Goal: Transaction & Acquisition: Purchase product/service

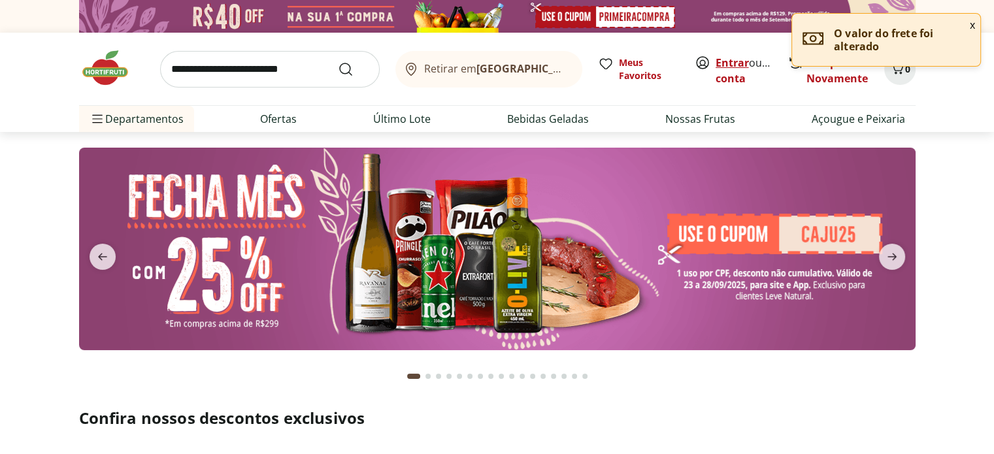
drag, startPoint x: 0, startPoint y: 0, endPoint x: 728, endPoint y: 65, distance: 730.9
click at [728, 65] on link "Entrar" at bounding box center [732, 63] width 33 height 14
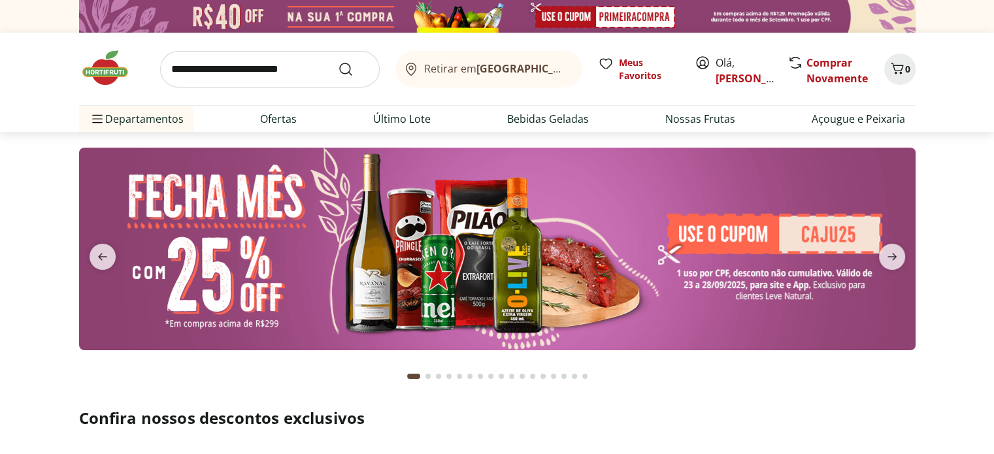
click at [310, 73] on input "search" at bounding box center [270, 69] width 220 height 37
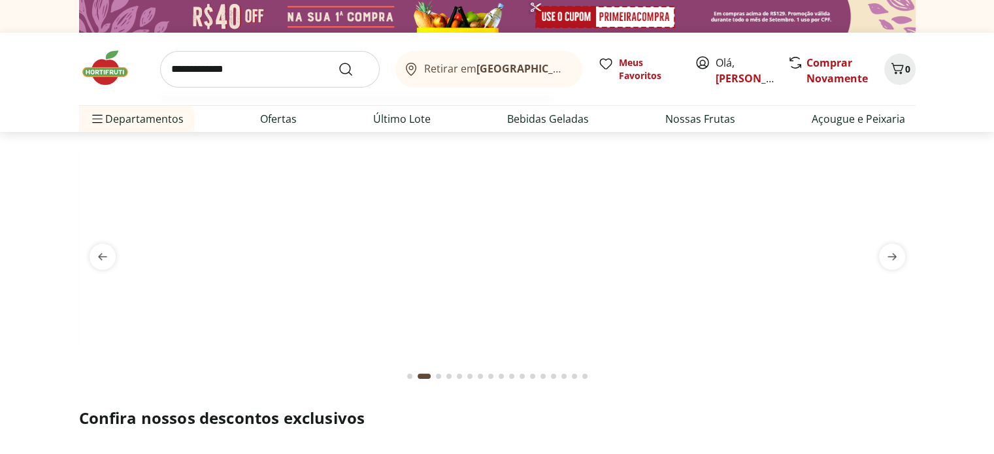
type input "**********"
click at [338, 61] on button "Submit Search" at bounding box center [353, 69] width 31 height 16
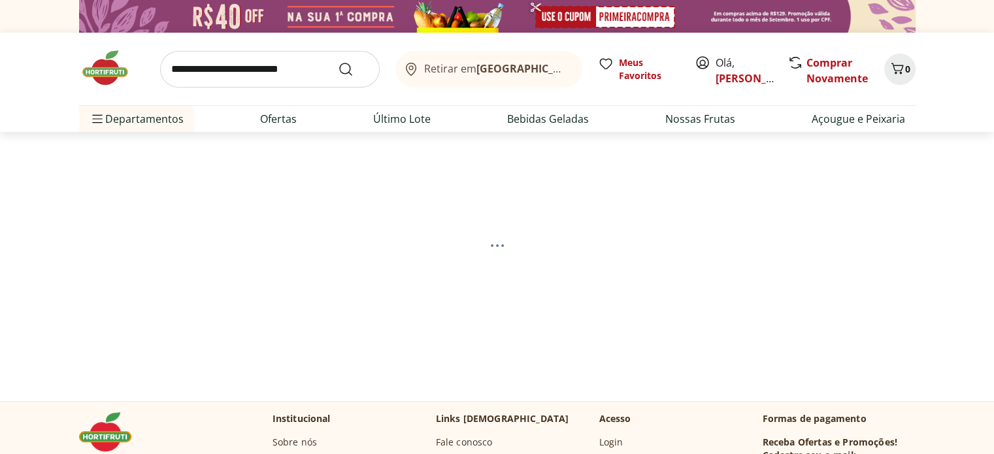
select select "**********"
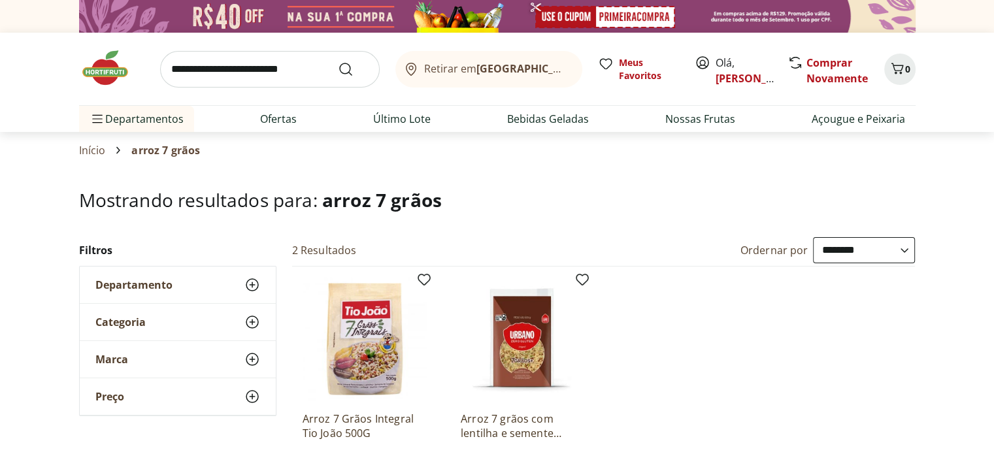
click at [308, 69] on input "search" at bounding box center [270, 69] width 220 height 37
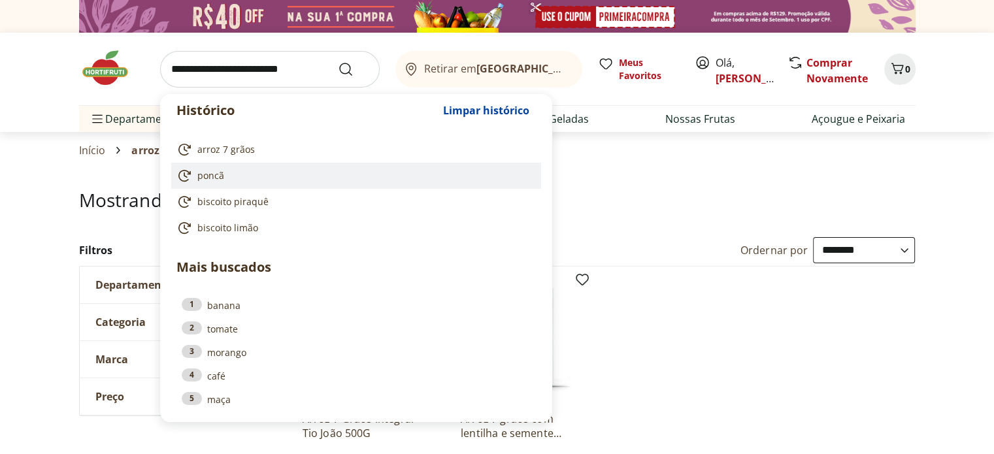
click at [214, 170] on span "poncã" at bounding box center [210, 175] width 27 height 13
type input "*****"
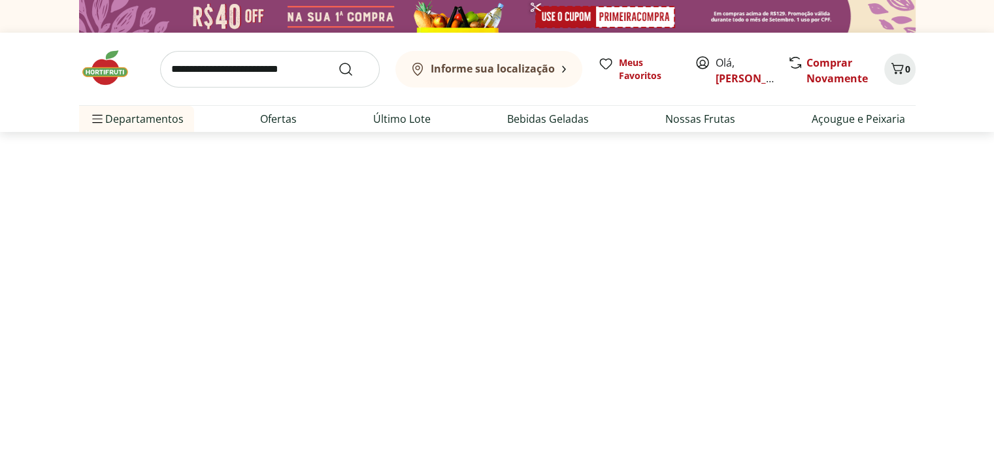
select select "**********"
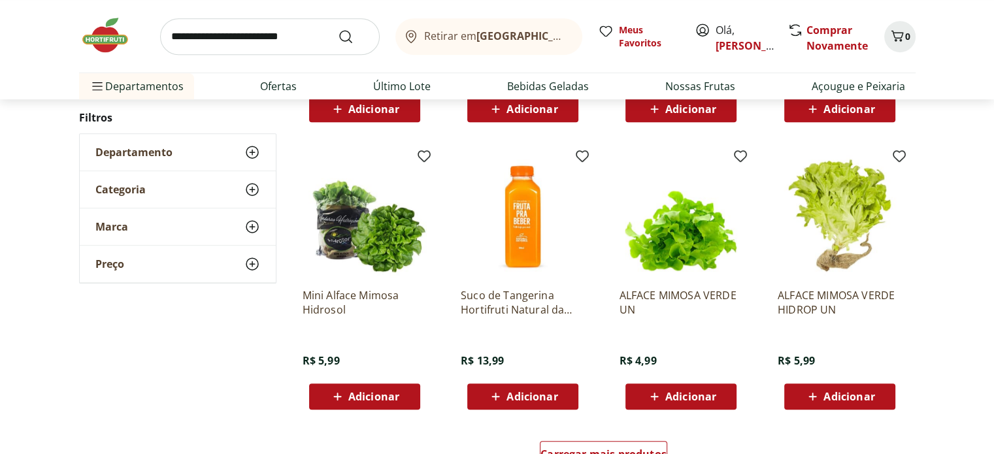
scroll to position [719, 0]
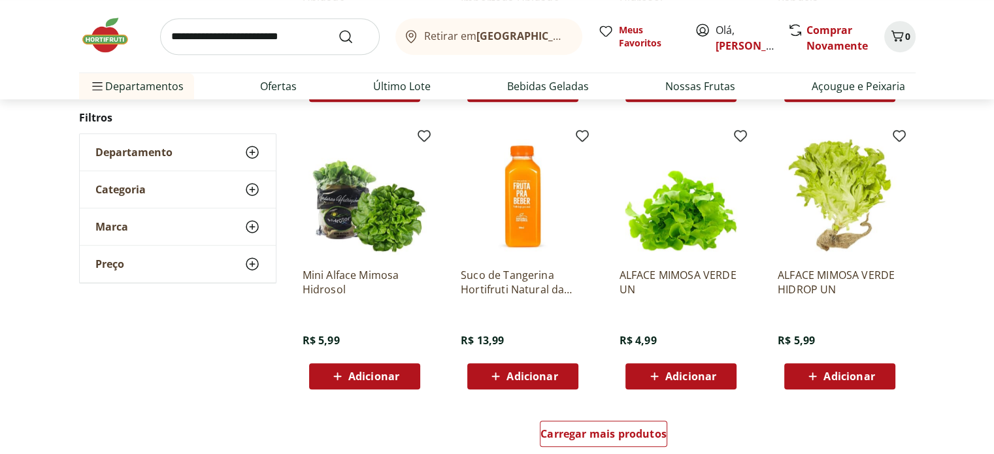
click at [291, 40] on input "search" at bounding box center [270, 36] width 220 height 37
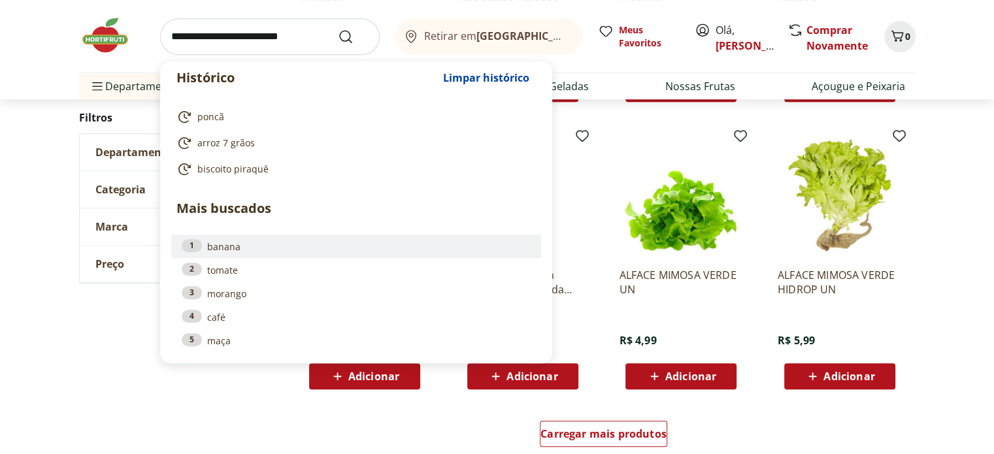
click at [217, 242] on link "1 banana" at bounding box center [356, 246] width 349 height 14
type input "******"
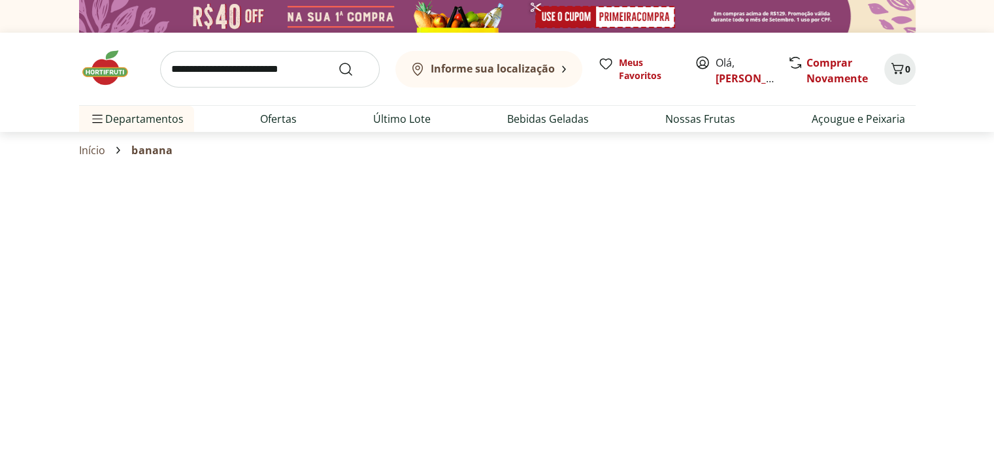
select select "**********"
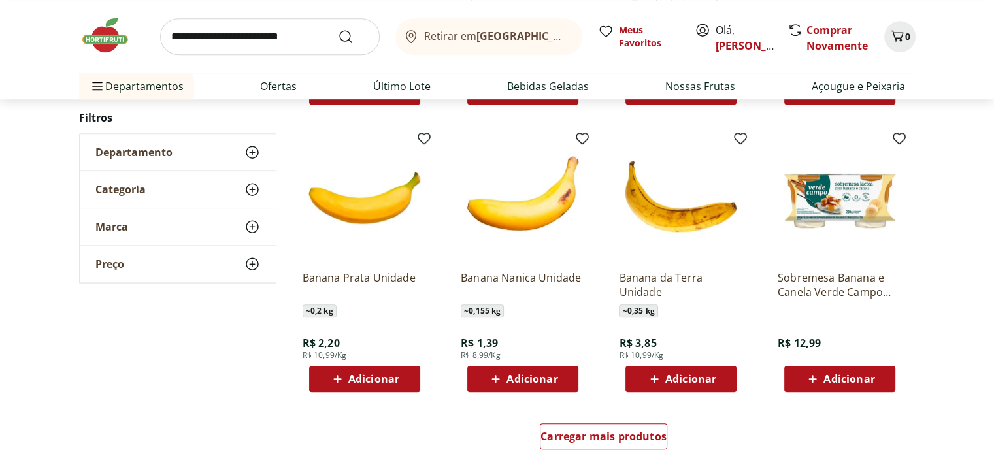
scroll to position [719, 0]
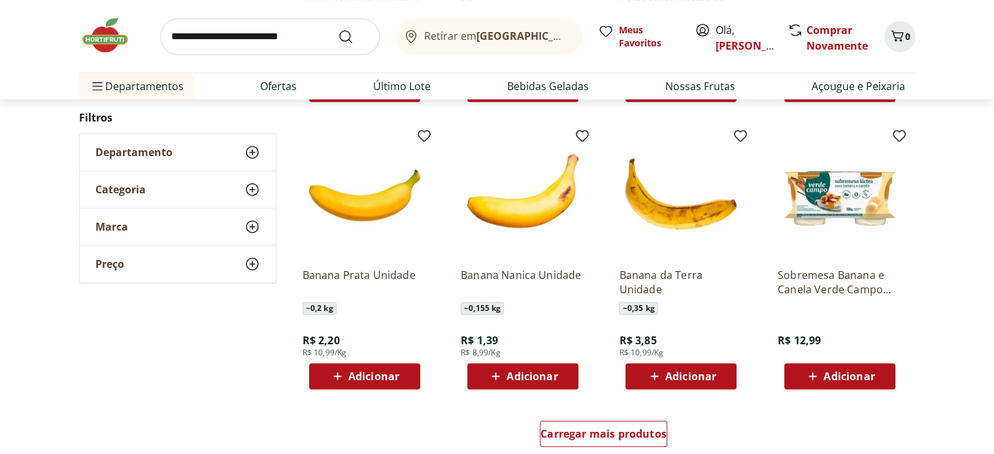
click at [385, 371] on span "Adicionar" at bounding box center [373, 376] width 51 height 10
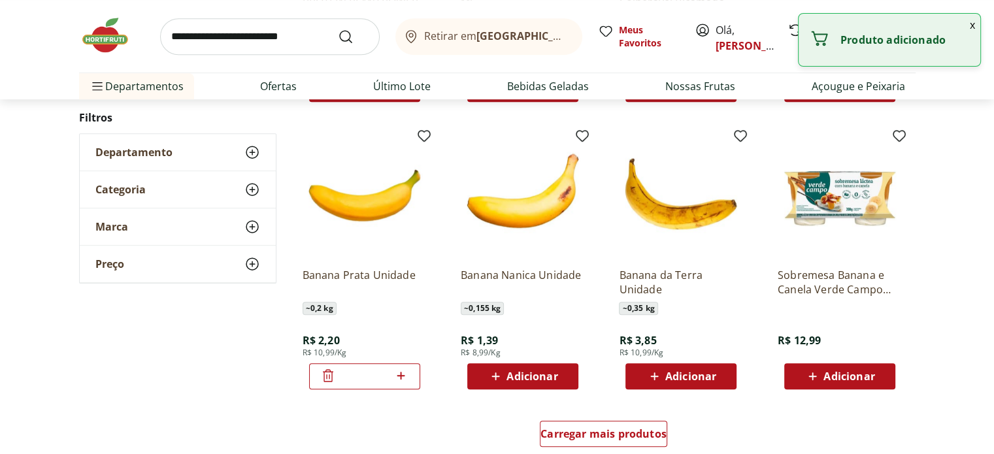
click at [403, 375] on icon at bounding box center [401, 376] width 8 height 8
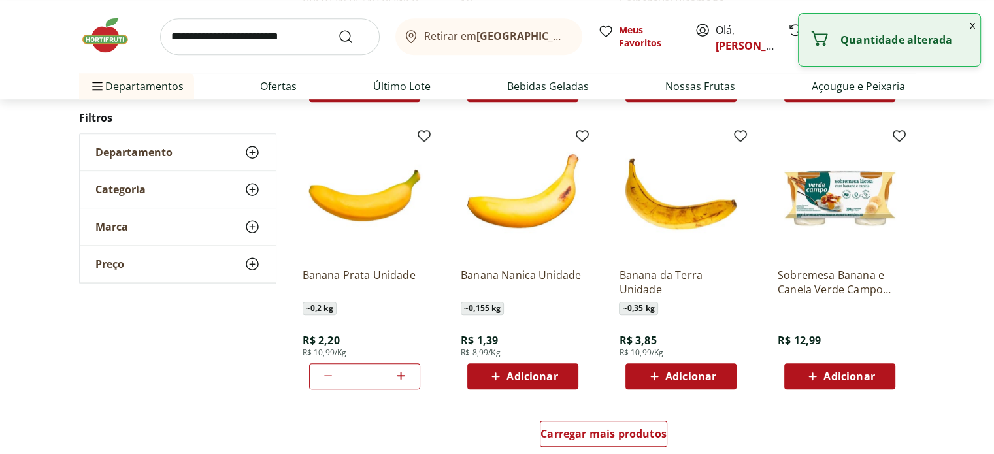
click at [403, 375] on icon at bounding box center [401, 376] width 8 height 8
type input "**"
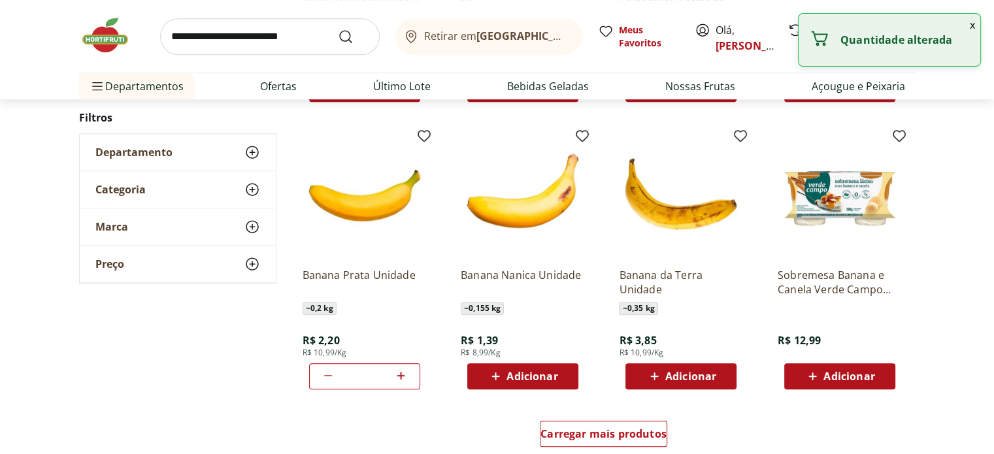
click at [674, 378] on span "Adicionar" at bounding box center [690, 376] width 51 height 10
click at [719, 375] on icon at bounding box center [718, 376] width 8 height 8
type input "*"
click at [250, 37] on input "search" at bounding box center [270, 36] width 220 height 37
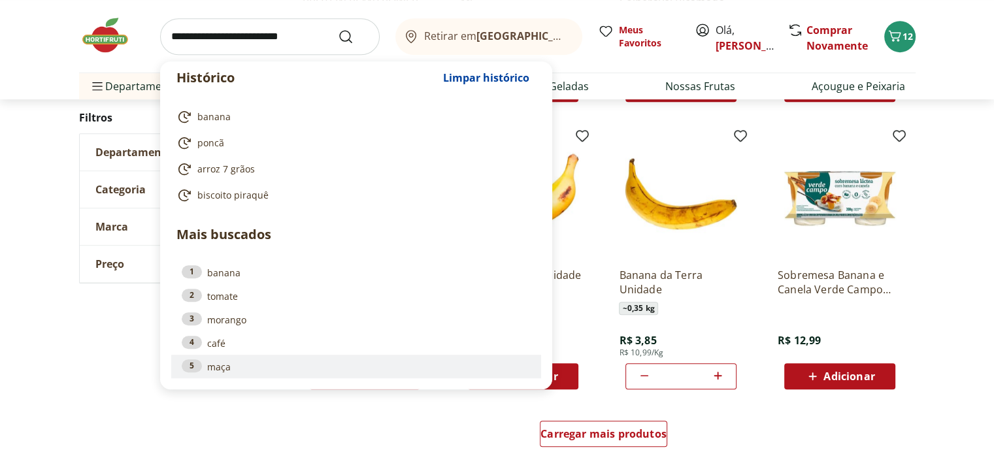
click at [261, 363] on link "5 maça" at bounding box center [356, 366] width 349 height 14
type input "****"
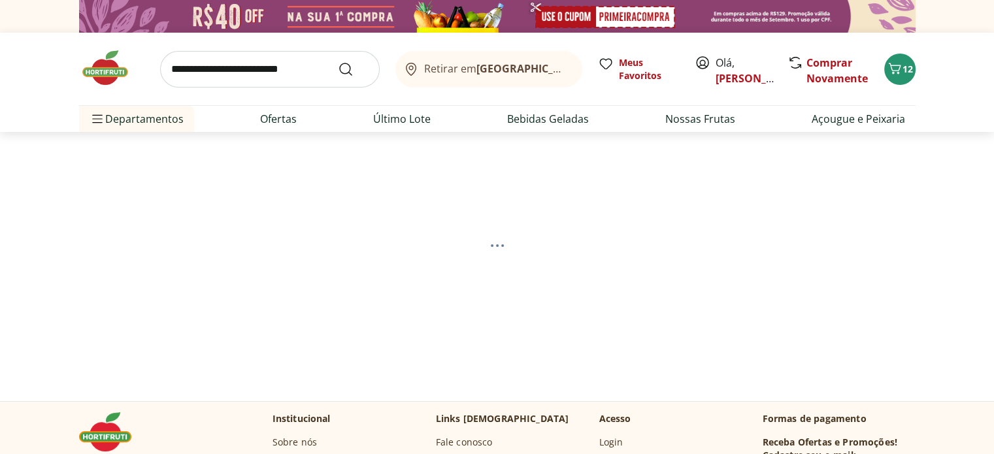
select select "**********"
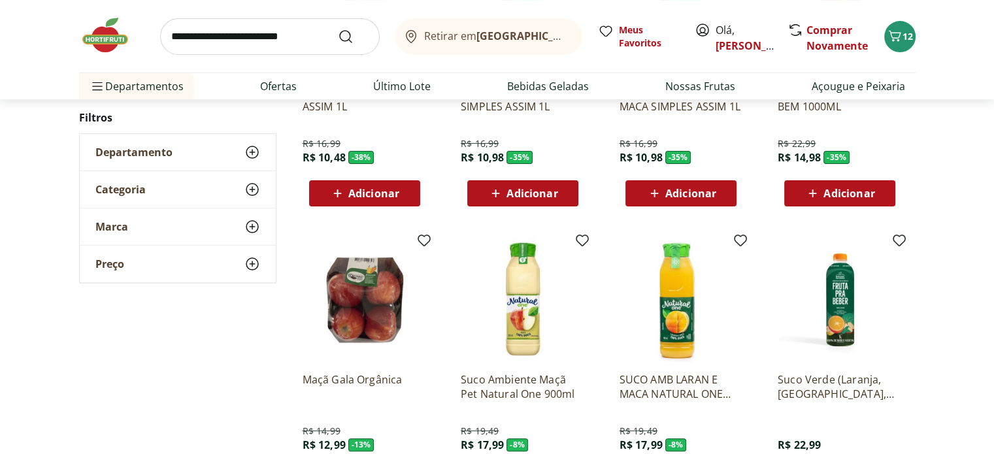
scroll to position [392, 0]
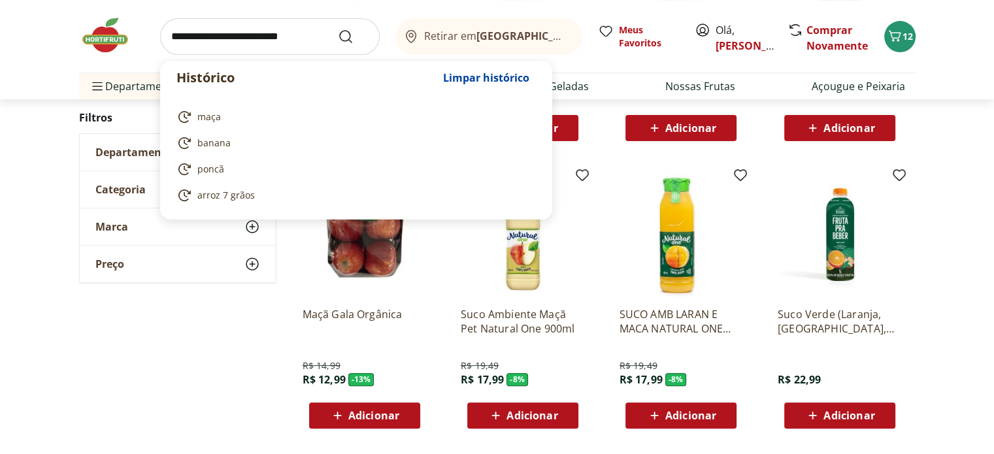
click at [261, 42] on input "search" at bounding box center [270, 36] width 220 height 37
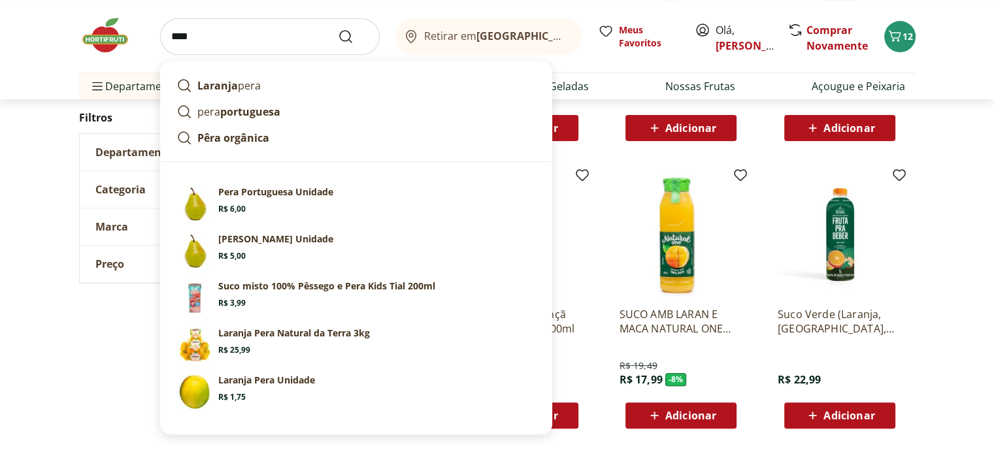
type input "****"
click at [338, 29] on button "Submit Search" at bounding box center [353, 37] width 31 height 16
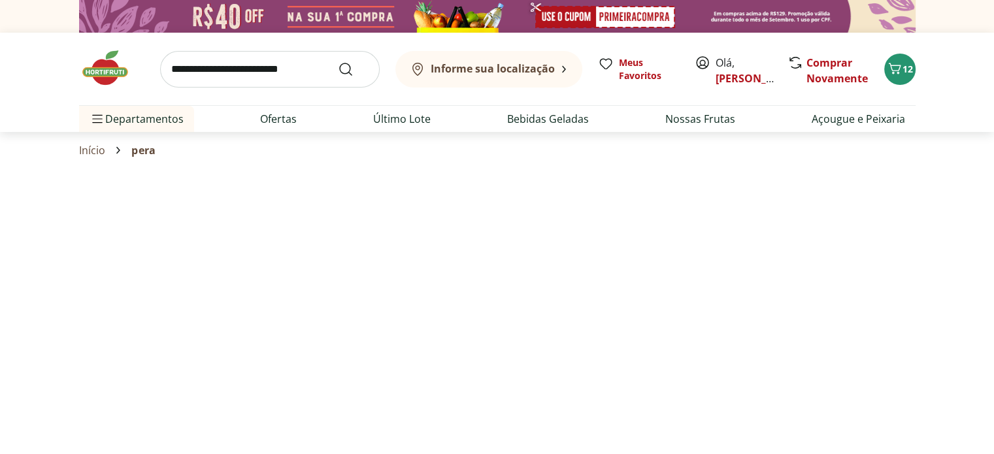
select select "**********"
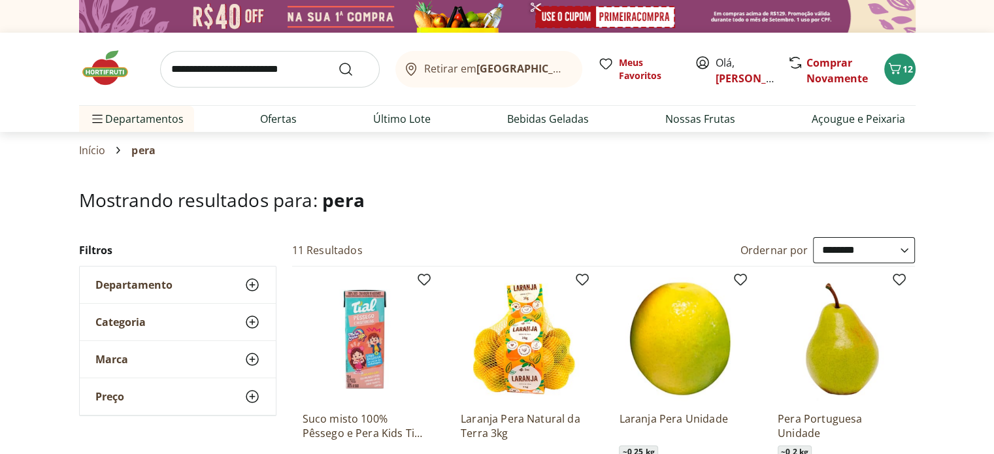
scroll to position [131, 0]
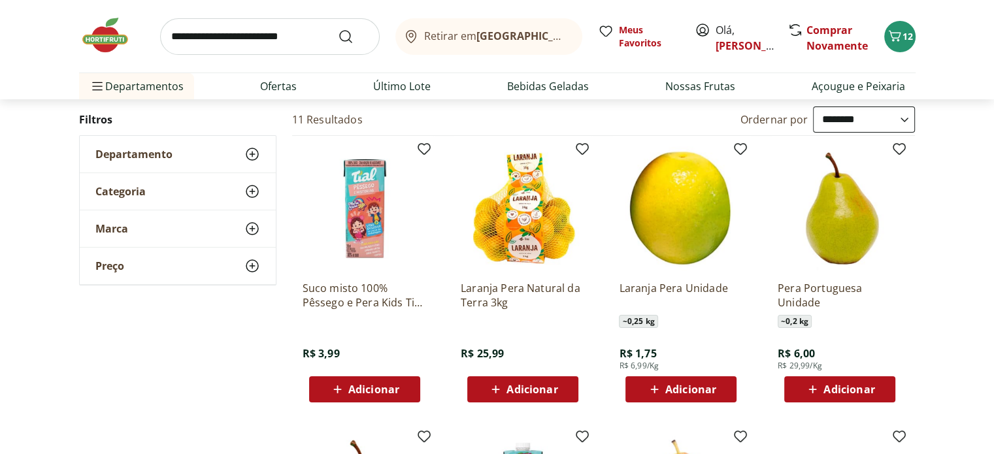
click at [515, 387] on span "Adicionar" at bounding box center [531, 389] width 51 height 10
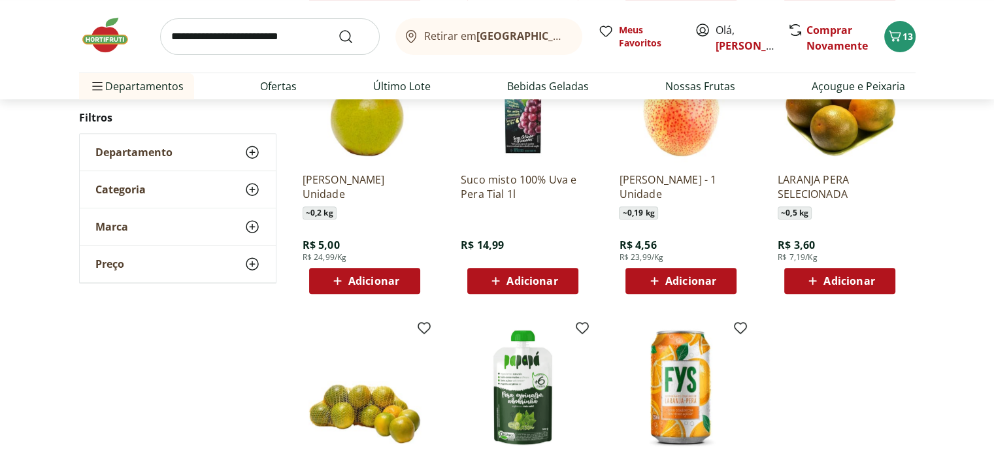
scroll to position [457, 0]
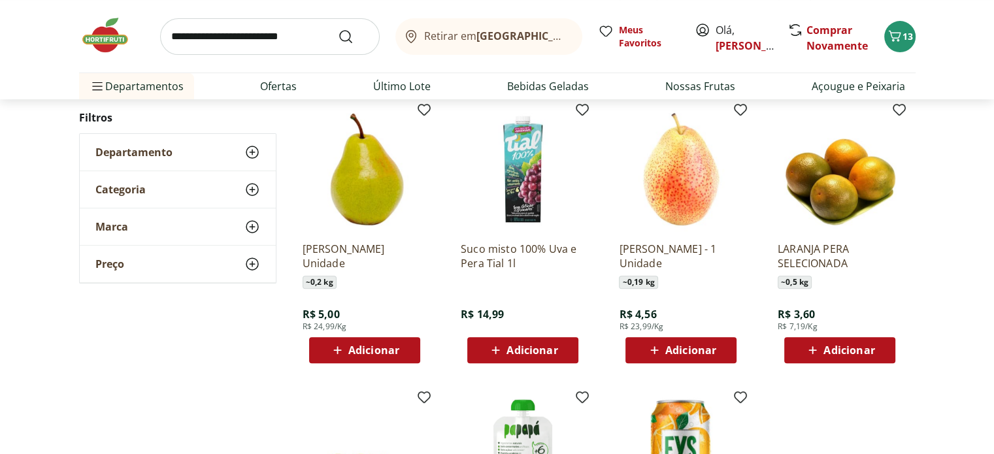
click at [284, 36] on input "search" at bounding box center [270, 36] width 220 height 37
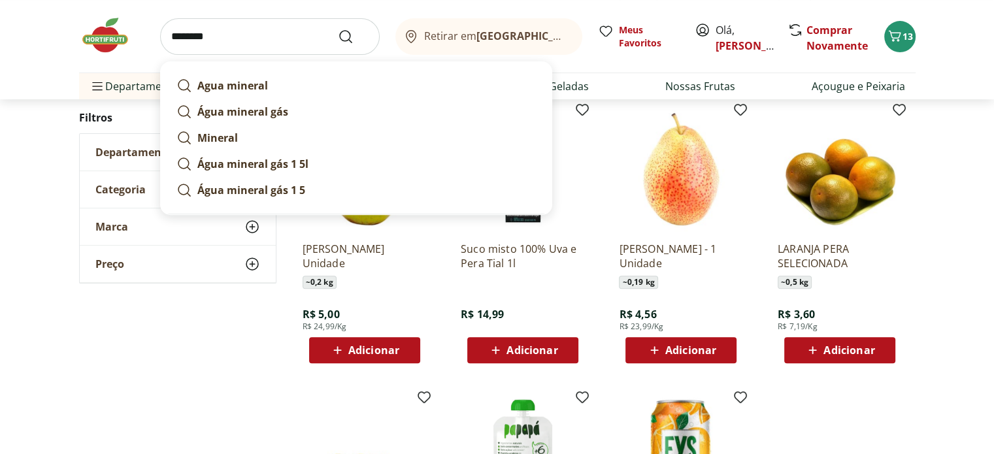
type input "********"
click at [338, 29] on button "Submit Search" at bounding box center [353, 37] width 31 height 16
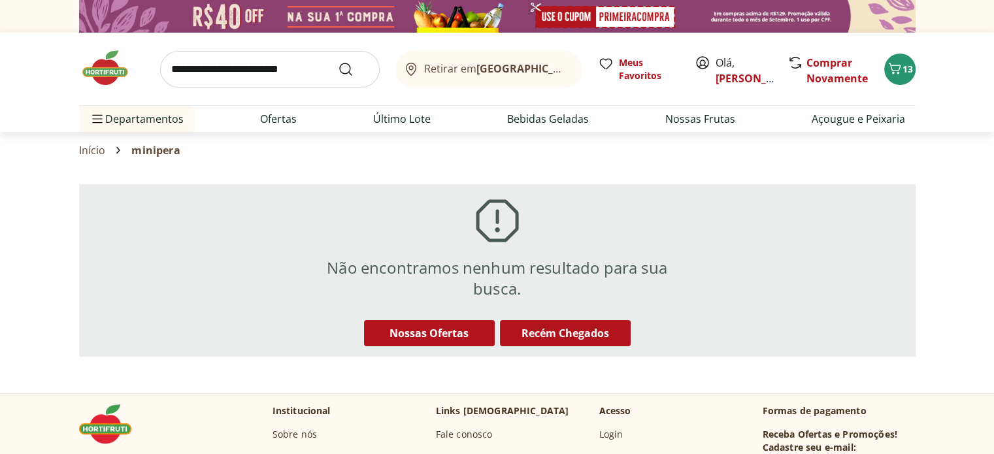
click at [293, 67] on input "search" at bounding box center [270, 69] width 220 height 37
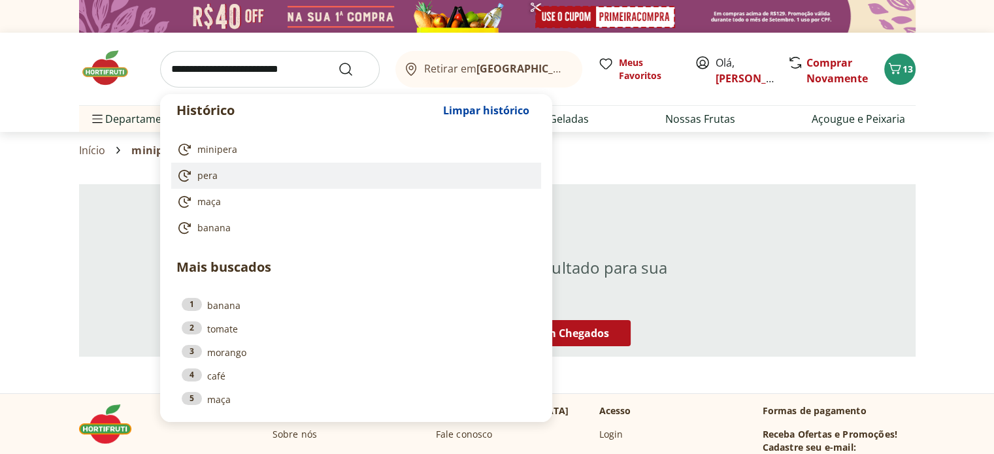
click at [210, 180] on span "pera" at bounding box center [207, 175] width 20 height 13
type input "****"
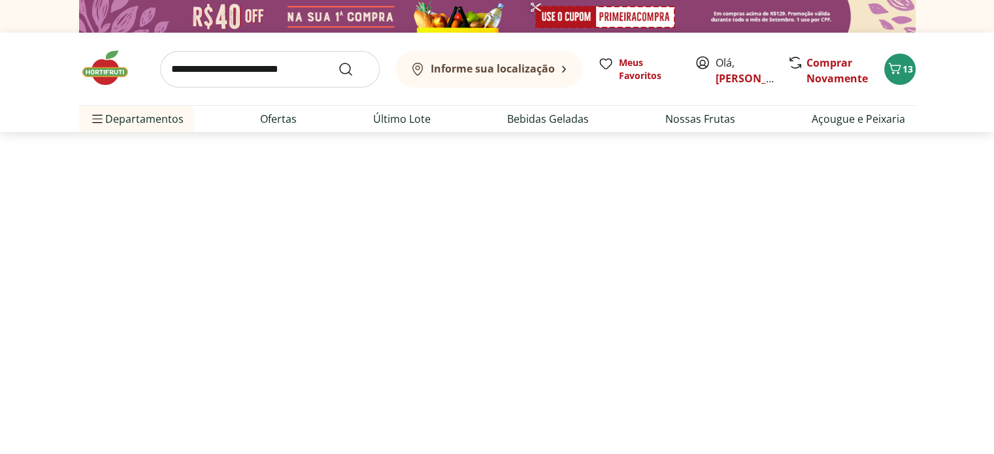
select select "**********"
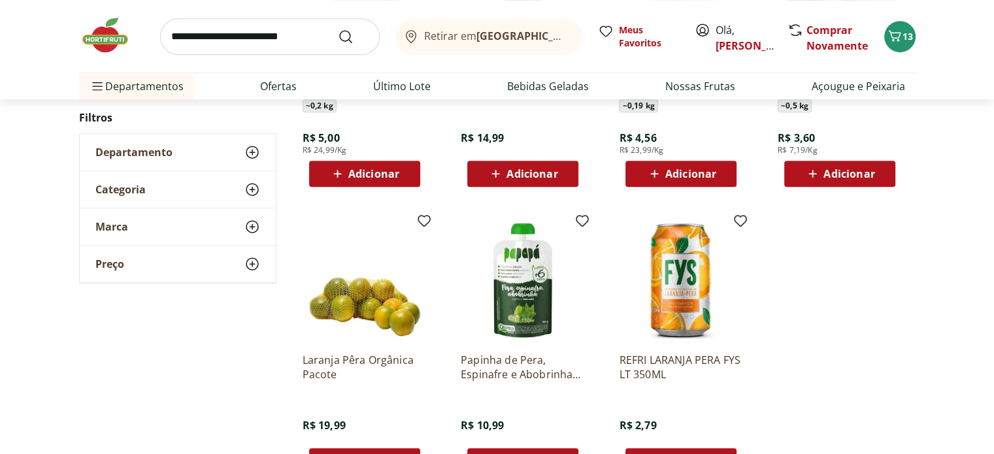
scroll to position [653, 0]
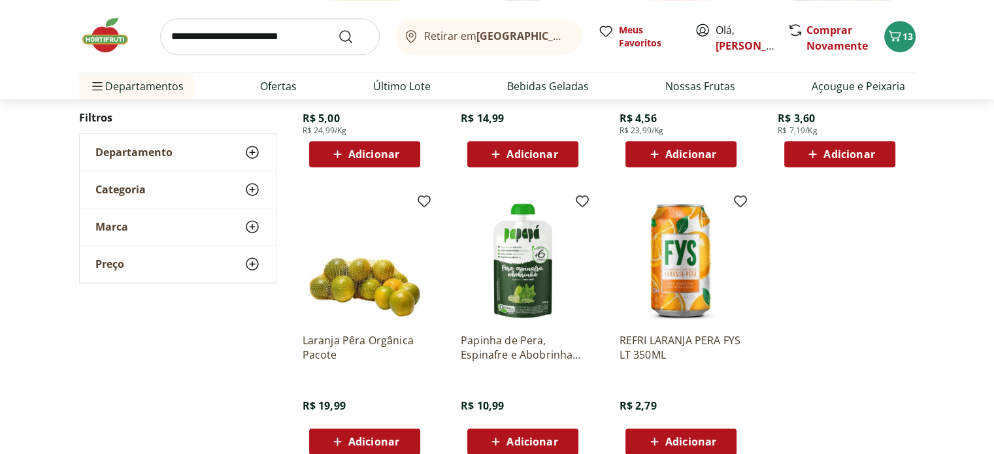
click at [298, 37] on input "search" at bounding box center [270, 36] width 220 height 37
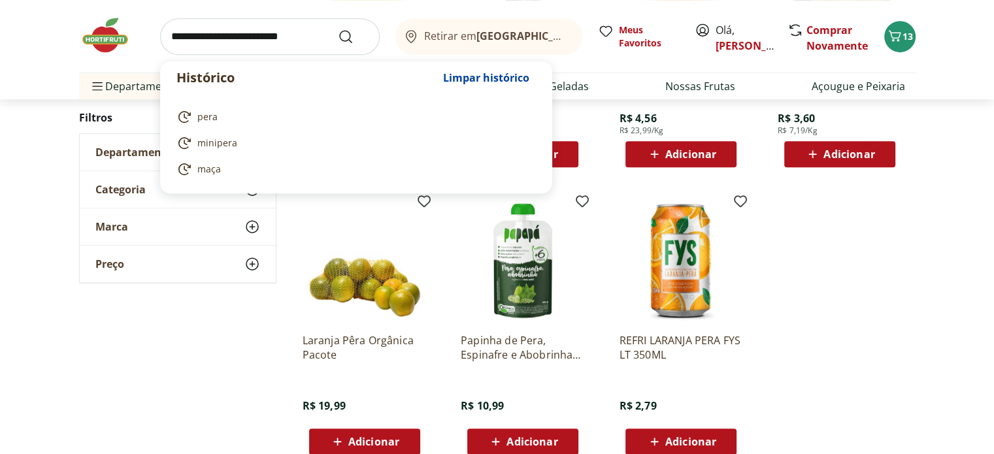
click at [298, 37] on input "search" at bounding box center [270, 36] width 220 height 37
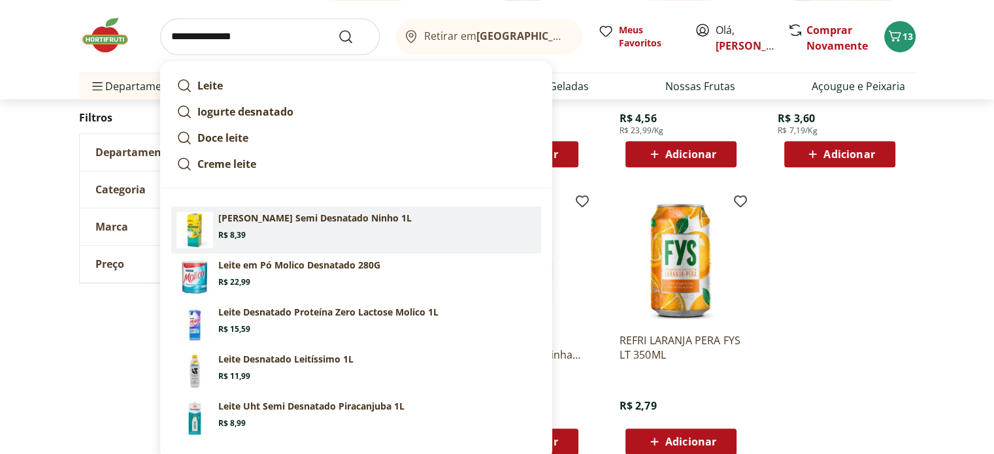
type input "**********"
click at [338, 29] on button "Submit Search" at bounding box center [353, 37] width 31 height 16
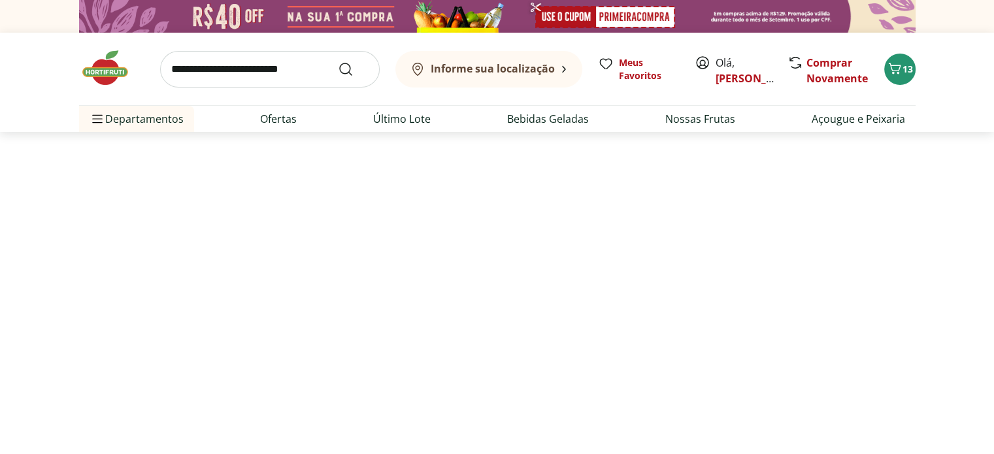
select select "**********"
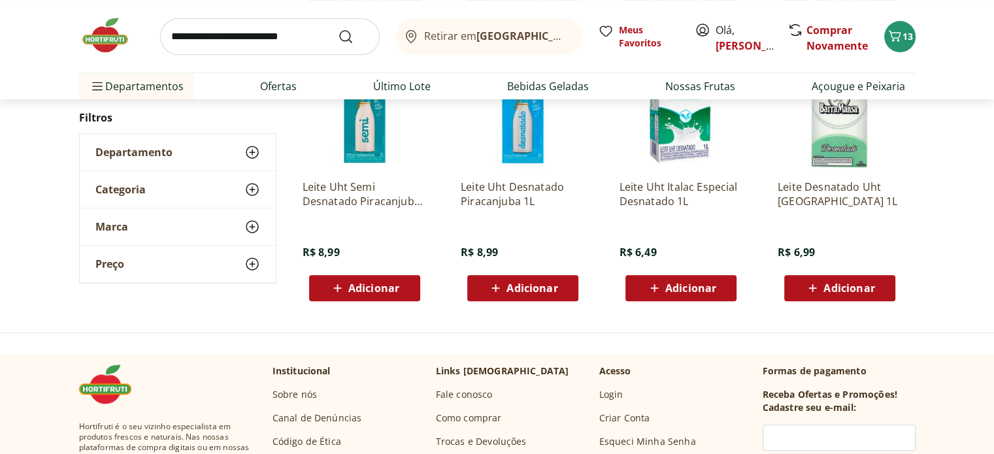
scroll to position [523, 0]
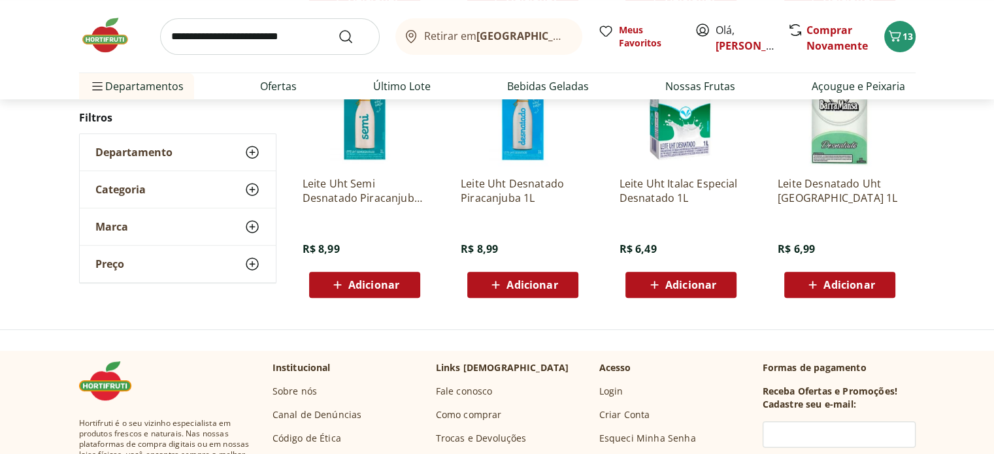
click at [510, 284] on span "Adicionar" at bounding box center [531, 285] width 51 height 10
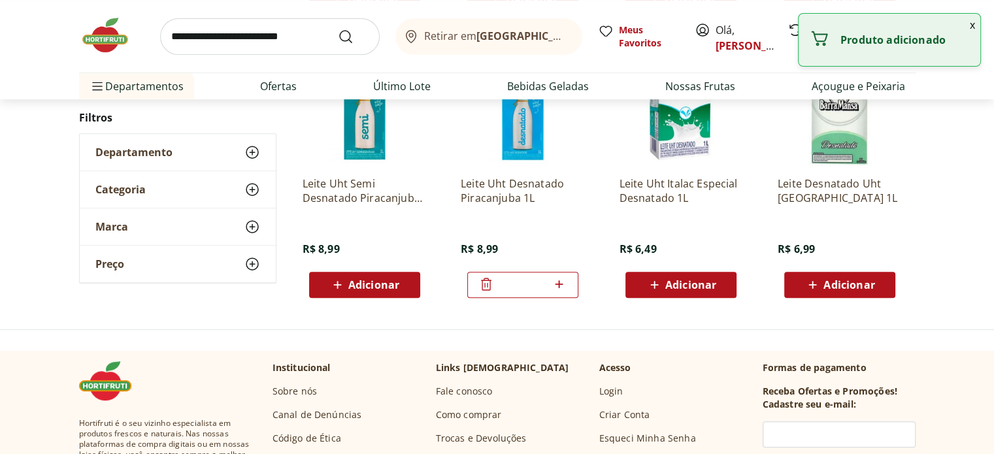
click at [560, 282] on icon at bounding box center [559, 284] width 16 height 16
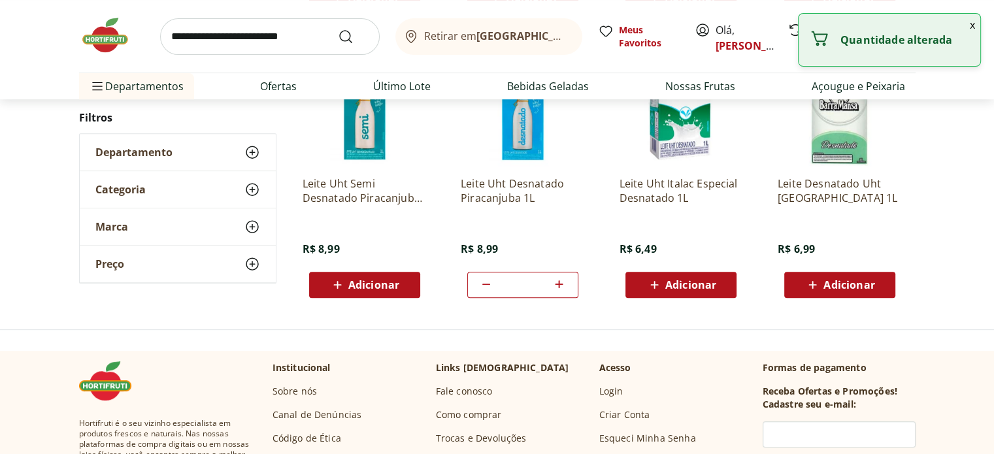
click at [560, 282] on icon at bounding box center [559, 284] width 16 height 16
type input "**"
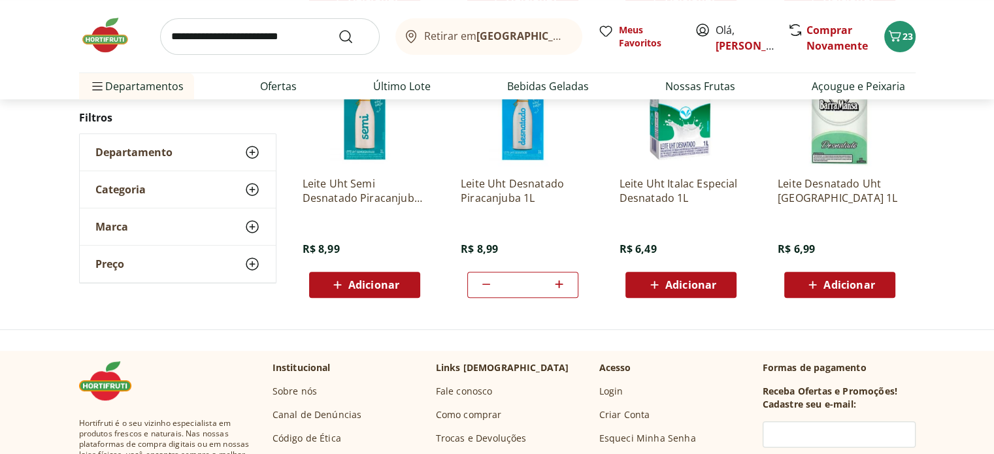
click at [309, 37] on input "search" at bounding box center [270, 36] width 220 height 37
type input "**********"
click at [338, 29] on button "Submit Search" at bounding box center [353, 37] width 31 height 16
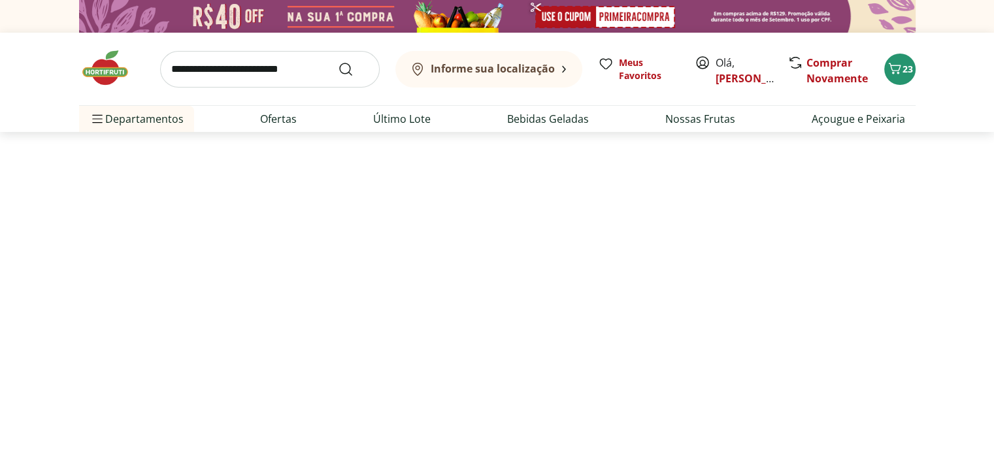
select select "**********"
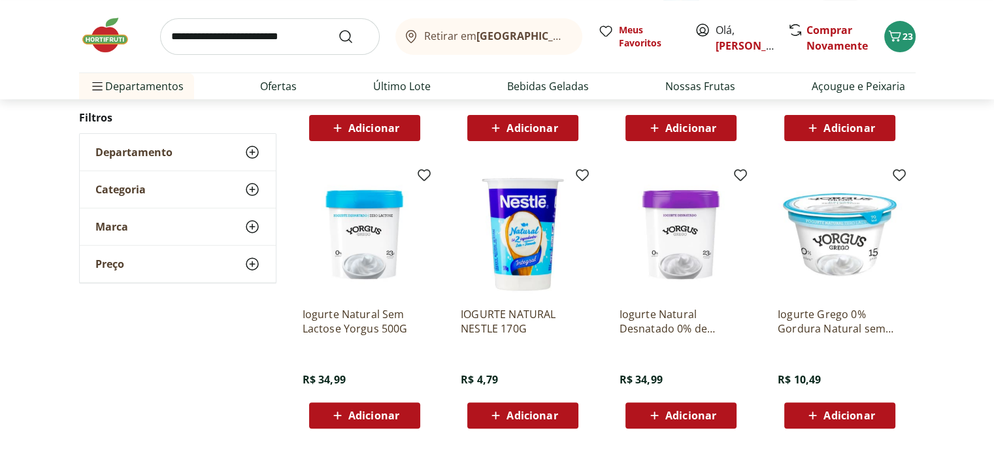
scroll to position [523, 0]
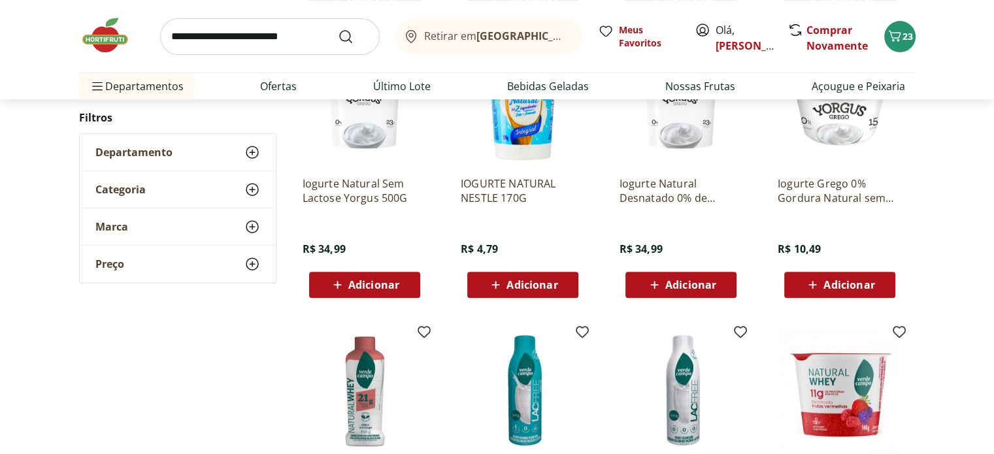
click at [527, 280] on span "Adicionar" at bounding box center [531, 285] width 51 height 10
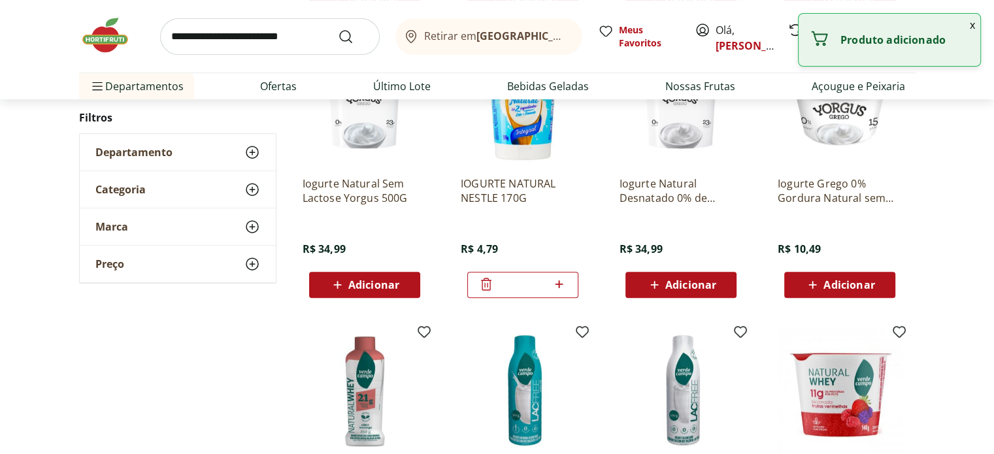
click at [559, 282] on icon at bounding box center [559, 284] width 8 height 8
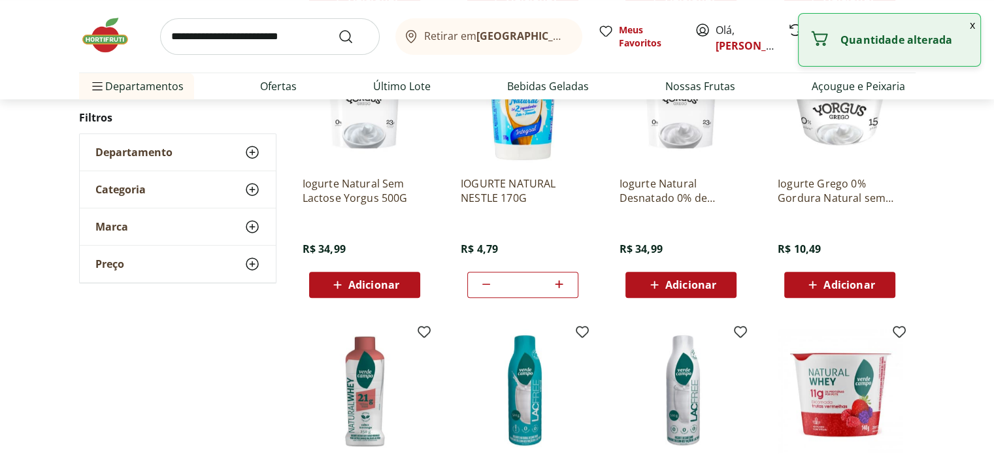
click at [559, 282] on icon at bounding box center [559, 284] width 8 height 8
type input "**"
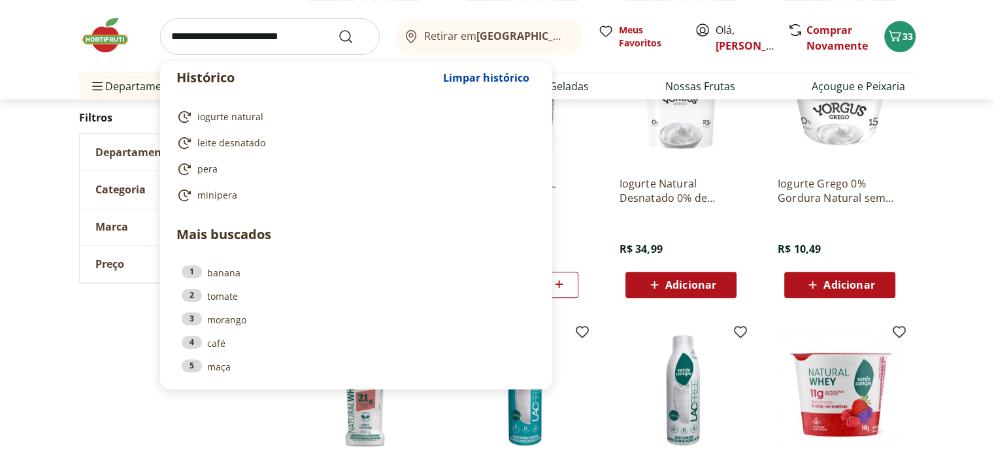
click at [301, 42] on input "search" at bounding box center [270, 36] width 220 height 37
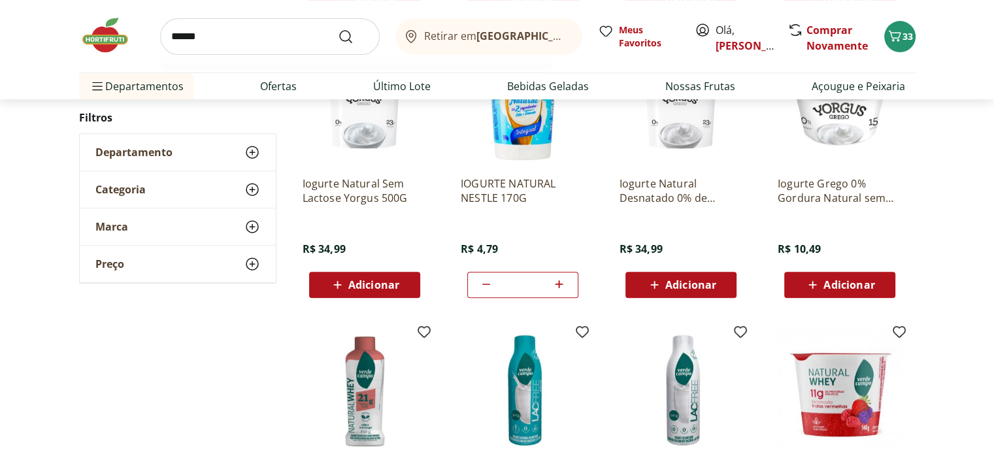
type input "******"
click at [338, 29] on button "Submit Search" at bounding box center [353, 37] width 31 height 16
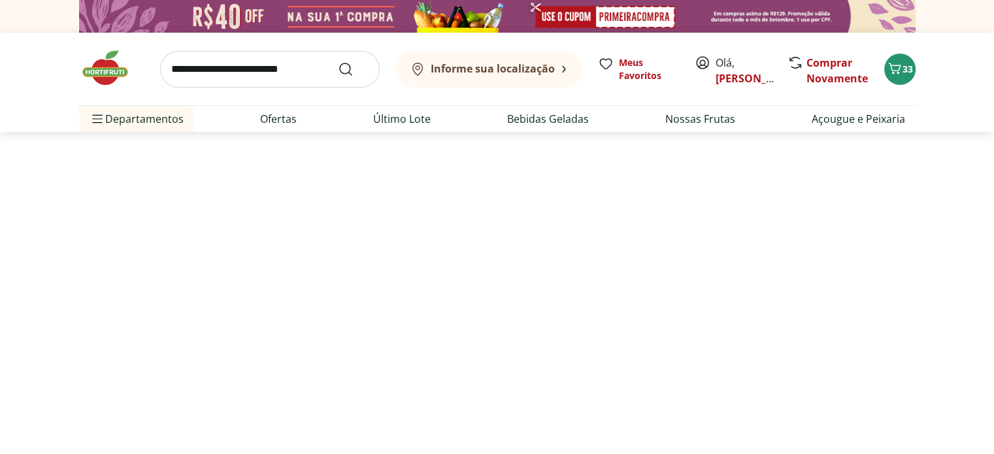
select select "**********"
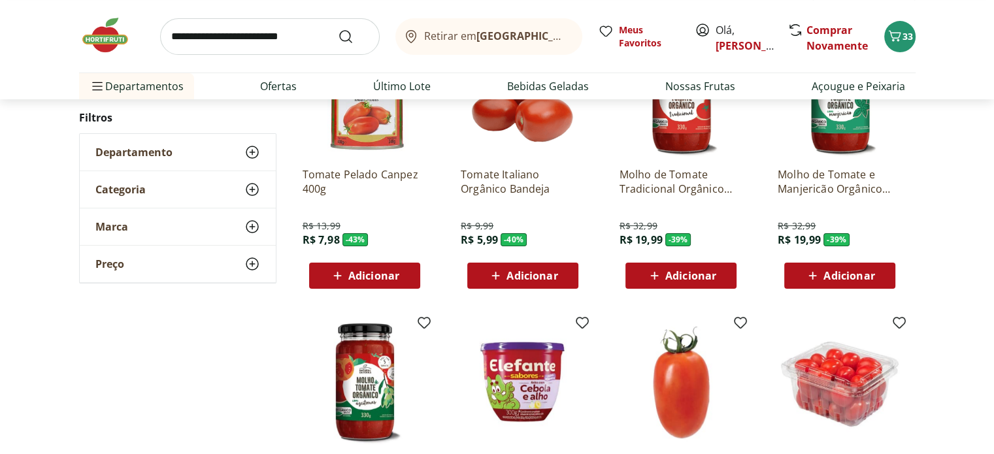
scroll to position [261, 0]
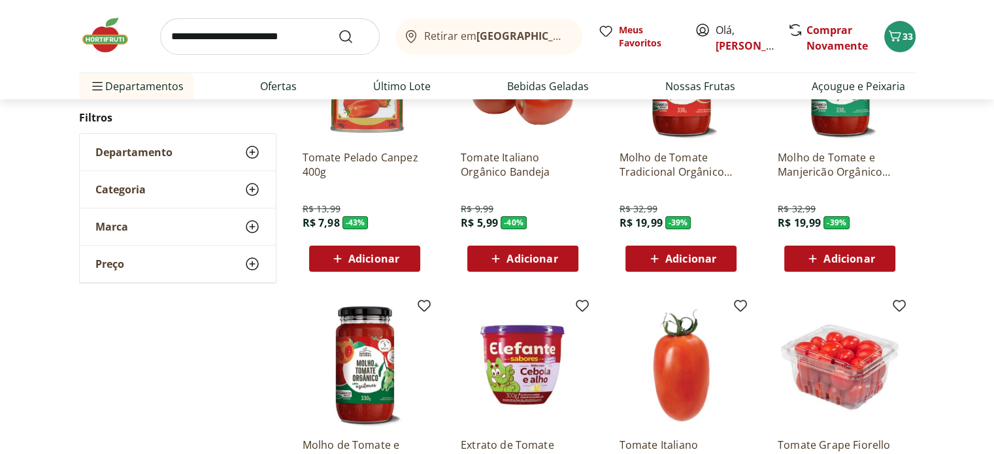
click at [534, 254] on span "Adicionar" at bounding box center [531, 259] width 51 height 10
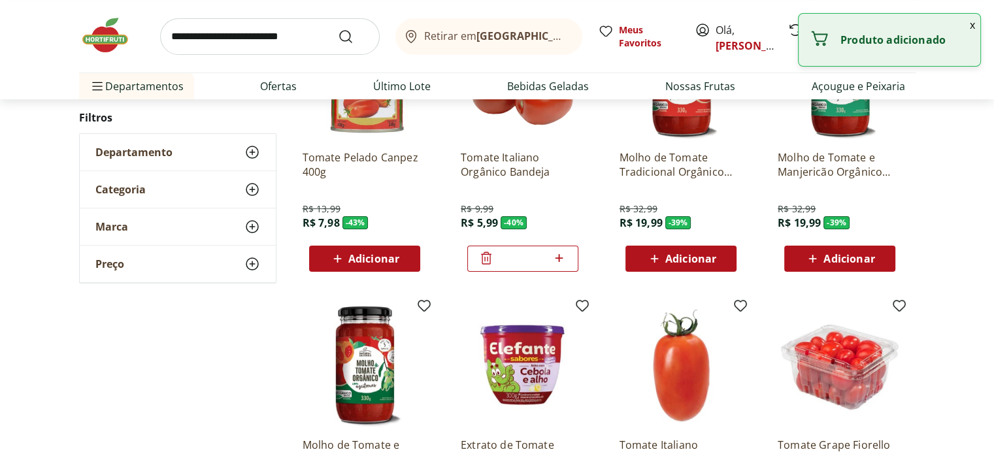
click at [558, 257] on icon at bounding box center [559, 258] width 8 height 8
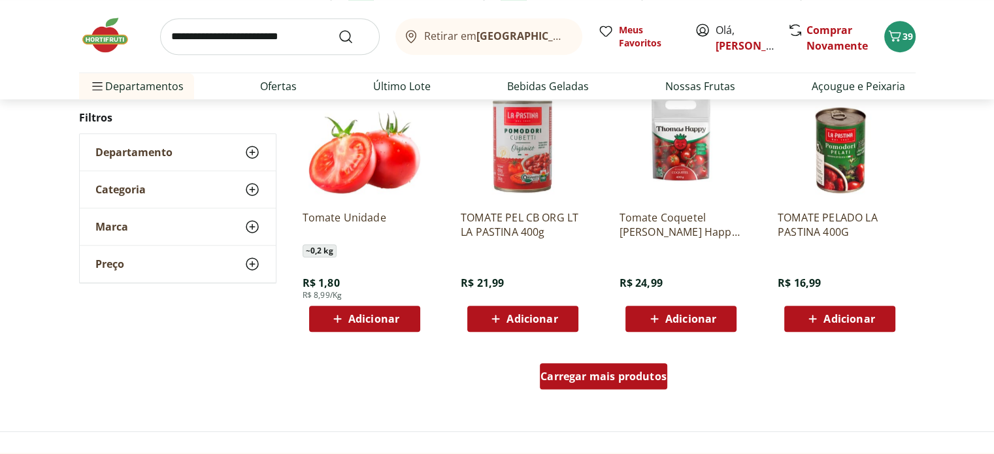
scroll to position [784, 0]
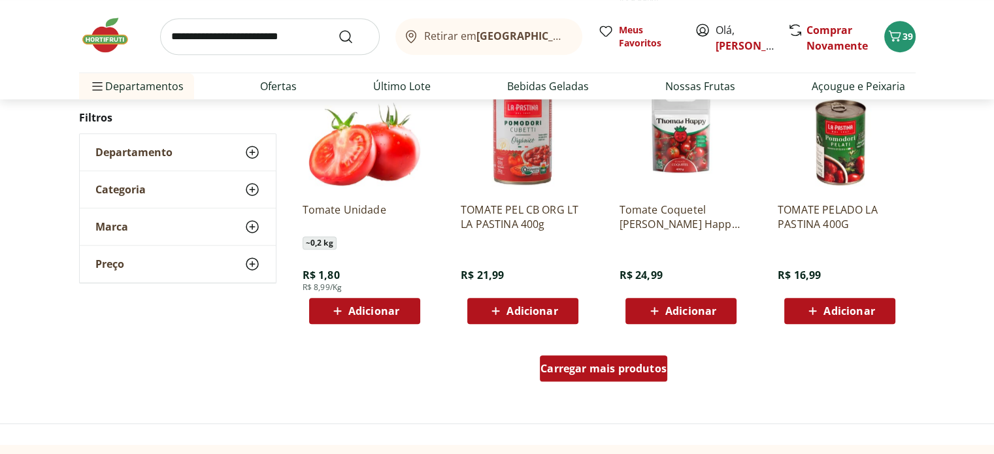
click at [593, 364] on span "Carregar mais produtos" at bounding box center [603, 368] width 126 height 10
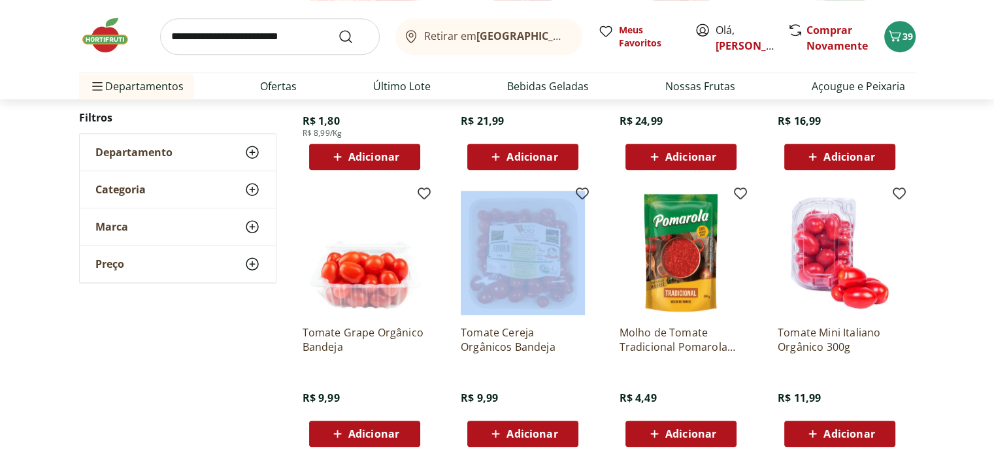
scroll to position [980, 0]
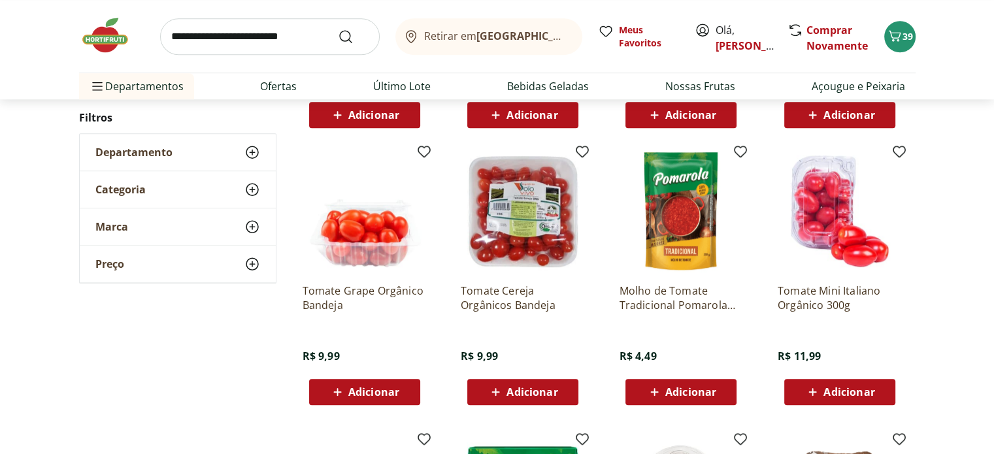
click at [189, 351] on div "**********" at bounding box center [497, 158] width 836 height 1802
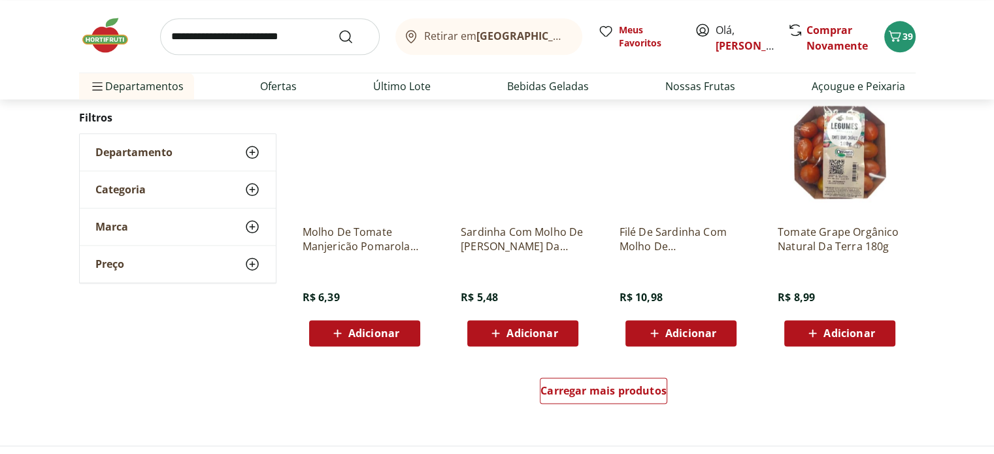
scroll to position [1634, 0]
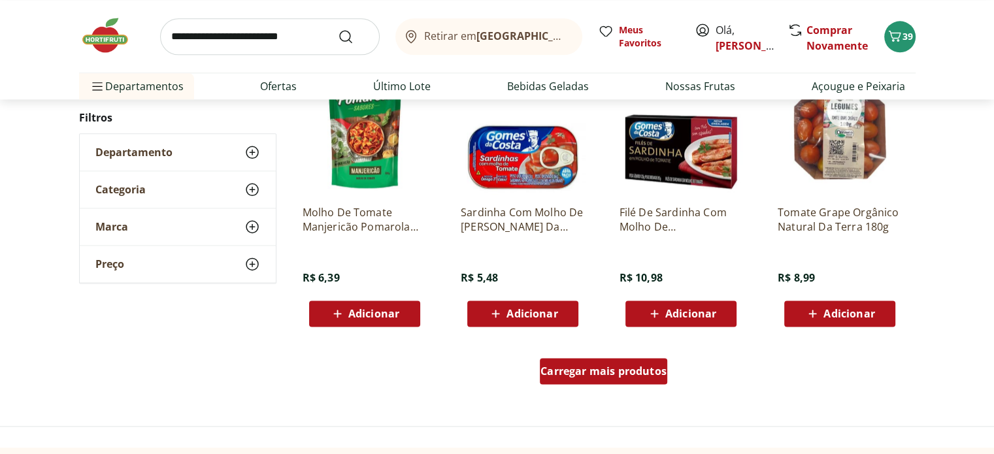
click at [648, 367] on span "Carregar mais produtos" at bounding box center [603, 371] width 126 height 10
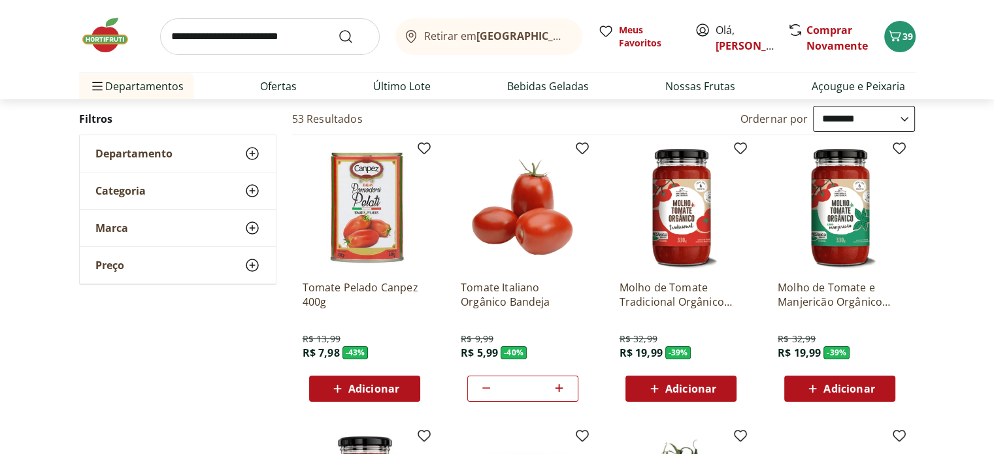
scroll to position [131, 0]
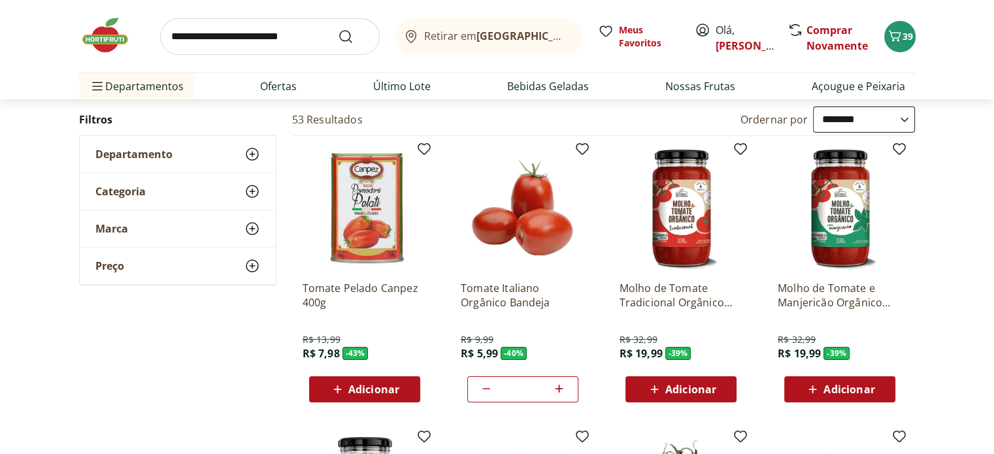
click at [488, 389] on icon at bounding box center [486, 389] width 16 height 16
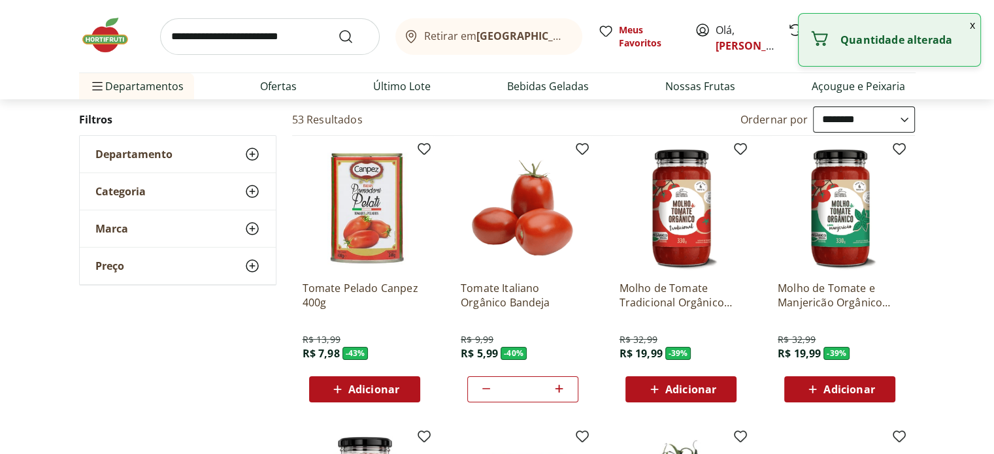
click at [488, 389] on icon at bounding box center [486, 389] width 16 height 16
type input "*"
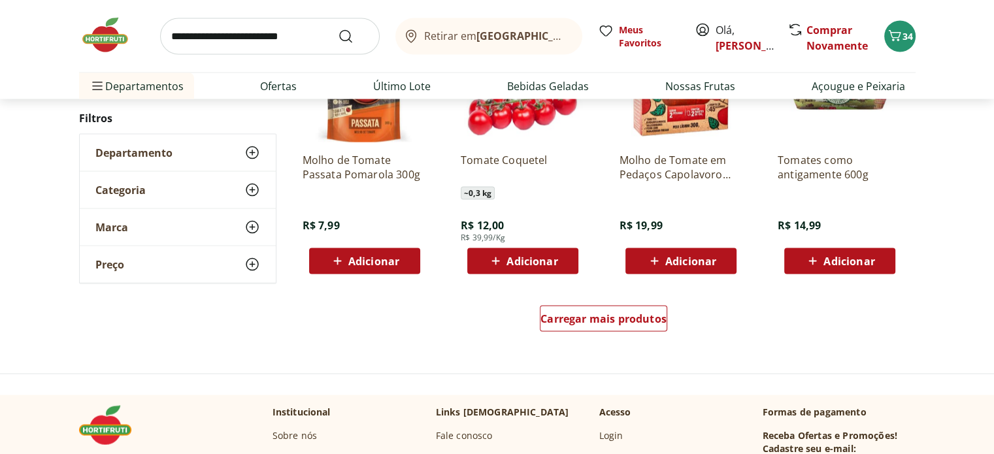
scroll to position [2548, 0]
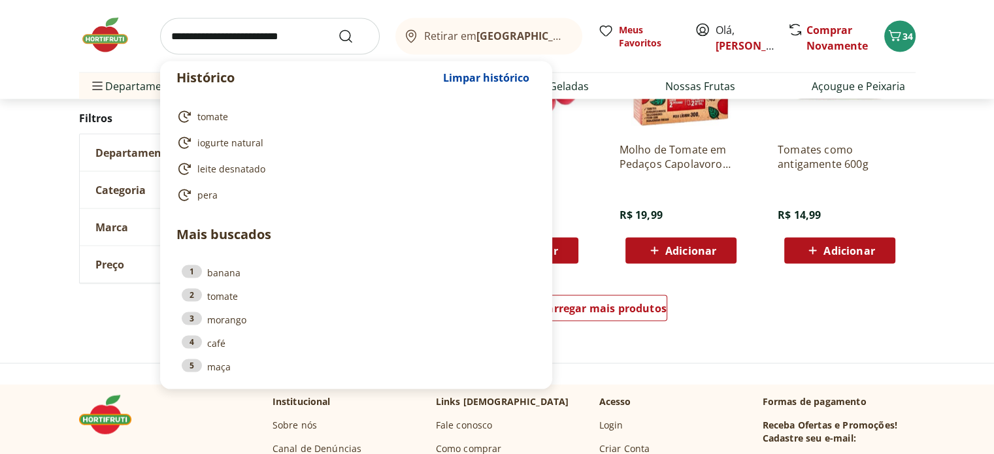
click at [300, 42] on input "search" at bounding box center [270, 36] width 220 height 37
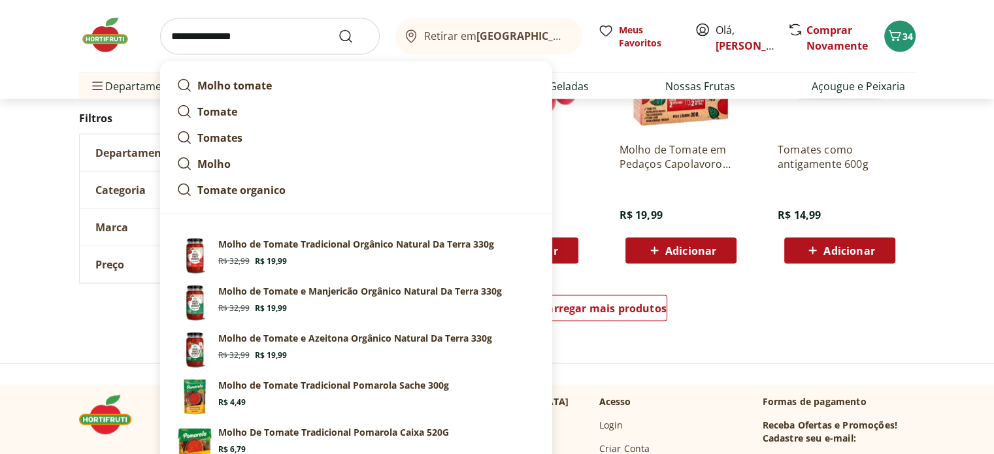
type input "**********"
click at [338, 29] on button "Submit Search" at bounding box center [353, 37] width 31 height 16
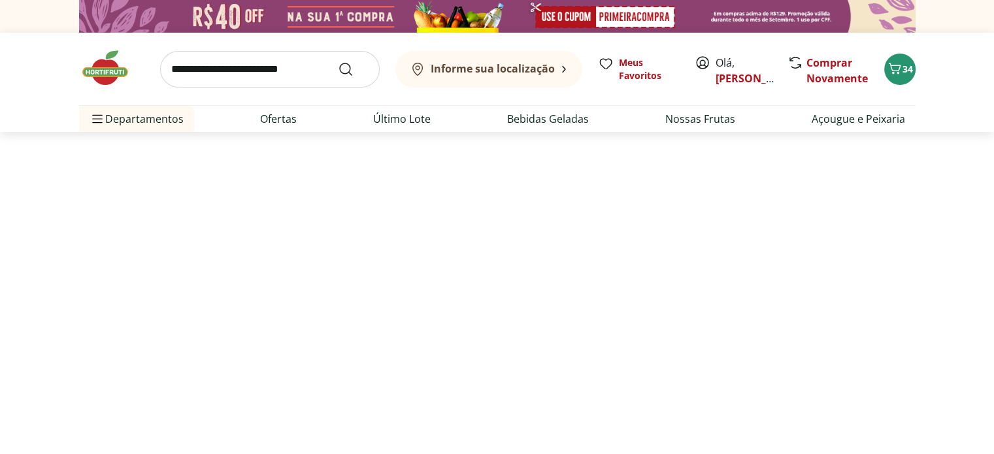
select select "**********"
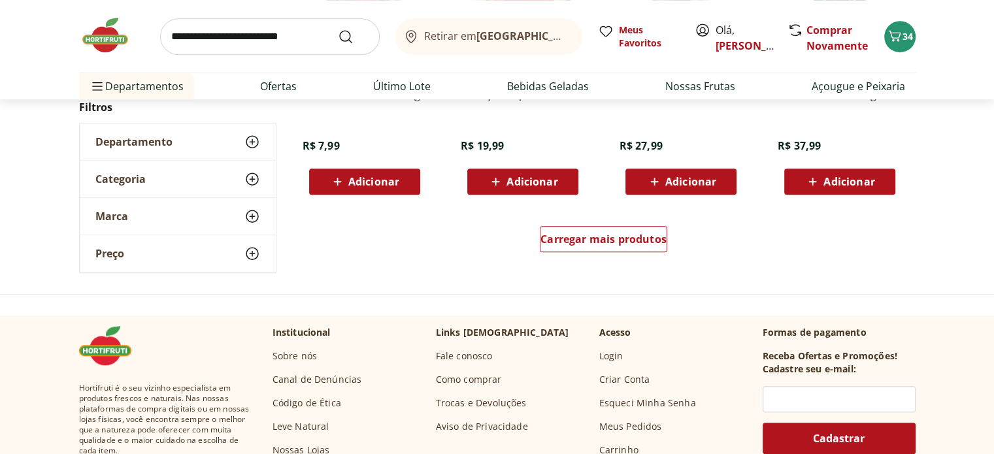
scroll to position [915, 0]
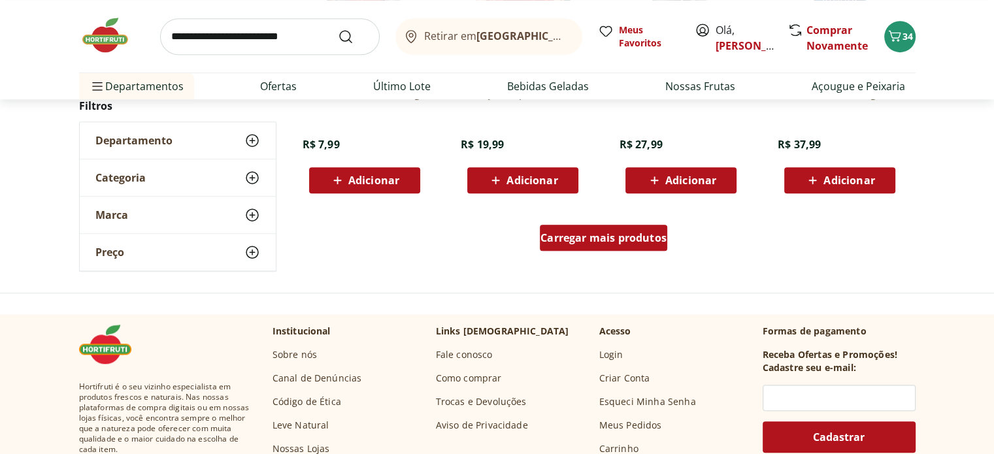
click at [628, 233] on span "Carregar mais produtos" at bounding box center [603, 238] width 126 height 10
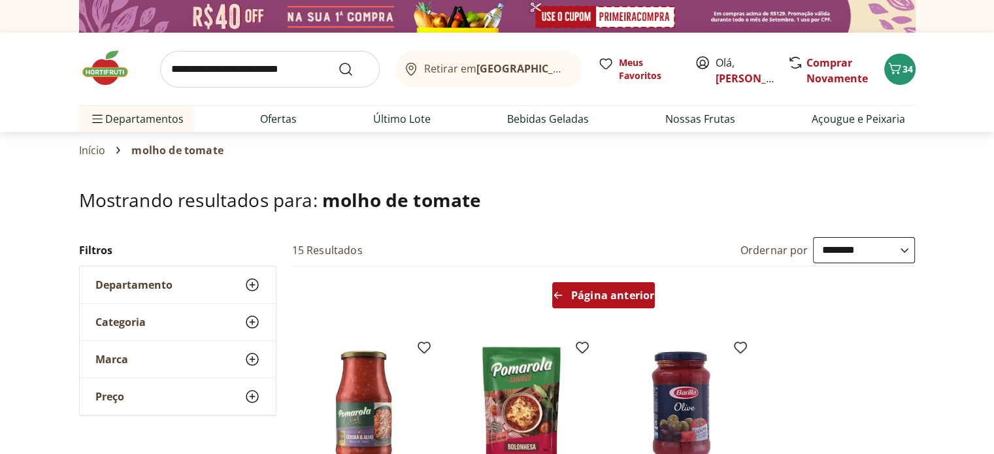
click at [618, 290] on span "Página anterior" at bounding box center [612, 295] width 83 height 10
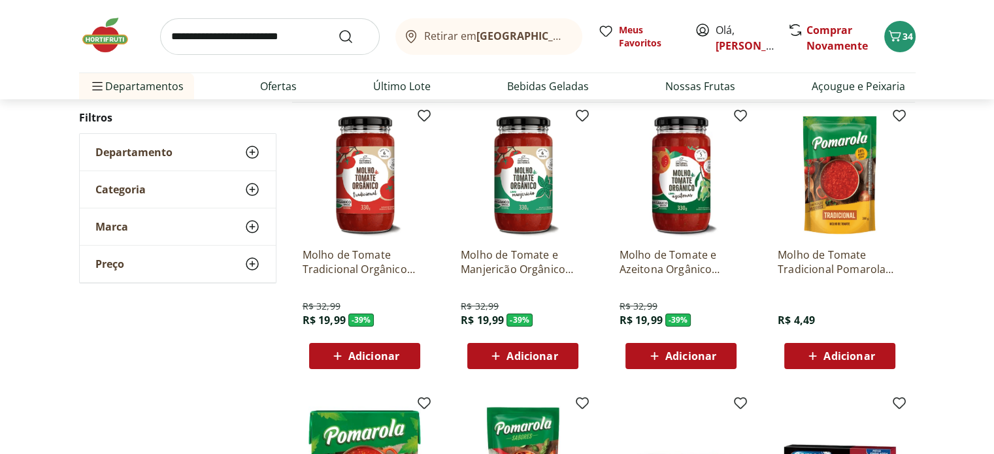
scroll to position [196, 0]
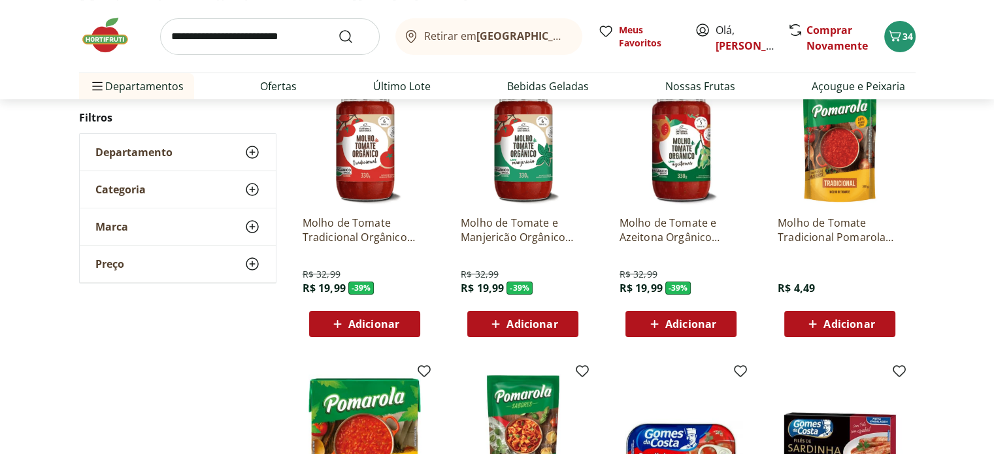
click at [361, 327] on span "Adicionar" at bounding box center [373, 324] width 51 height 10
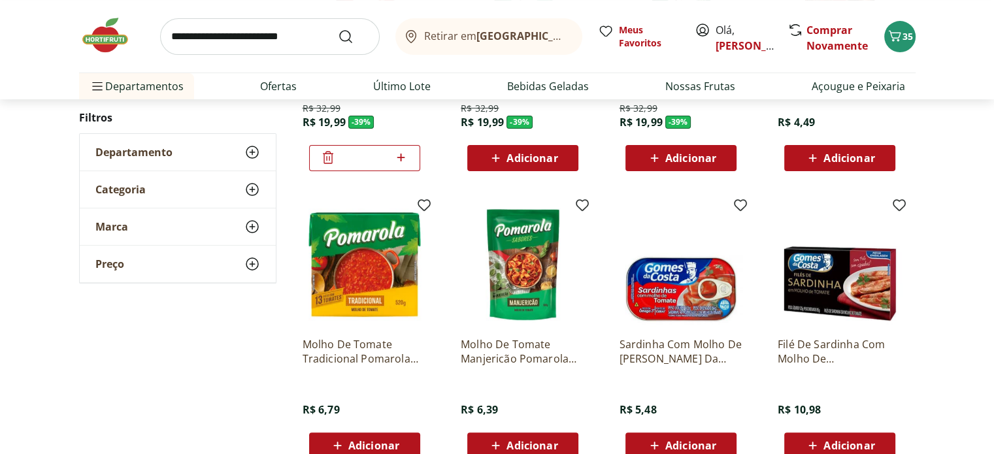
scroll to position [392, 0]
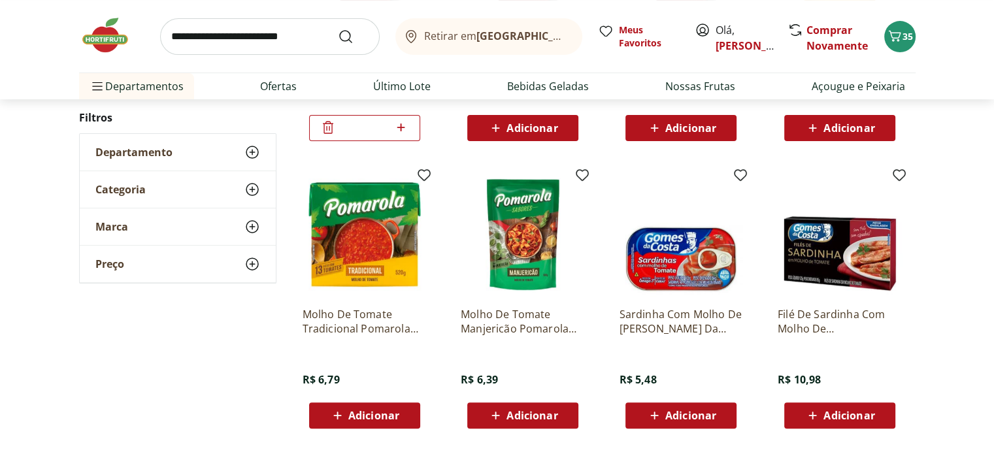
click at [286, 45] on input "search" at bounding box center [270, 36] width 220 height 37
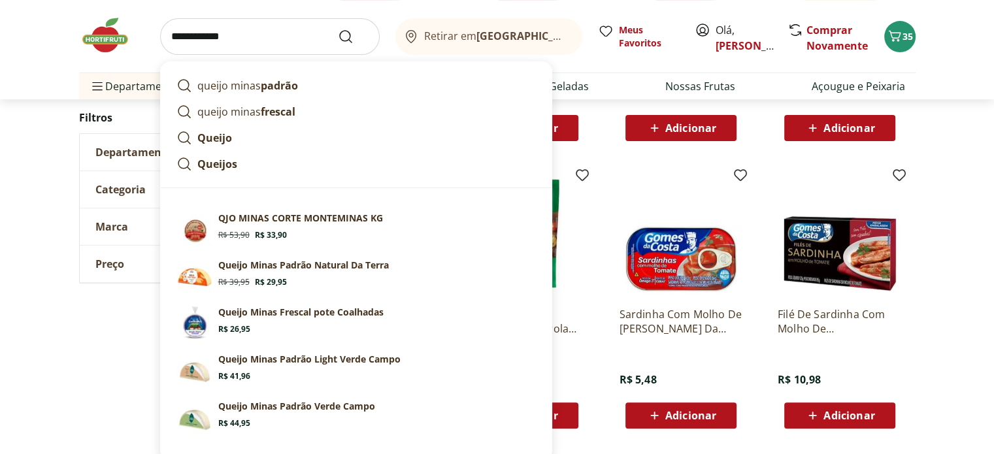
type input "**********"
click at [338, 29] on button "Submit Search" at bounding box center [353, 37] width 31 height 16
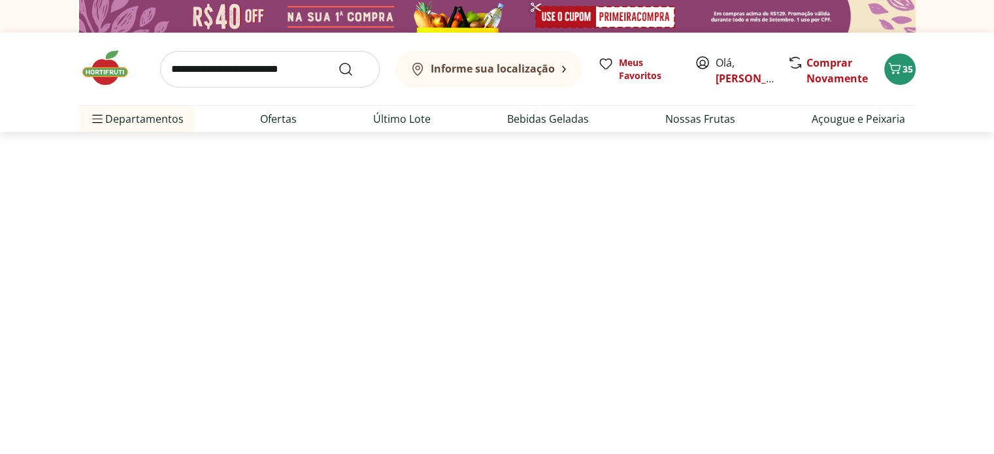
select select "**********"
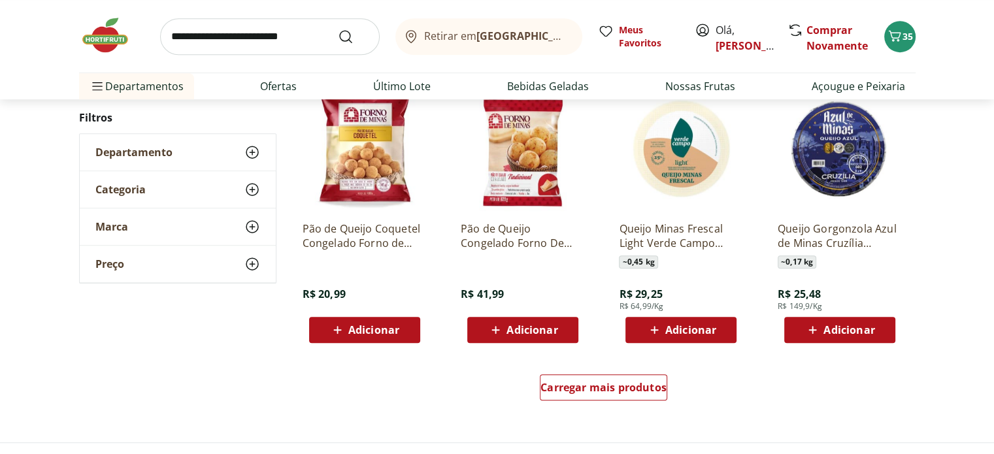
scroll to position [849, 0]
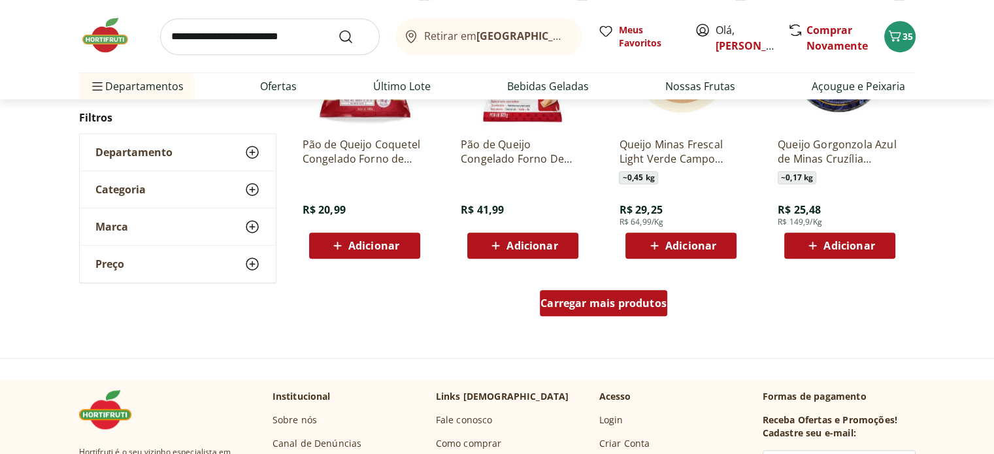
click at [613, 299] on span "Carregar mais produtos" at bounding box center [603, 303] width 126 height 10
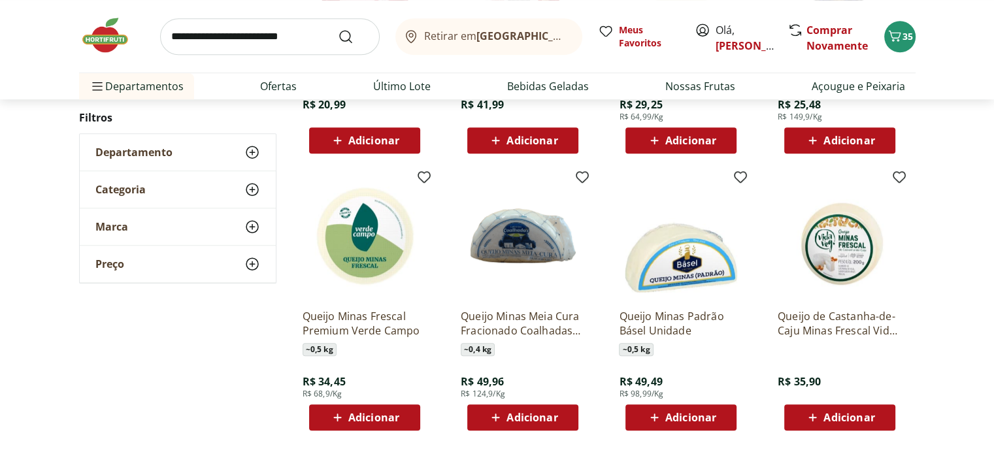
scroll to position [1045, 0]
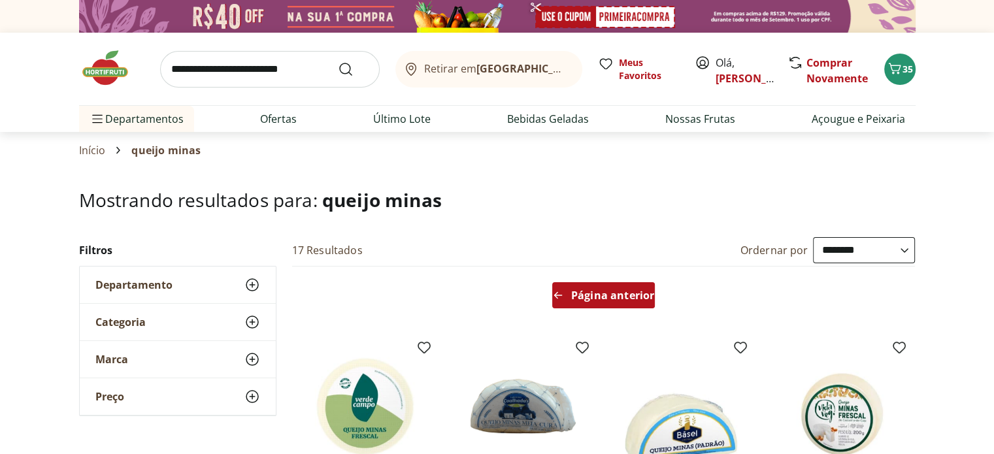
click at [608, 295] on span "Página anterior" at bounding box center [612, 295] width 83 height 10
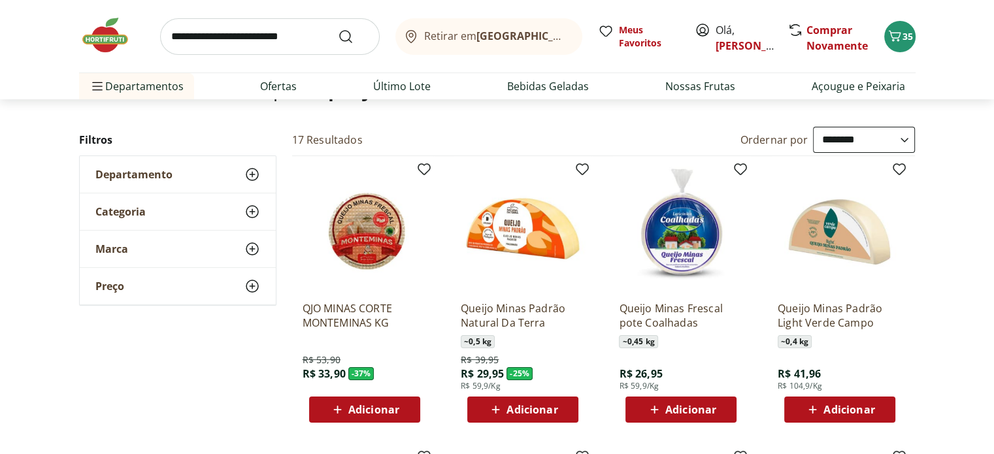
scroll to position [131, 0]
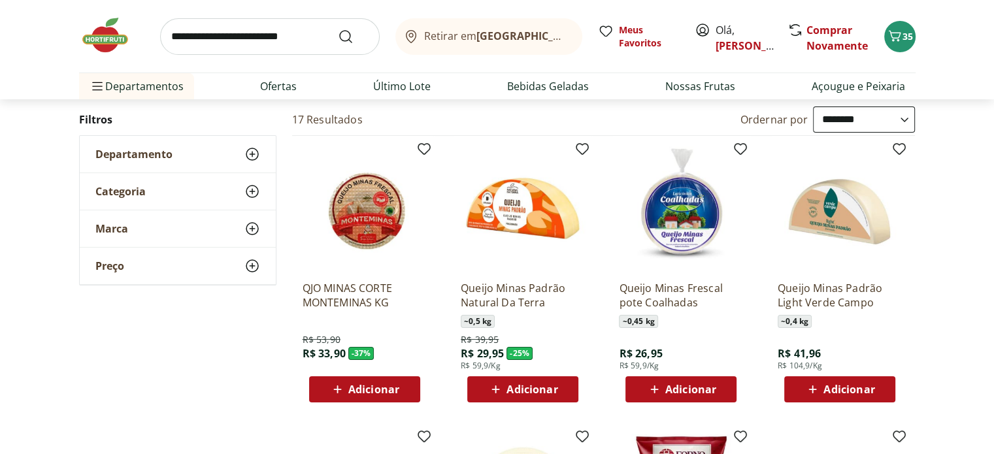
click at [666, 384] on span "Adicionar" at bounding box center [690, 389] width 51 height 10
click at [259, 37] on input "search" at bounding box center [270, 36] width 220 height 37
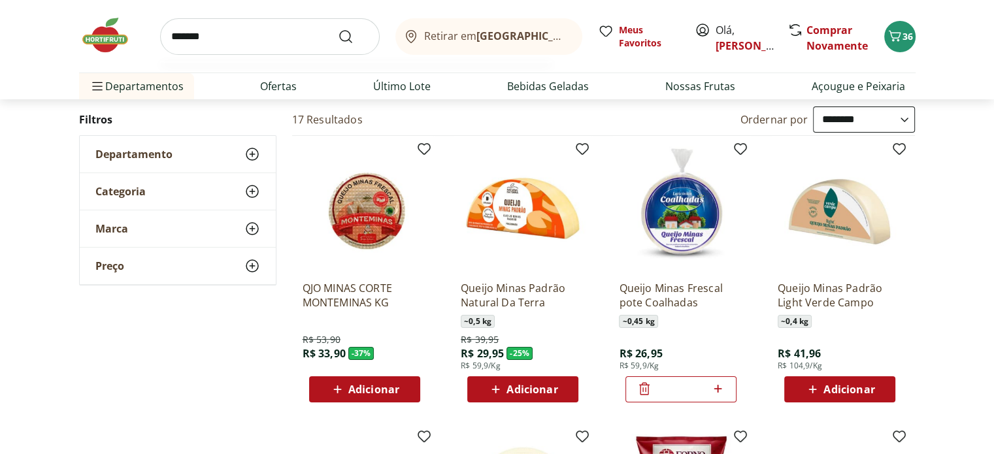
type input "*******"
click at [338, 29] on button "Submit Search" at bounding box center [353, 37] width 31 height 16
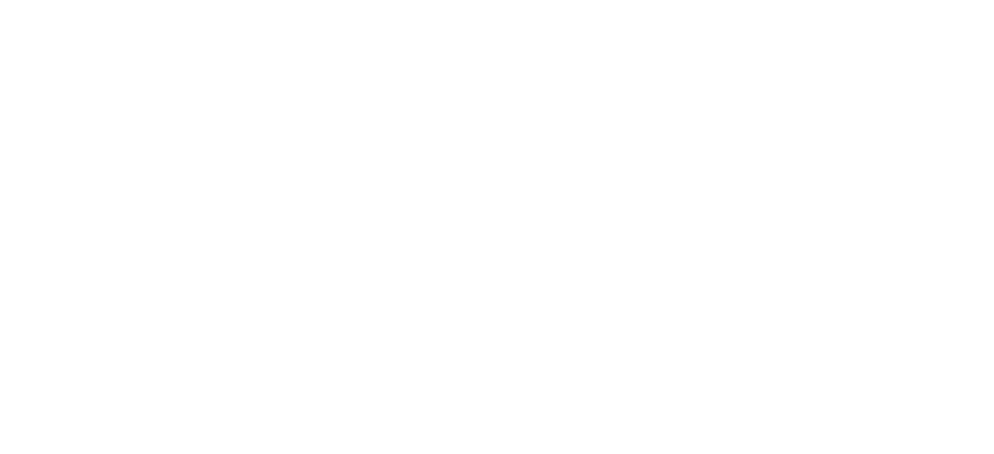
select select "**********"
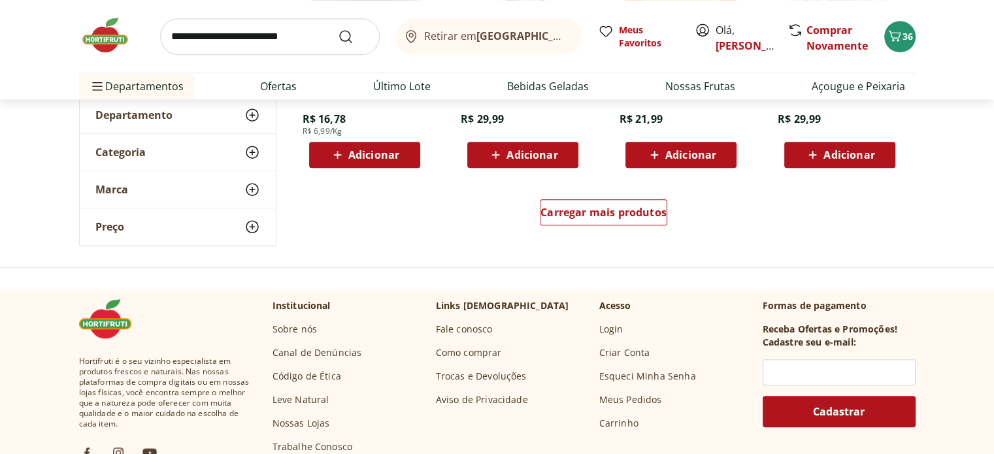
scroll to position [980, 0]
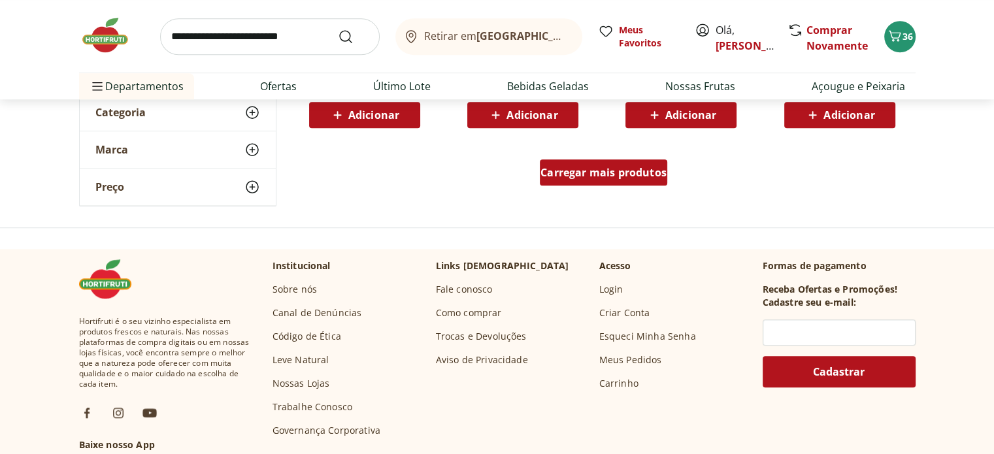
click at [574, 177] on span "Carregar mais produtos" at bounding box center [603, 172] width 126 height 10
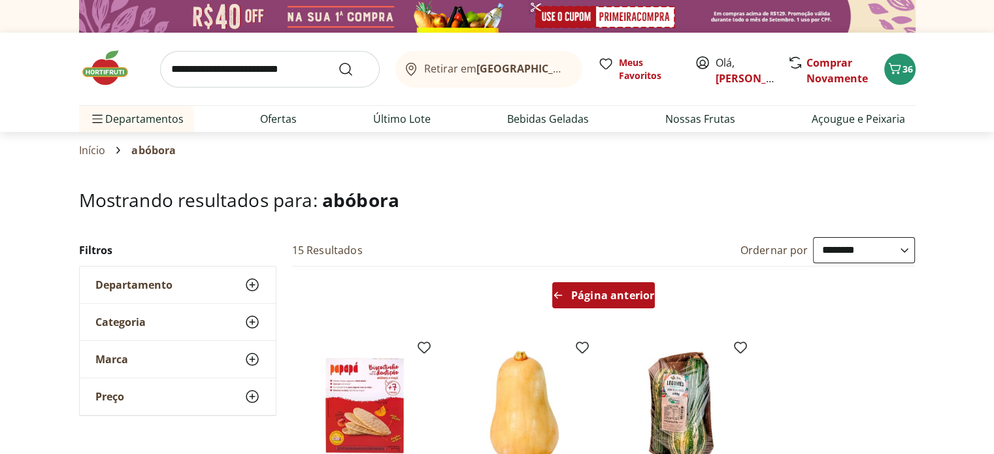
click at [600, 304] on div "Página anterior" at bounding box center [603, 295] width 103 height 26
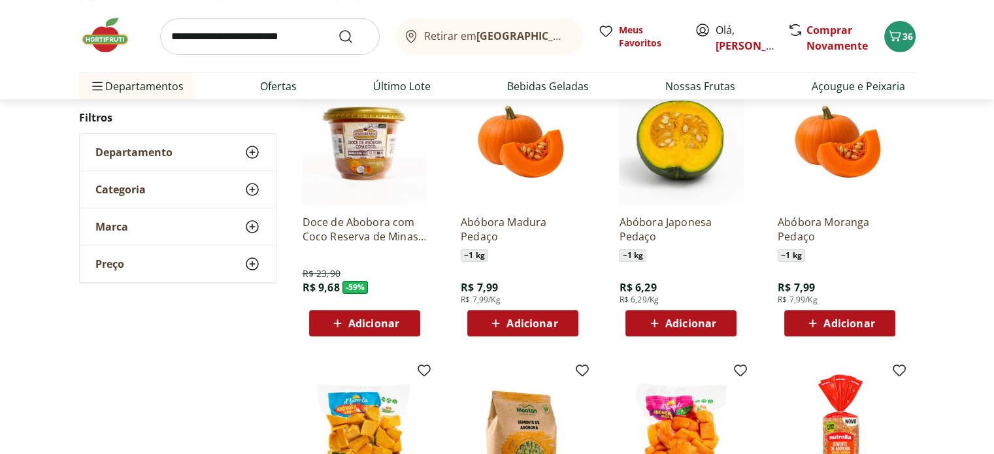
scroll to position [196, 0]
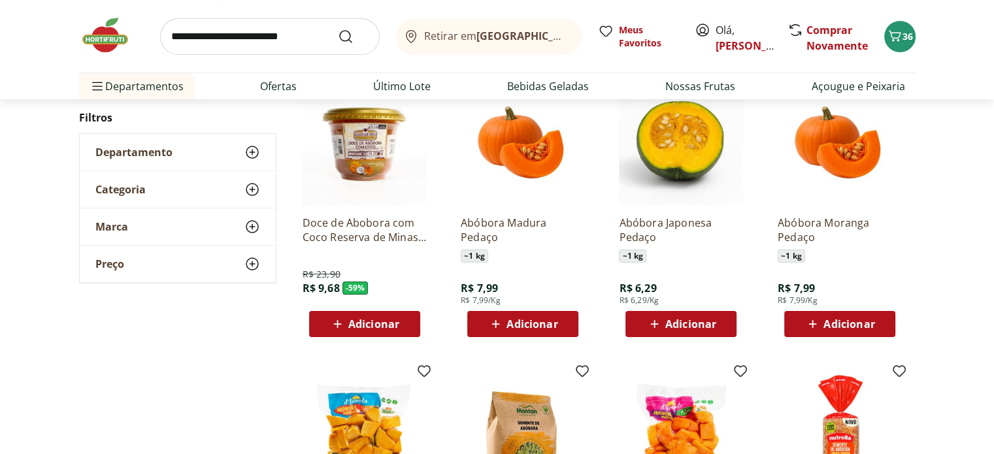
click at [695, 329] on span "Adicionar" at bounding box center [690, 324] width 51 height 10
click at [237, 43] on input "search" at bounding box center [270, 36] width 220 height 37
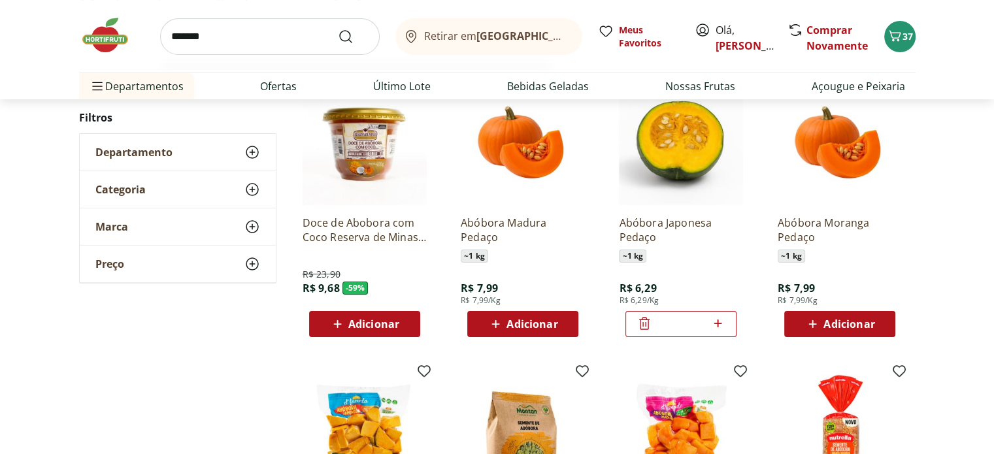
type input "*******"
click at [338, 29] on button "Submit Search" at bounding box center [353, 37] width 31 height 16
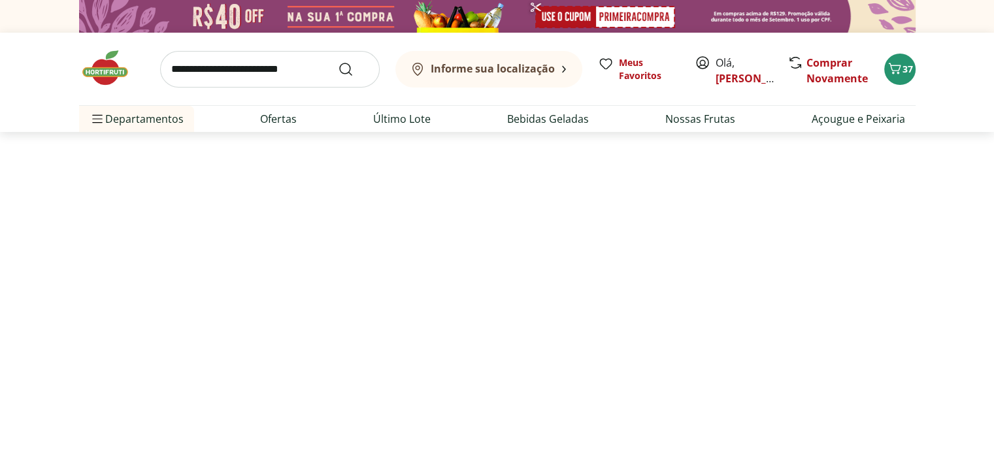
select select "**********"
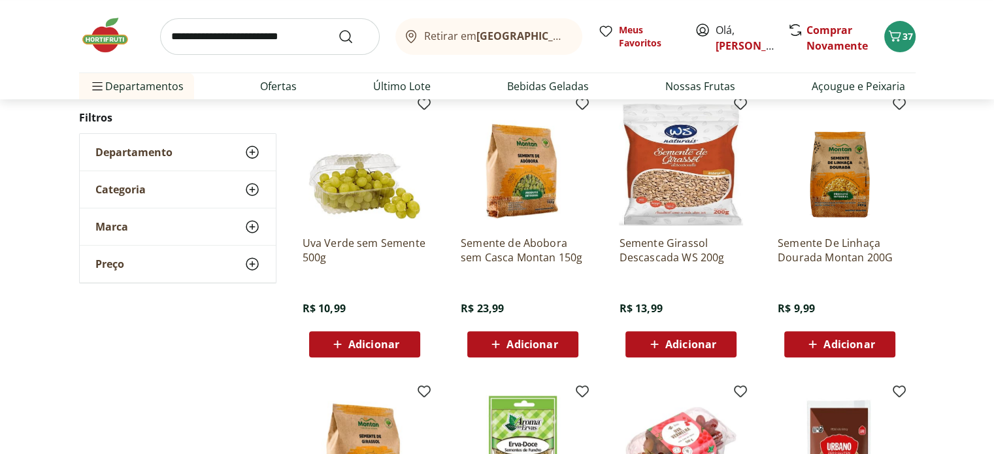
scroll to position [457, 0]
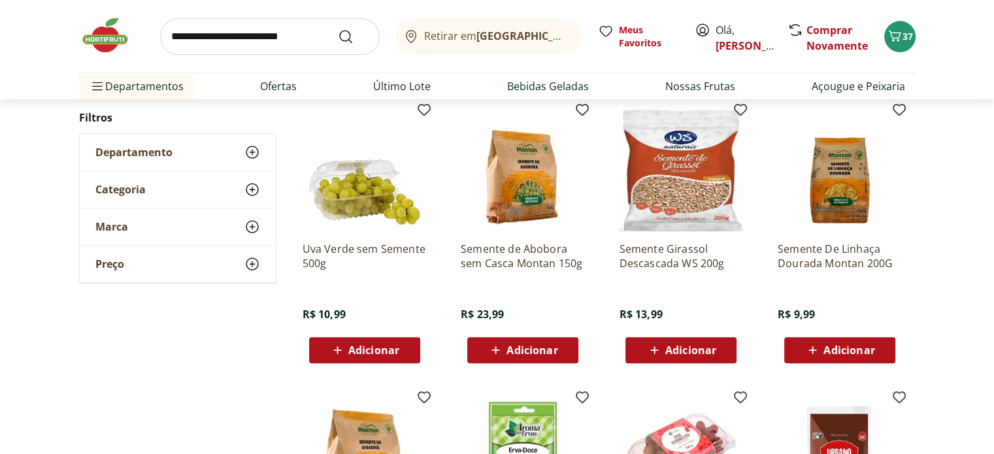
click at [491, 247] on p "Semente de Abobora sem Casca Montan 150g" at bounding box center [523, 256] width 124 height 29
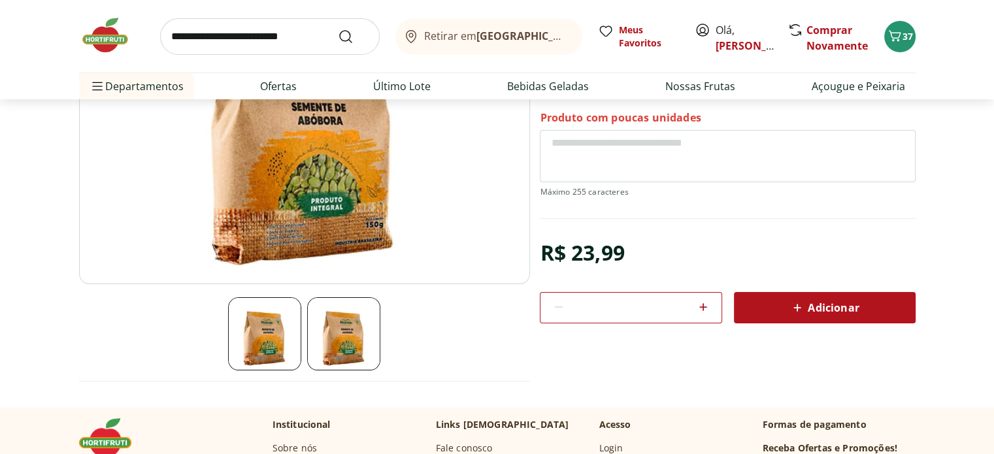
scroll to position [131, 0]
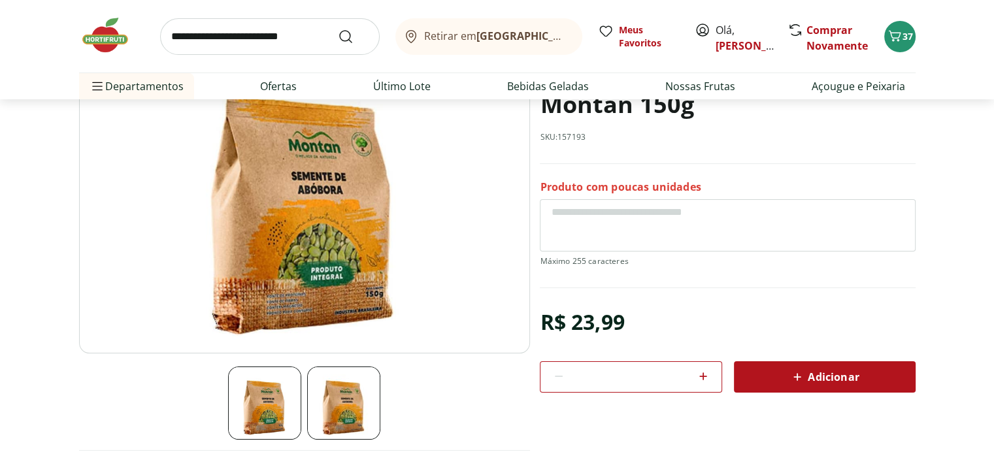
click at [819, 371] on span "Adicionar" at bounding box center [823, 377] width 69 height 16
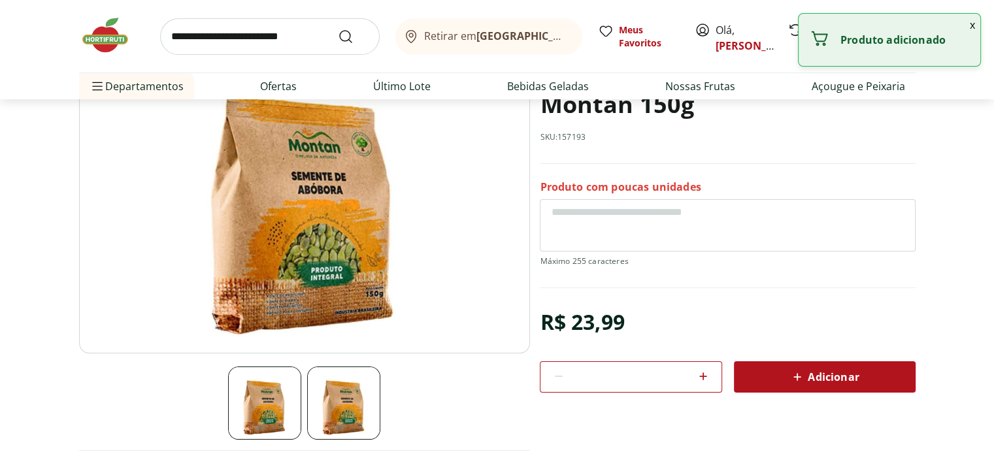
click at [302, 39] on input "search" at bounding box center [270, 36] width 220 height 37
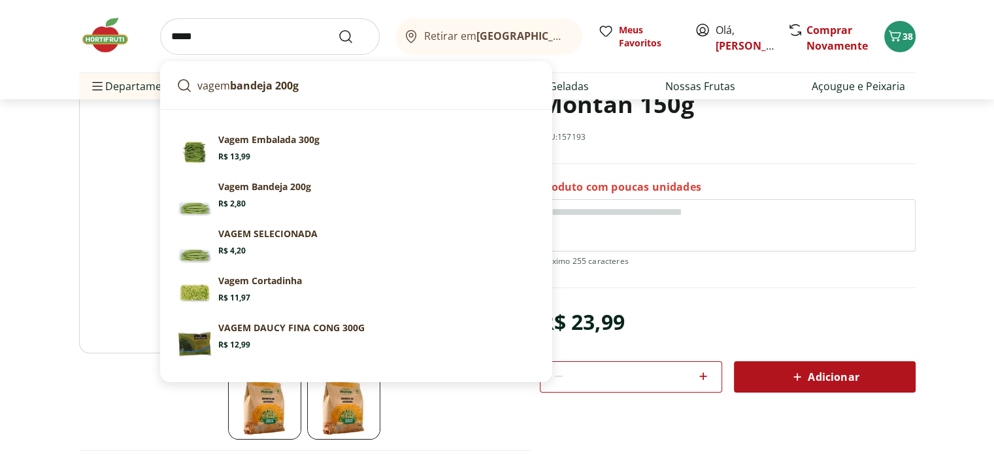
type input "*****"
click at [338, 29] on button "Submit Search" at bounding box center [353, 37] width 31 height 16
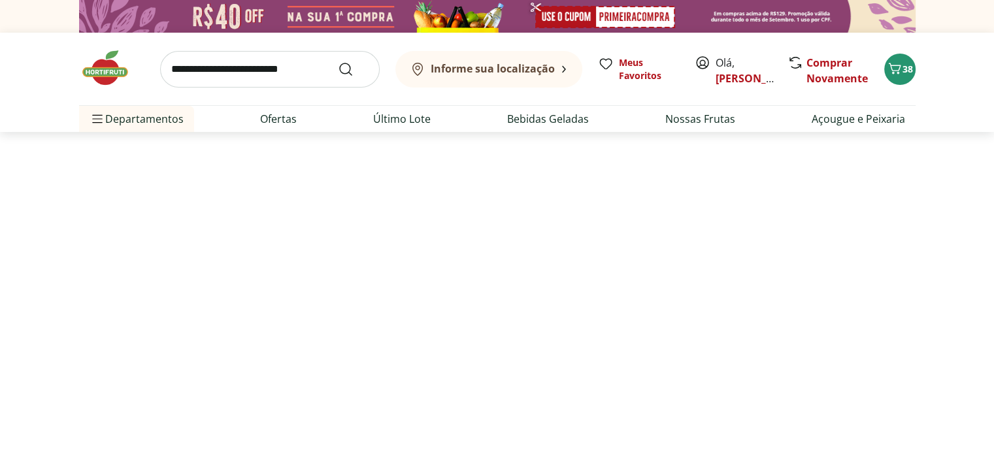
select select "**********"
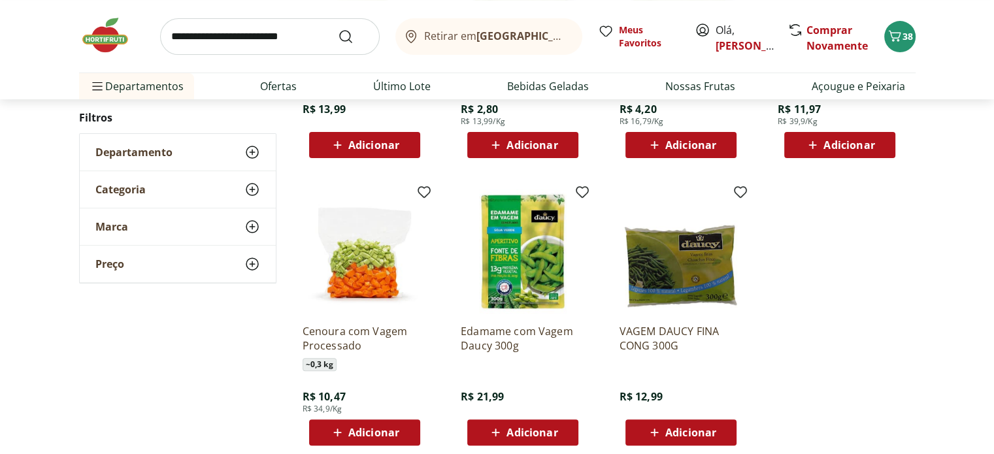
scroll to position [392, 0]
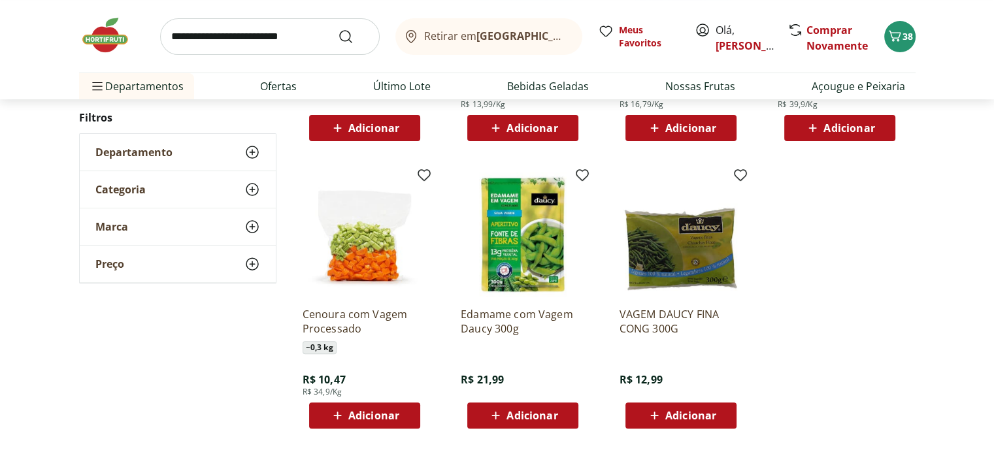
click at [692, 406] on div "Adicionar" at bounding box center [681, 416] width 90 height 24
click at [304, 33] on input "search" at bounding box center [270, 36] width 220 height 37
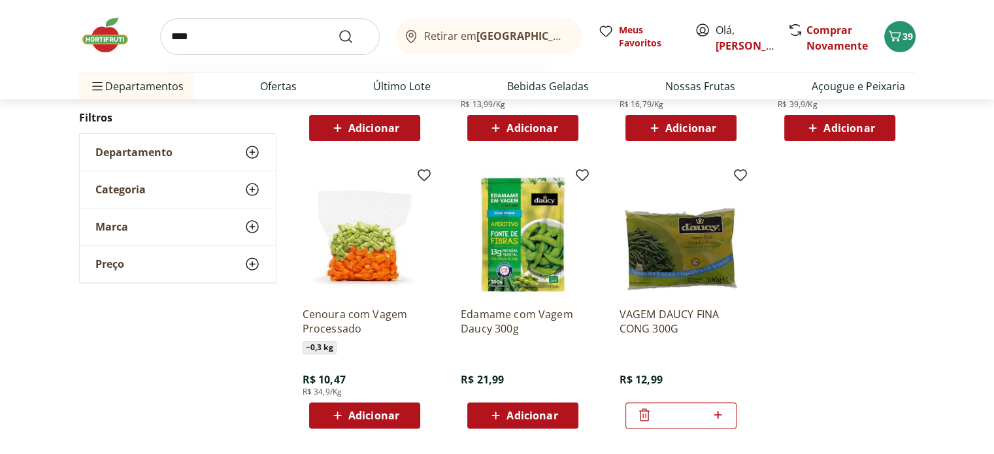
type input "****"
click at [338, 29] on button "Submit Search" at bounding box center [353, 37] width 31 height 16
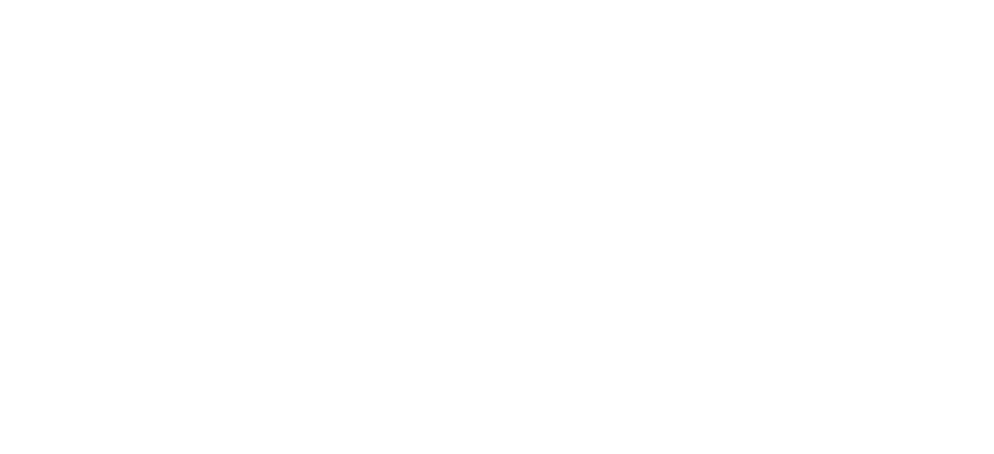
select select "**********"
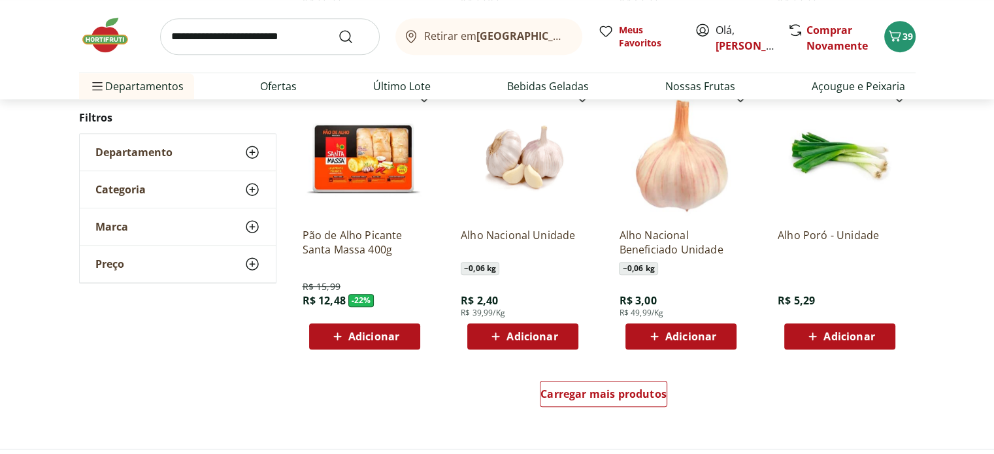
scroll to position [784, 0]
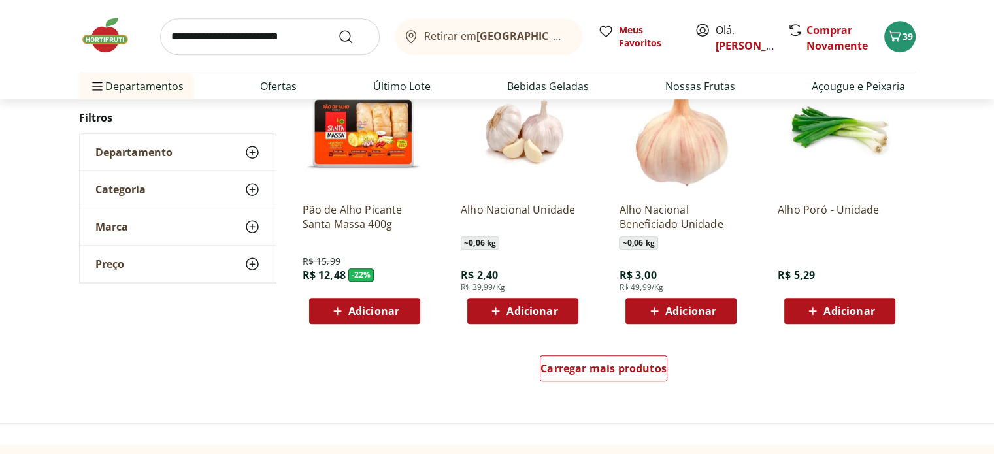
click at [536, 311] on span "Adicionar" at bounding box center [531, 311] width 51 height 10
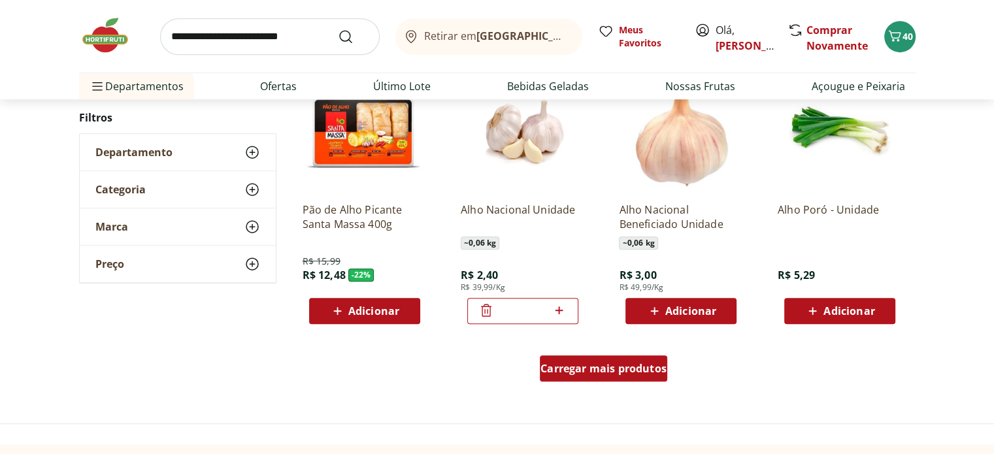
click at [593, 367] on span "Carregar mais produtos" at bounding box center [603, 368] width 126 height 10
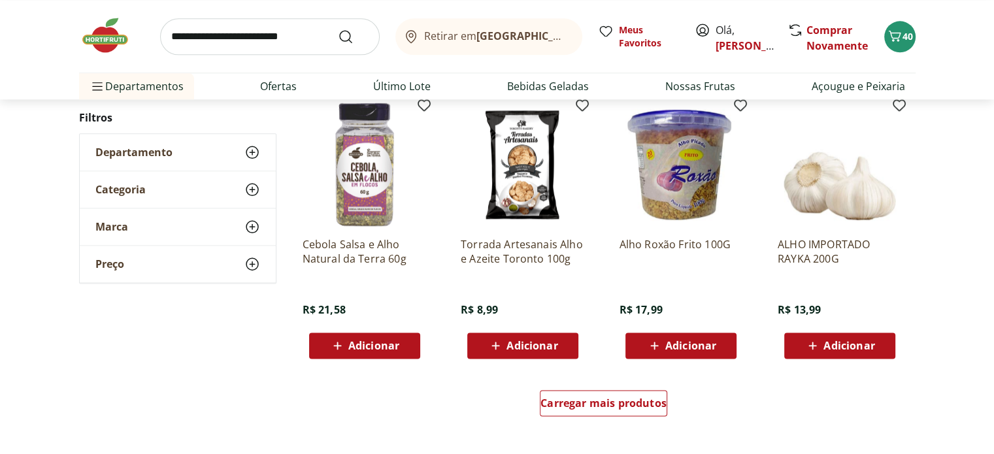
scroll to position [1634, 0]
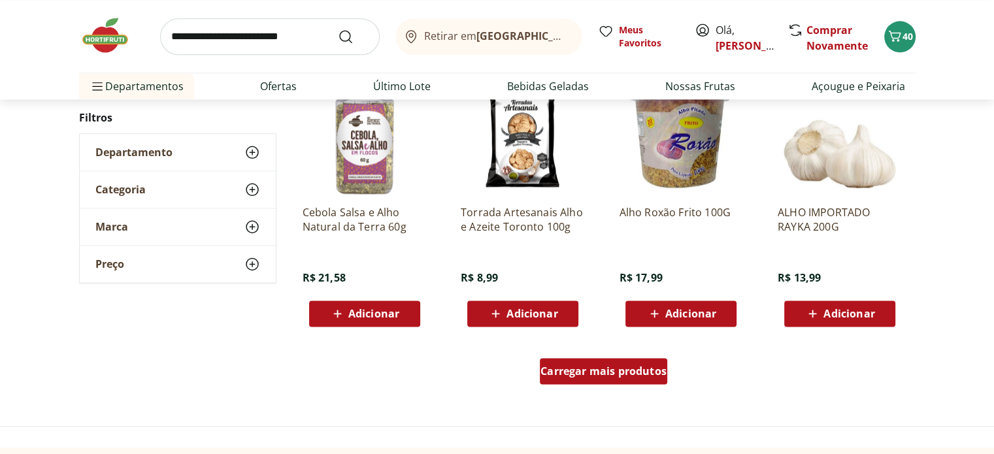
click at [581, 368] on span "Carregar mais produtos" at bounding box center [603, 371] width 126 height 10
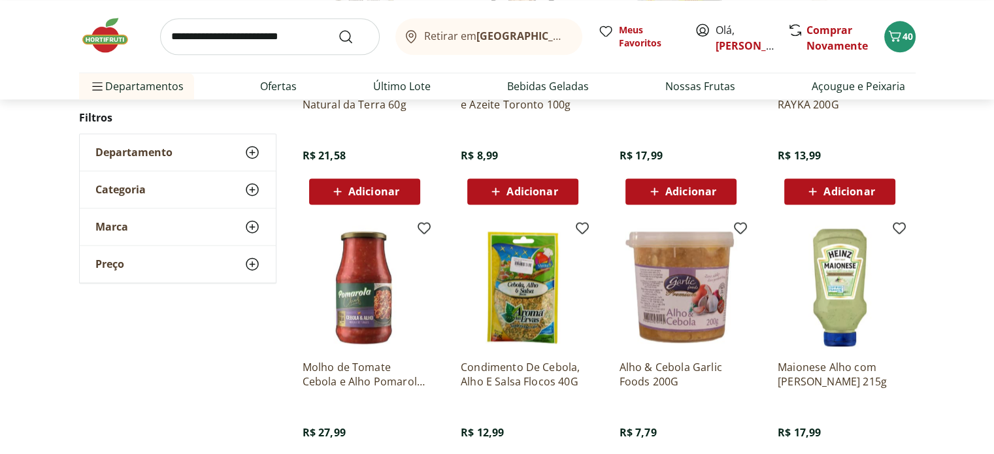
scroll to position [1764, 0]
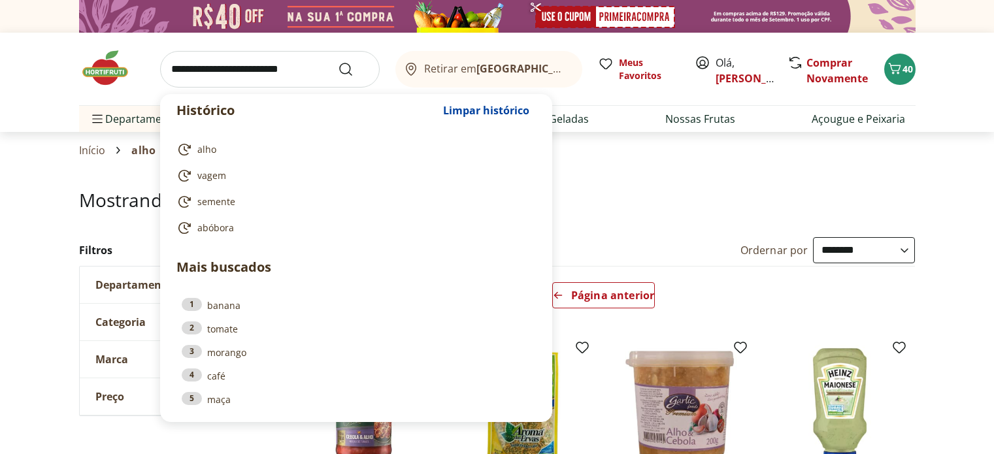
select select "**********"
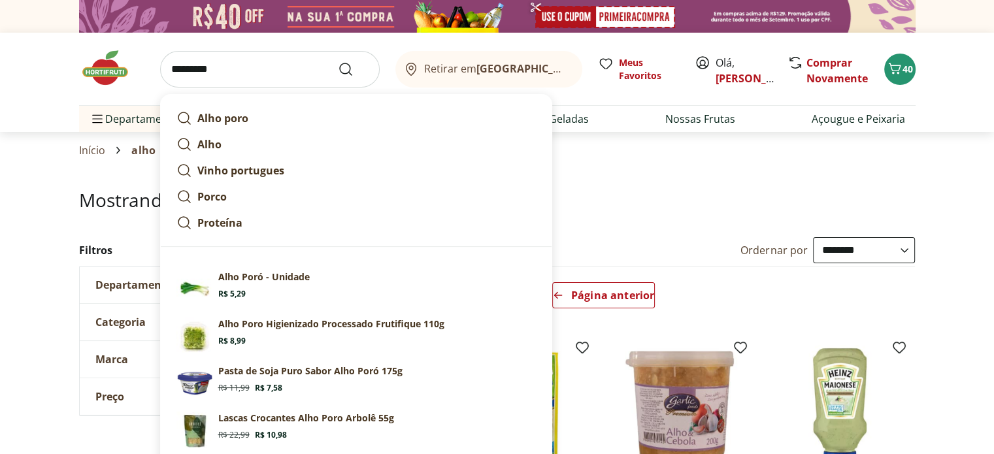
type input "*********"
click at [338, 61] on button "Submit Search" at bounding box center [353, 69] width 31 height 16
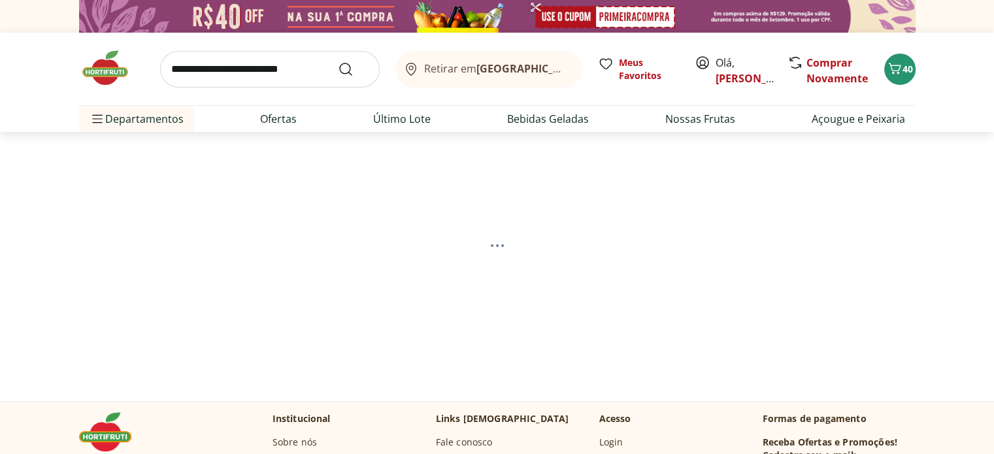
select select "**********"
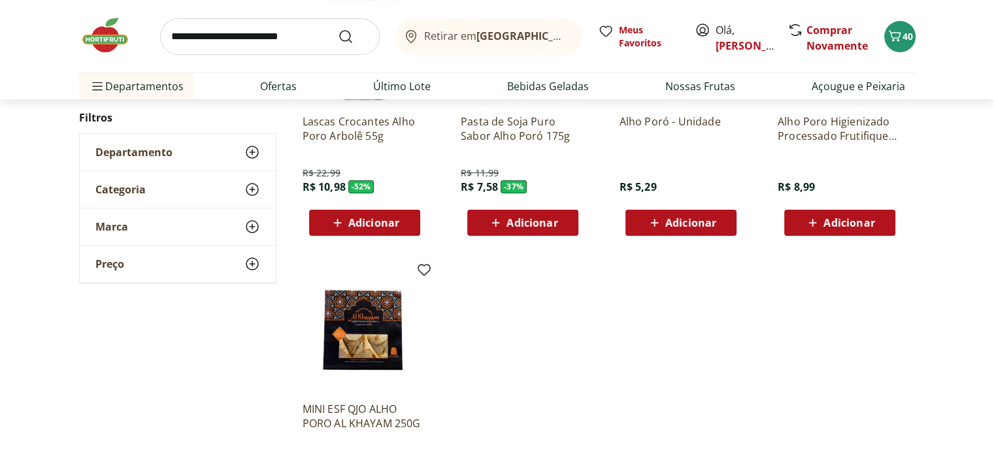
scroll to position [327, 0]
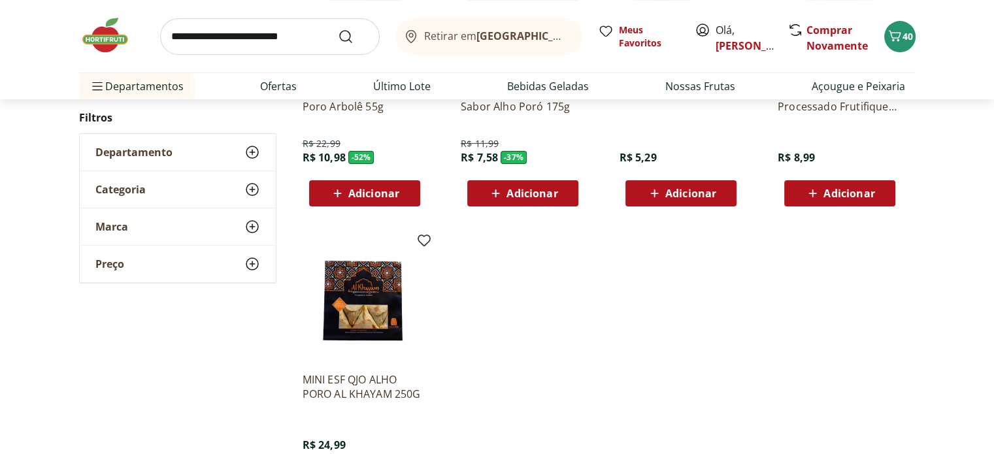
click at [831, 199] on span "Adicionar" at bounding box center [848, 193] width 51 height 10
click at [245, 31] on input "search" at bounding box center [270, 36] width 220 height 37
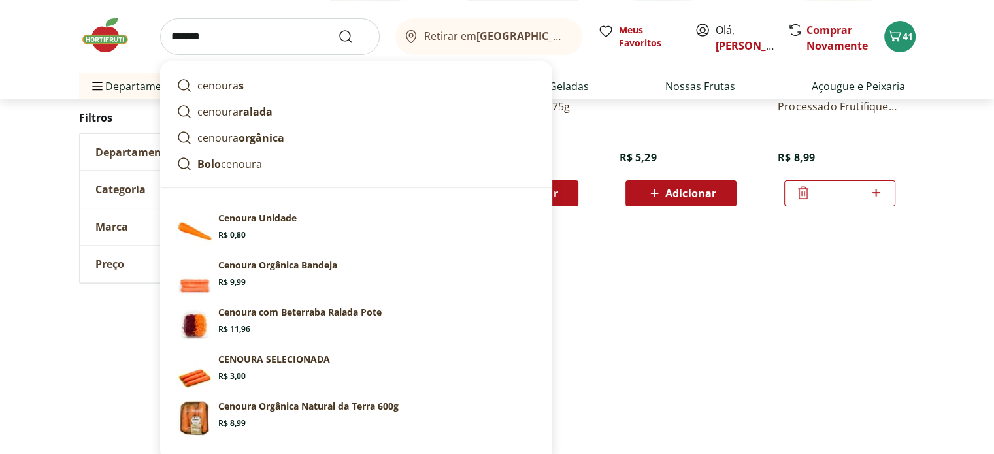
type input "*******"
click at [338, 29] on button "Submit Search" at bounding box center [353, 37] width 31 height 16
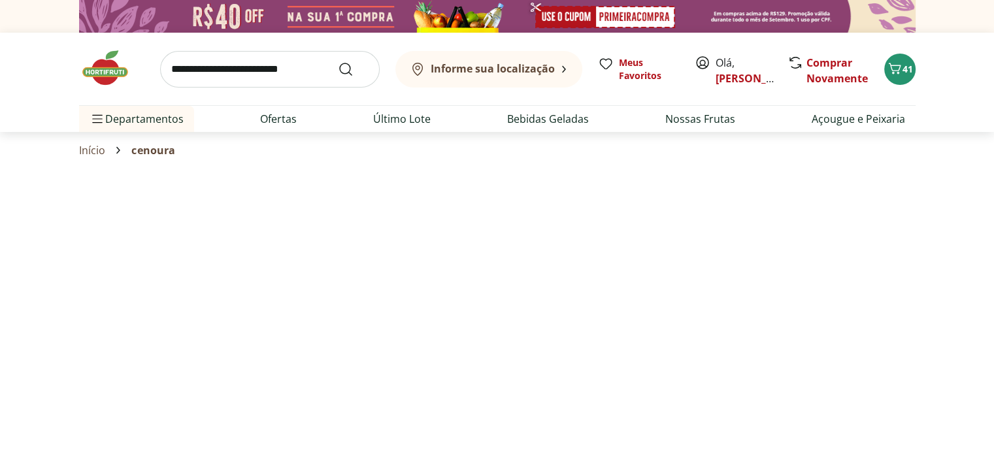
select select "**********"
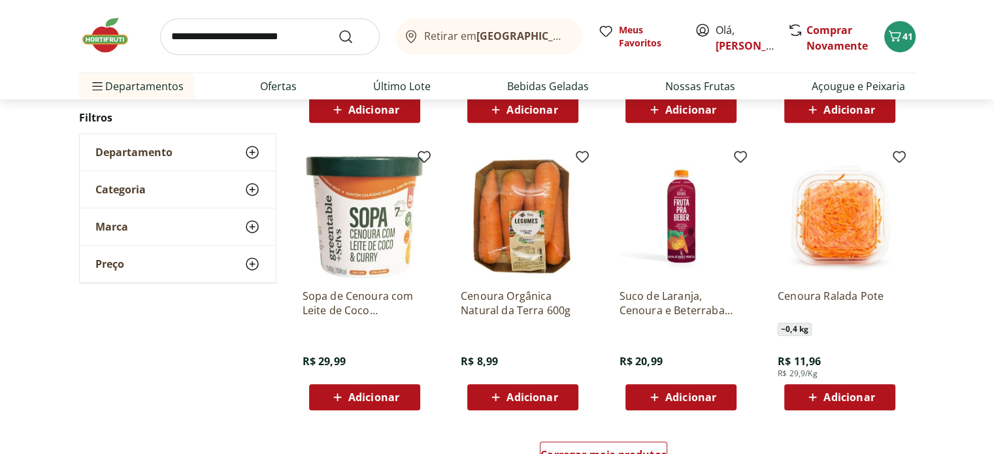
scroll to position [784, 0]
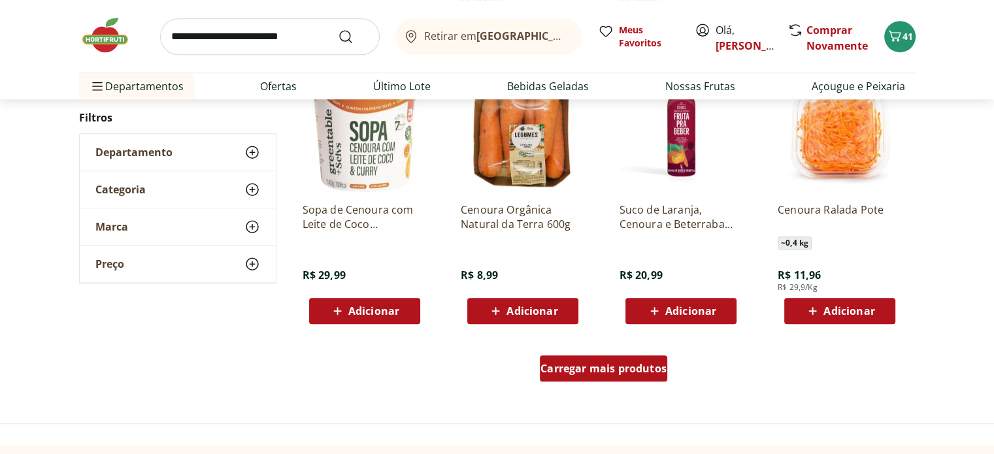
click at [596, 374] on div "Carregar mais produtos" at bounding box center [603, 368] width 127 height 26
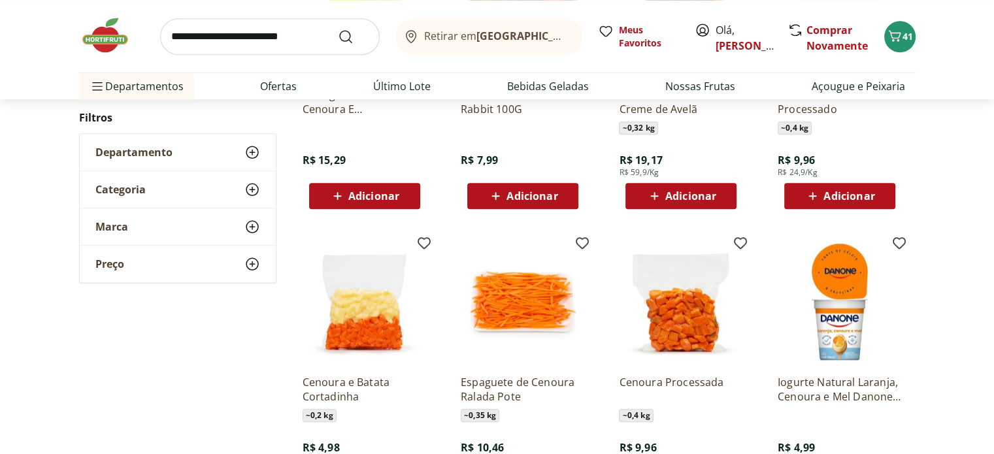
scroll to position [1111, 0]
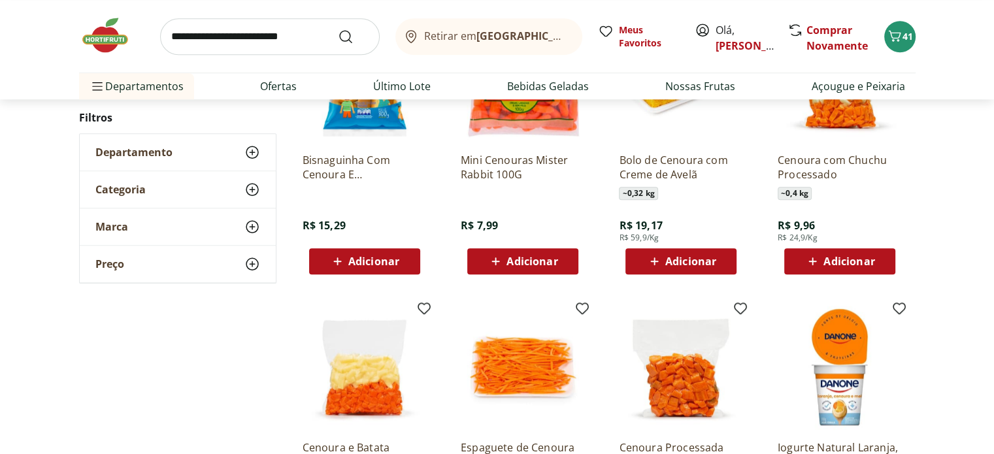
click at [502, 261] on icon at bounding box center [495, 262] width 16 height 16
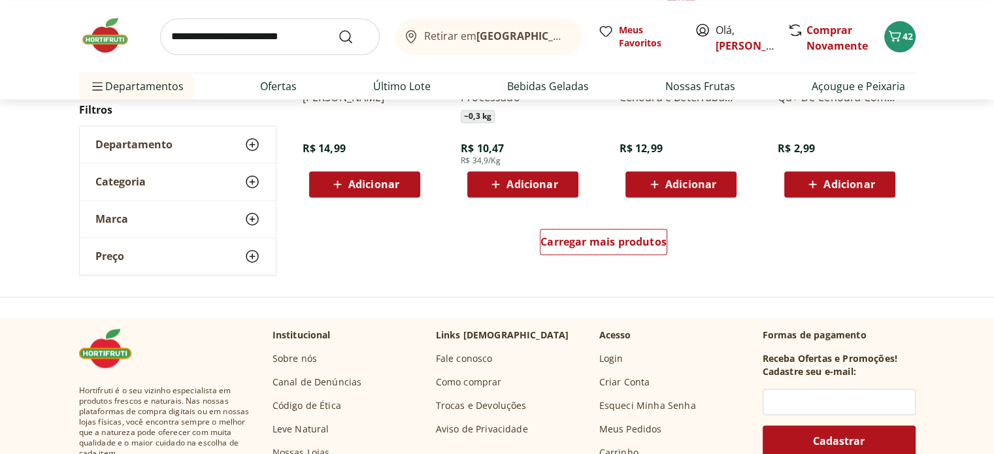
scroll to position [1764, 0]
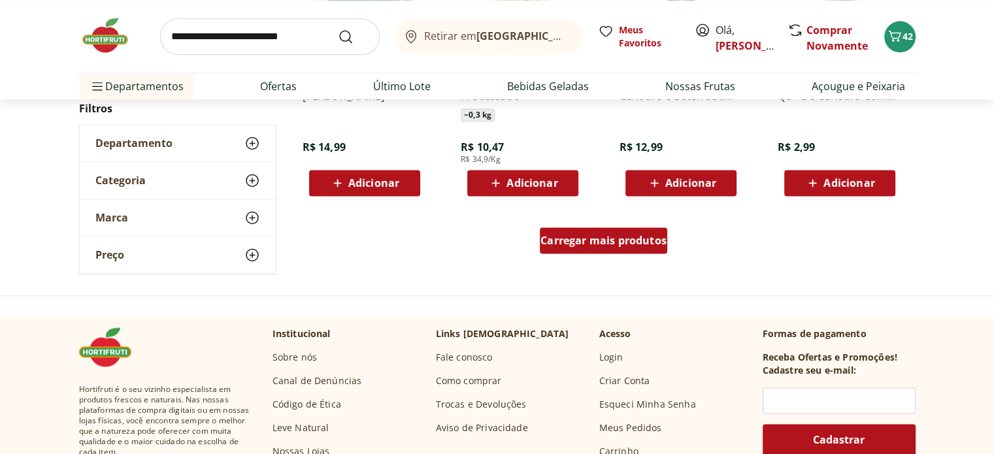
click at [595, 245] on span "Carregar mais produtos" at bounding box center [603, 240] width 126 height 10
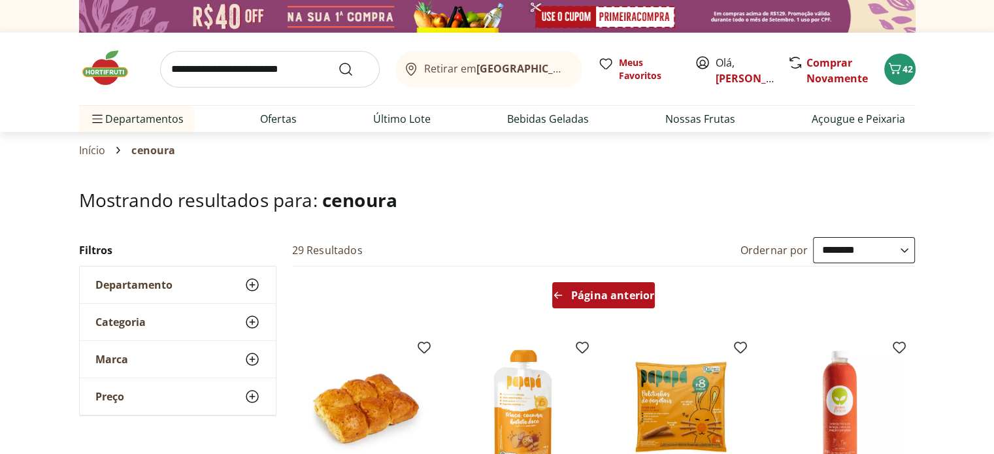
click at [599, 294] on span "Página anterior" at bounding box center [612, 295] width 83 height 10
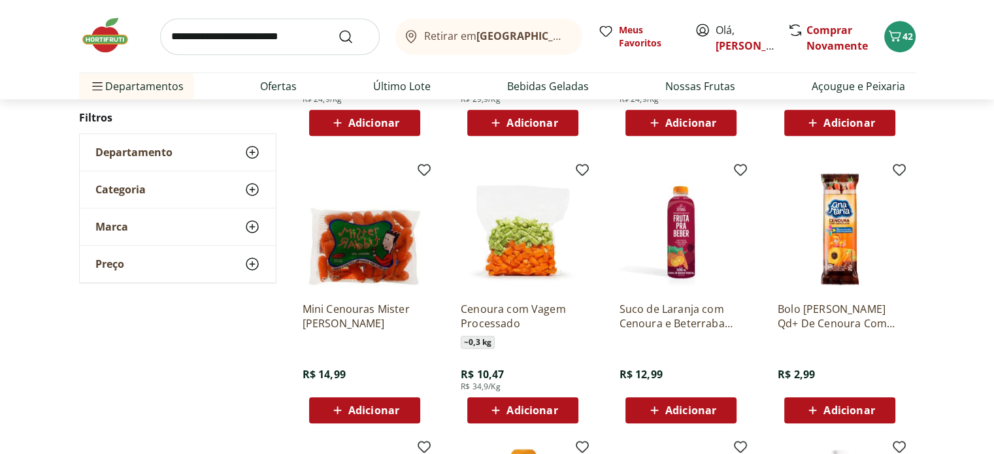
scroll to position [784, 0]
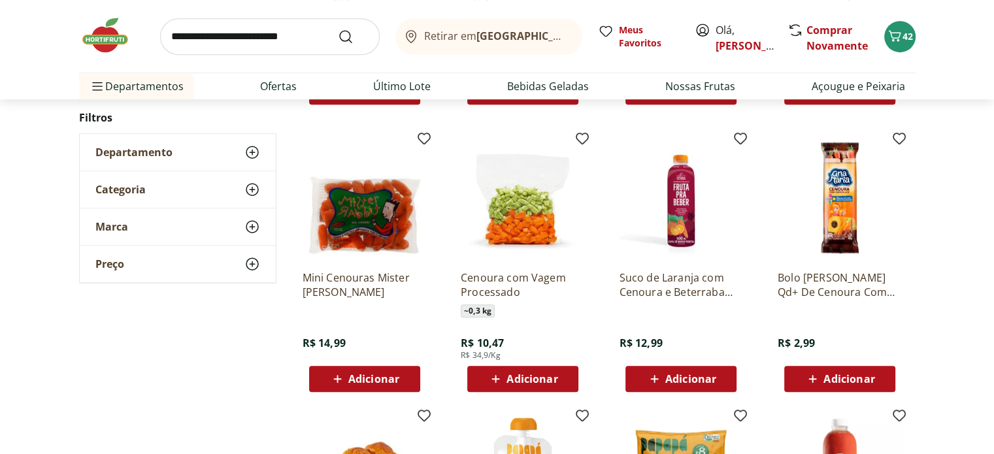
click at [373, 277] on p "Mini Cenouras Mister Rabbit" at bounding box center [365, 285] width 124 height 29
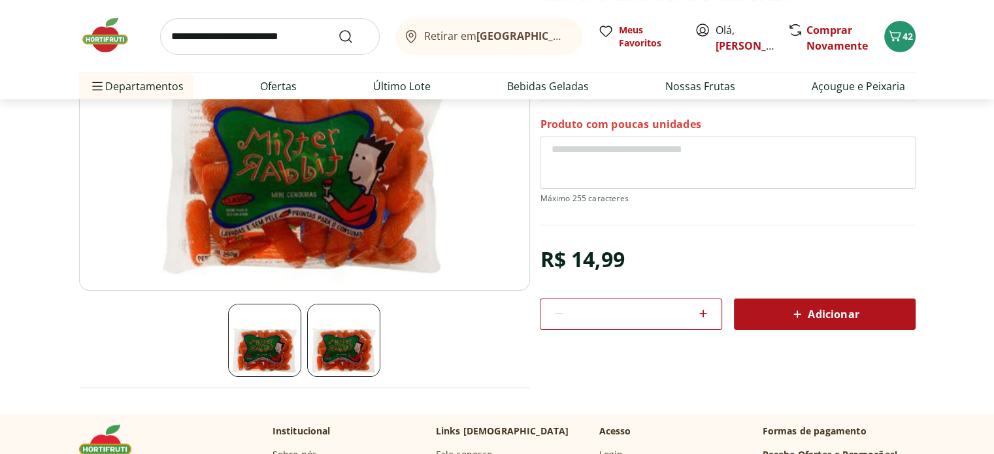
scroll to position [196, 0]
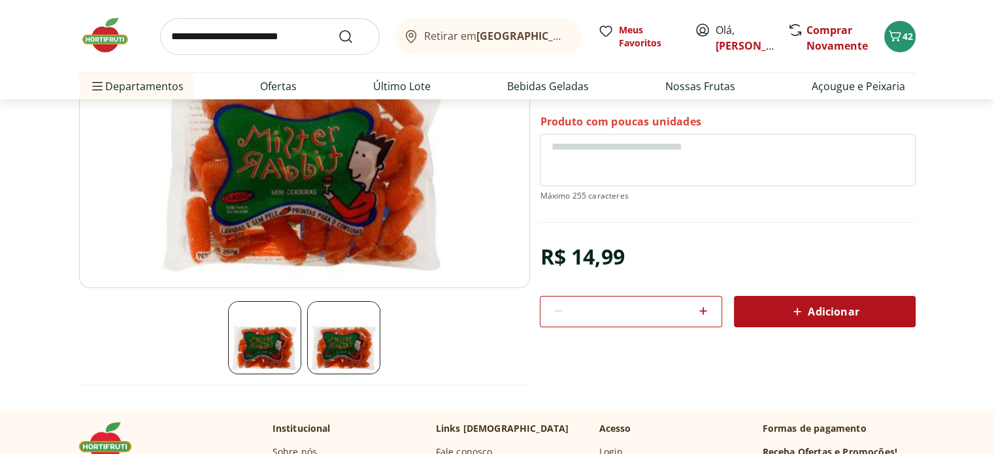
click at [319, 332] on img at bounding box center [343, 337] width 73 height 73
click at [284, 329] on img at bounding box center [264, 337] width 73 height 73
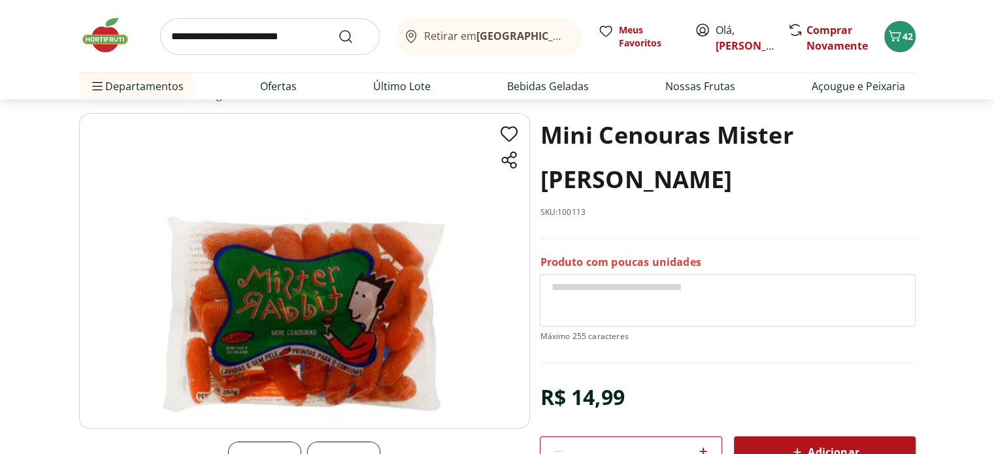
scroll to position [0, 0]
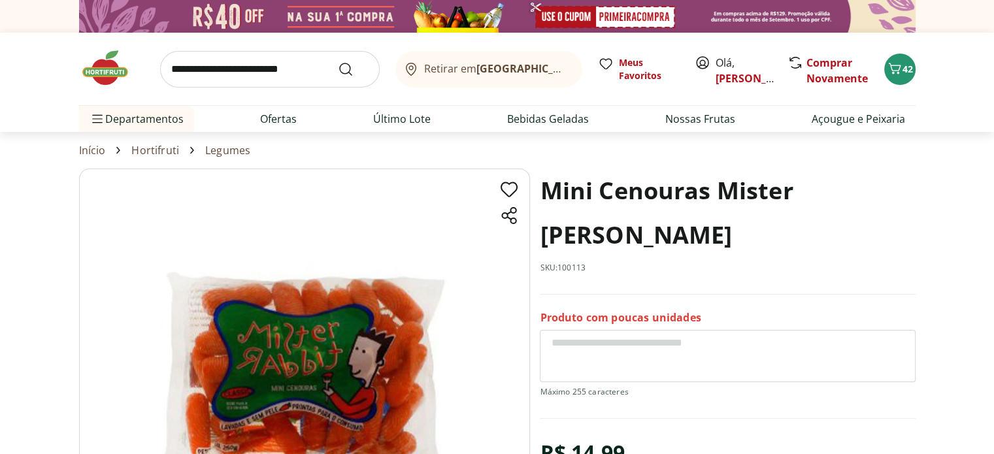
click at [242, 62] on input "search" at bounding box center [270, 69] width 220 height 37
type input "****"
click at [338, 61] on button "Submit Search" at bounding box center [353, 69] width 31 height 16
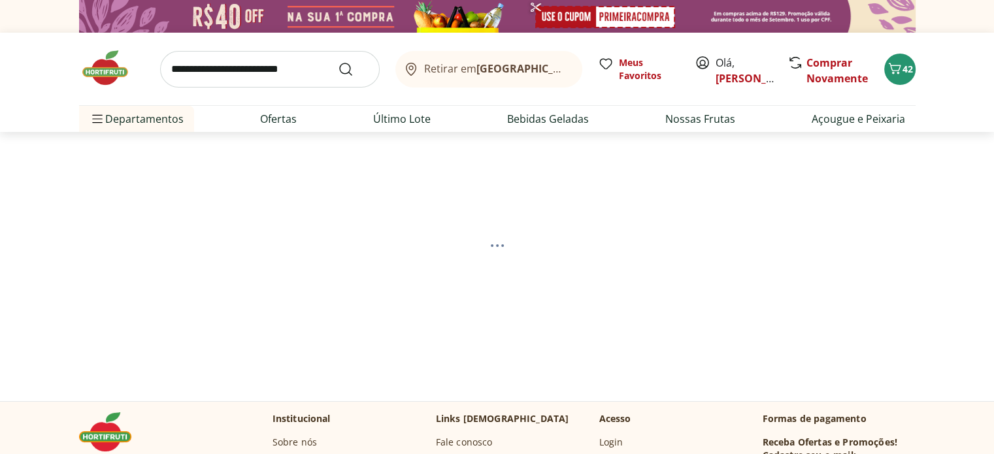
select select "**********"
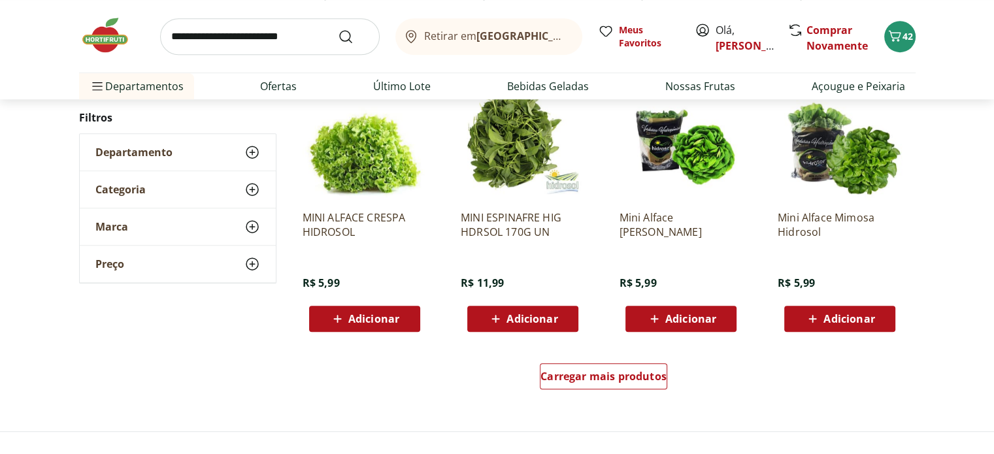
scroll to position [784, 0]
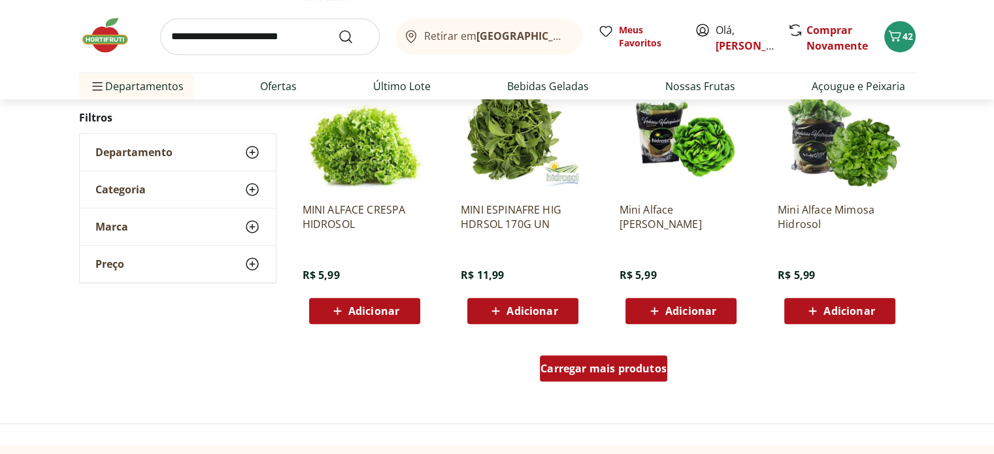
click at [617, 372] on span "Carregar mais produtos" at bounding box center [603, 368] width 126 height 10
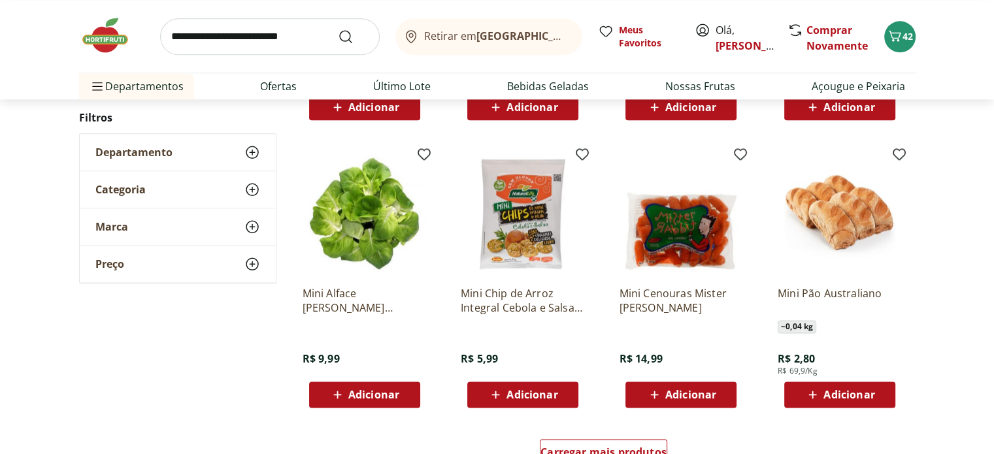
scroll to position [1568, 0]
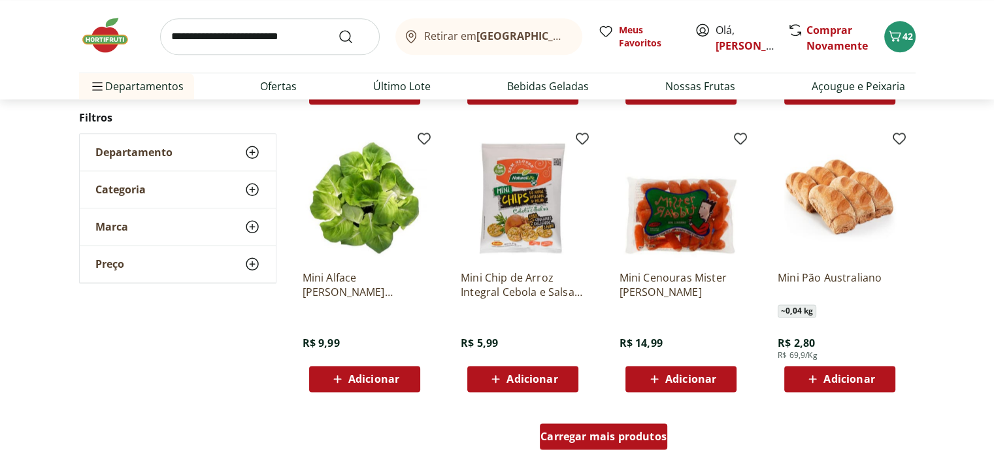
click at [611, 438] on span "Carregar mais produtos" at bounding box center [603, 436] width 126 height 10
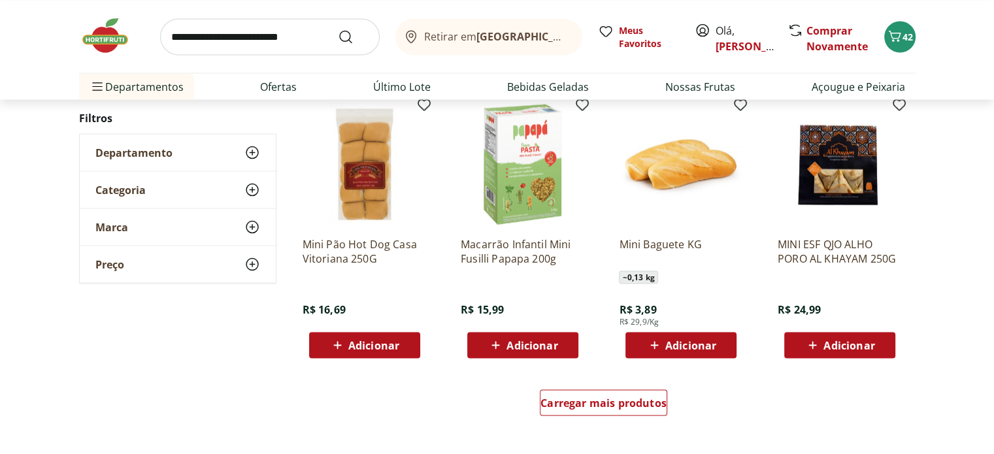
scroll to position [2548, 0]
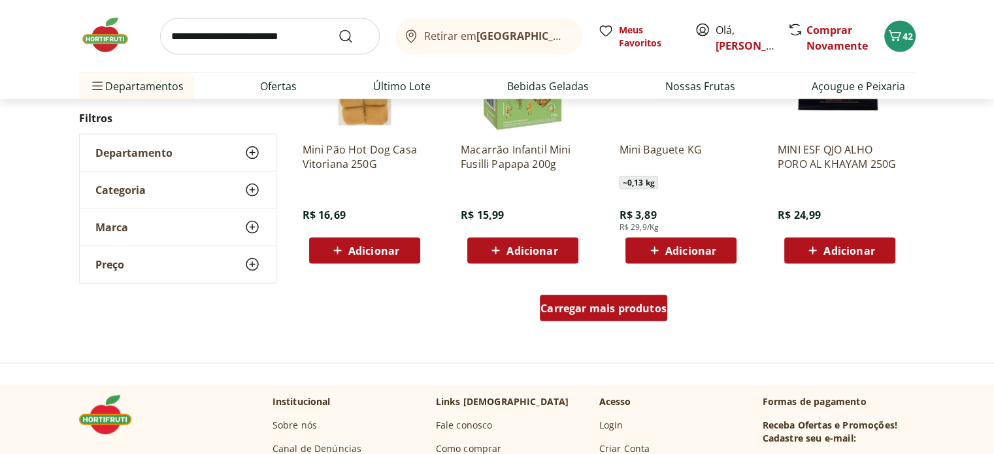
click at [615, 312] on span "Carregar mais produtos" at bounding box center [603, 308] width 126 height 10
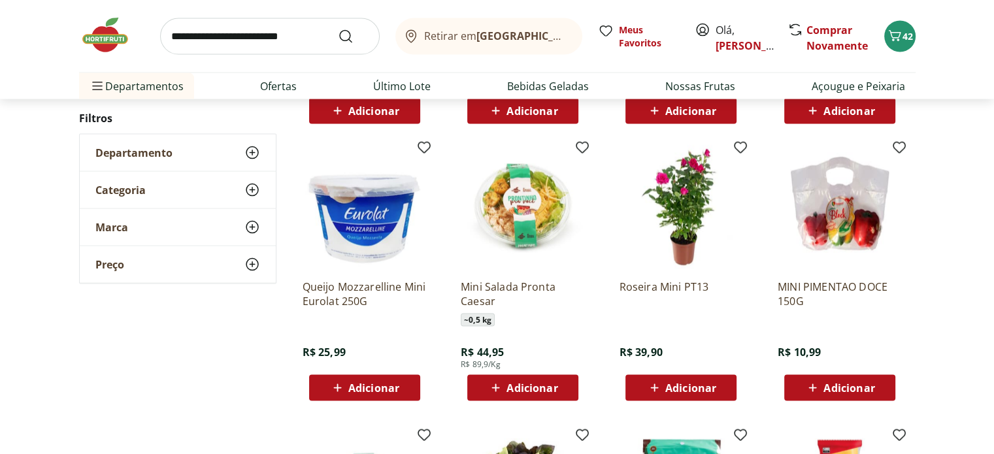
scroll to position [2679, 0]
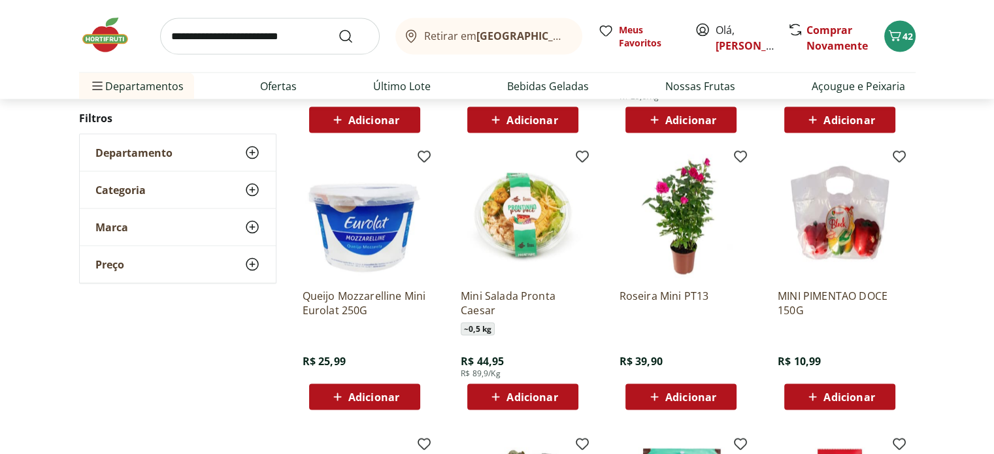
click at [286, 39] on input "search" at bounding box center [270, 36] width 220 height 37
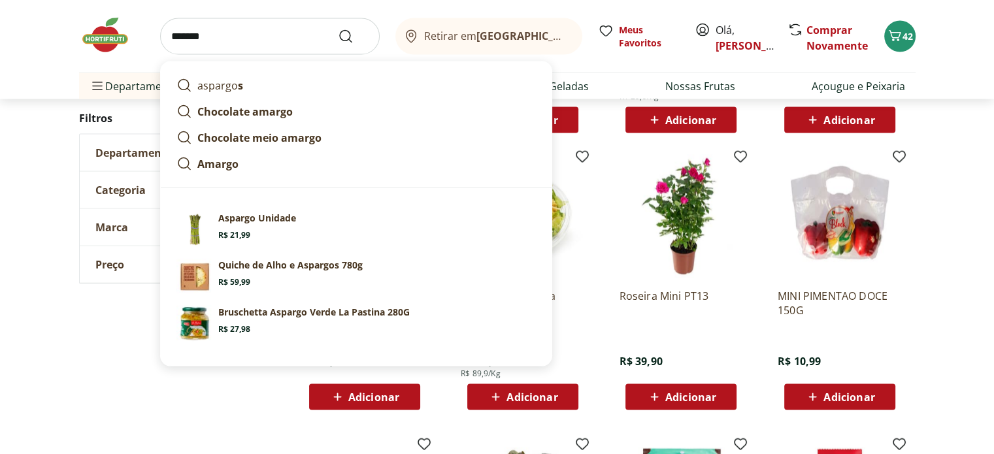
type input "*******"
click at [338, 29] on button "Submit Search" at bounding box center [353, 37] width 31 height 16
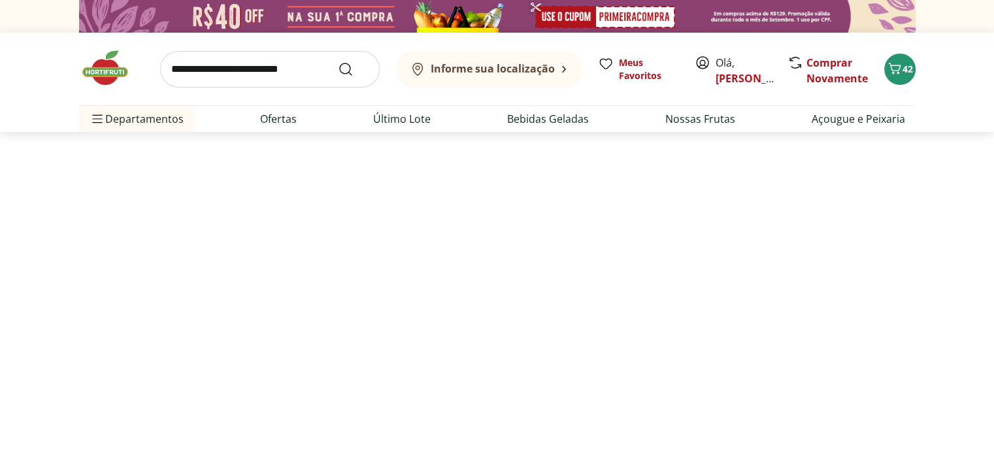
select select "**********"
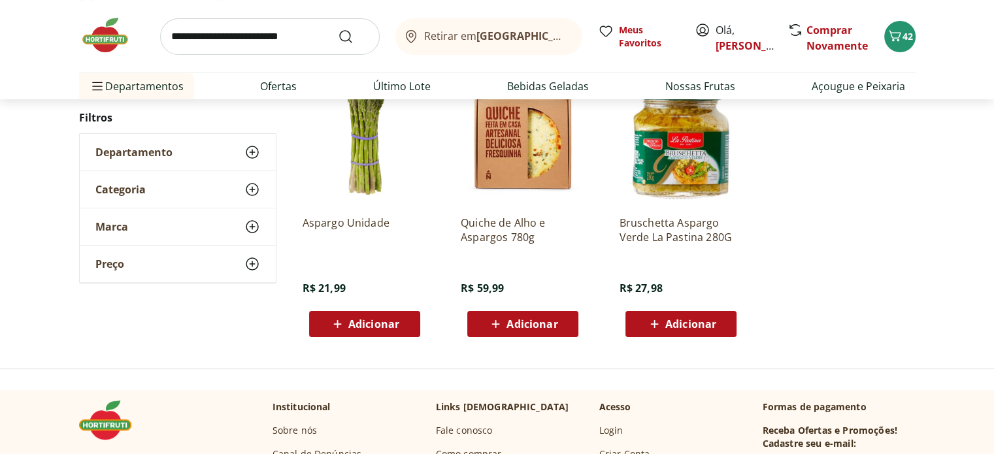
scroll to position [131, 0]
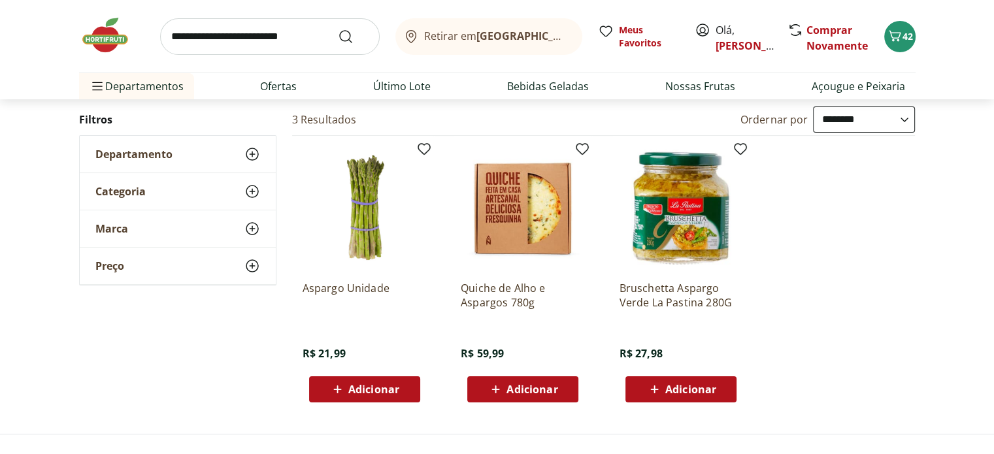
click at [384, 386] on span "Adicionar" at bounding box center [373, 389] width 51 height 10
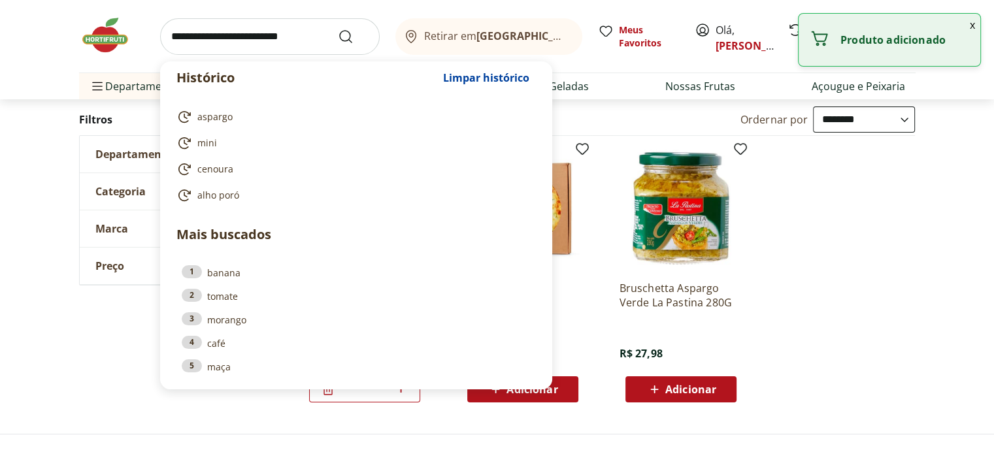
click at [243, 33] on input "search" at bounding box center [270, 36] width 220 height 37
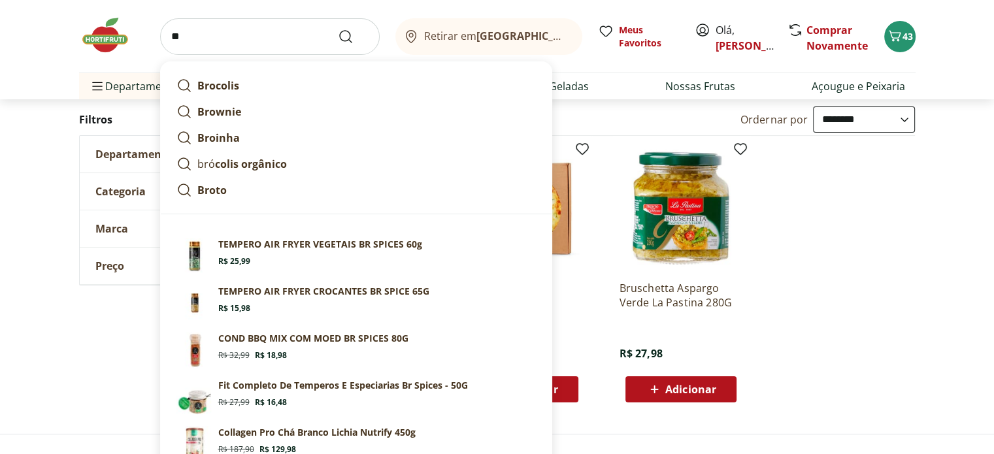
type input "*"
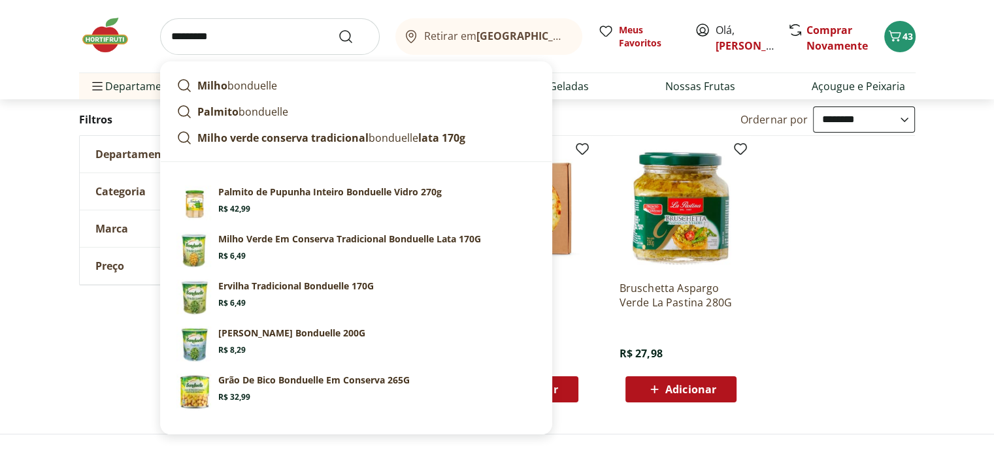
type input "*********"
click at [338, 29] on button "Submit Search" at bounding box center [353, 37] width 31 height 16
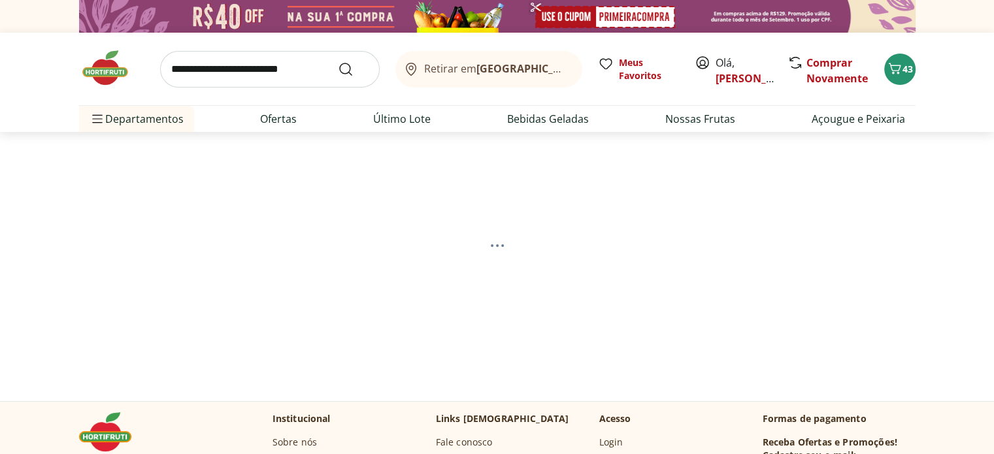
select select "**********"
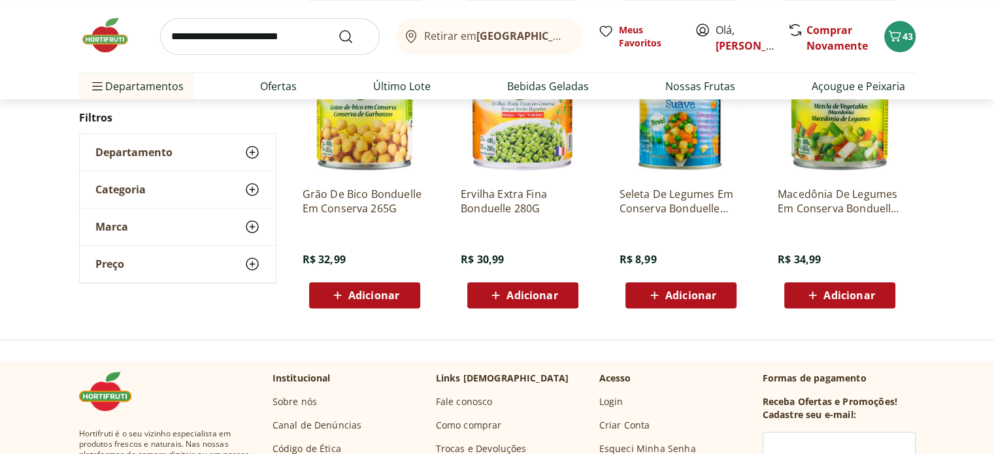
scroll to position [457, 0]
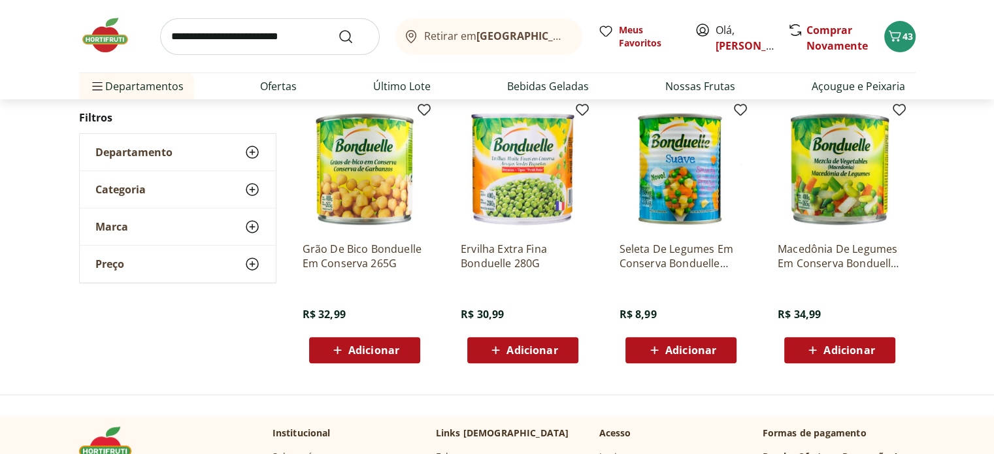
click at [373, 352] on span "Adicionar" at bounding box center [373, 350] width 51 height 10
click at [327, 349] on icon at bounding box center [328, 350] width 16 height 16
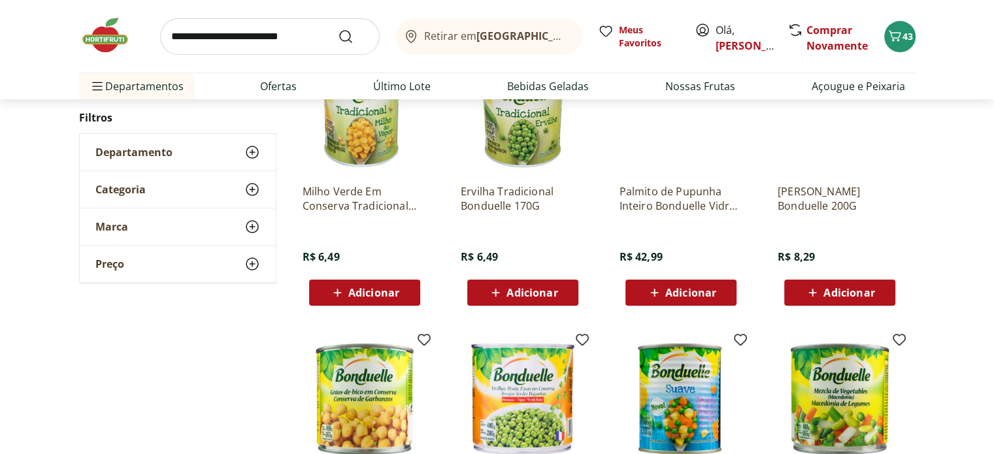
scroll to position [196, 0]
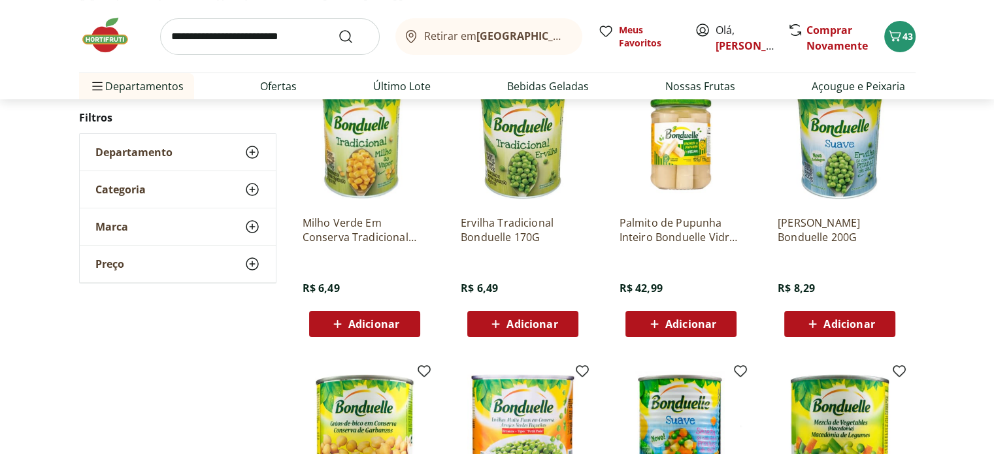
click at [379, 322] on span "Adicionar" at bounding box center [373, 324] width 51 height 10
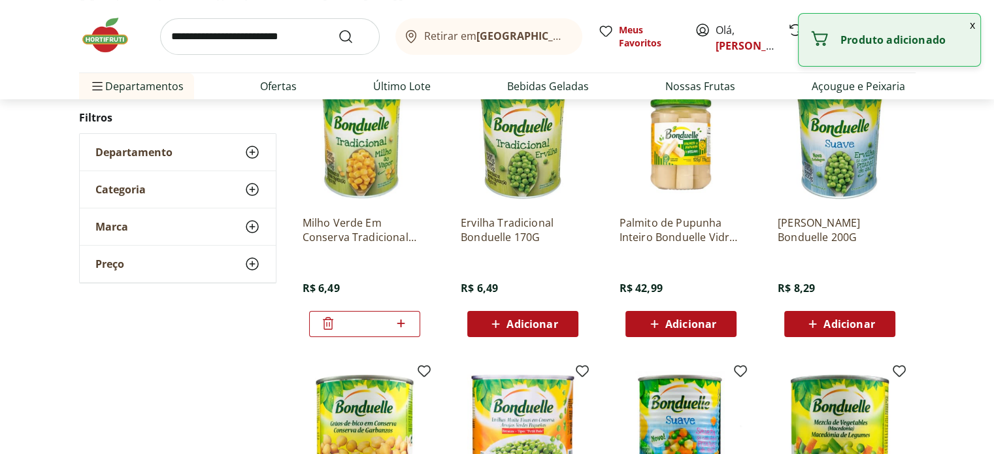
click at [403, 322] on icon at bounding box center [401, 324] width 8 height 8
type input "*"
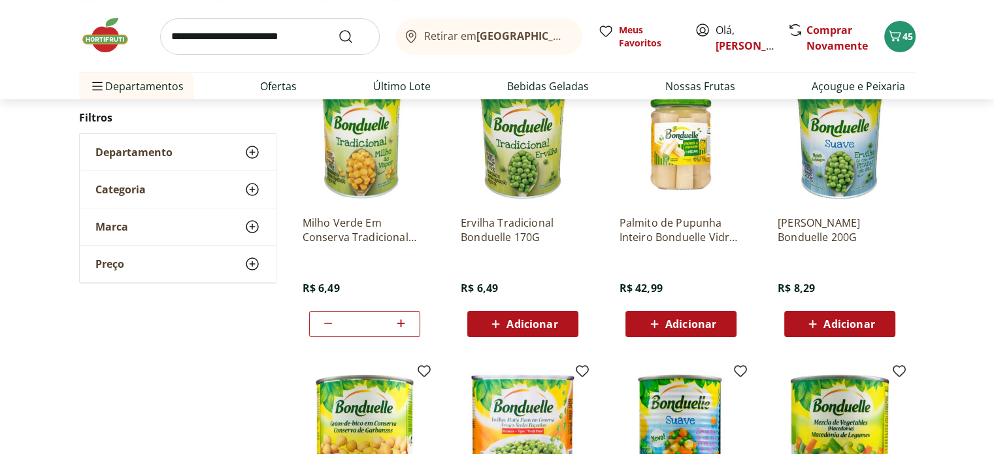
click at [819, 321] on icon at bounding box center [812, 324] width 16 height 16
click at [800, 323] on icon at bounding box center [803, 324] width 16 height 16
click at [351, 220] on p "Milho Verde Em Conserva Tradicional Bonduelle Lata 170G" at bounding box center [365, 230] width 124 height 29
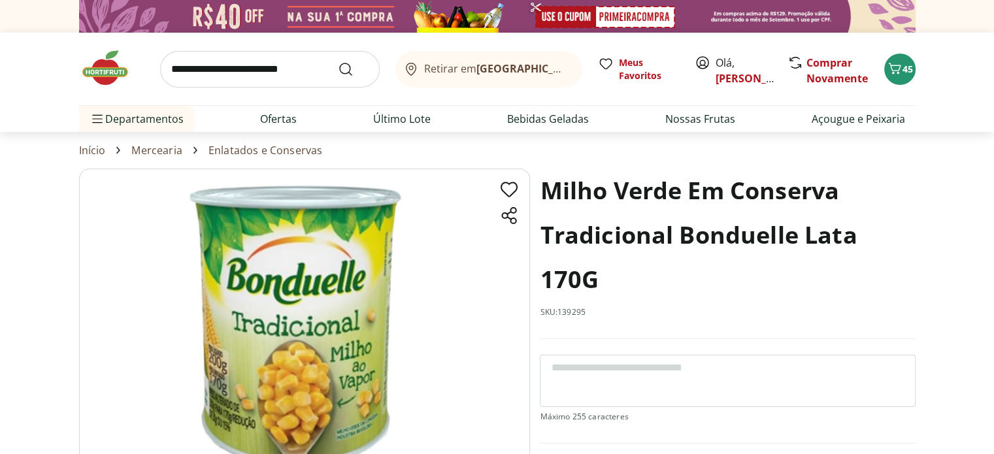
scroll to position [196, 0]
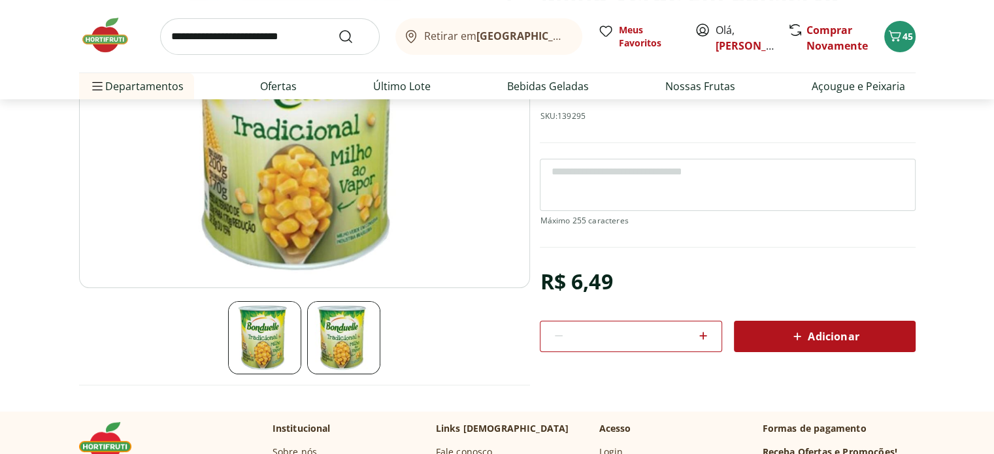
click at [699, 333] on icon at bounding box center [703, 336] width 16 height 16
type input "*"
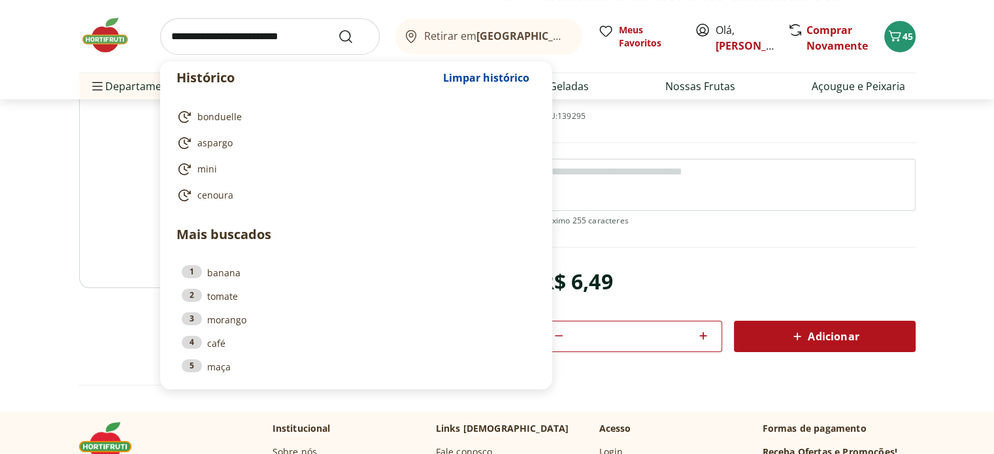
click at [312, 33] on input "search" at bounding box center [270, 36] width 220 height 37
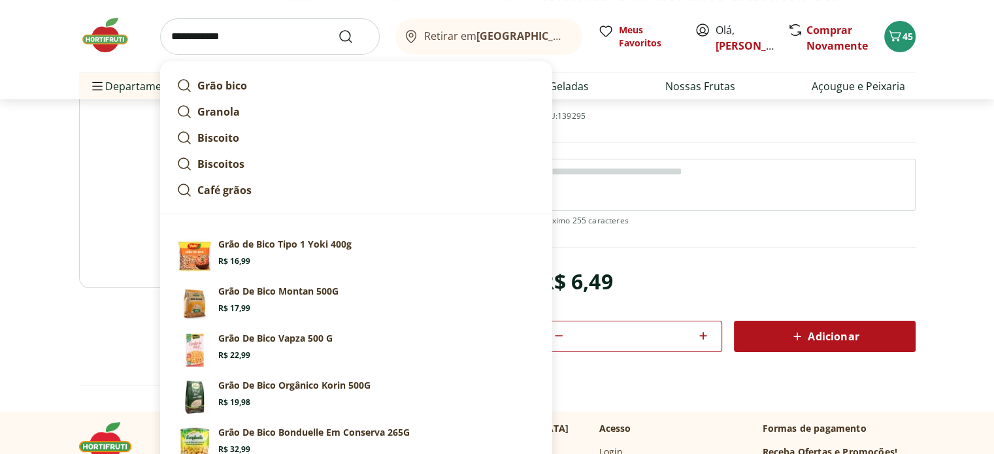
type input "**********"
click at [338, 29] on button "Submit Search" at bounding box center [353, 37] width 31 height 16
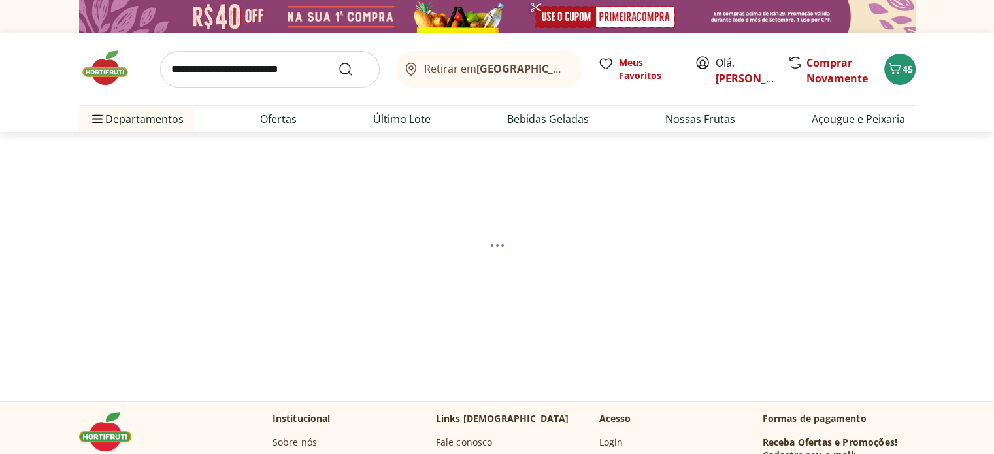
select select "**********"
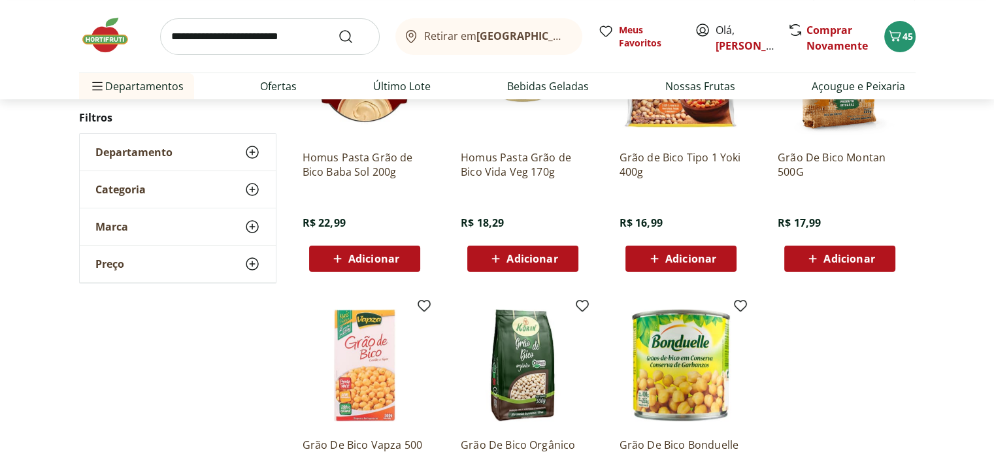
scroll to position [196, 0]
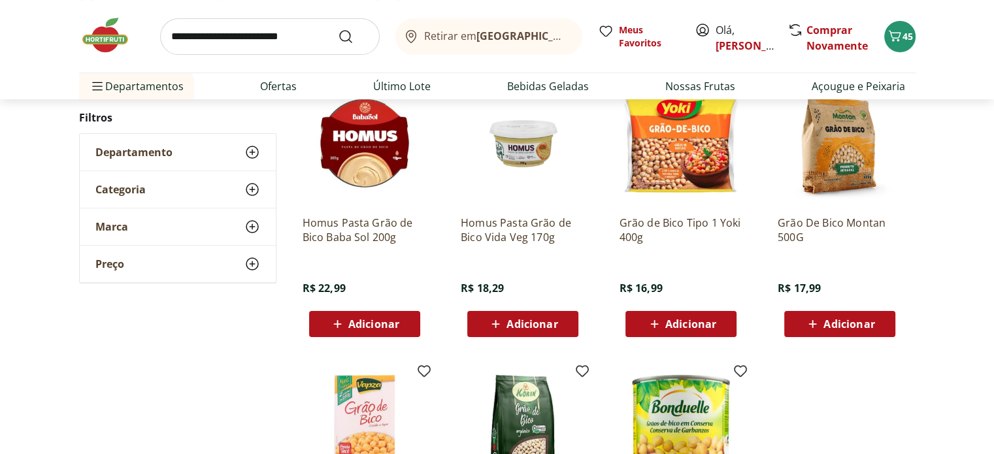
click at [833, 314] on div "Adicionar" at bounding box center [840, 324] width 90 height 24
click at [269, 29] on input "search" at bounding box center [270, 36] width 220 height 37
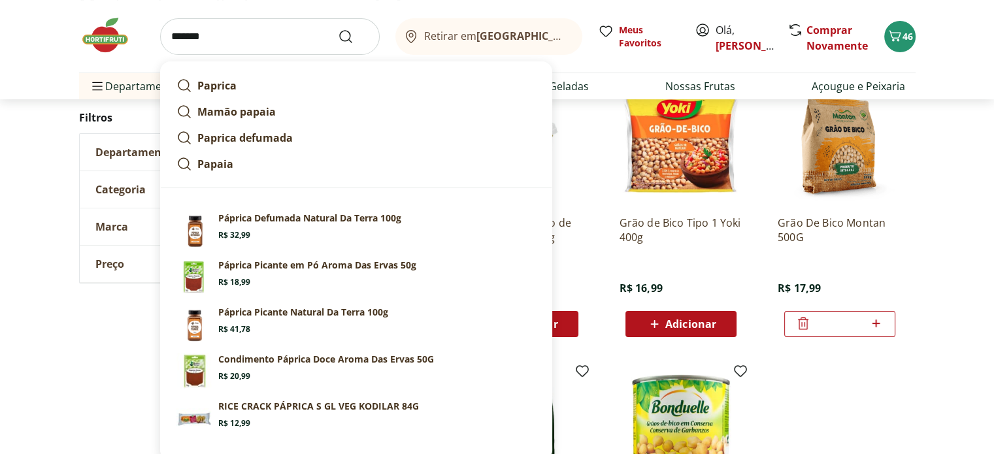
type input "*******"
click at [338, 29] on button "Submit Search" at bounding box center [353, 37] width 31 height 16
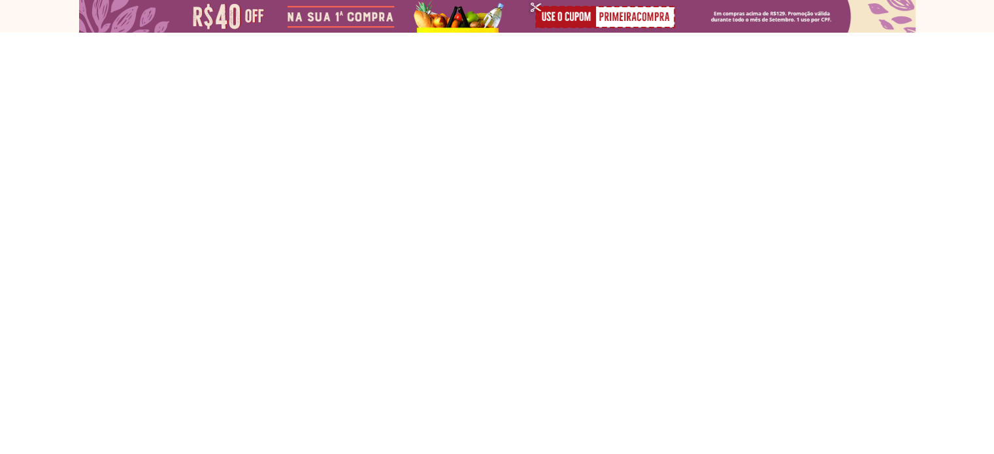
select select "**********"
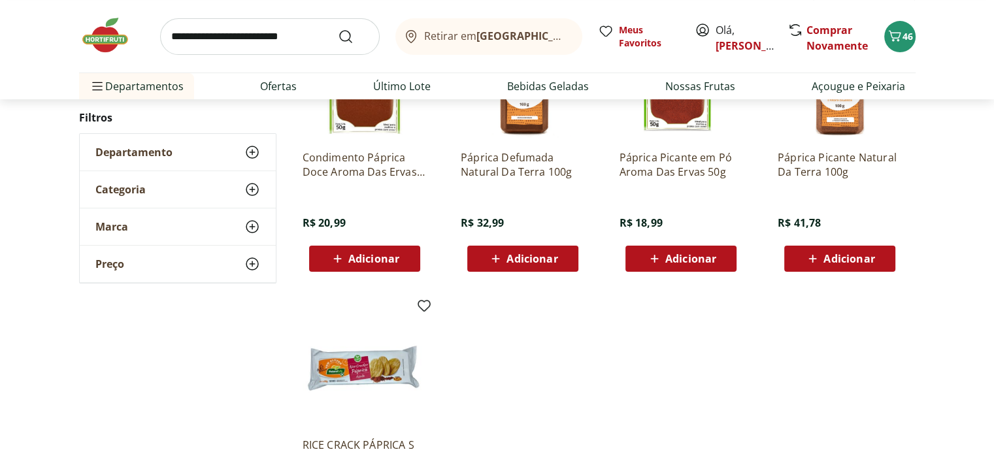
scroll to position [196, 0]
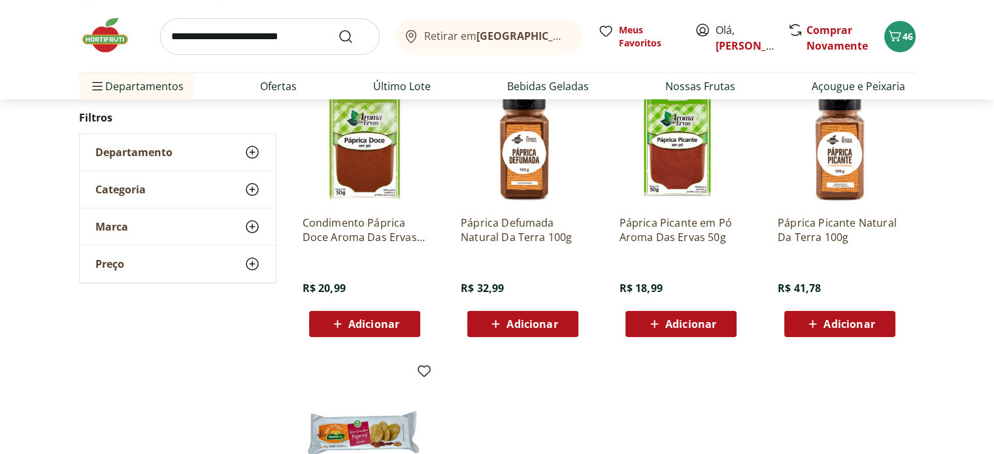
click at [311, 34] on input "search" at bounding box center [270, 36] width 220 height 37
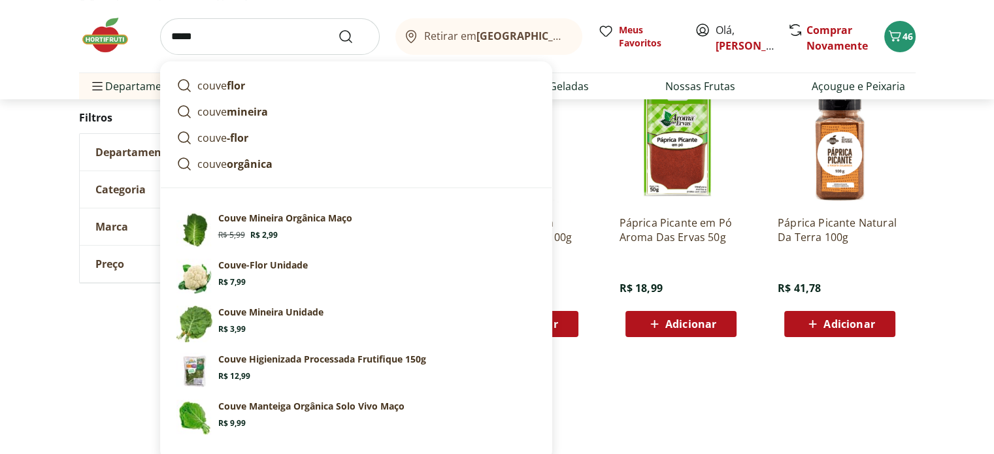
type input "*****"
click at [338, 29] on button "Submit Search" at bounding box center [353, 37] width 31 height 16
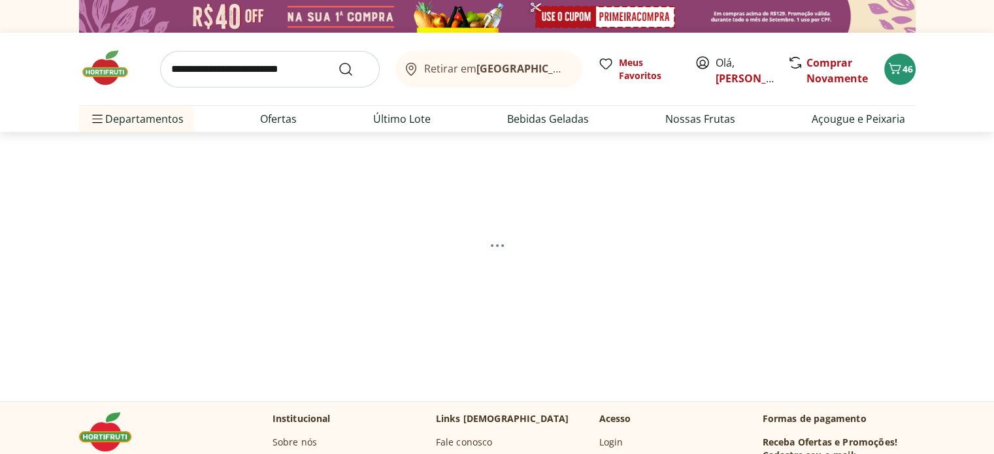
select select "**********"
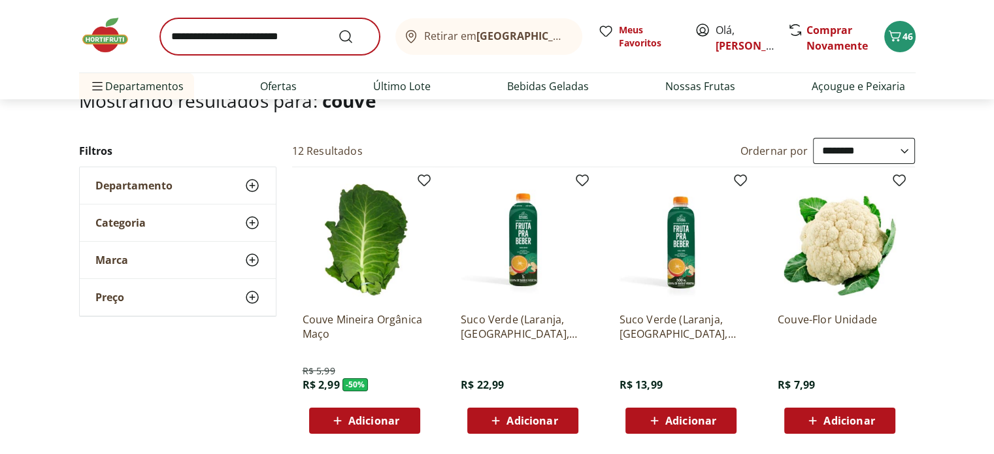
scroll to position [131, 0]
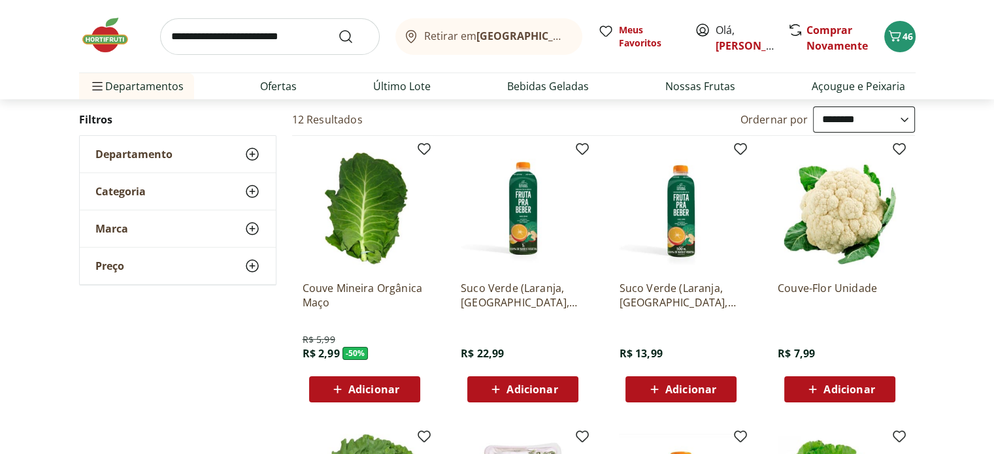
click at [212, 44] on input "search" at bounding box center [270, 36] width 220 height 37
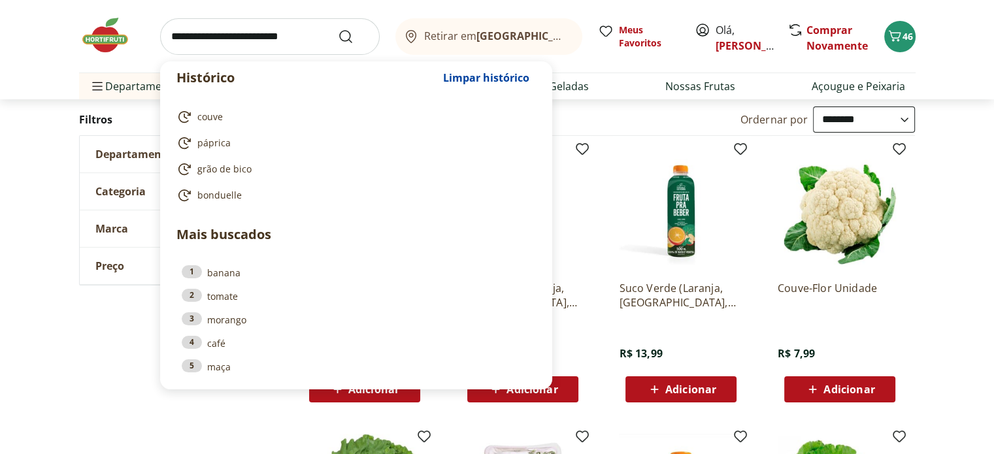
click at [873, 384] on span "Adicionar" at bounding box center [848, 389] width 51 height 10
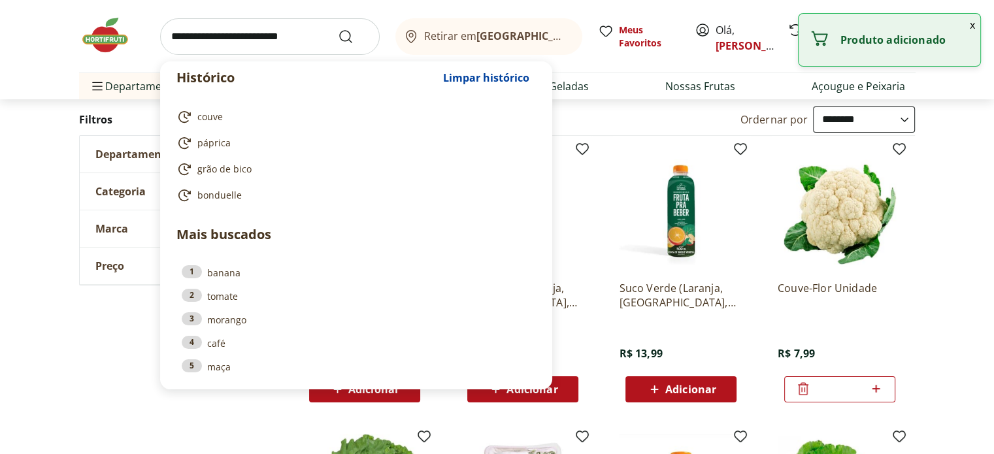
click at [311, 30] on input "search" at bounding box center [270, 36] width 220 height 37
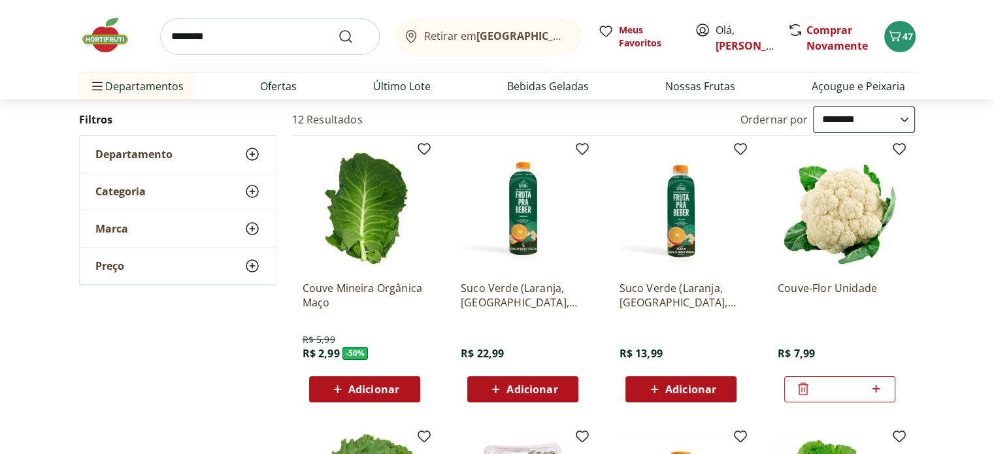
type input "********"
click at [338, 29] on button "Submit Search" at bounding box center [353, 37] width 31 height 16
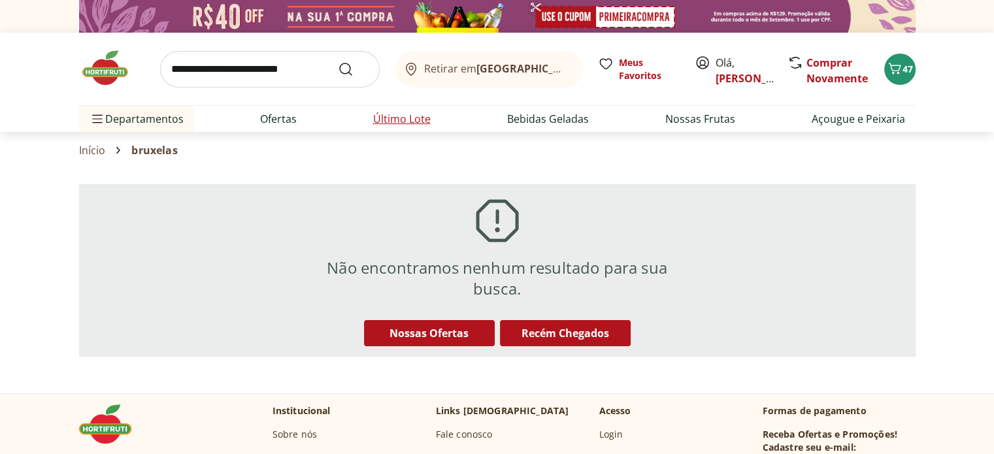
click at [393, 120] on link "Último Lote" at bounding box center [402, 119] width 58 height 16
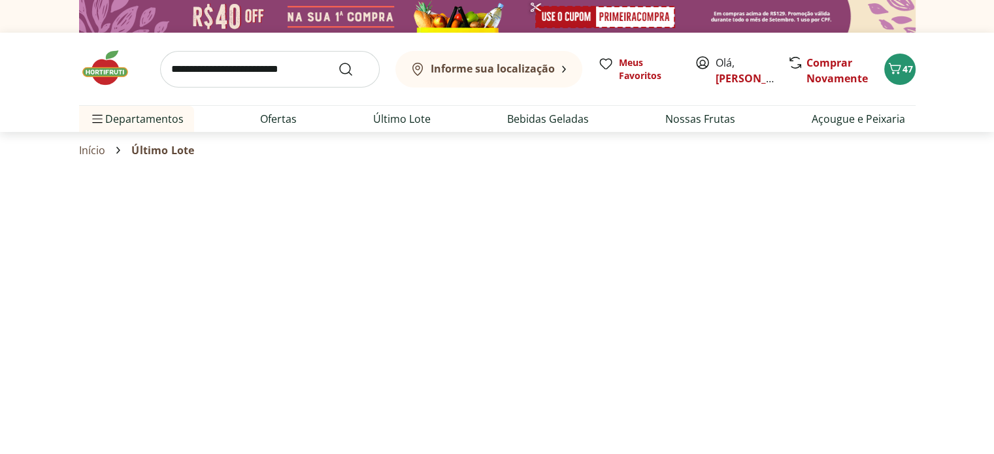
select select "**********"
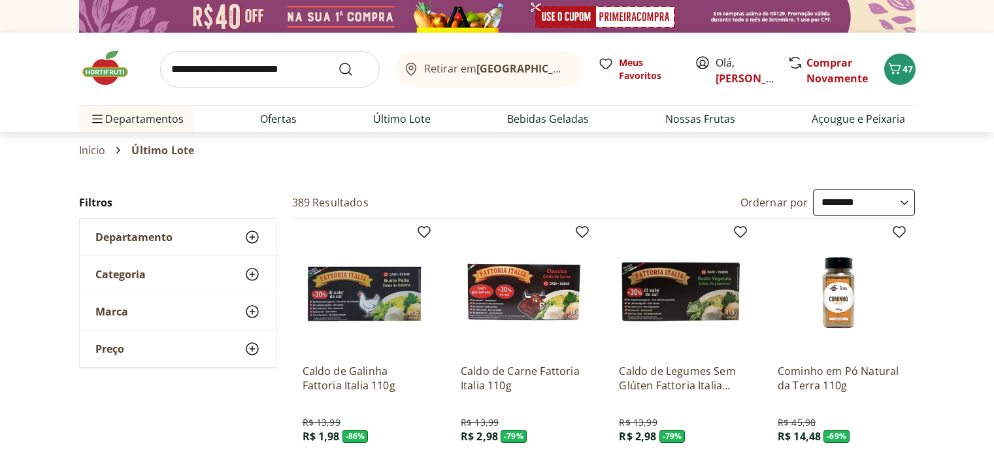
select select "**********"
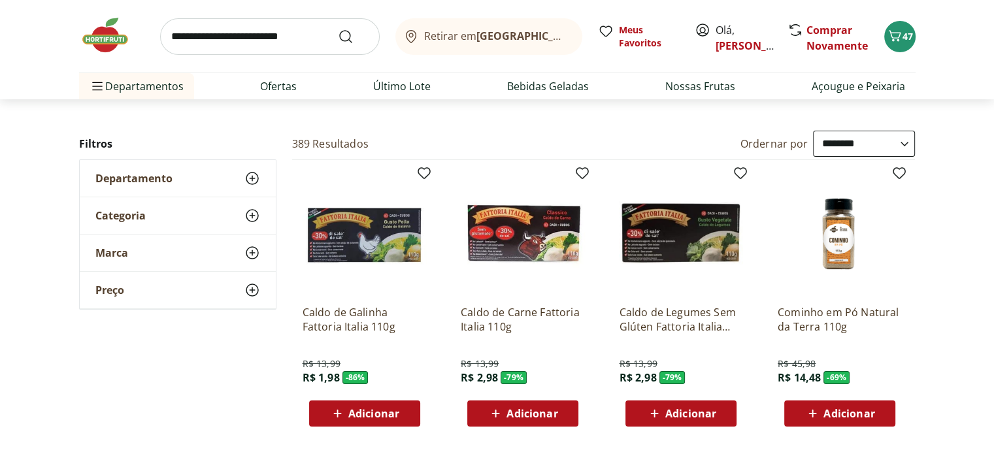
scroll to position [65, 0]
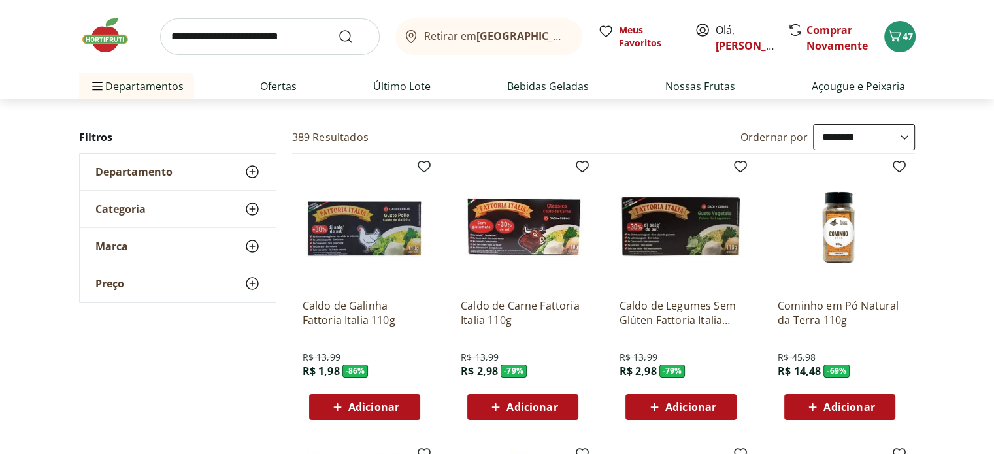
click at [510, 304] on p "Caldo de Carne Fattoria Italia 110g" at bounding box center [523, 313] width 124 height 29
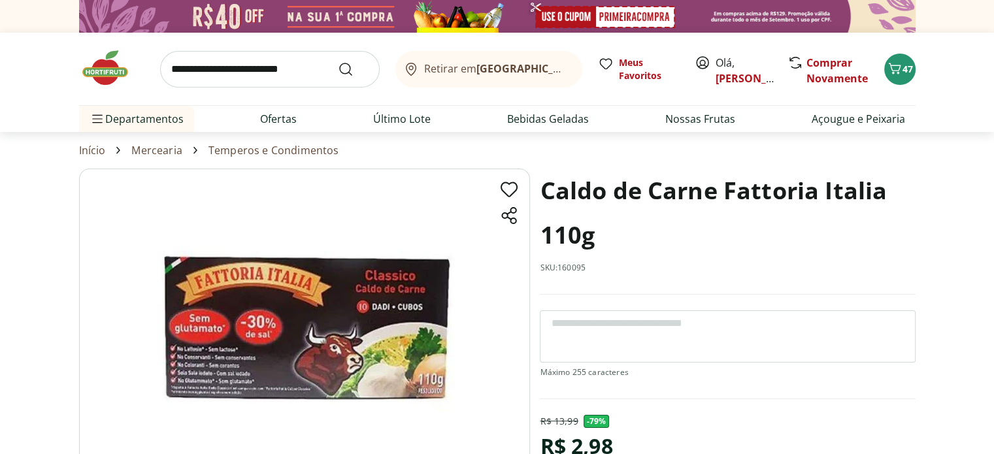
click at [246, 363] on img at bounding box center [304, 327] width 451 height 316
click at [405, 120] on link "Último Lote" at bounding box center [402, 119] width 58 height 16
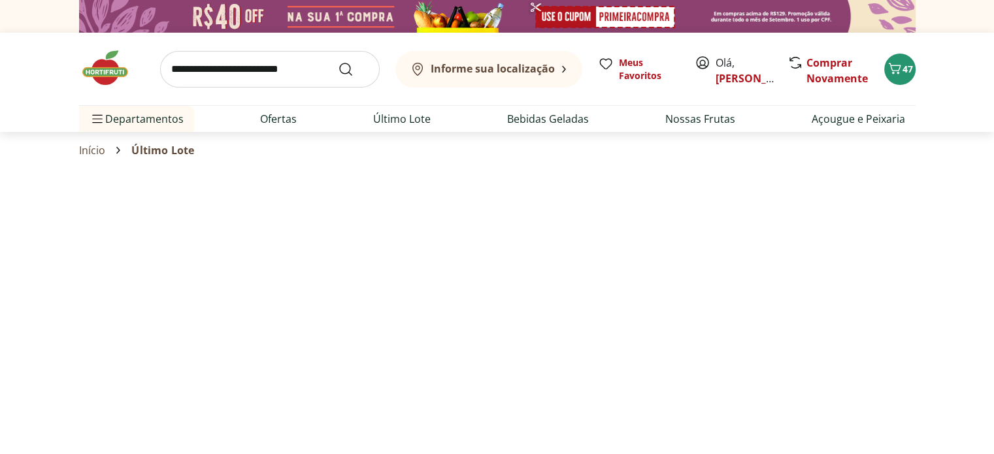
select select "**********"
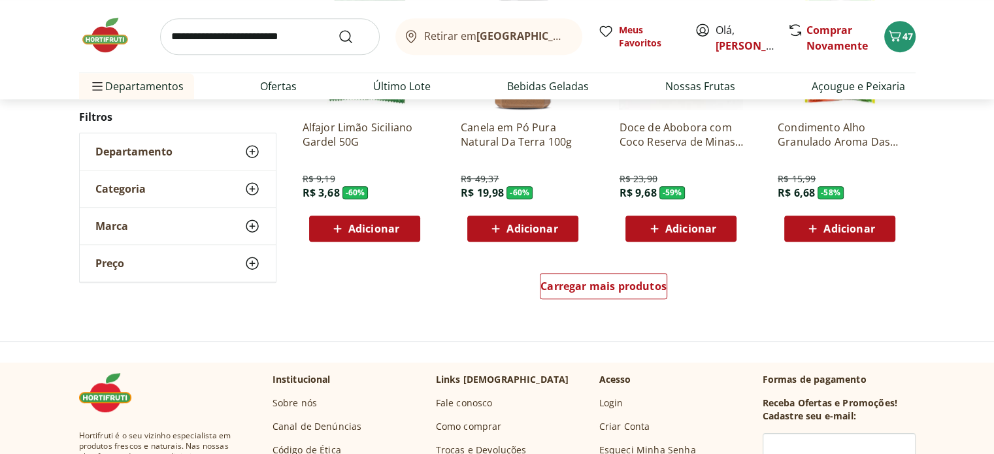
scroll to position [849, 0]
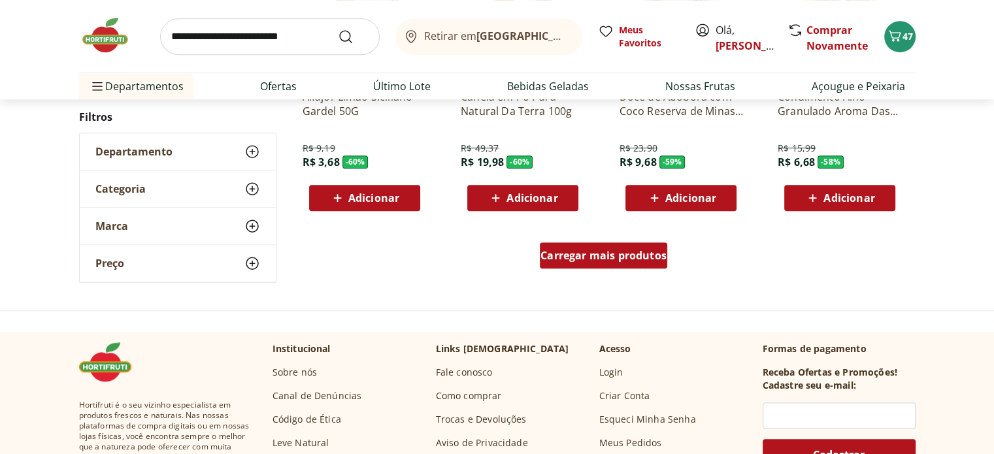
click at [581, 254] on span "Carregar mais produtos" at bounding box center [603, 255] width 126 height 10
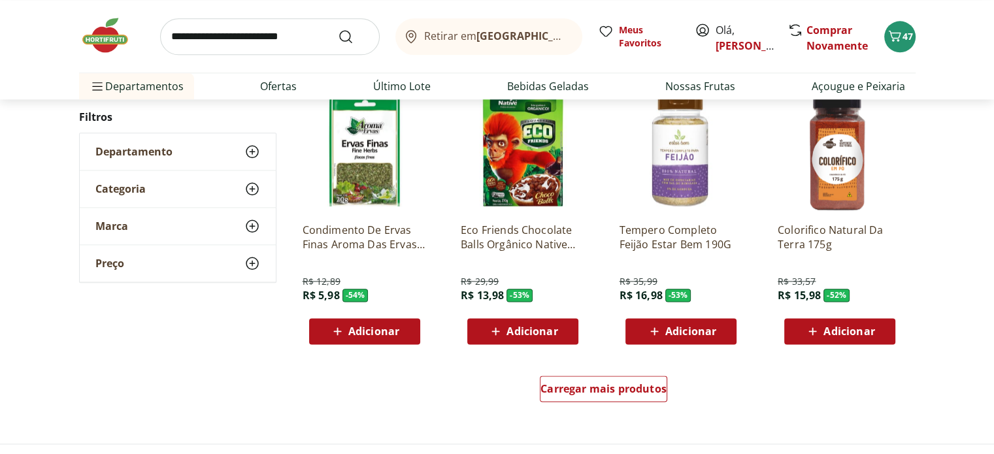
scroll to position [1634, 0]
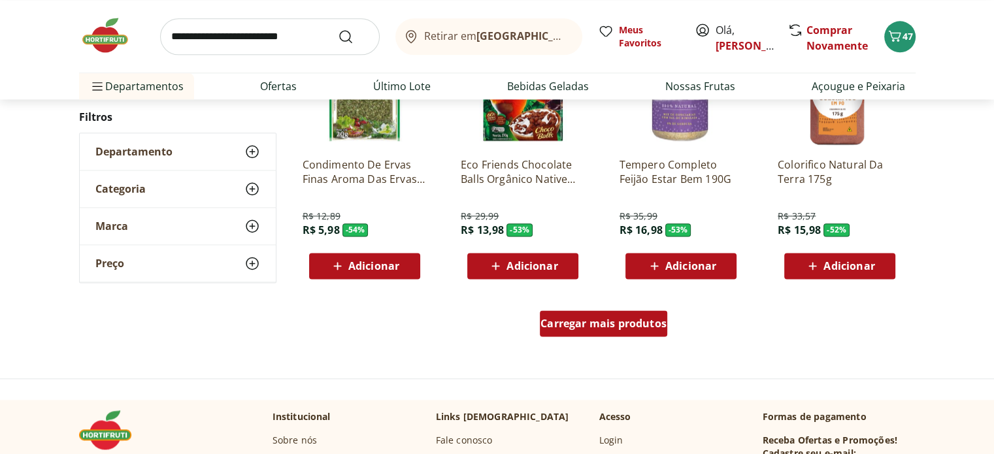
click at [580, 327] on span "Carregar mais produtos" at bounding box center [603, 323] width 126 height 10
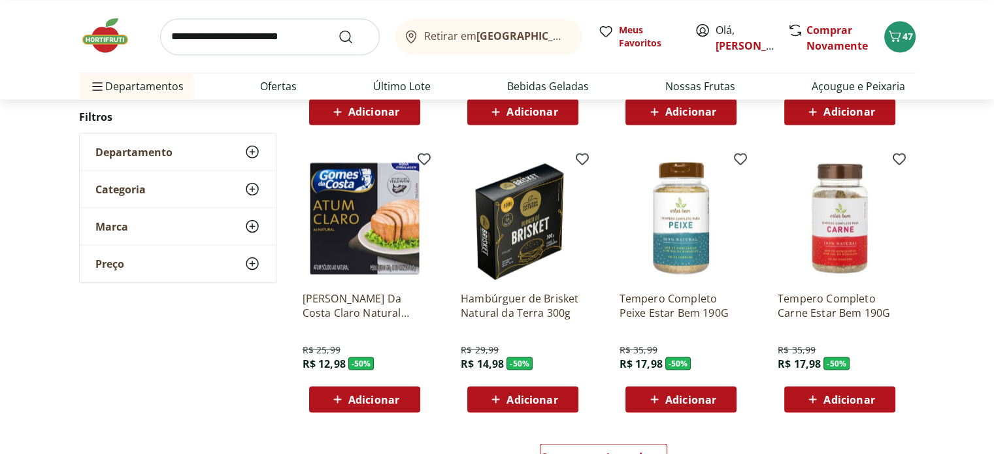
scroll to position [2483, 0]
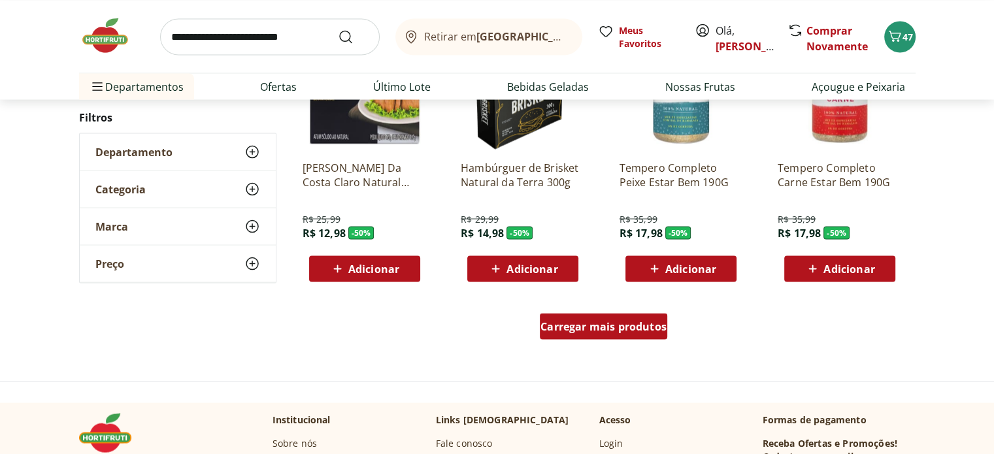
click at [589, 331] on span "Carregar mais produtos" at bounding box center [603, 326] width 126 height 10
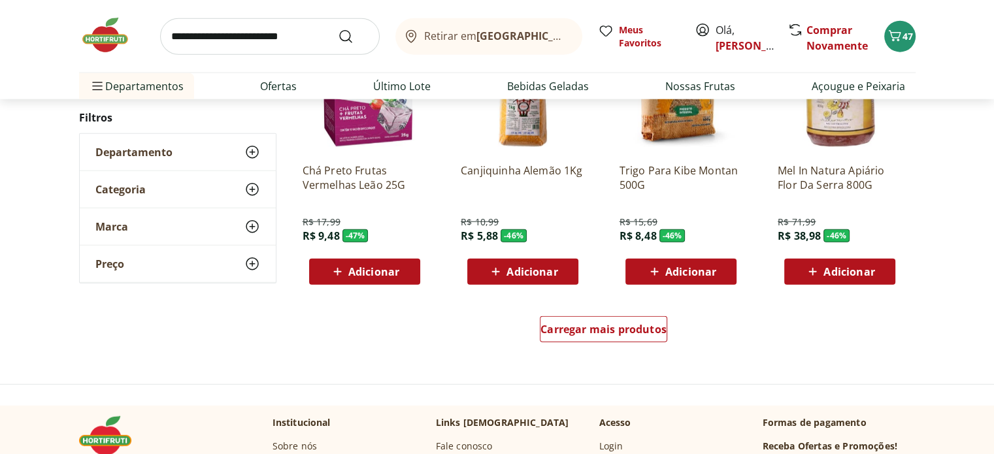
scroll to position [3333, 0]
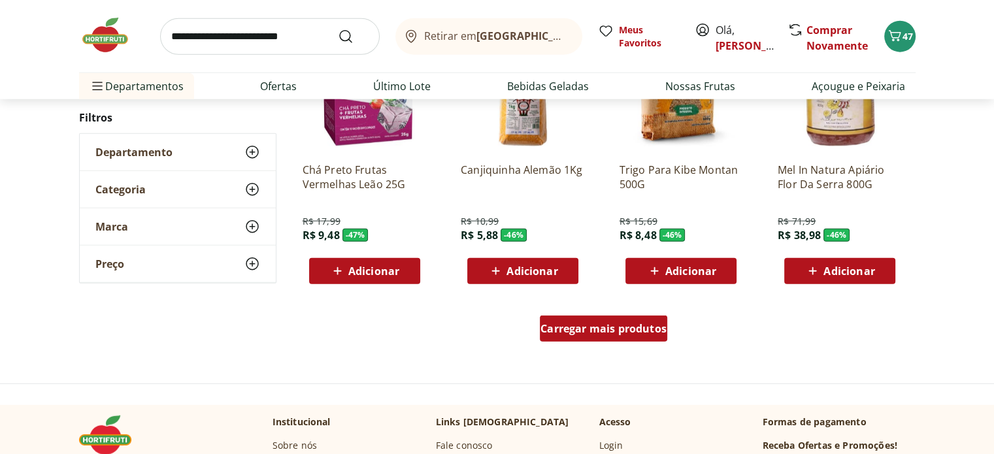
click at [591, 333] on span "Carregar mais produtos" at bounding box center [603, 328] width 126 height 10
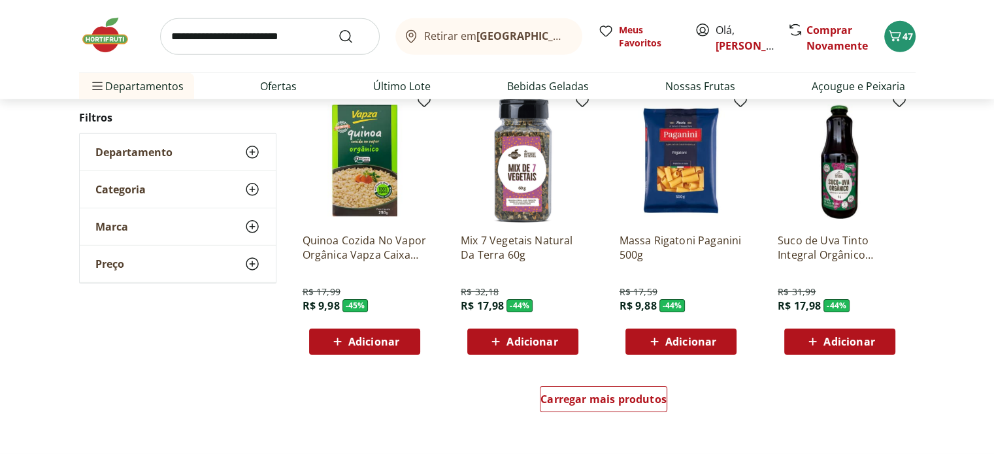
scroll to position [4117, 0]
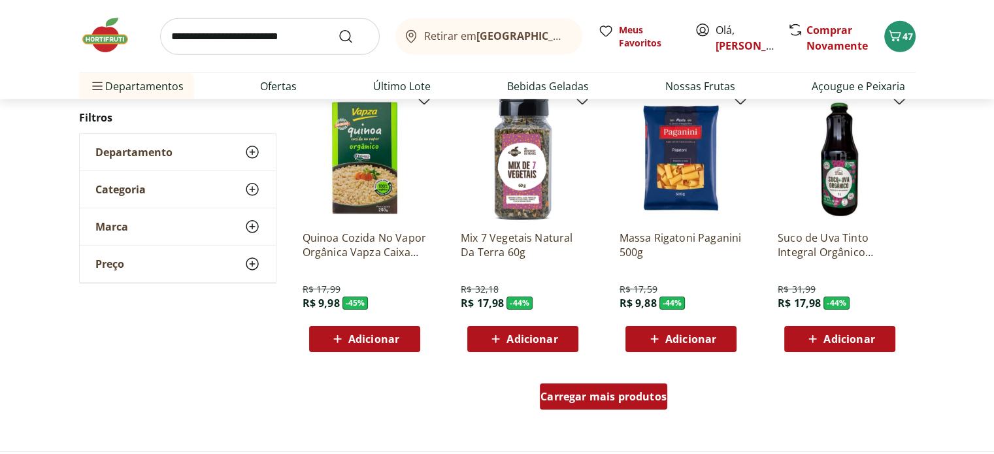
click at [612, 398] on span "Carregar mais produtos" at bounding box center [603, 396] width 126 height 10
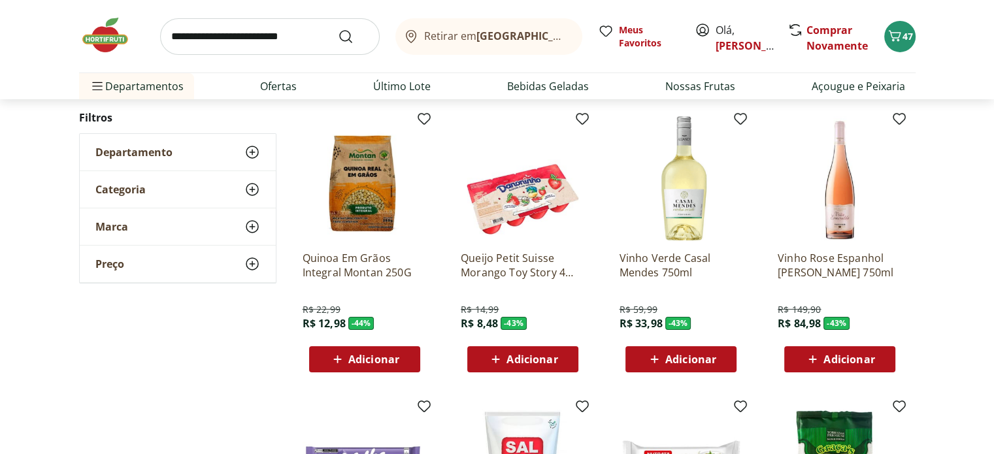
scroll to position [4378, 0]
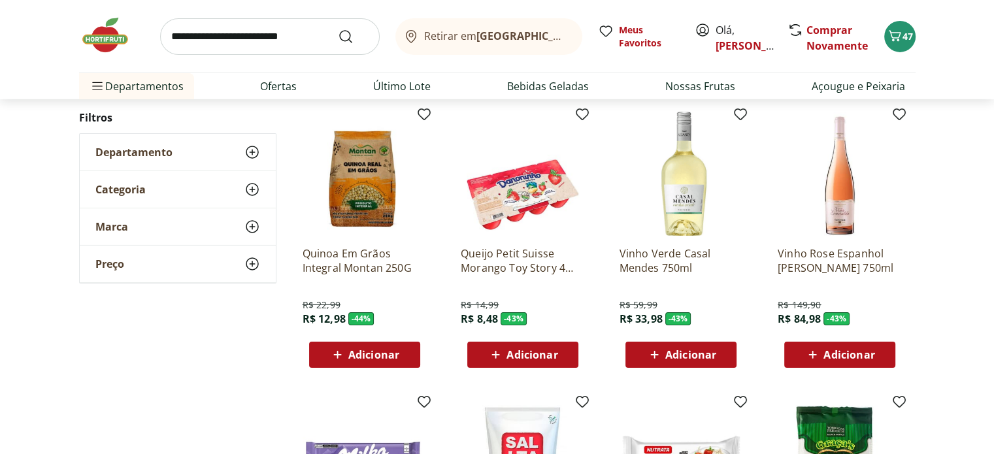
click at [403, 357] on div "Adicionar" at bounding box center [365, 355] width 90 height 24
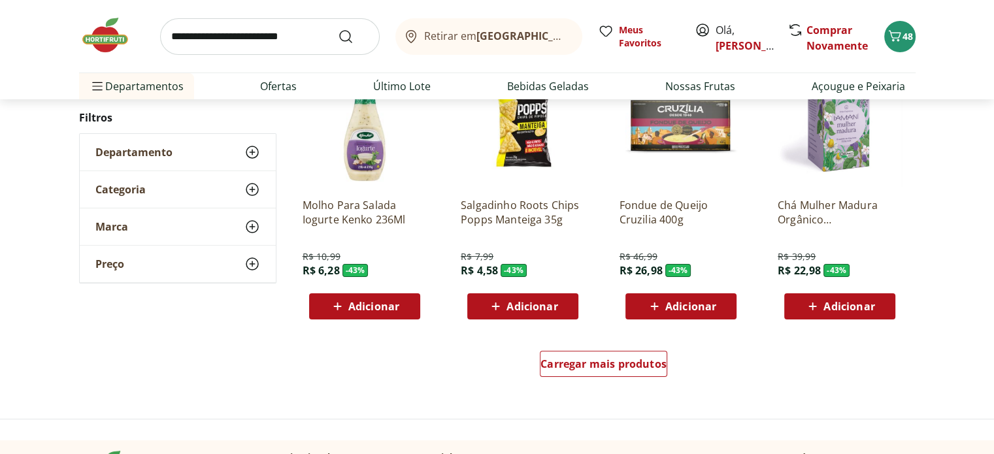
scroll to position [5031, 0]
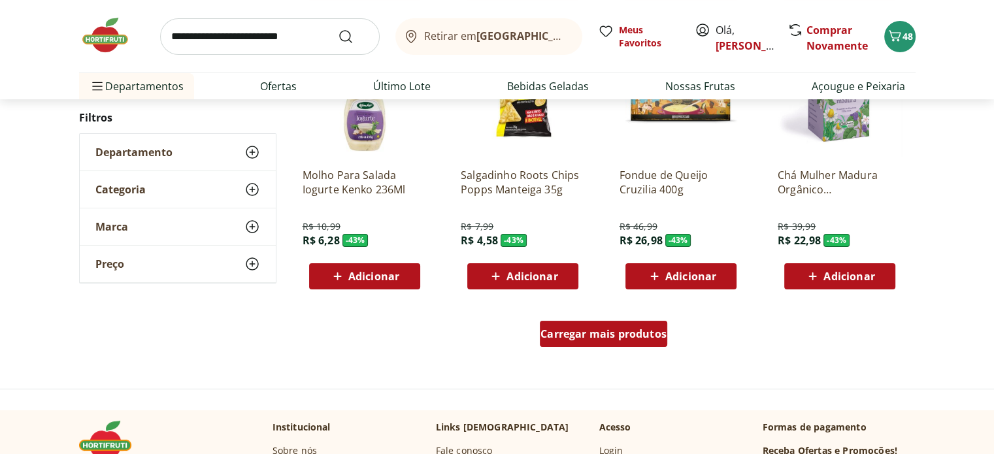
click at [573, 342] on div "Carregar mais produtos" at bounding box center [603, 334] width 127 height 26
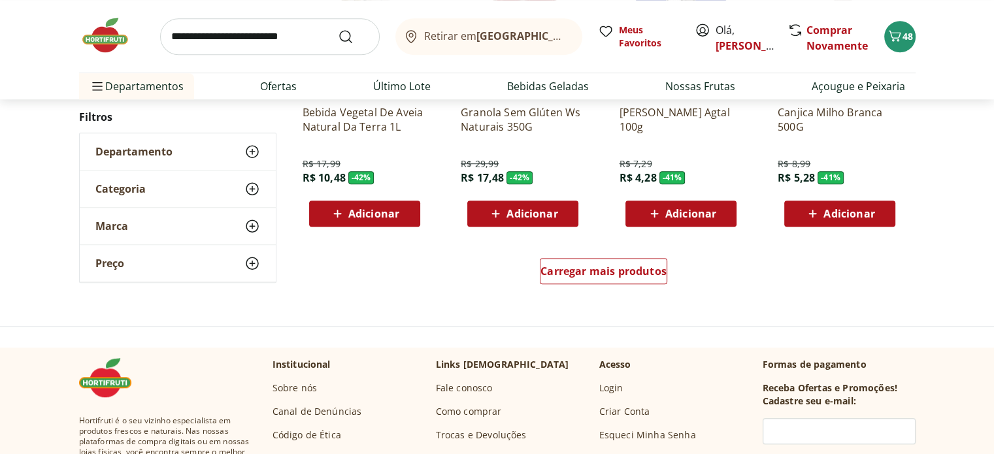
scroll to position [6012, 0]
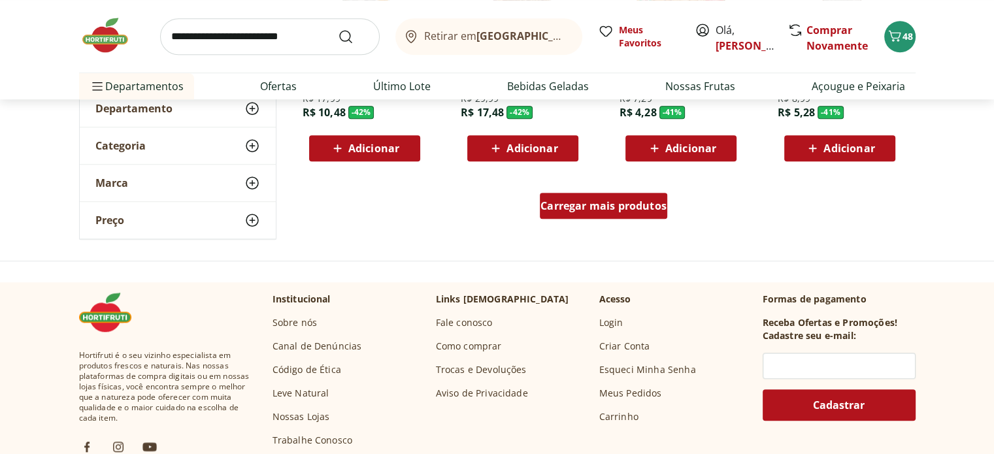
click at [572, 206] on span "Carregar mais produtos" at bounding box center [603, 206] width 126 height 10
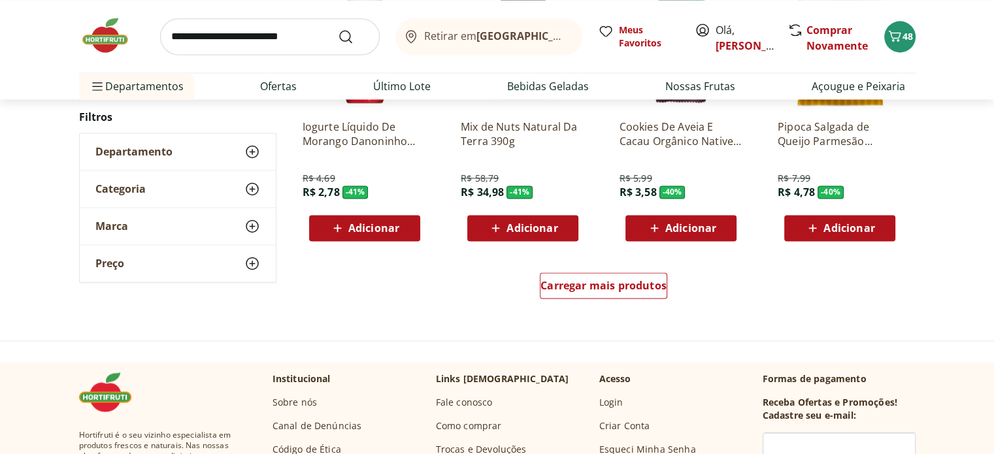
scroll to position [6796, 0]
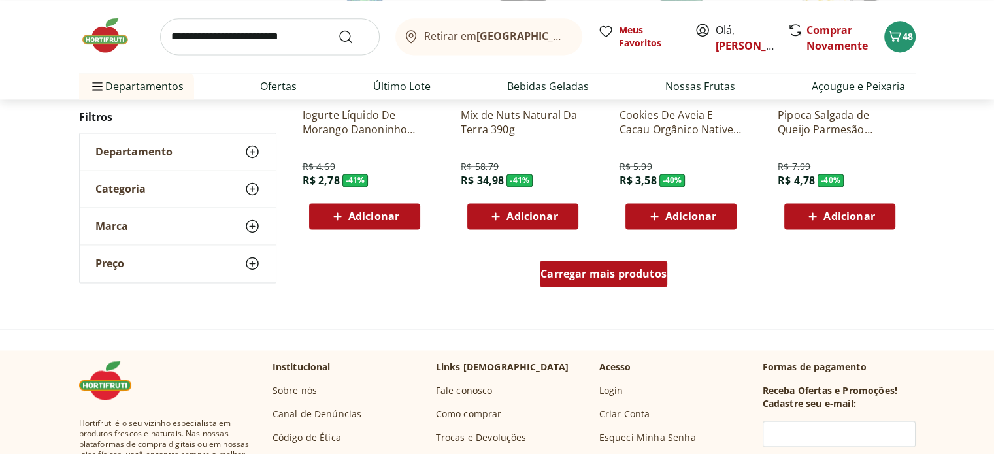
click at [575, 279] on span "Carregar mais produtos" at bounding box center [603, 274] width 126 height 10
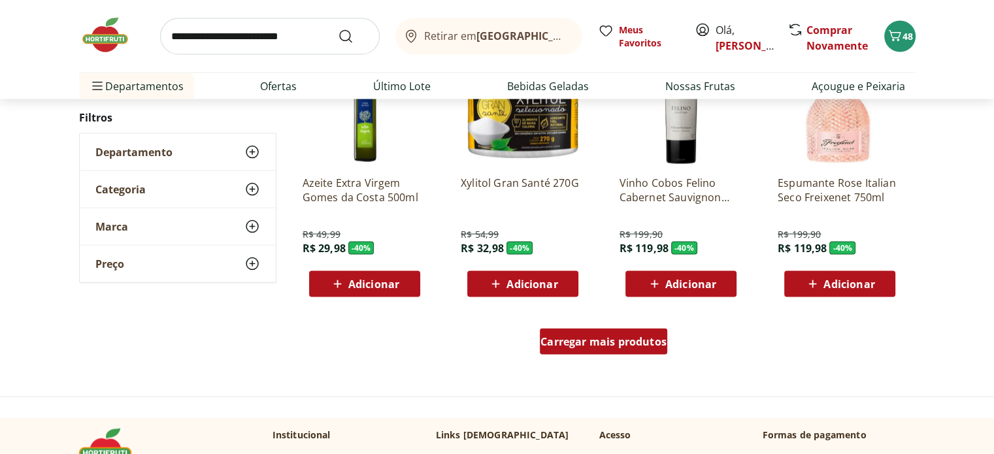
scroll to position [7514, 0]
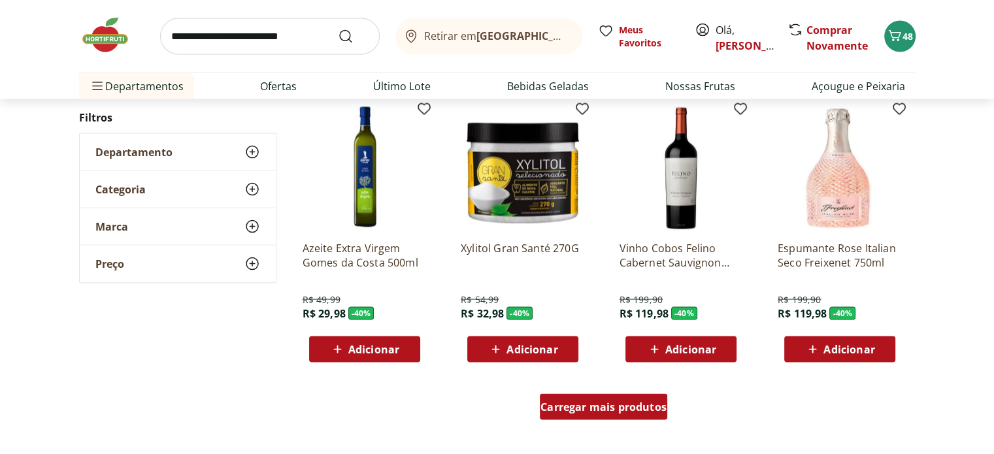
click at [589, 406] on span "Carregar mais produtos" at bounding box center [603, 407] width 126 height 10
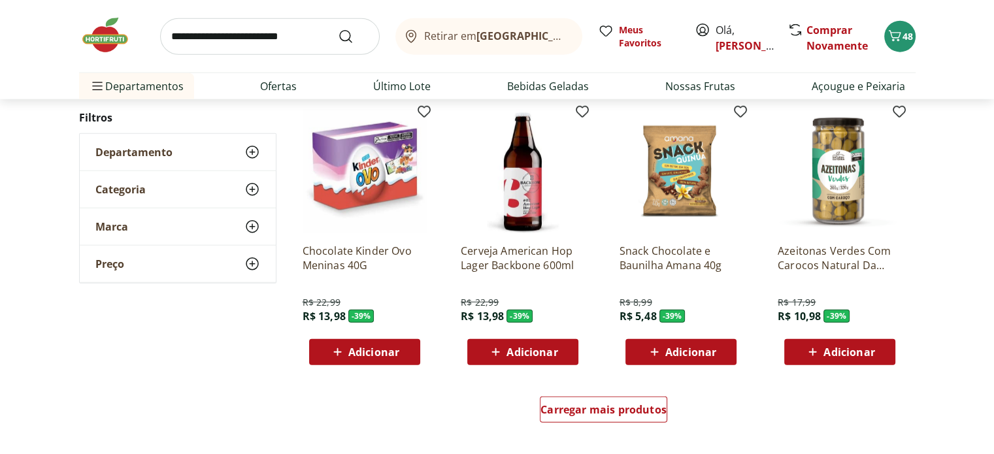
scroll to position [8429, 0]
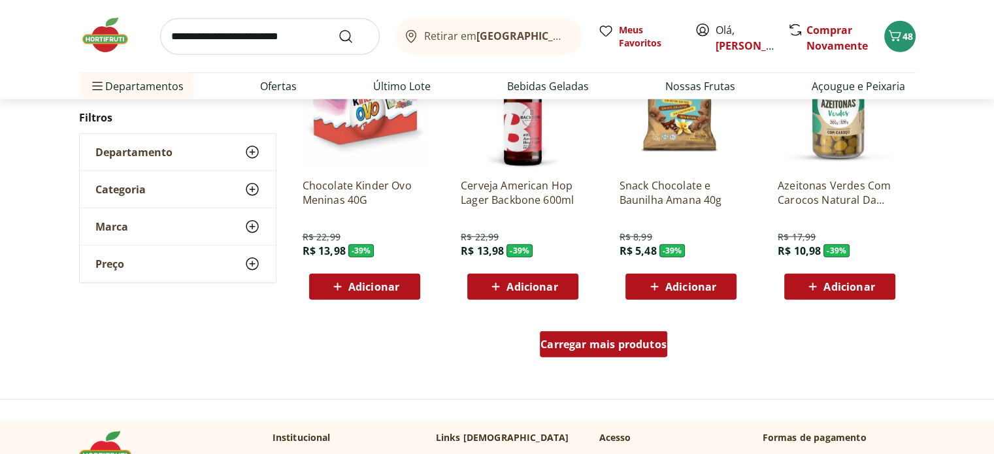
click at [564, 347] on span "Carregar mais produtos" at bounding box center [603, 344] width 126 height 10
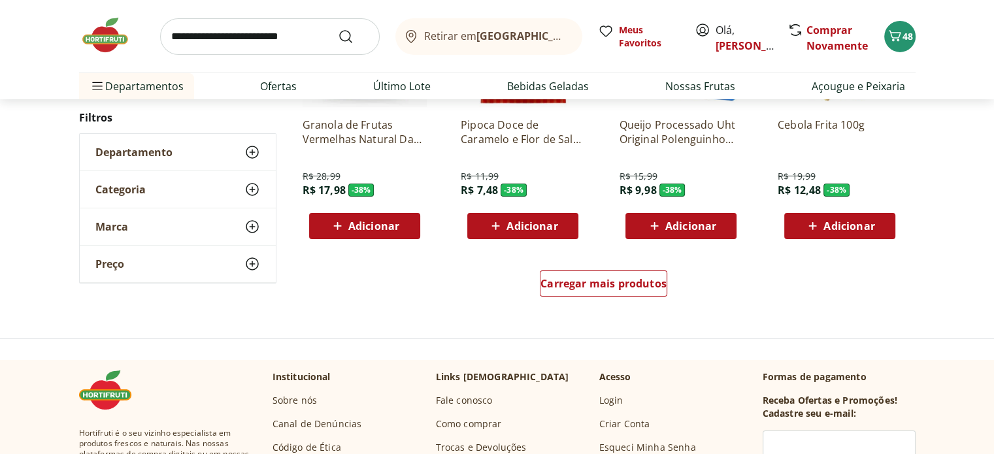
scroll to position [9344, 0]
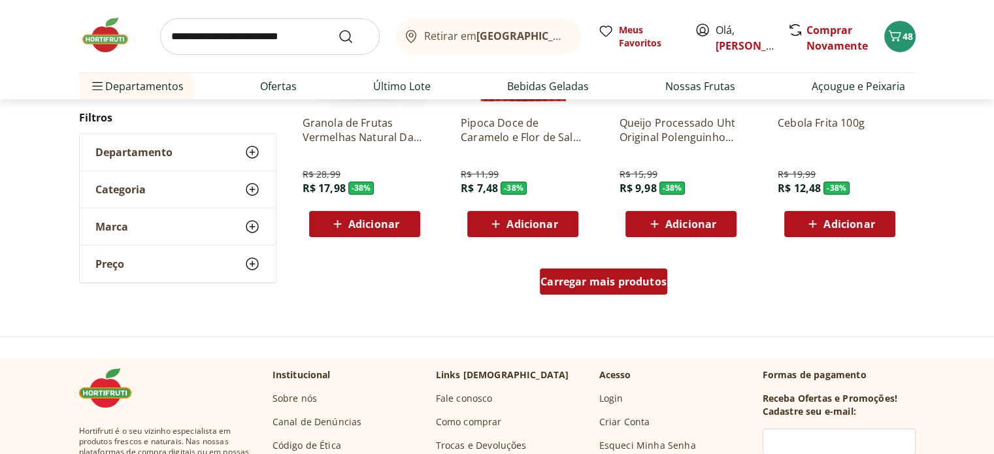
click at [602, 276] on span "Carregar mais produtos" at bounding box center [603, 281] width 126 height 10
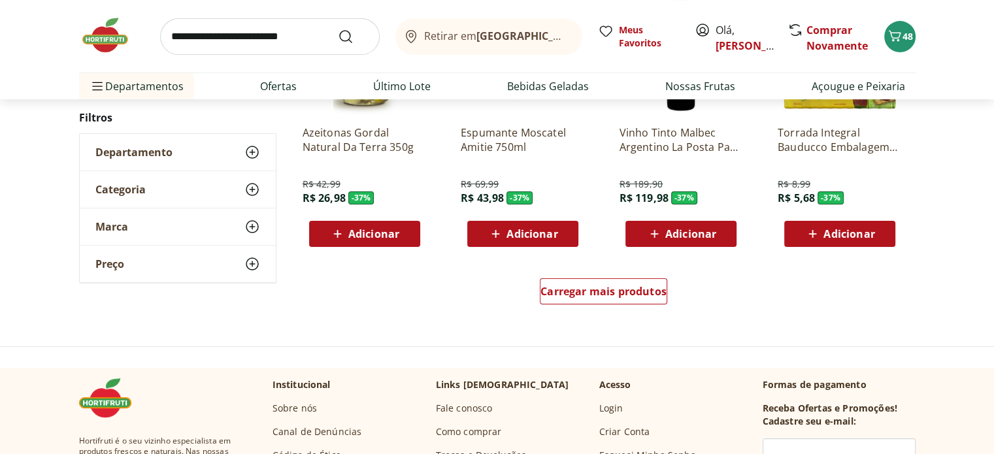
scroll to position [10194, 0]
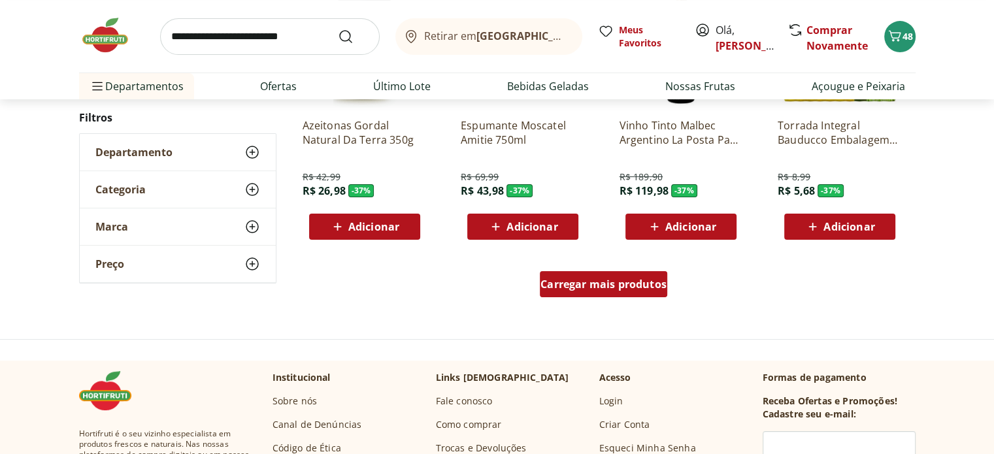
click at [621, 289] on span "Carregar mais produtos" at bounding box center [603, 284] width 126 height 10
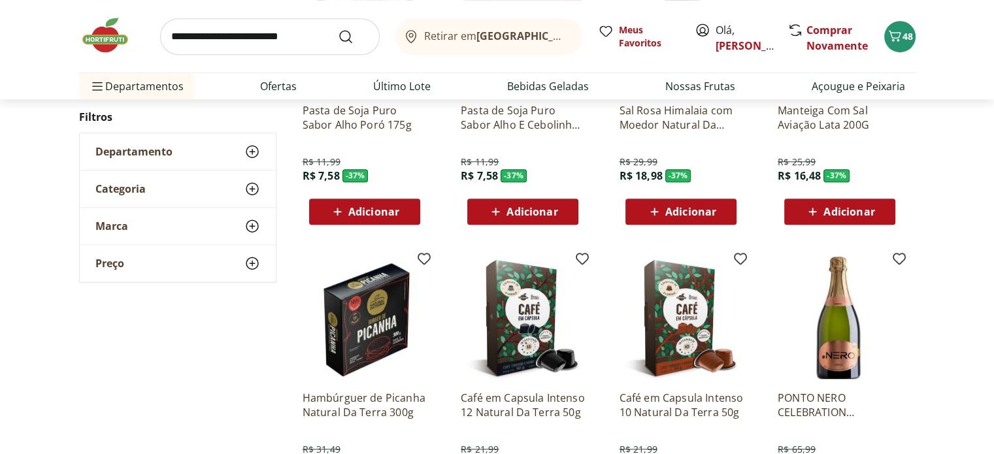
scroll to position [10782, 0]
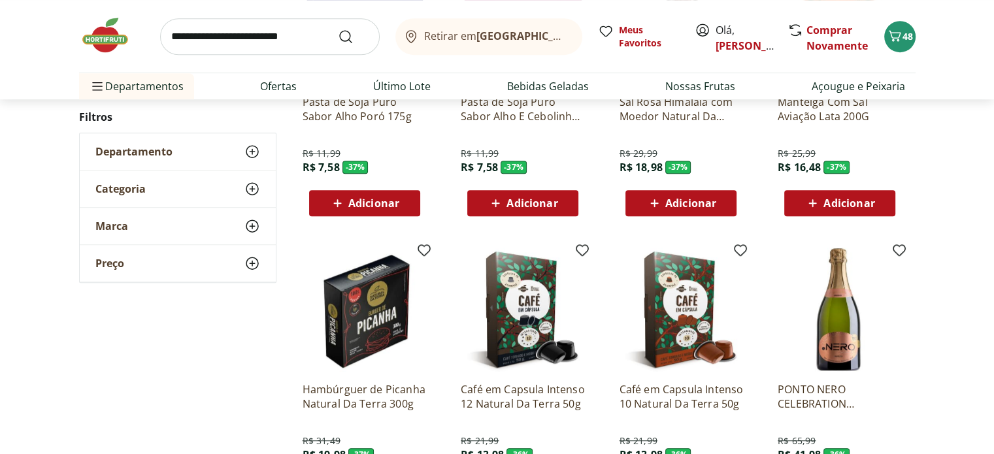
click at [870, 202] on span "Adicionar" at bounding box center [848, 203] width 51 height 10
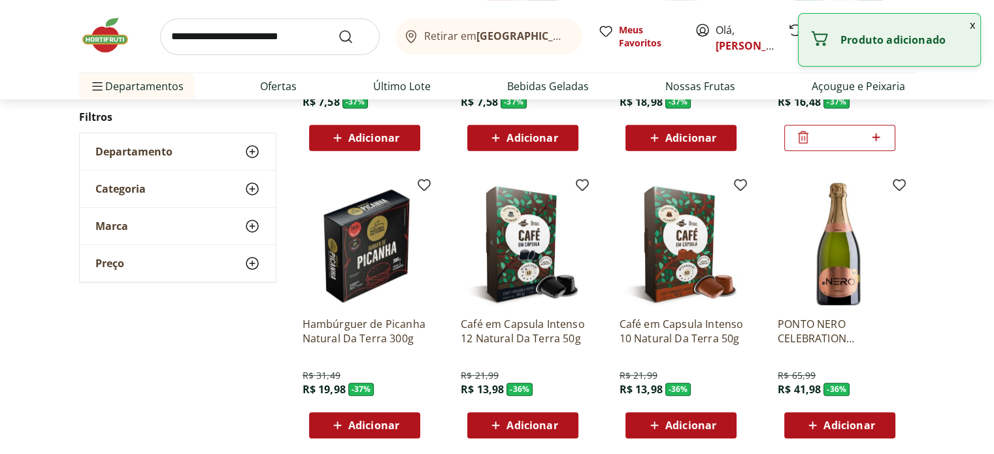
scroll to position [11043, 0]
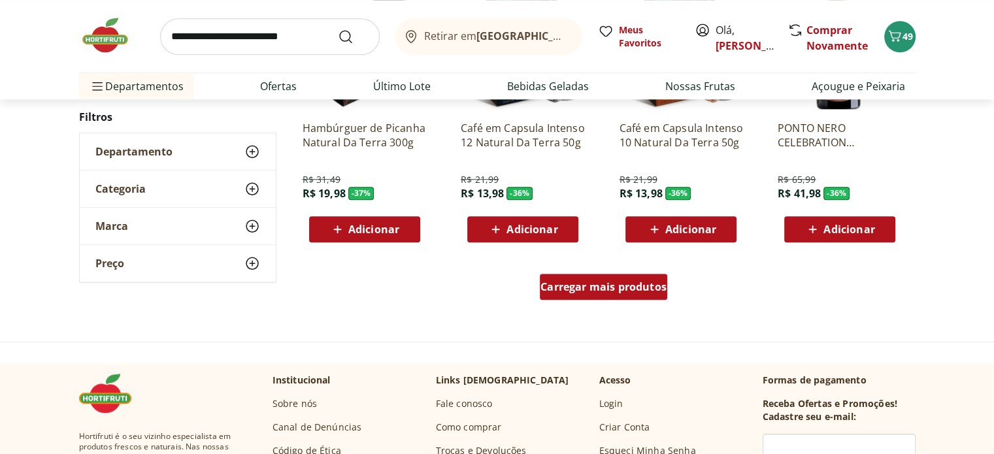
click at [610, 294] on div "Carregar mais produtos" at bounding box center [603, 287] width 127 height 26
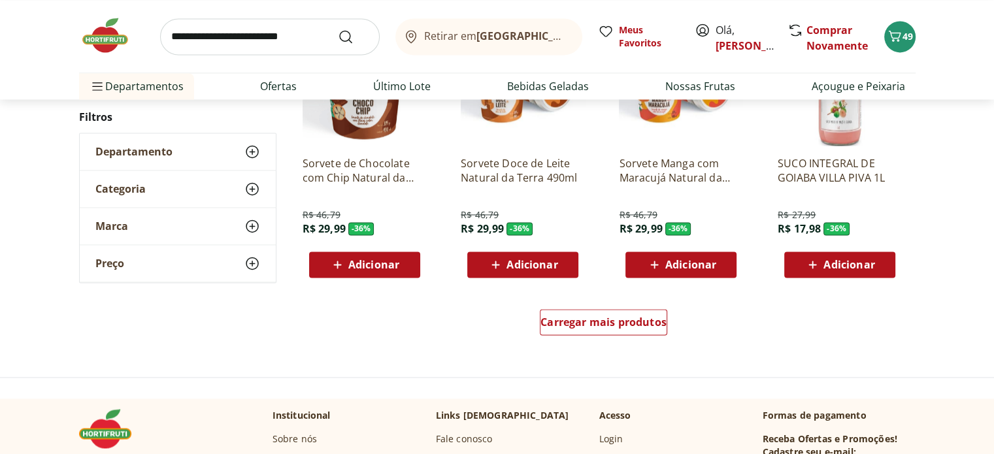
scroll to position [11892, 0]
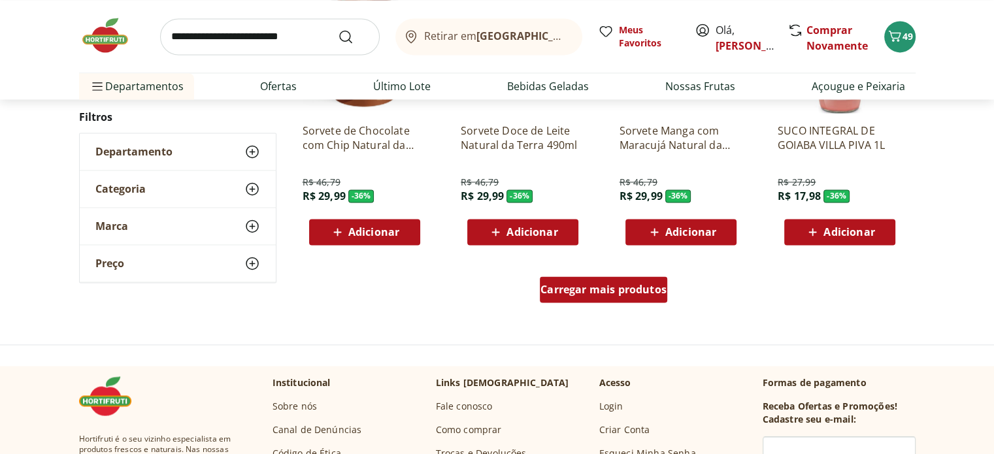
click at [606, 289] on span "Carregar mais produtos" at bounding box center [603, 289] width 126 height 10
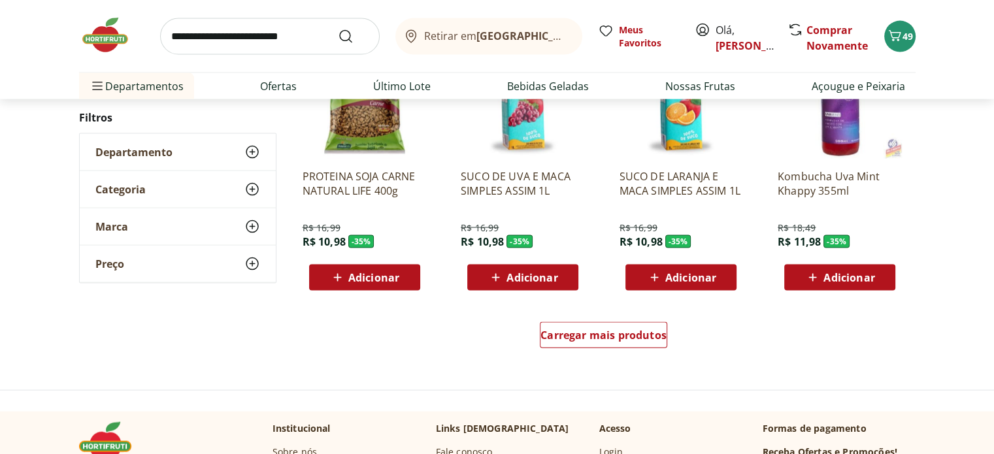
scroll to position [12742, 0]
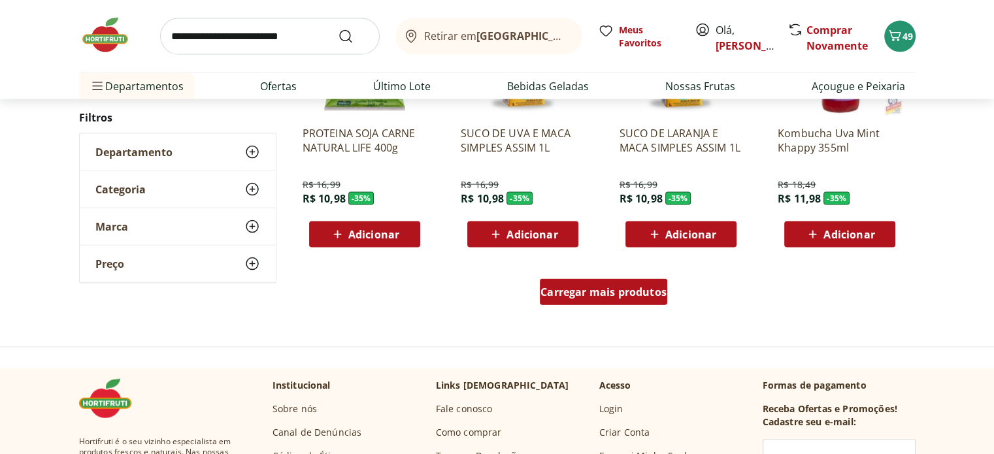
click at [607, 291] on span "Carregar mais produtos" at bounding box center [603, 292] width 126 height 10
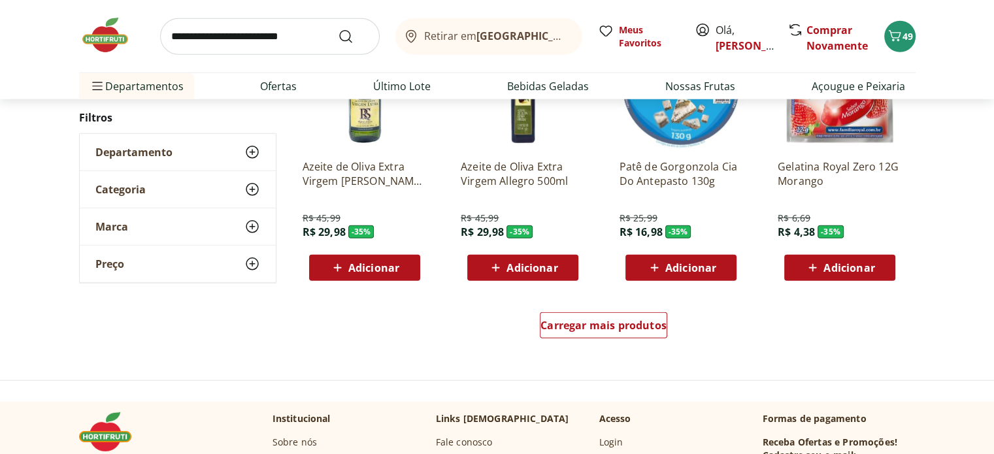
scroll to position [13591, 0]
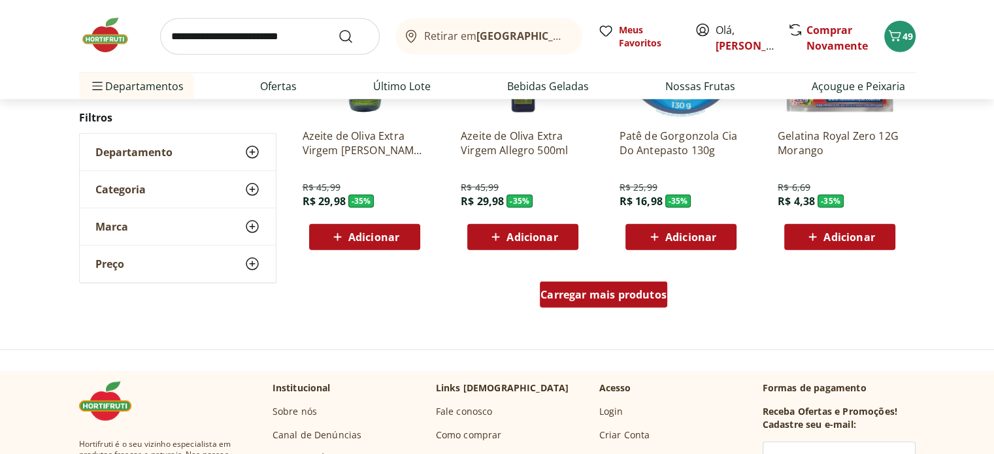
click at [599, 303] on div "Carregar mais produtos" at bounding box center [603, 295] width 127 height 26
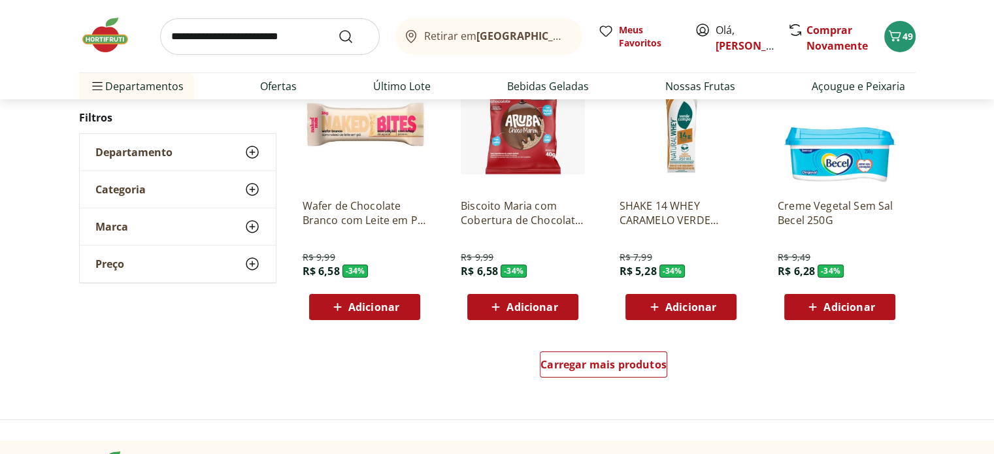
scroll to position [14376, 0]
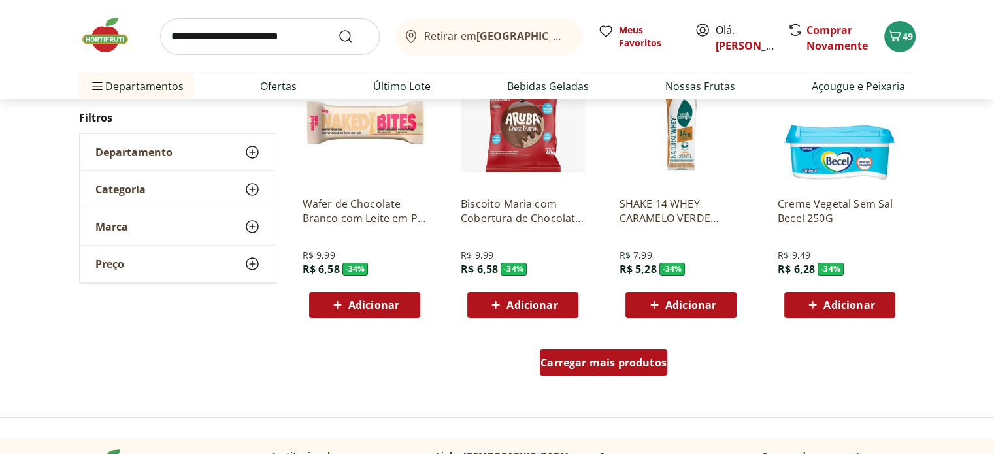
click at [583, 357] on span "Carregar mais produtos" at bounding box center [603, 362] width 126 height 10
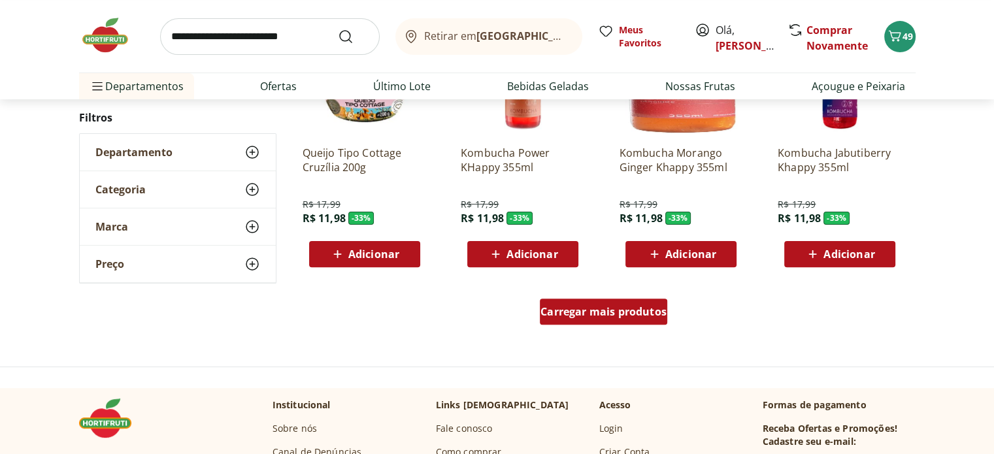
scroll to position [15290, 0]
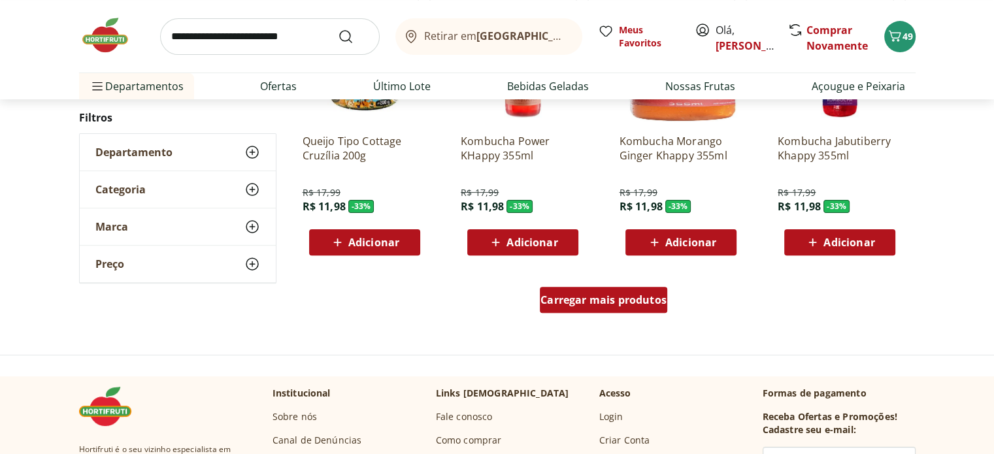
click at [610, 304] on span "Carregar mais produtos" at bounding box center [603, 300] width 126 height 10
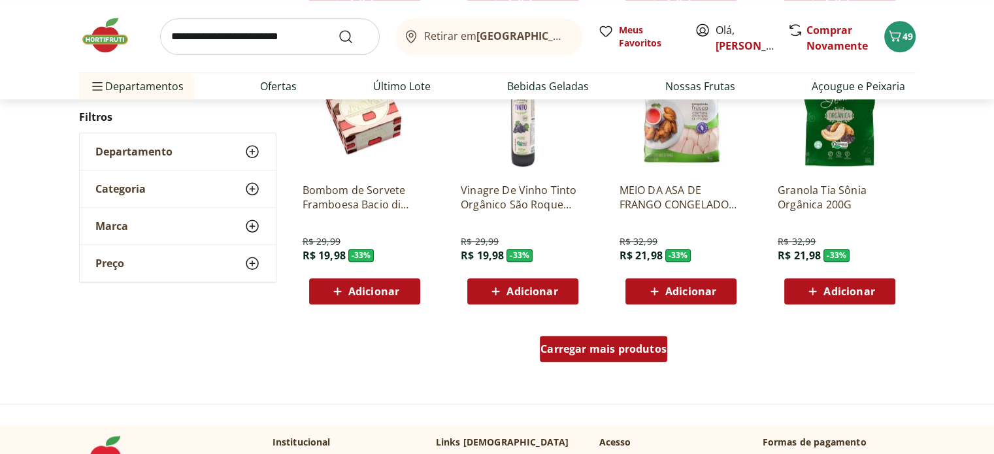
scroll to position [16074, 0]
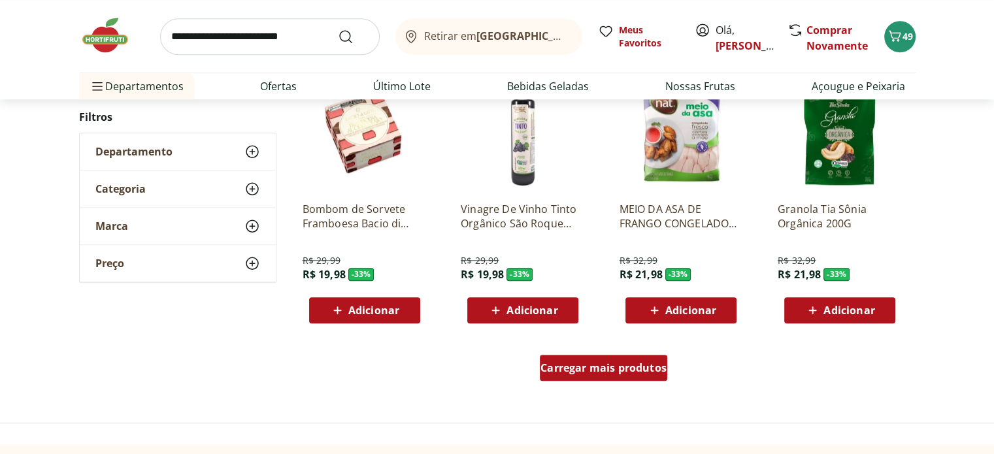
click at [591, 373] on span "Carregar mais produtos" at bounding box center [603, 368] width 126 height 10
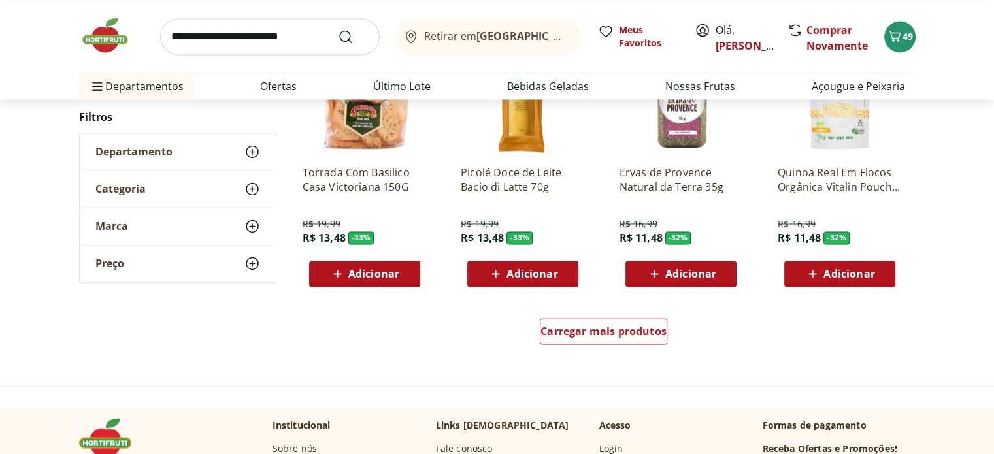
scroll to position [16989, 0]
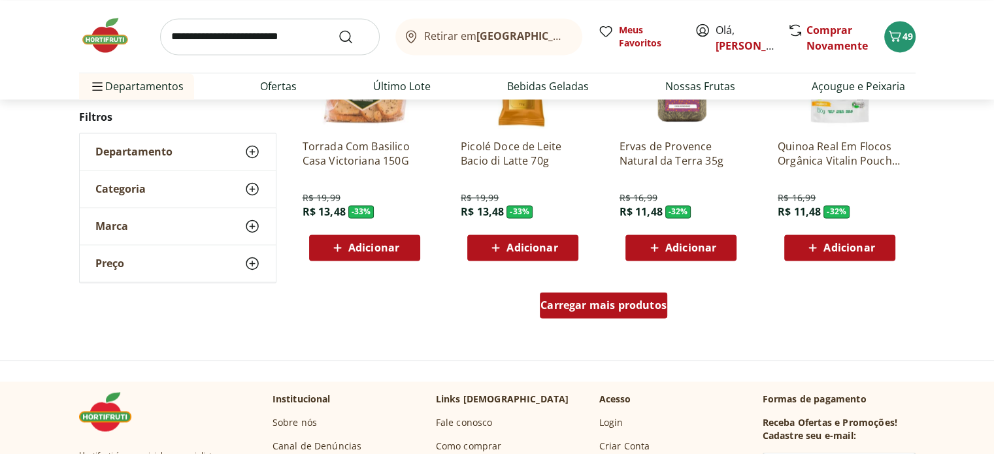
click at [602, 305] on span "Carregar mais produtos" at bounding box center [603, 305] width 126 height 10
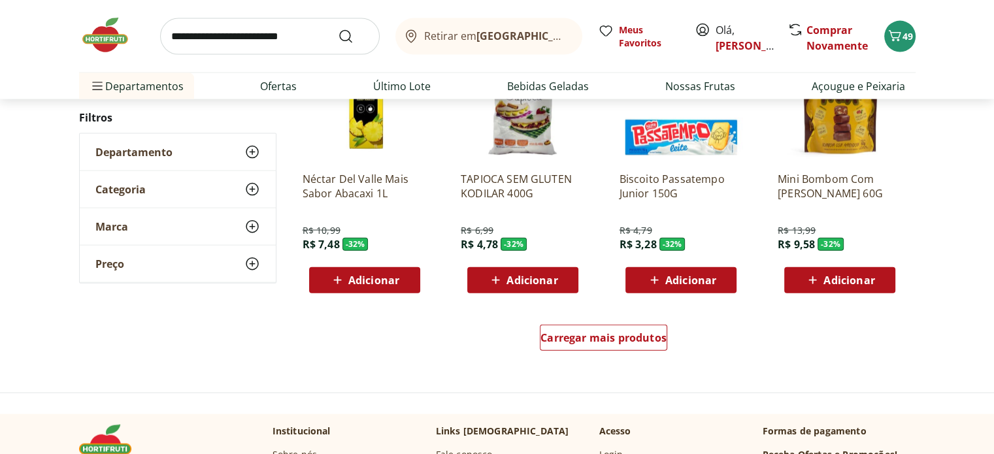
scroll to position [17839, 0]
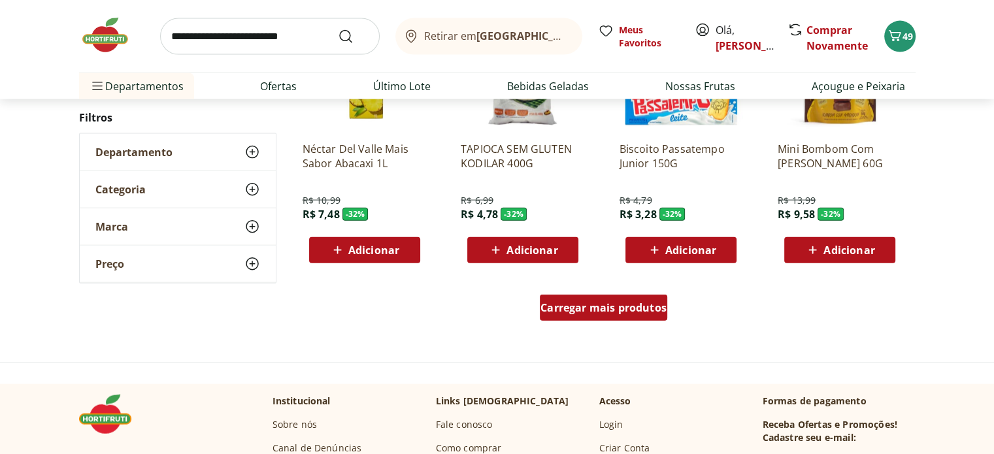
click at [602, 308] on span "Carregar mais produtos" at bounding box center [603, 308] width 126 height 10
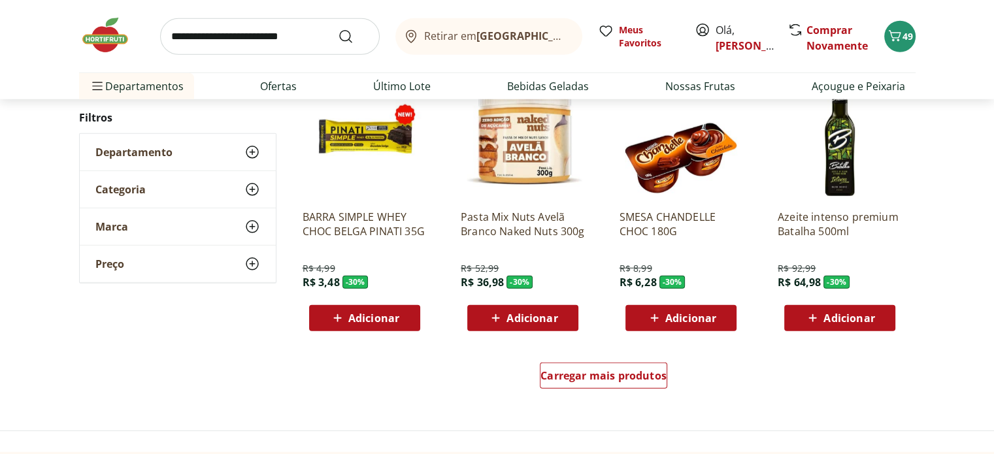
scroll to position [18754, 0]
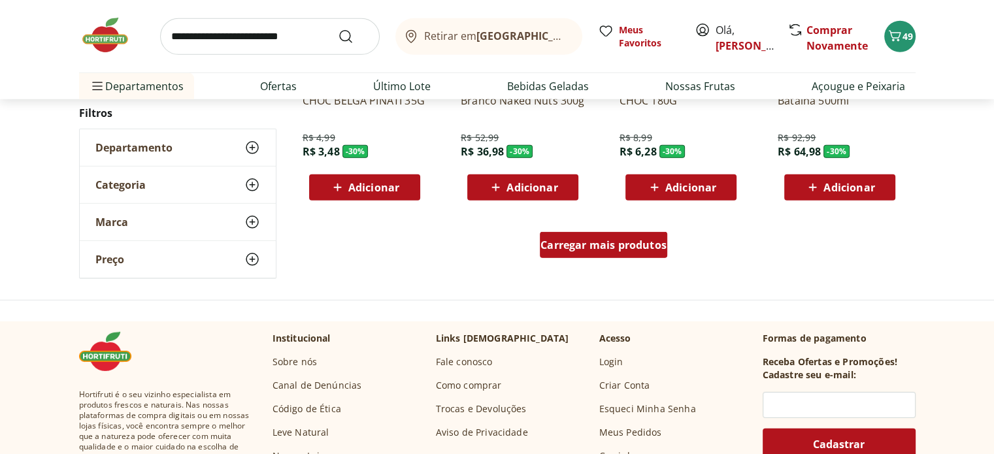
click at [603, 250] on span "Carregar mais produtos" at bounding box center [603, 245] width 126 height 10
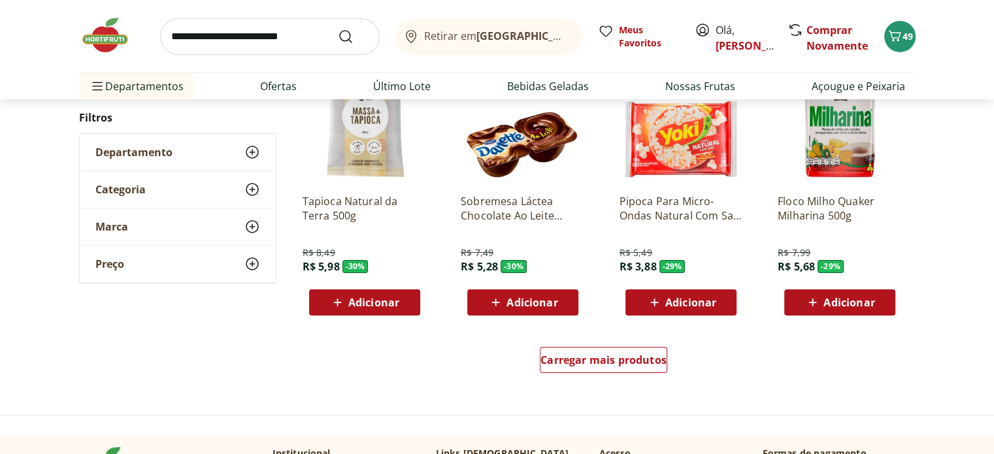
scroll to position [19472, 0]
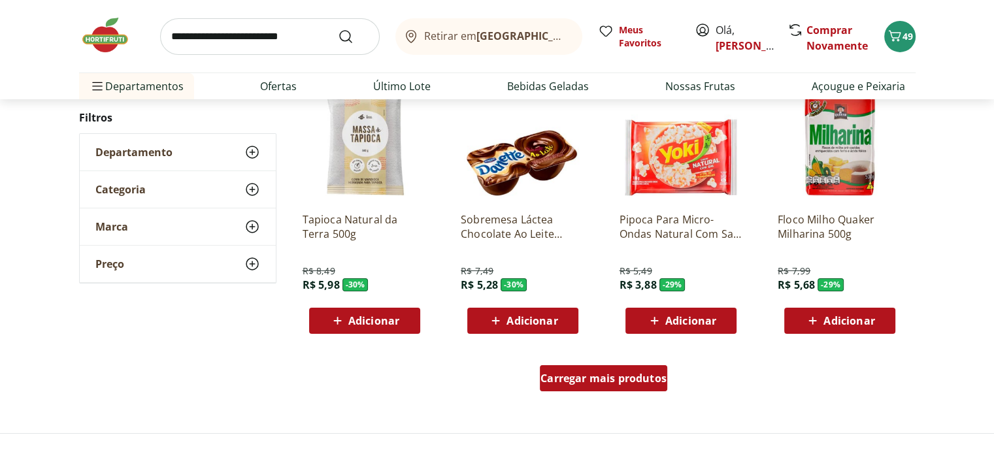
click at [627, 373] on span "Carregar mais produtos" at bounding box center [603, 378] width 126 height 10
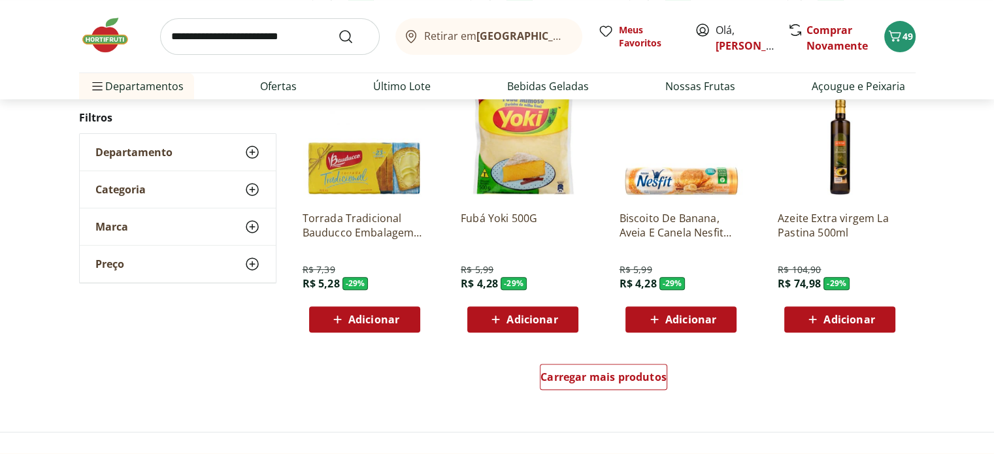
scroll to position [20387, 0]
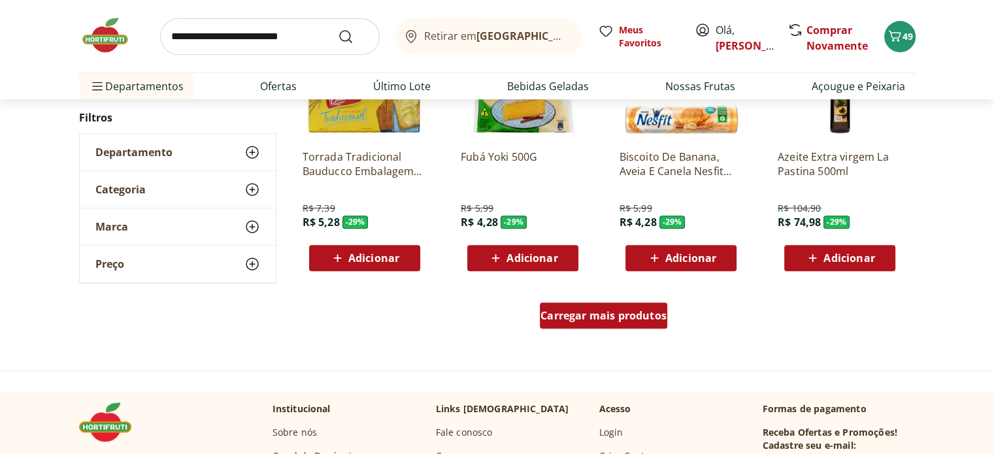
click at [589, 321] on span "Carregar mais produtos" at bounding box center [603, 315] width 126 height 10
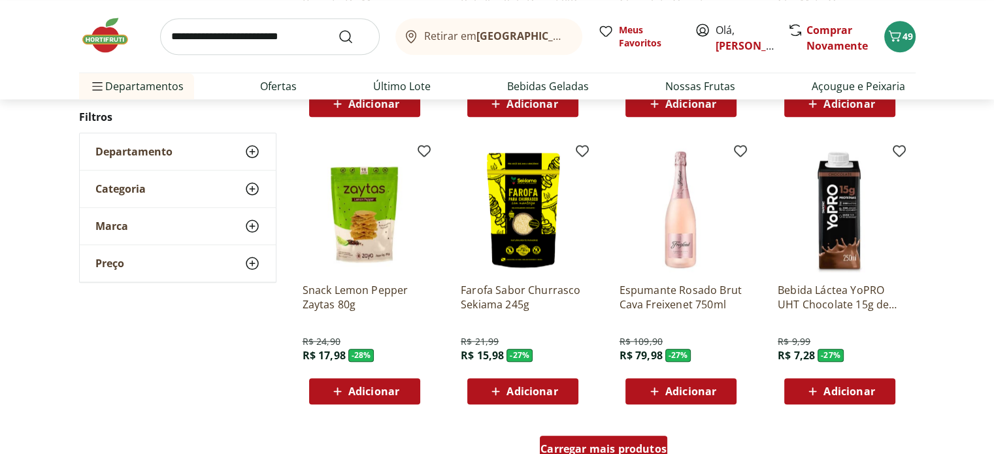
scroll to position [21237, 0]
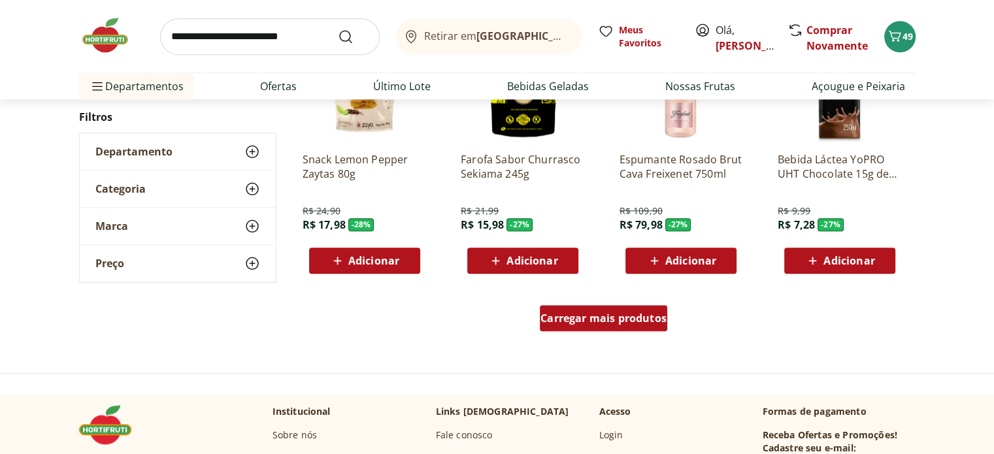
click at [589, 321] on span "Carregar mais produtos" at bounding box center [603, 318] width 126 height 10
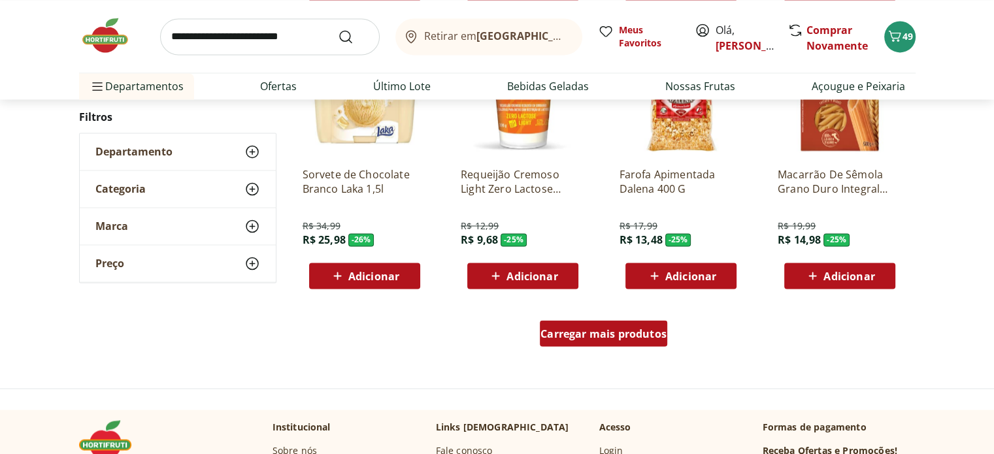
scroll to position [22086, 0]
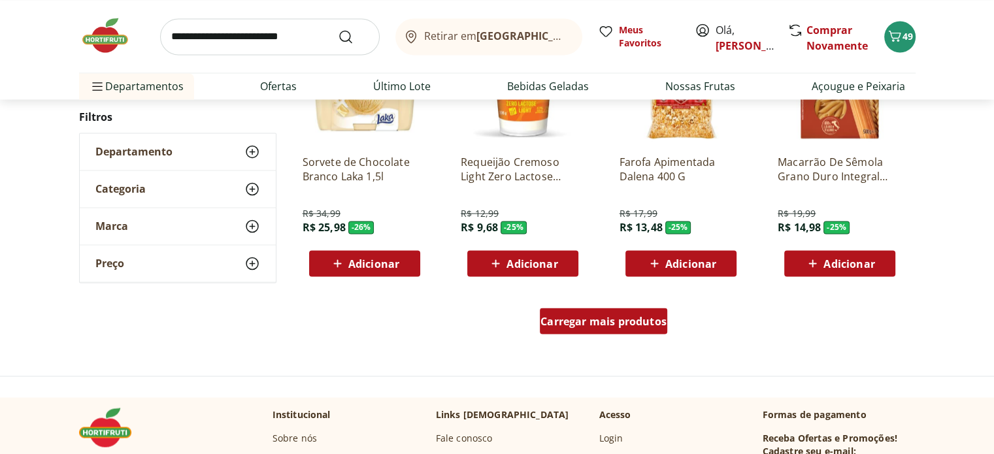
click at [589, 321] on span "Carregar mais produtos" at bounding box center [603, 321] width 126 height 10
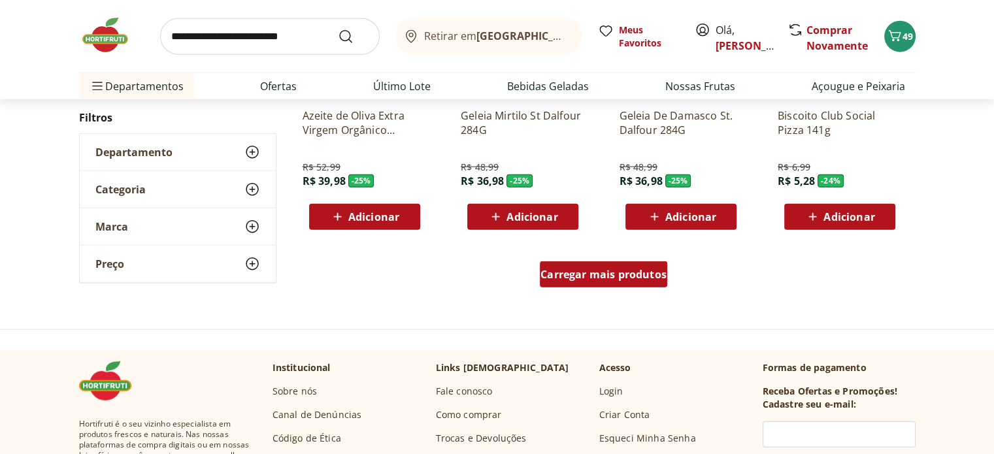
scroll to position [23001, 0]
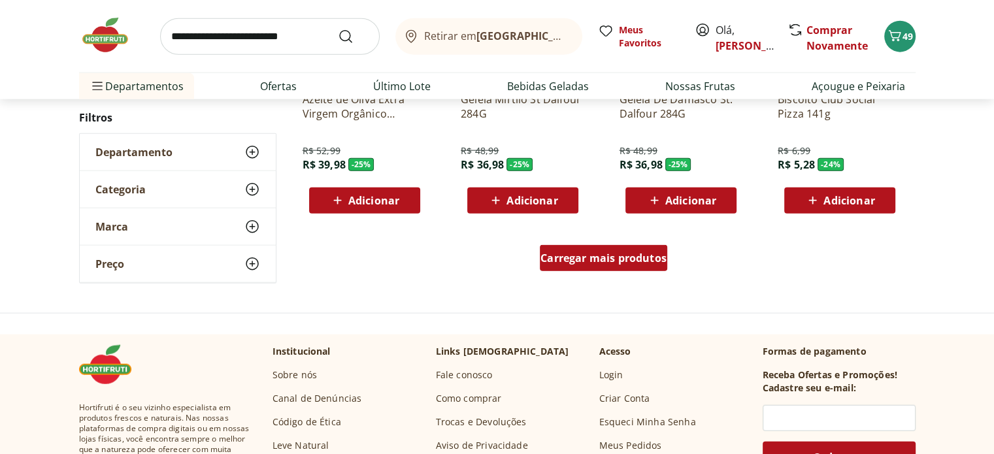
click at [625, 261] on span "Carregar mais produtos" at bounding box center [603, 258] width 126 height 10
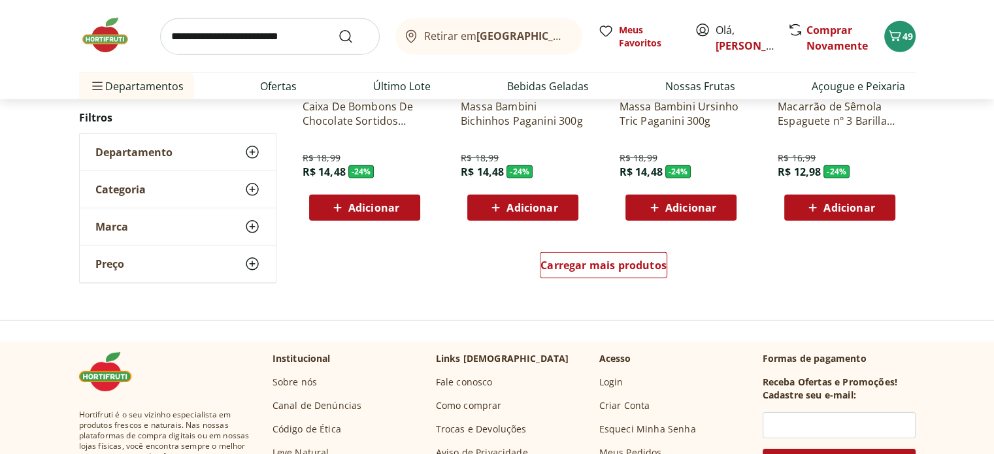
scroll to position [23850, 0]
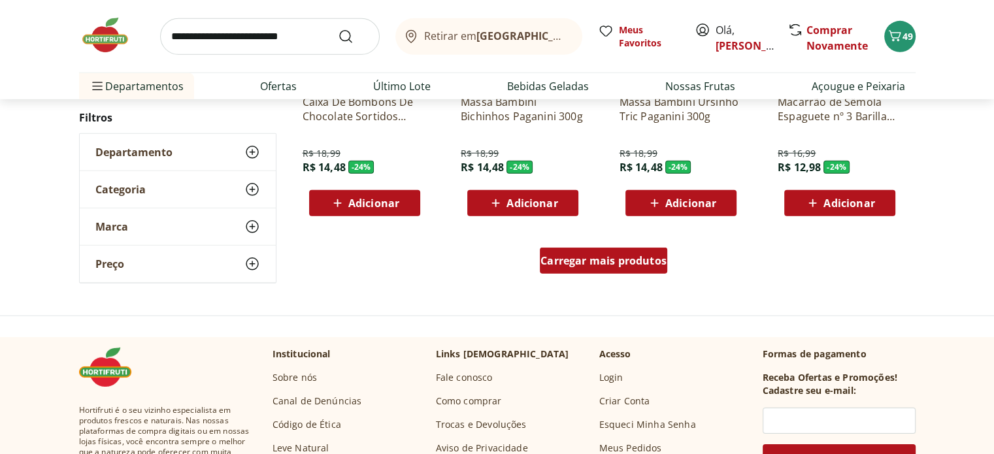
click at [605, 263] on span "Carregar mais produtos" at bounding box center [603, 260] width 126 height 10
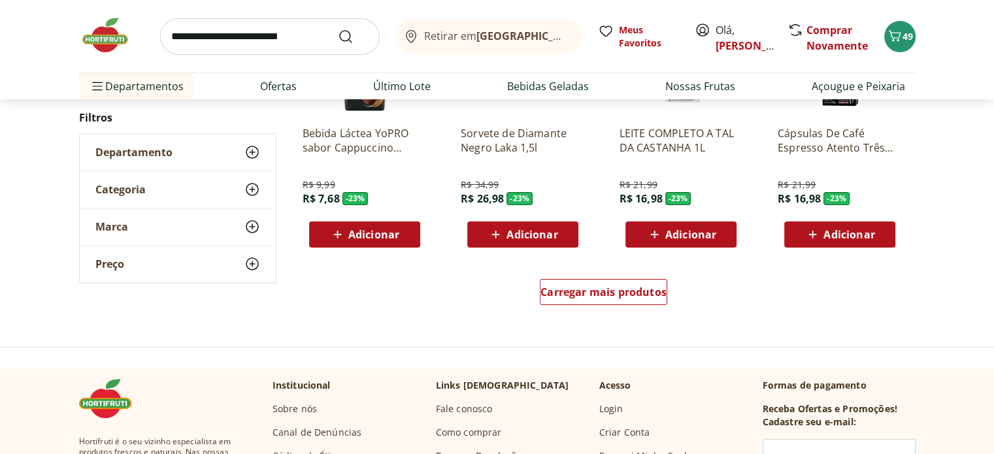
scroll to position [24700, 0]
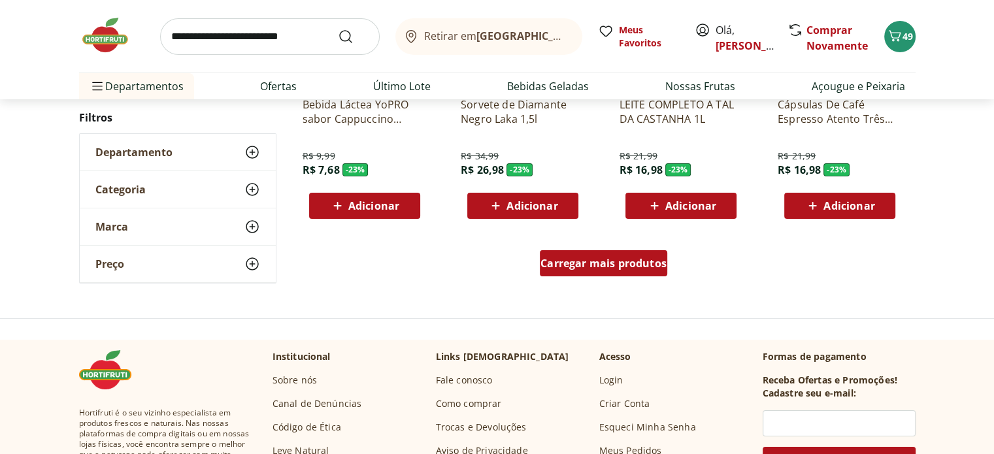
click at [592, 266] on span "Carregar mais produtos" at bounding box center [603, 263] width 126 height 10
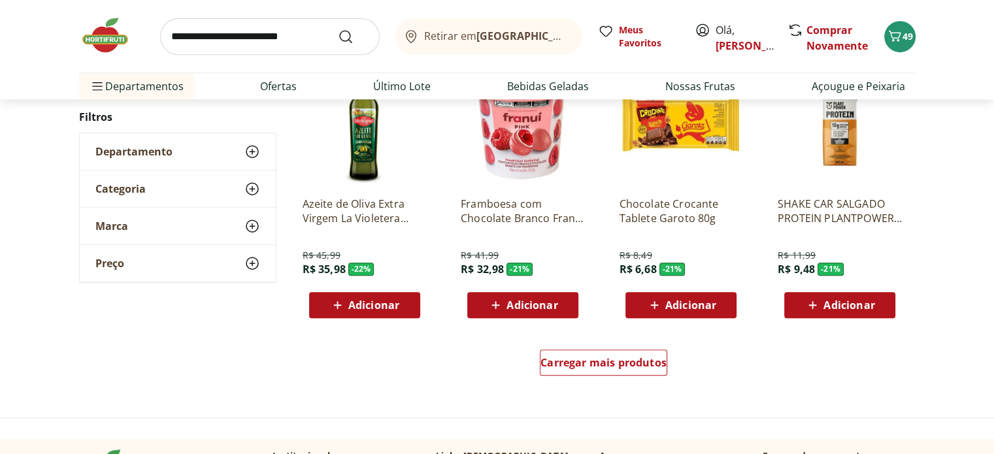
scroll to position [25484, 0]
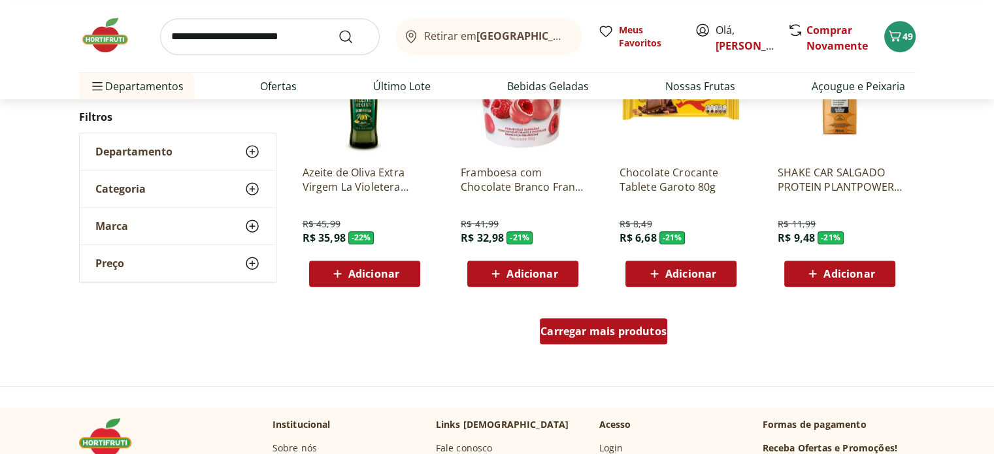
click at [593, 331] on span "Carregar mais produtos" at bounding box center [603, 331] width 126 height 10
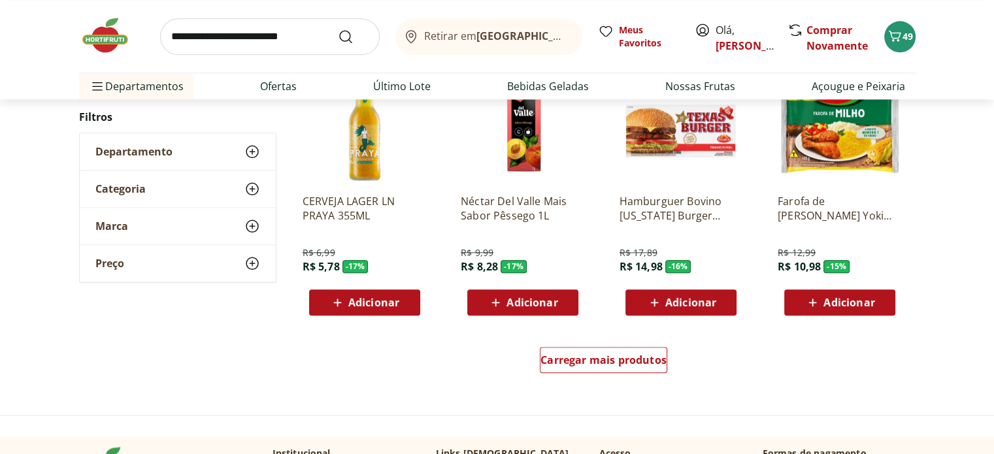
scroll to position [26333, 0]
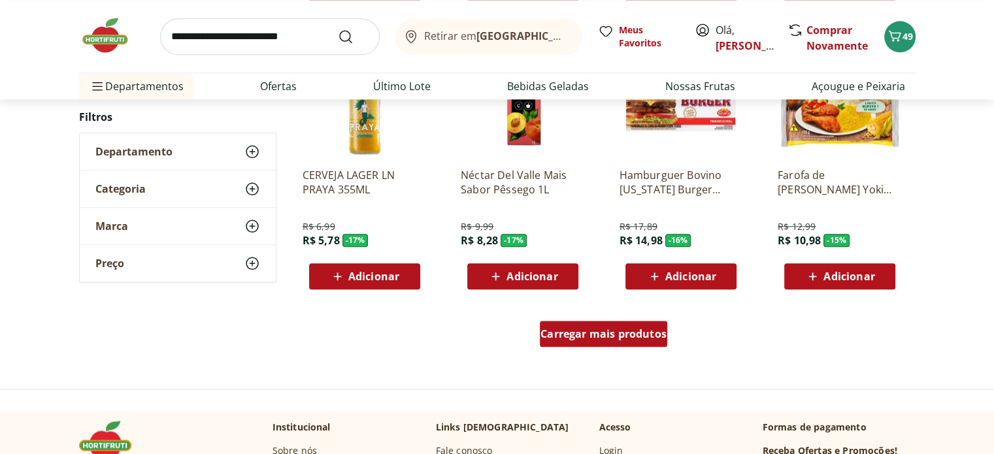
click at [593, 331] on span "Carregar mais produtos" at bounding box center [603, 334] width 126 height 10
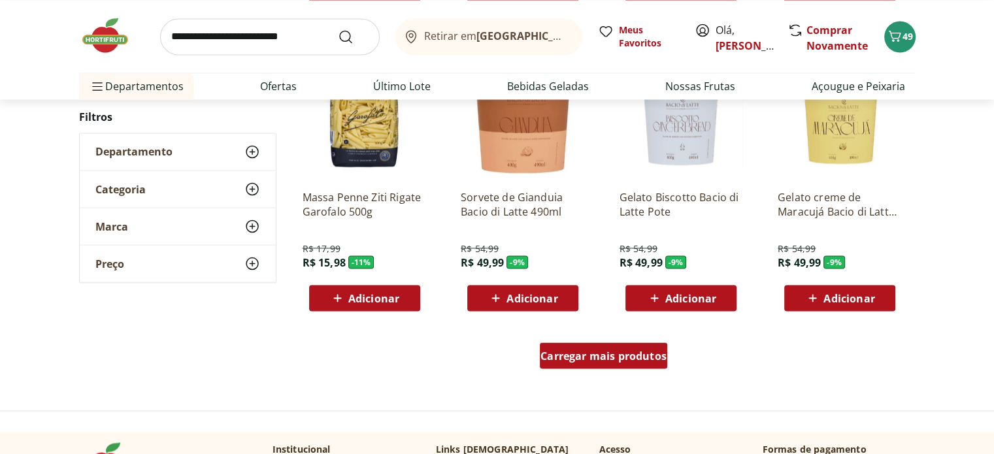
scroll to position [27183, 0]
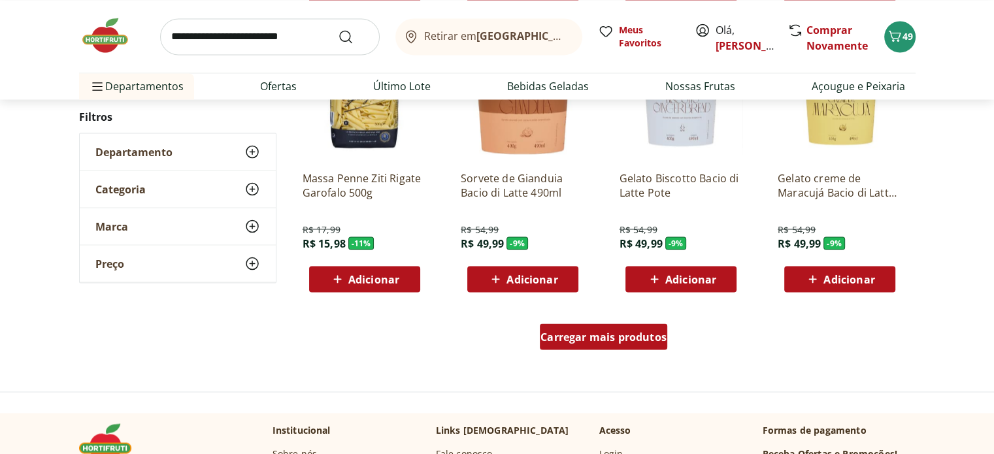
click at [593, 331] on span "Carregar mais produtos" at bounding box center [603, 336] width 126 height 10
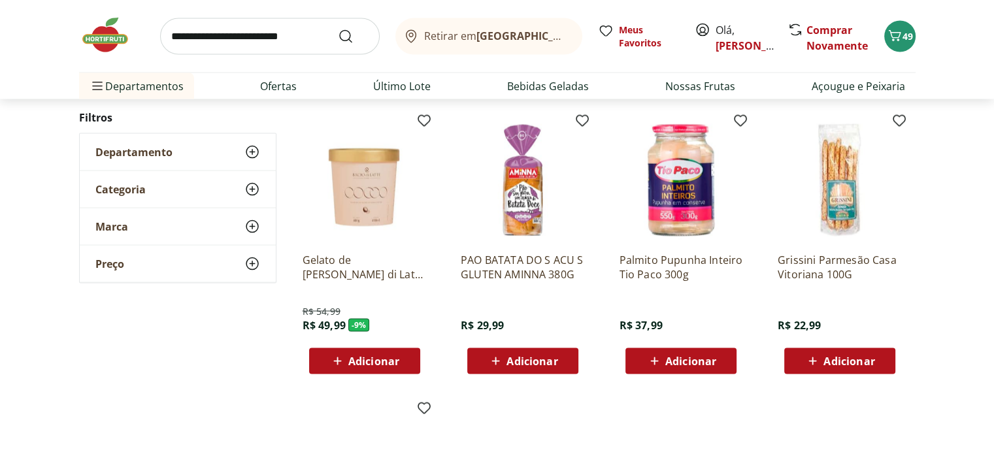
scroll to position [27379, 0]
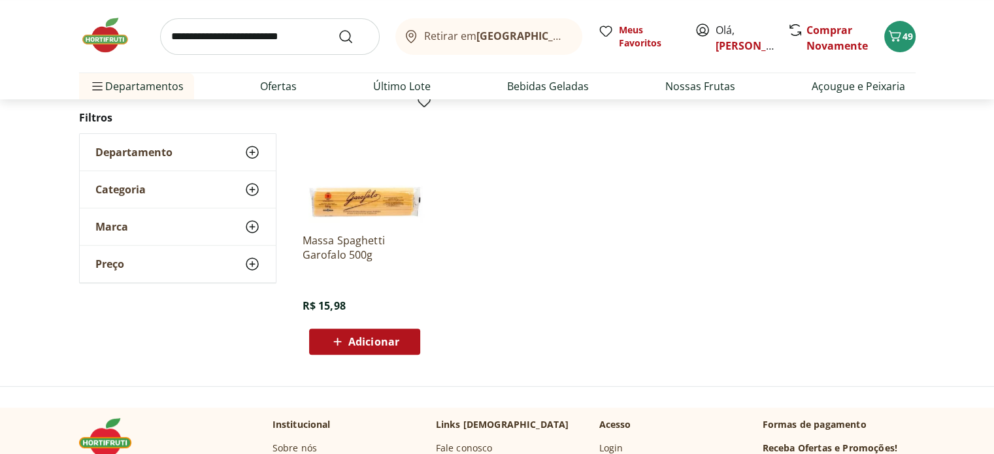
scroll to position [507, 0]
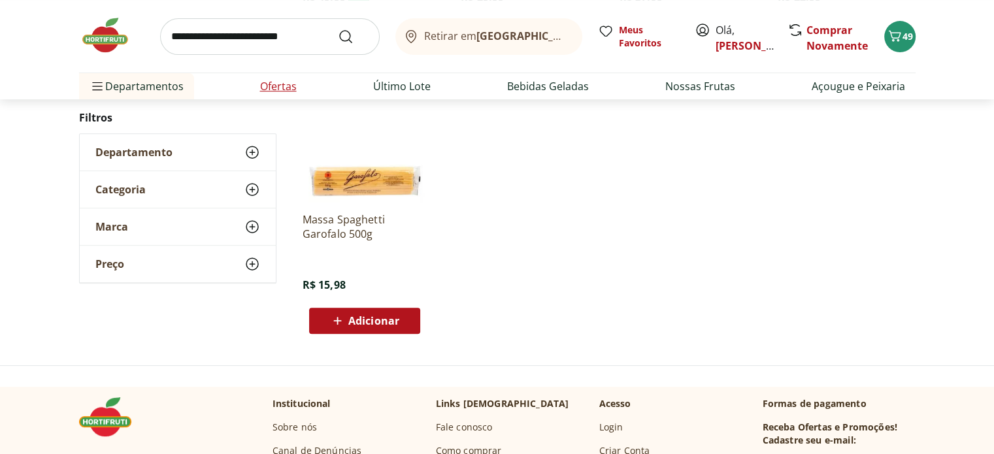
click at [273, 80] on link "Ofertas" at bounding box center [278, 86] width 37 height 16
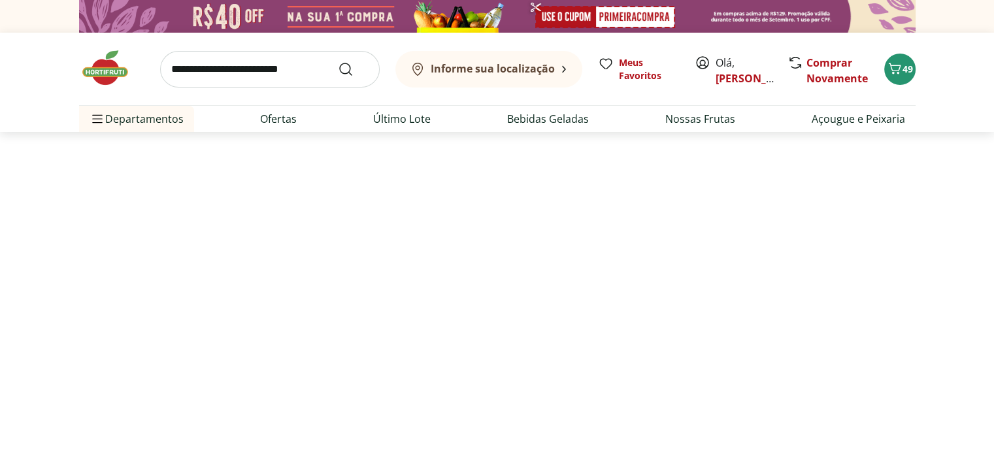
select select "**********"
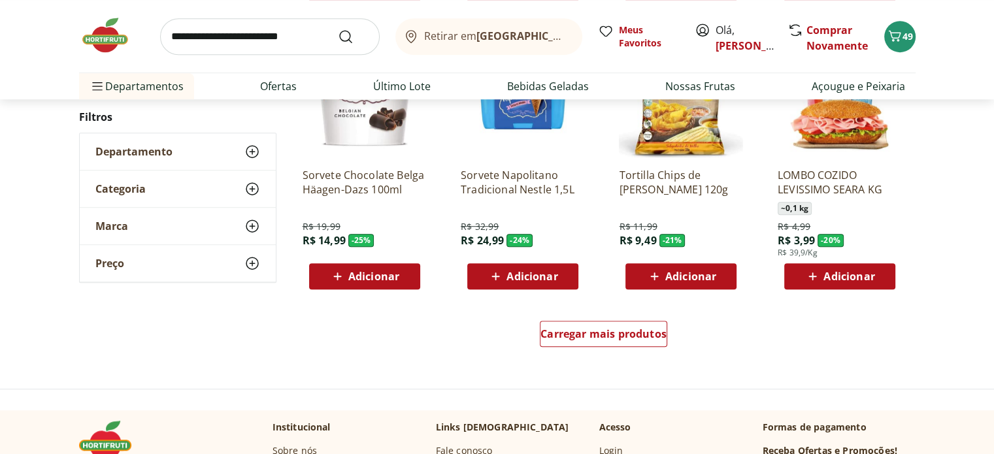
scroll to position [784, 0]
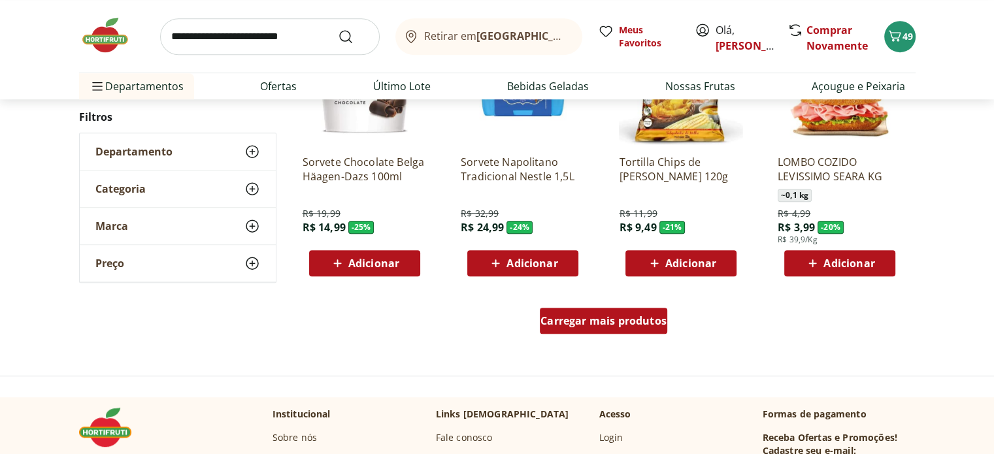
click at [583, 319] on span "Carregar mais produtos" at bounding box center [603, 321] width 126 height 10
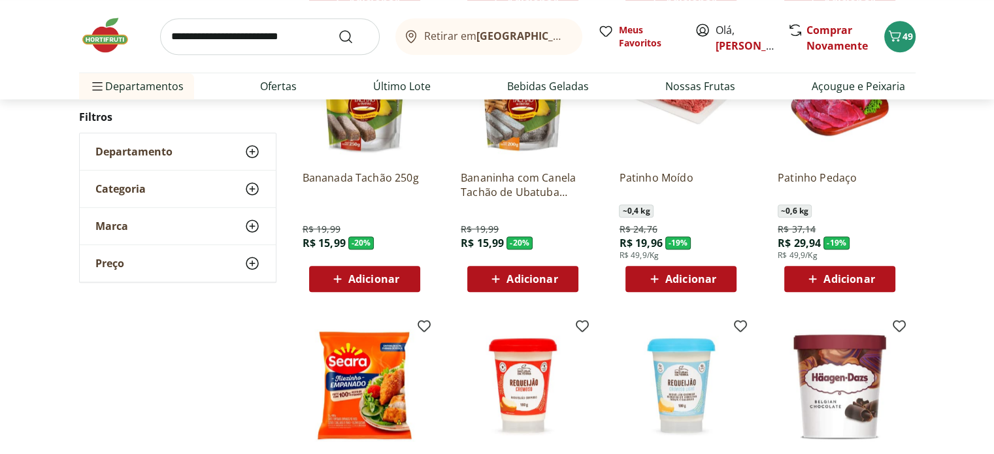
scroll to position [980, 0]
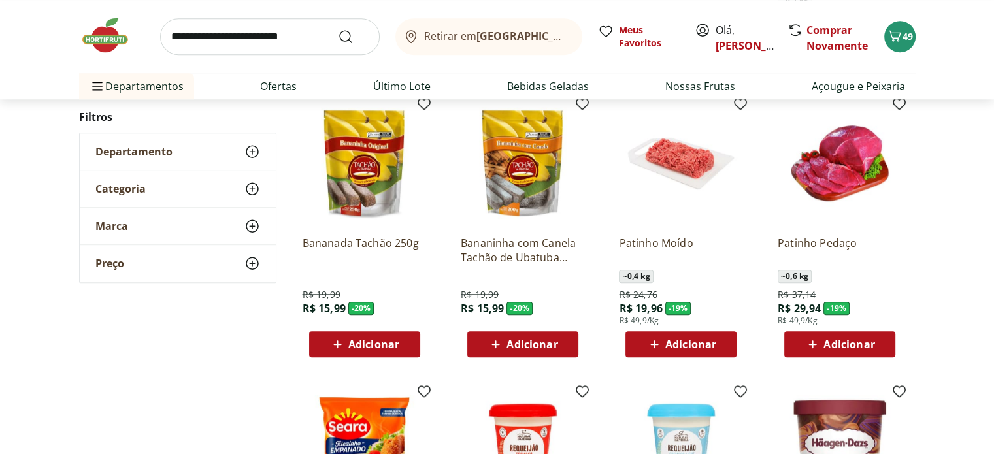
click at [362, 342] on span "Adicionar" at bounding box center [373, 344] width 51 height 10
click at [700, 342] on span "Adicionar" at bounding box center [690, 344] width 51 height 10
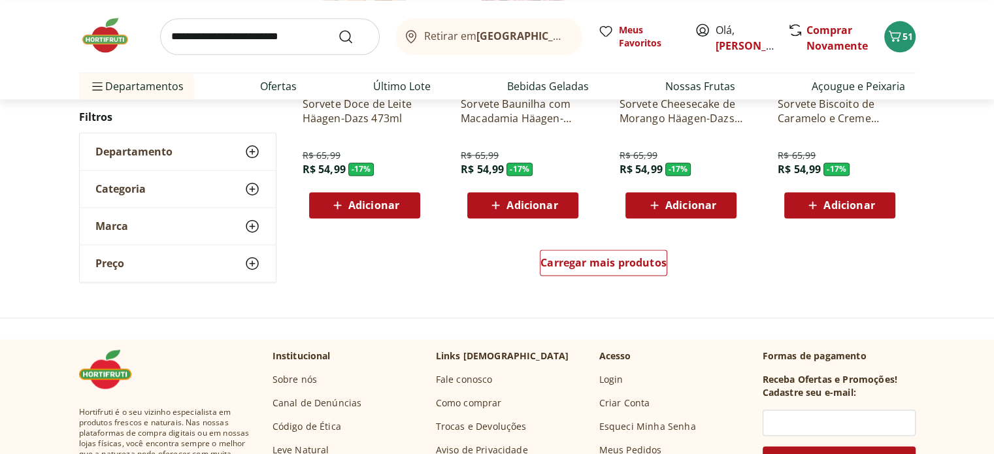
scroll to position [1699, 0]
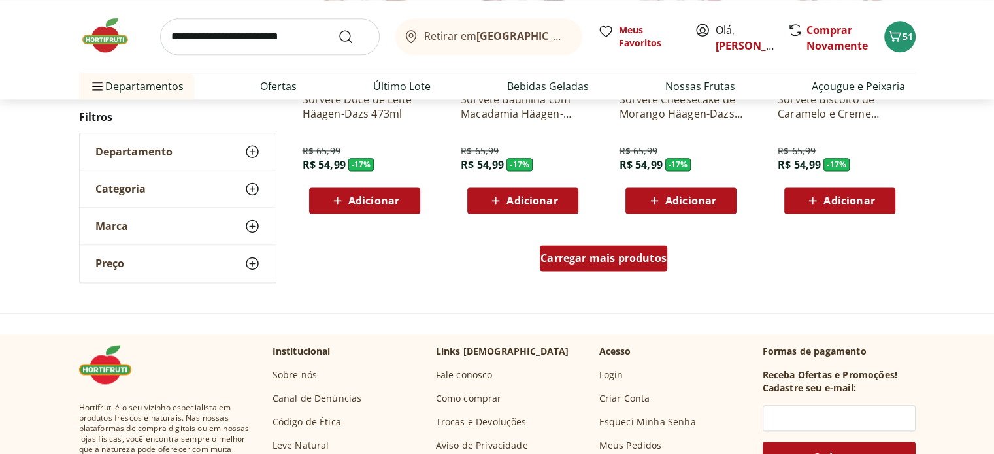
click at [580, 255] on span "Carregar mais produtos" at bounding box center [603, 258] width 126 height 10
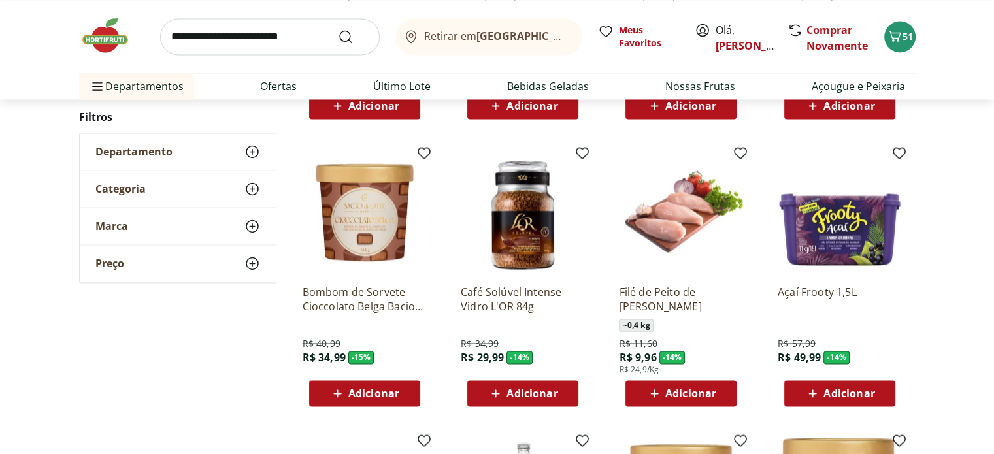
scroll to position [2156, 0]
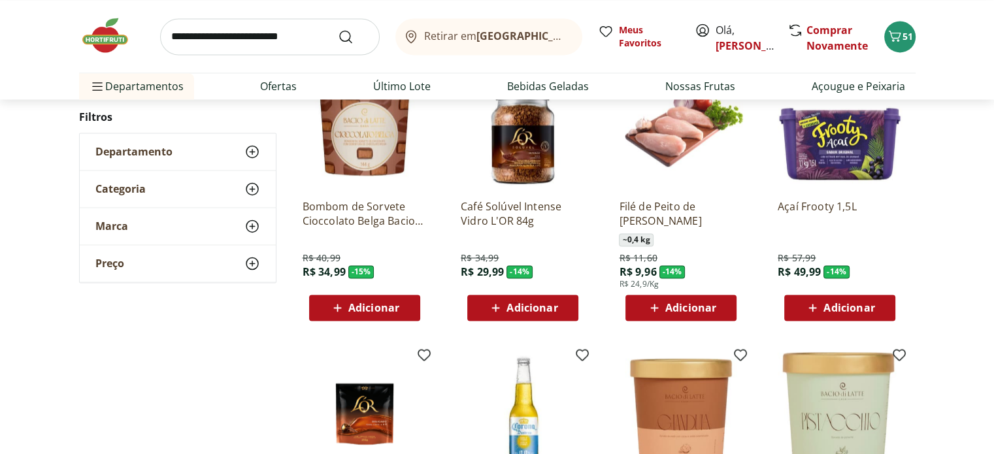
click at [710, 308] on span "Adicionar" at bounding box center [690, 308] width 51 height 10
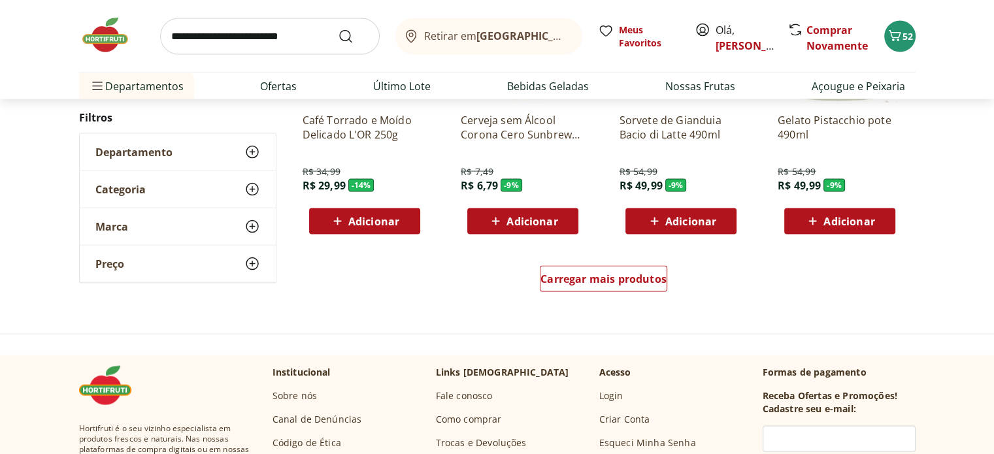
scroll to position [2548, 0]
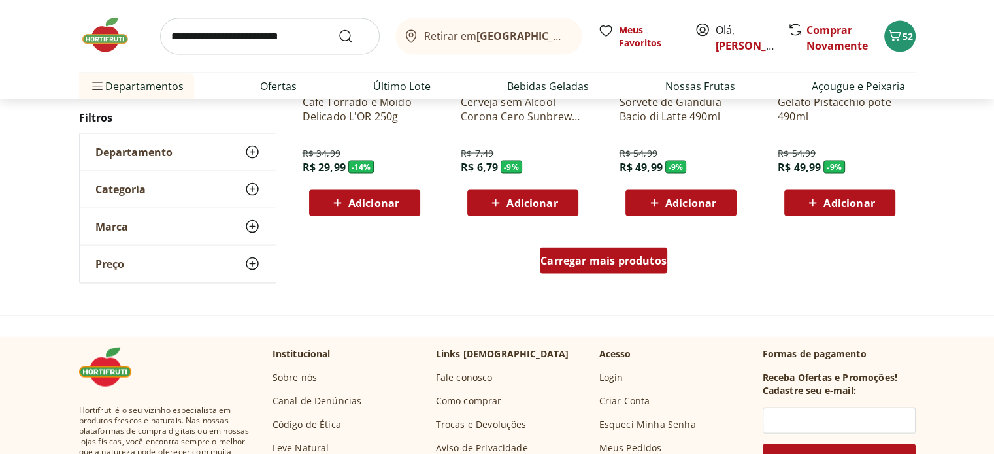
click at [587, 261] on span "Carregar mais produtos" at bounding box center [603, 260] width 126 height 10
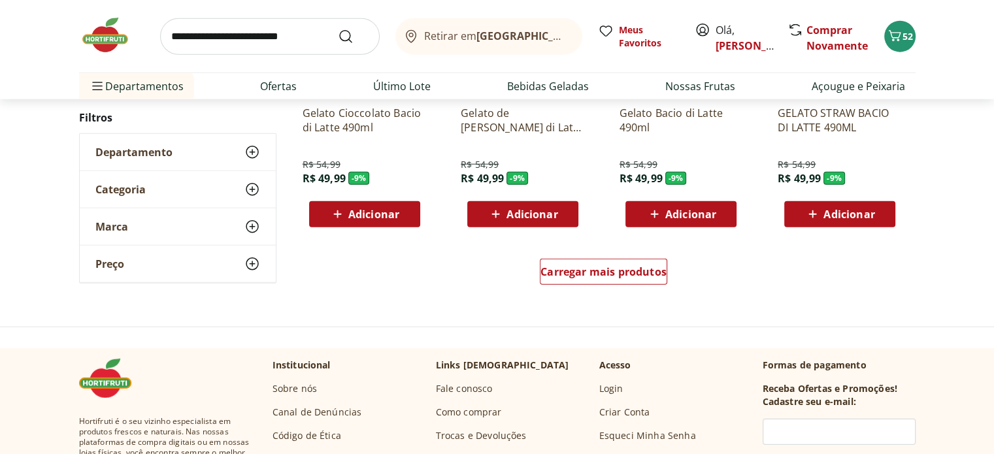
scroll to position [3398, 0]
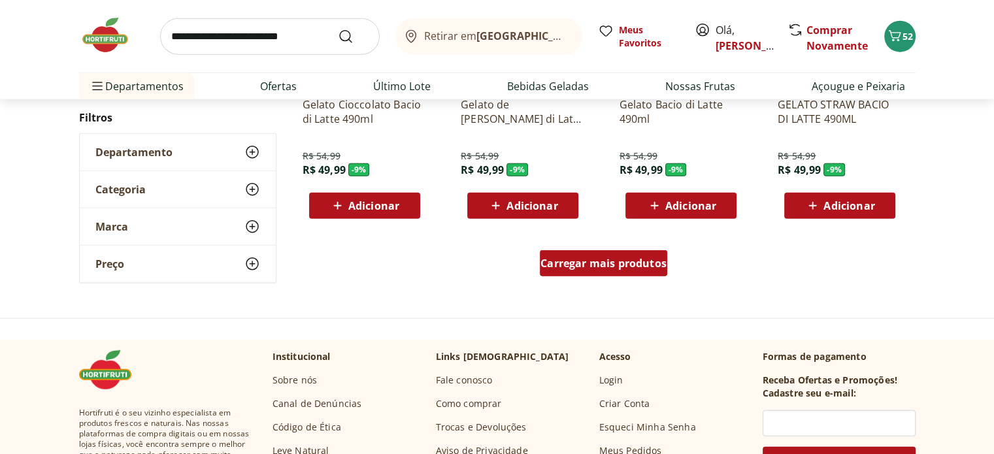
click at [634, 258] on span "Carregar mais produtos" at bounding box center [603, 263] width 126 height 10
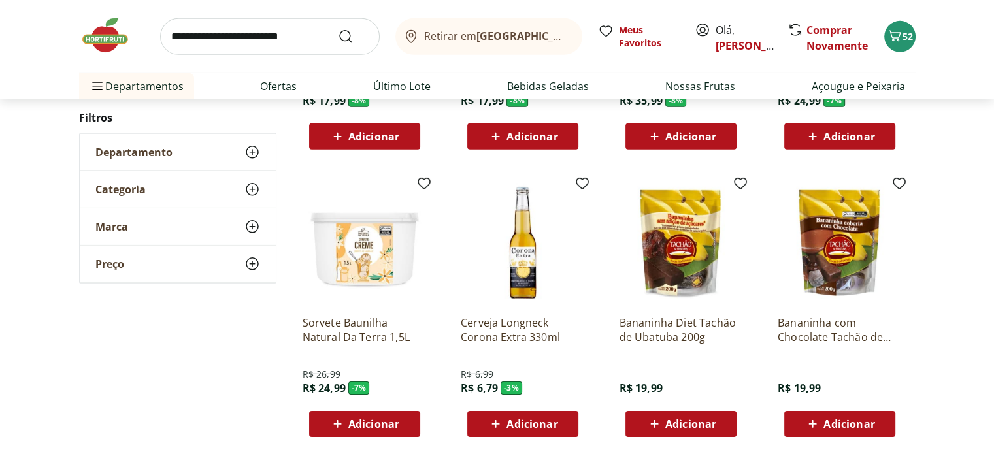
scroll to position [4051, 0]
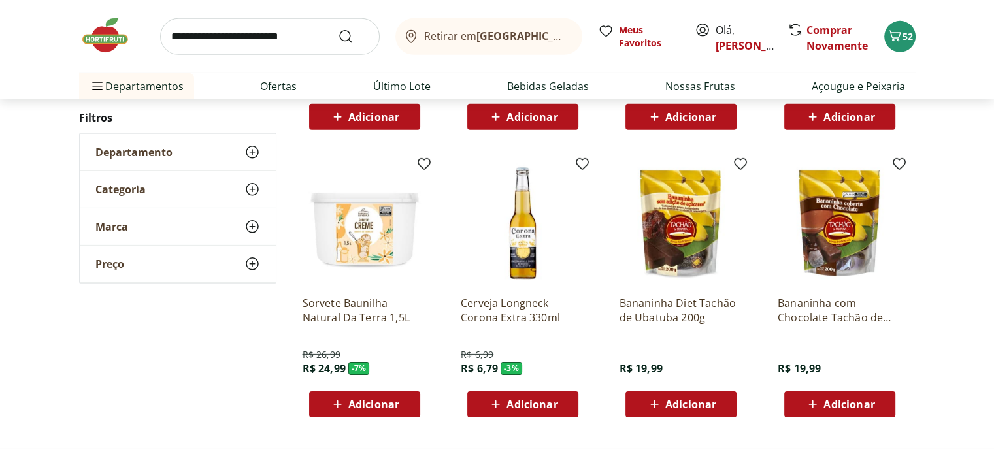
click at [680, 401] on span "Adicionar" at bounding box center [690, 404] width 51 height 10
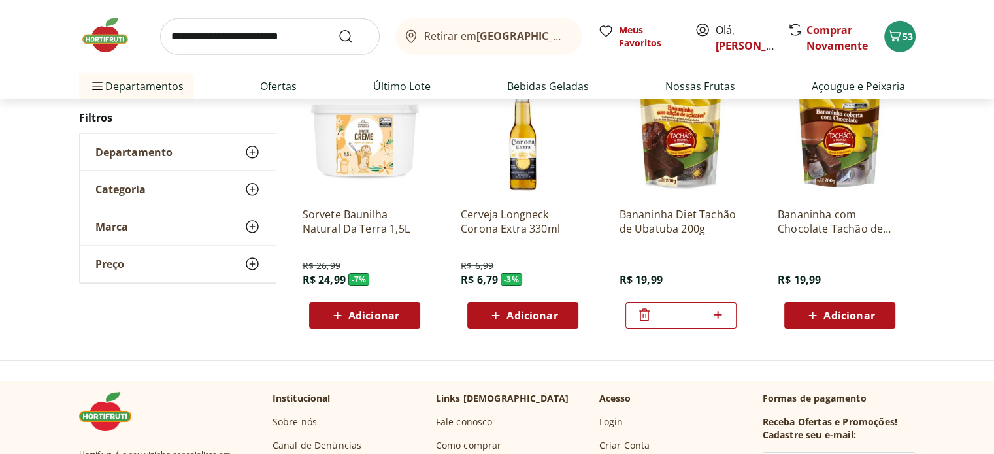
scroll to position [4182, 0]
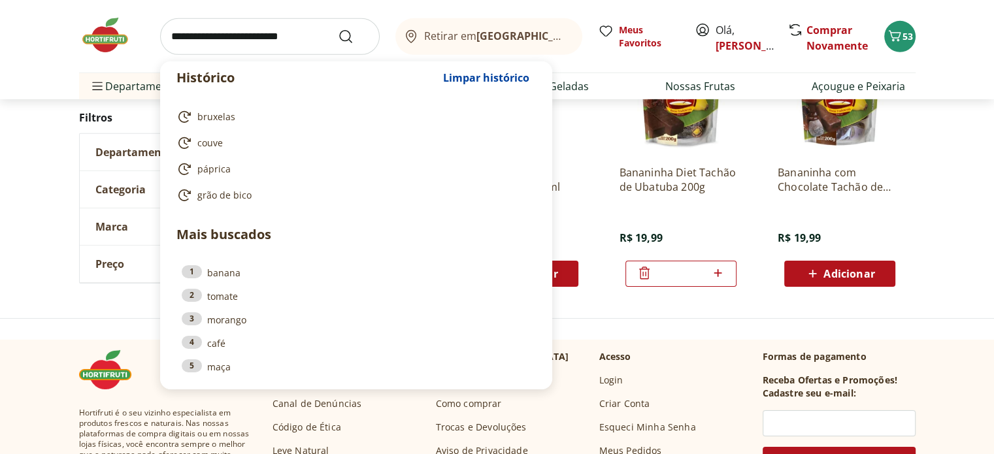
click at [267, 37] on input "search" at bounding box center [270, 36] width 220 height 37
click at [314, 36] on input "search" at bounding box center [270, 36] width 220 height 37
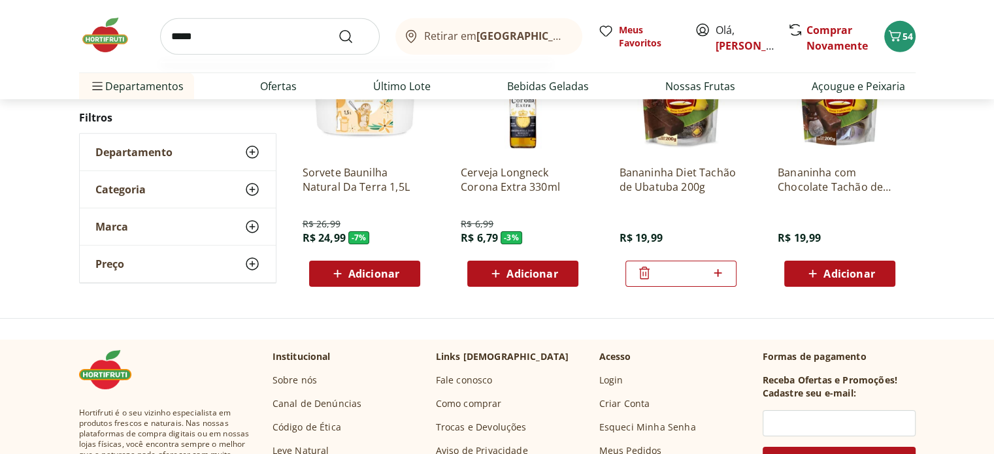
type input "*****"
click at [338, 29] on button "Submit Search" at bounding box center [353, 37] width 31 height 16
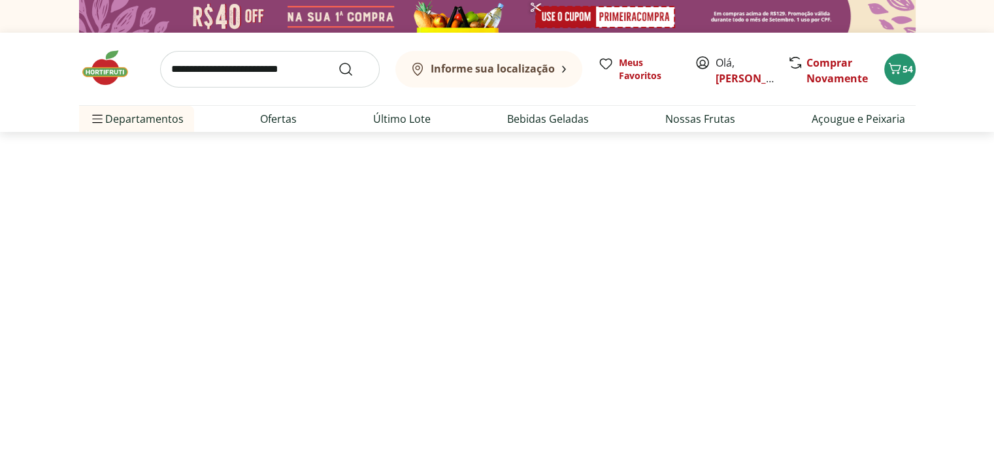
select select "**********"
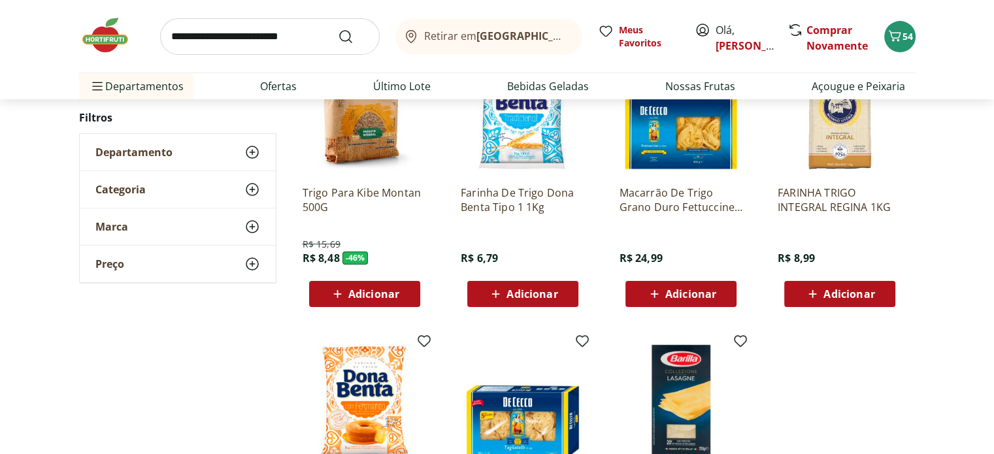
scroll to position [196, 0]
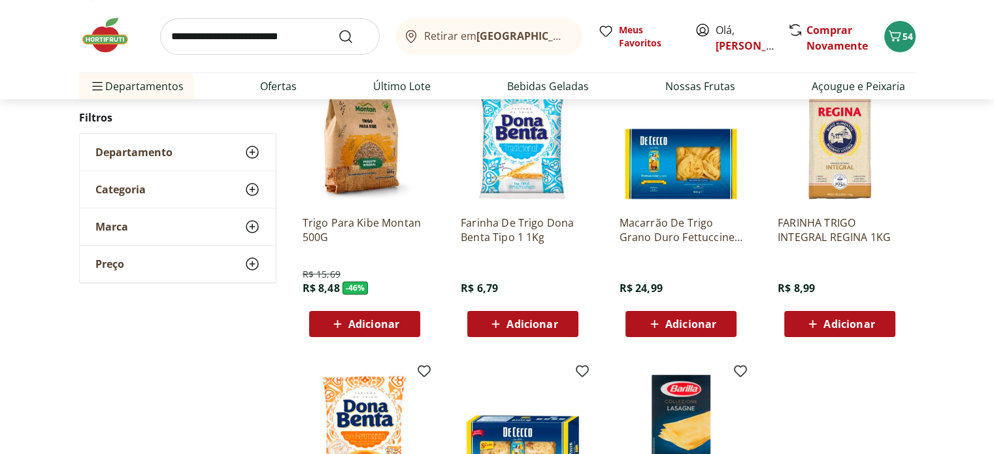
click at [525, 319] on span "Adicionar" at bounding box center [531, 324] width 51 height 10
click at [269, 48] on input "search" at bounding box center [270, 36] width 220 height 37
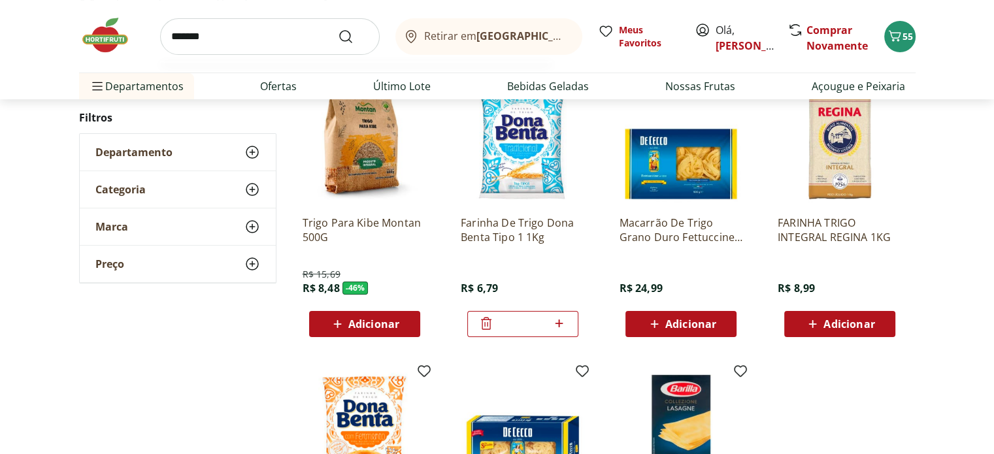
type input "*******"
click at [338, 29] on button "Submit Search" at bounding box center [353, 37] width 31 height 16
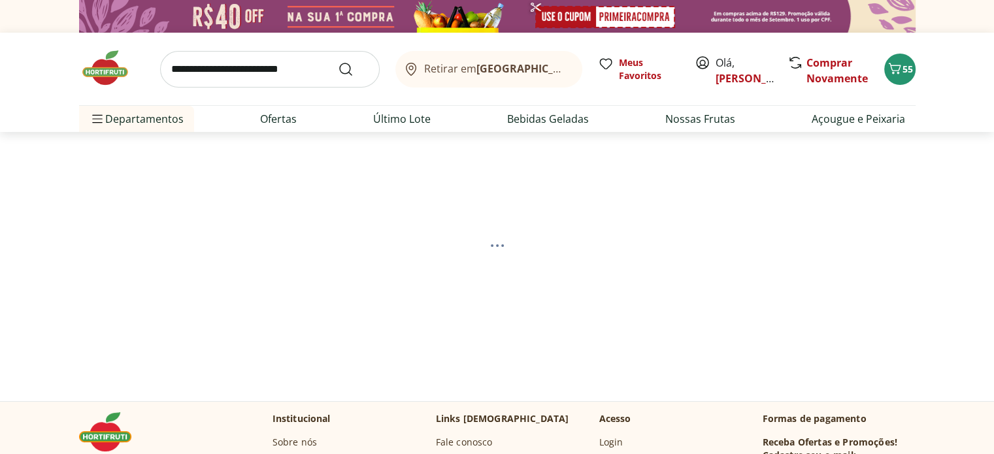
select select "**********"
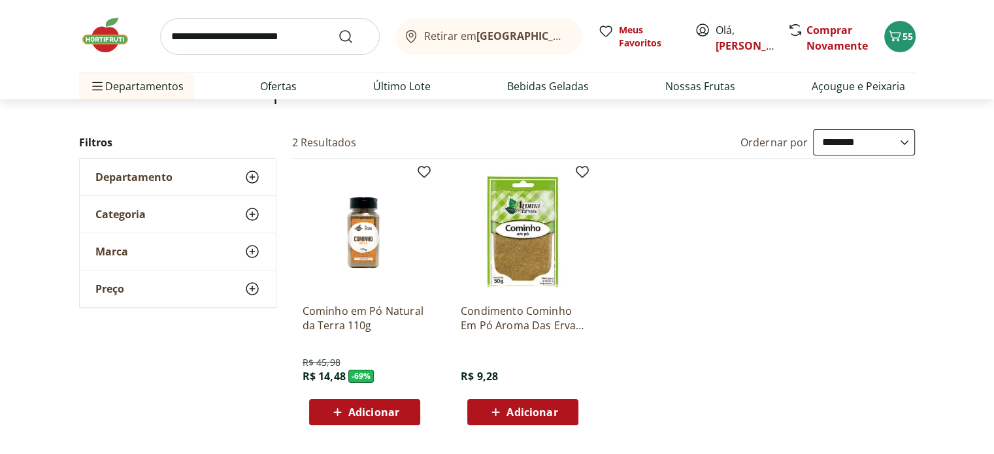
scroll to position [131, 0]
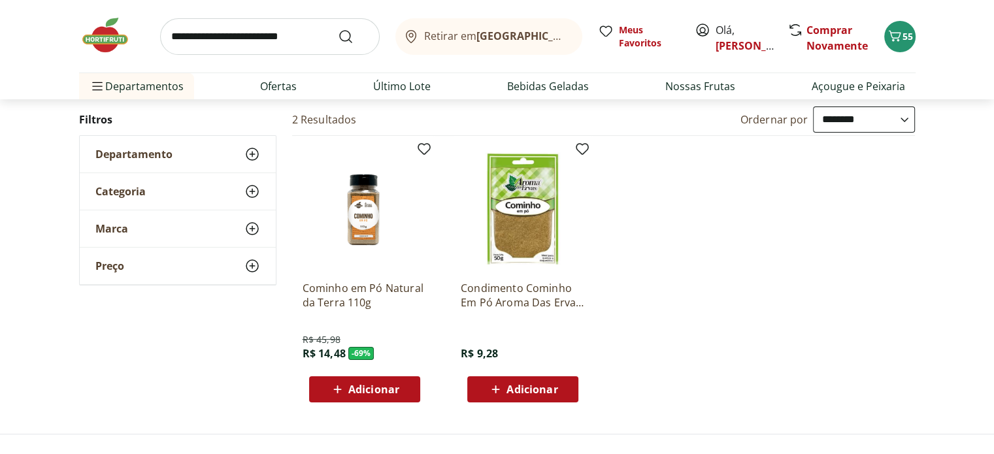
click at [520, 393] on span "Adicionar" at bounding box center [531, 389] width 51 height 10
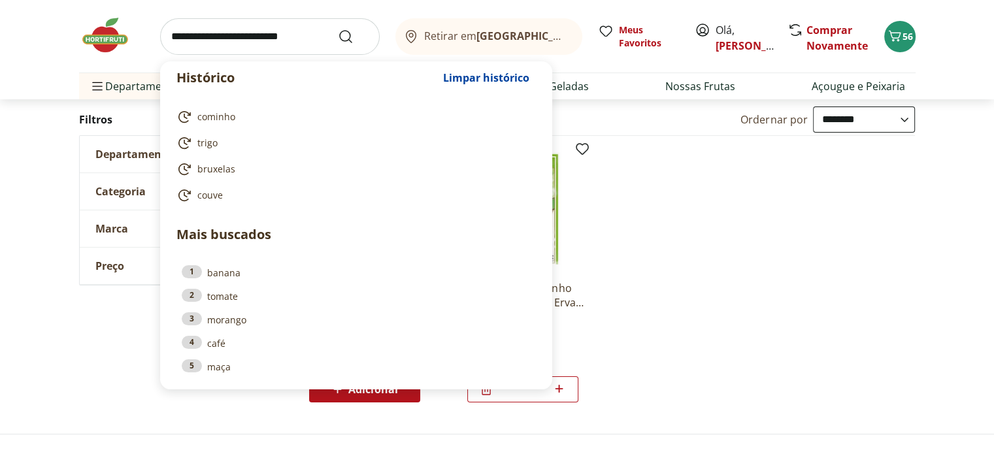
click at [283, 26] on input "search" at bounding box center [270, 36] width 220 height 37
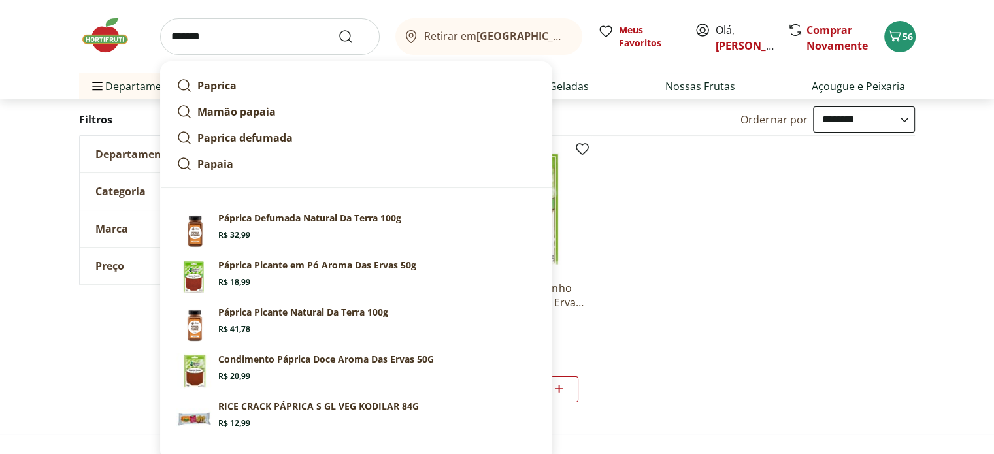
type input "*******"
click at [338, 29] on button "Submit Search" at bounding box center [353, 37] width 31 height 16
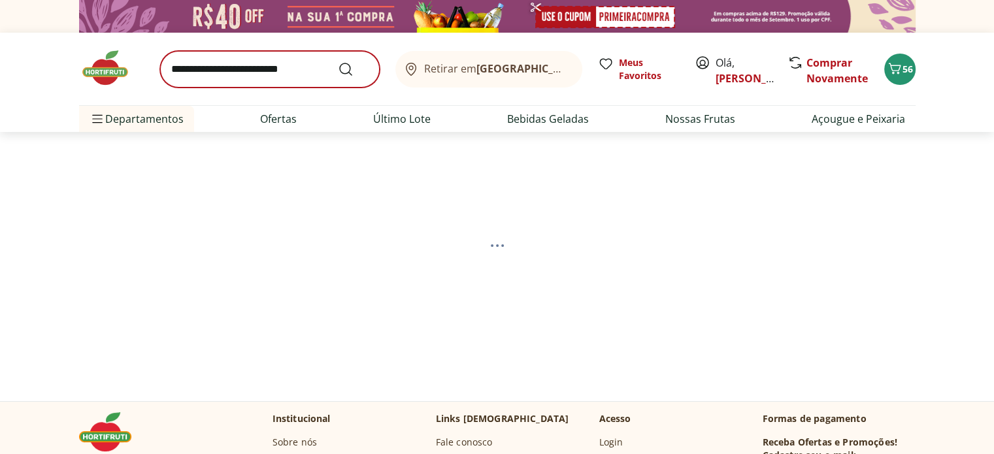
select select "**********"
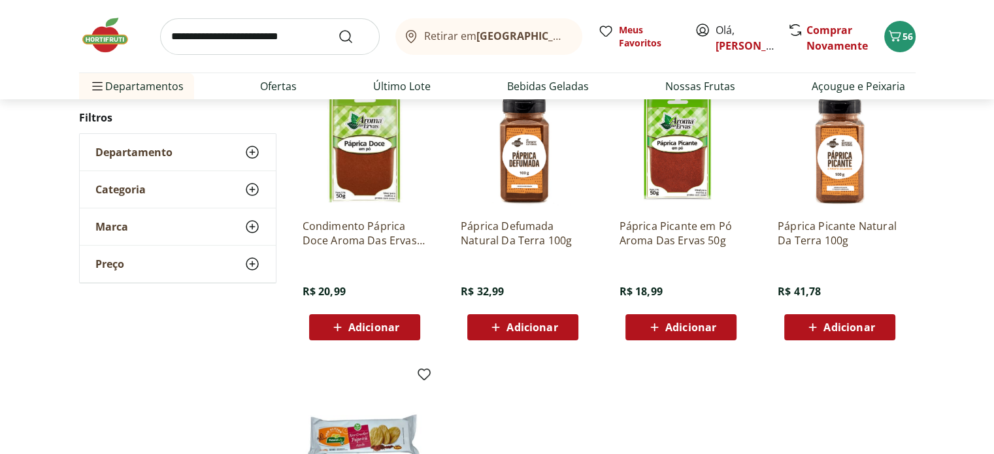
scroll to position [196, 0]
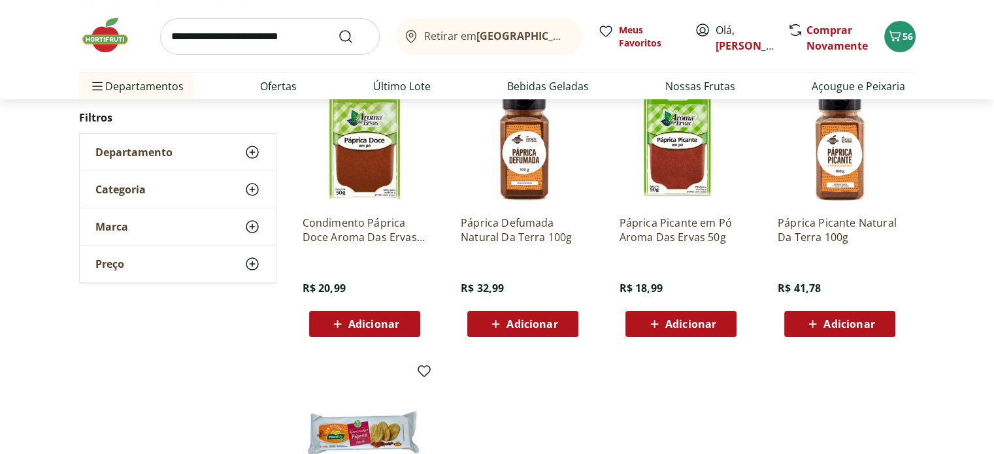
click at [387, 325] on span "Adicionar" at bounding box center [373, 324] width 51 height 10
click at [260, 41] on input "search" at bounding box center [270, 36] width 220 height 37
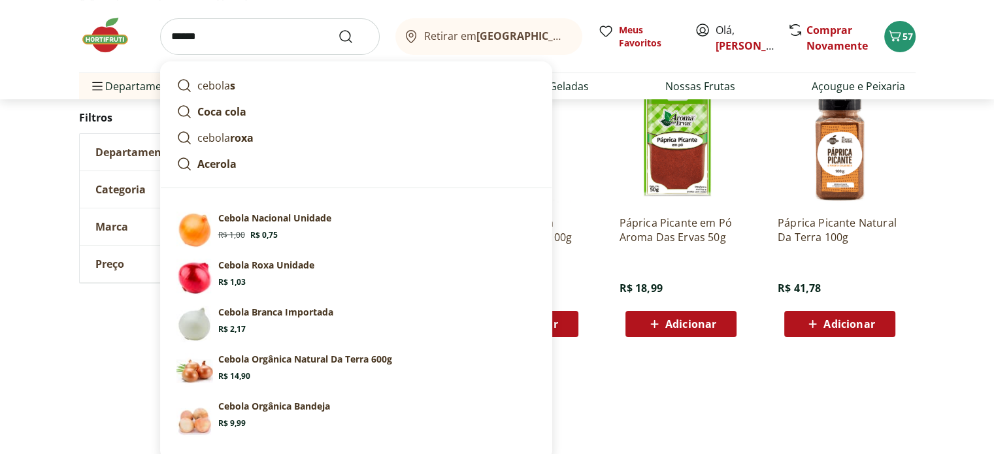
type input "******"
click at [338, 29] on button "Submit Search" at bounding box center [353, 37] width 31 height 16
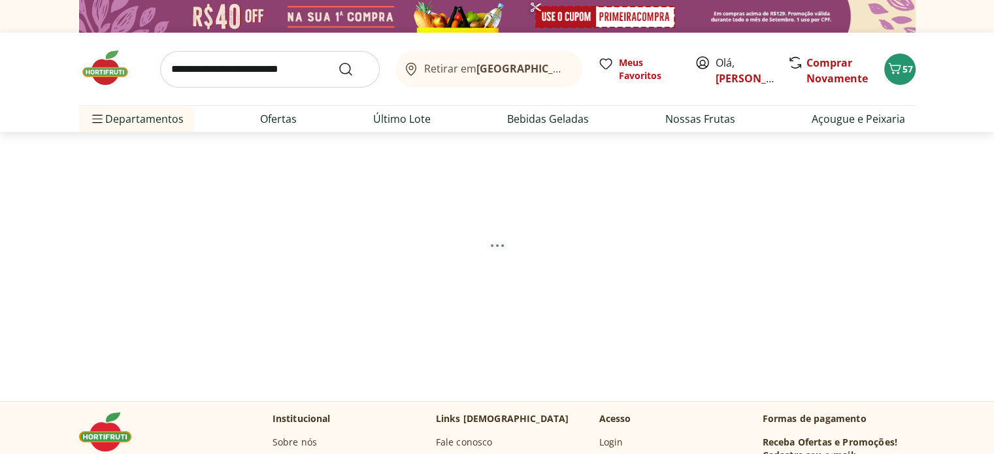
select select "**********"
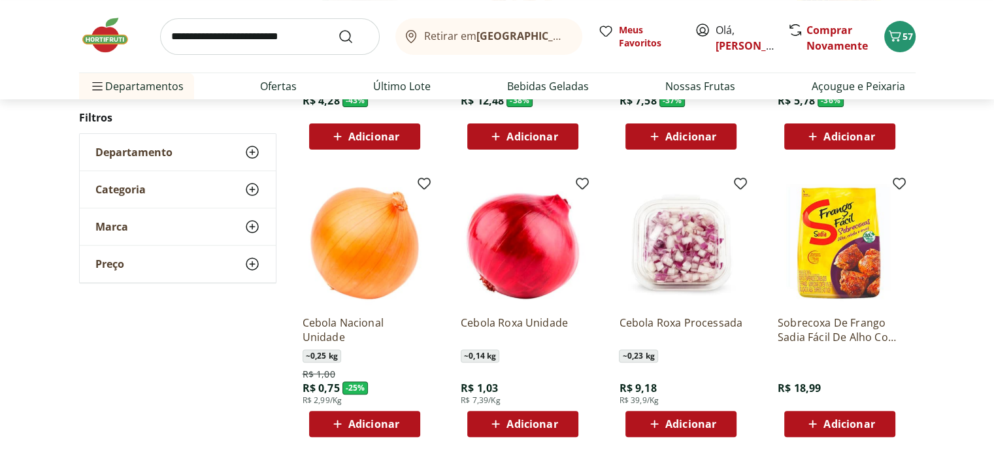
scroll to position [457, 0]
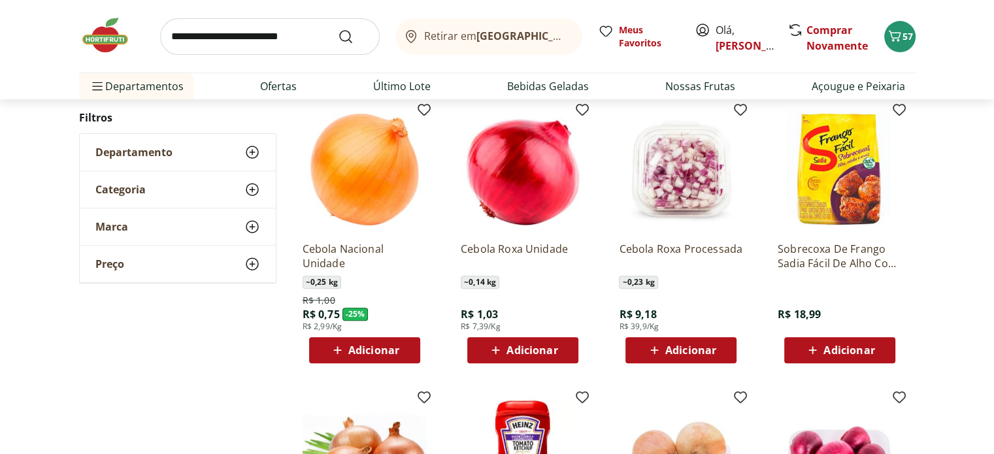
click at [540, 352] on span "Adicionar" at bounding box center [531, 350] width 51 height 10
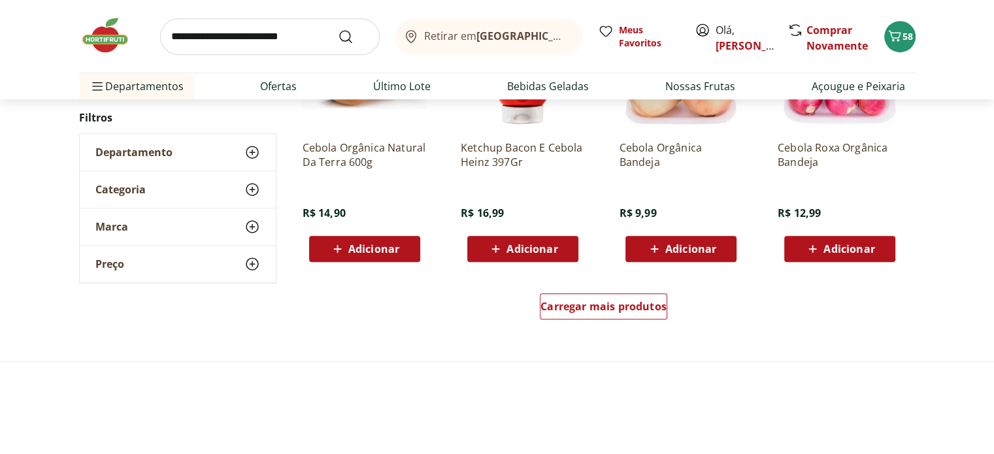
scroll to position [849, 0]
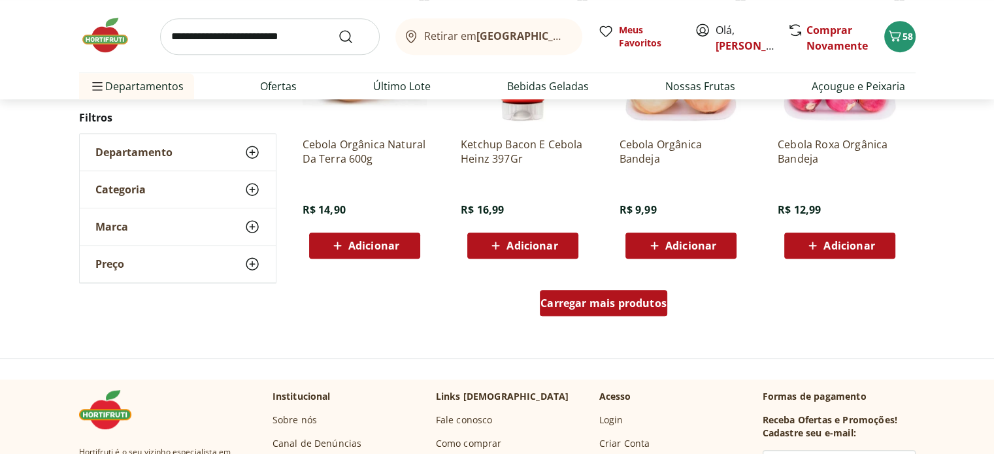
click at [573, 305] on span "Carregar mais produtos" at bounding box center [603, 303] width 126 height 10
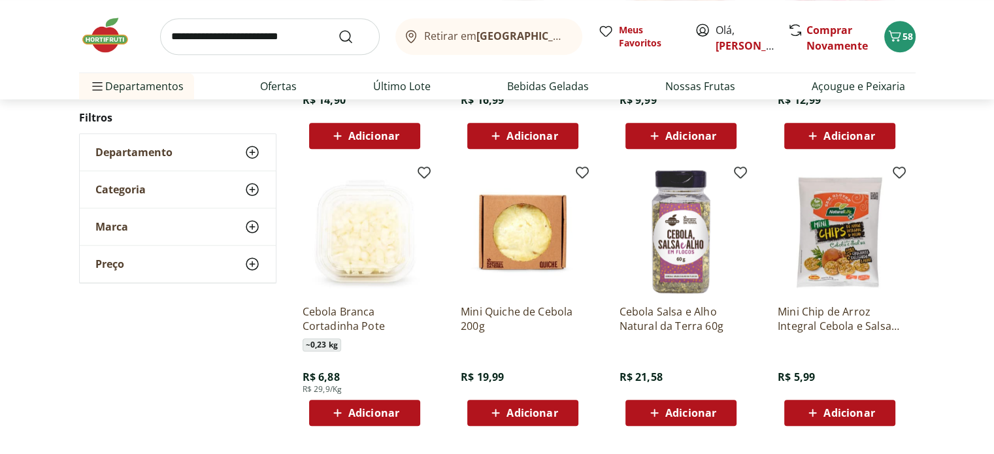
scroll to position [1045, 0]
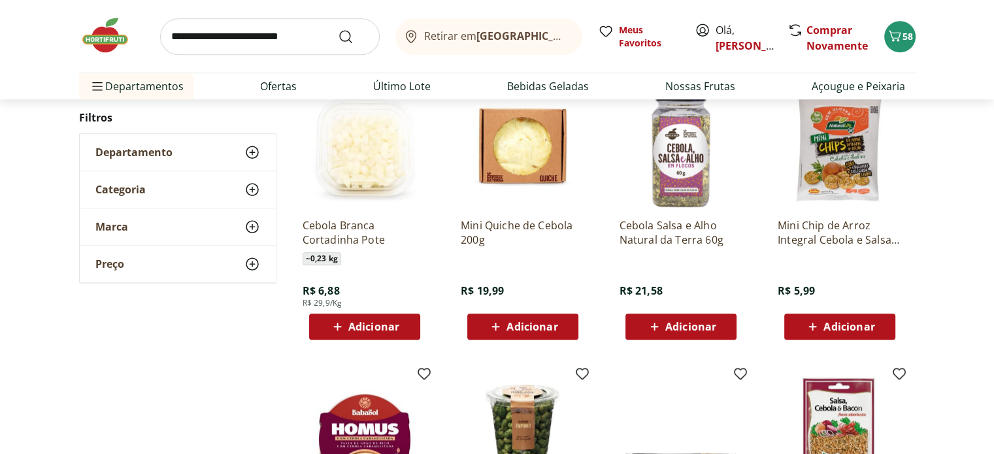
click at [350, 321] on span "Adicionar" at bounding box center [373, 326] width 51 height 10
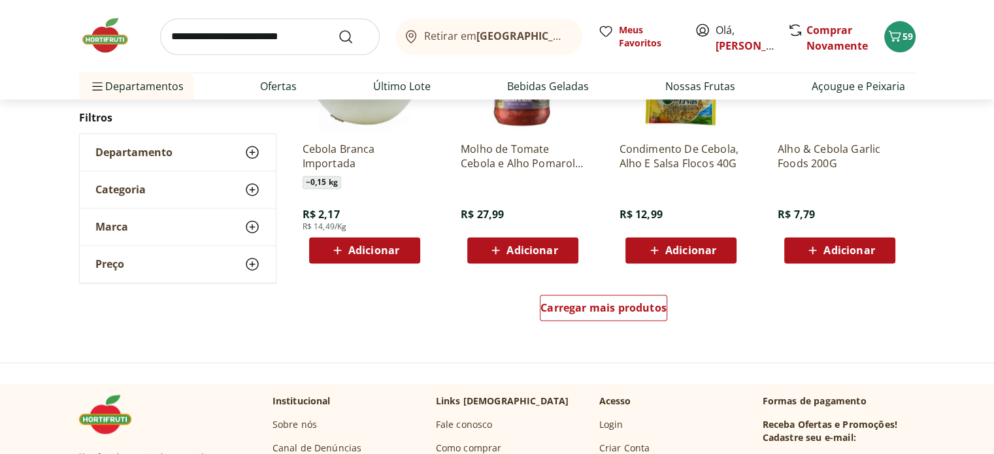
scroll to position [1699, 0]
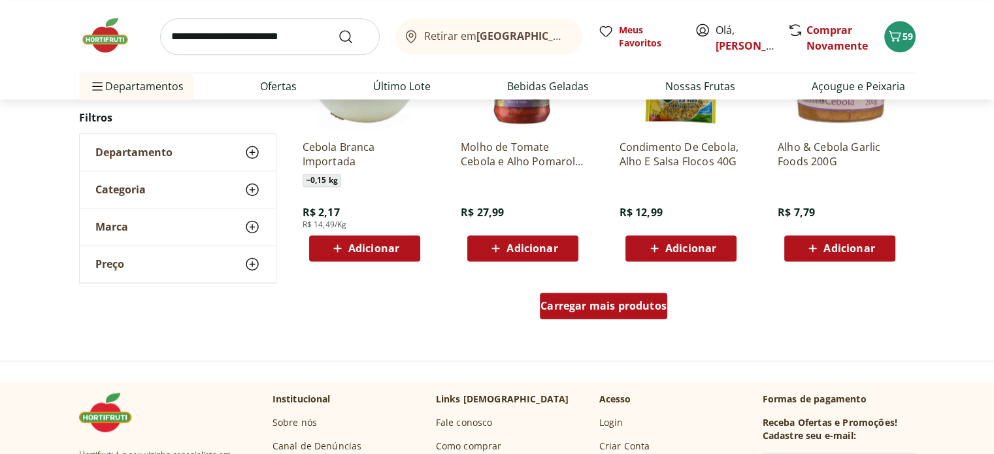
click at [565, 308] on span "Carregar mais produtos" at bounding box center [603, 306] width 126 height 10
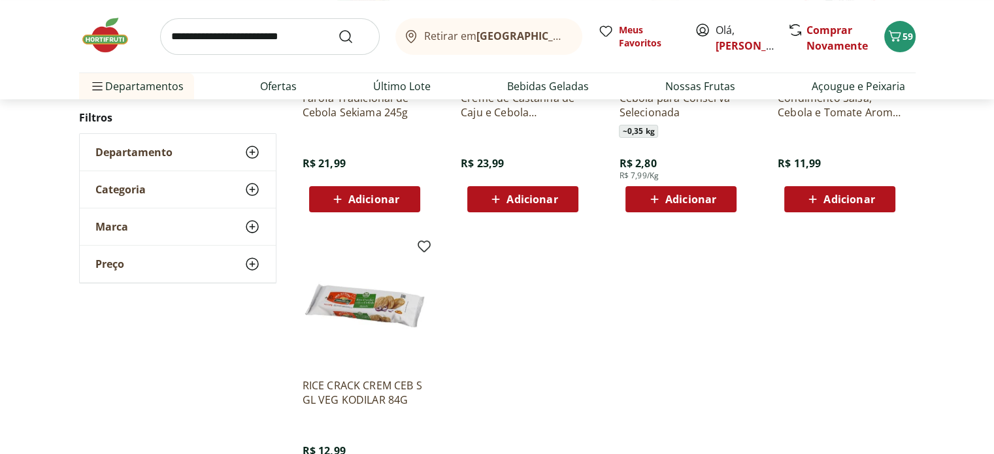
scroll to position [389, 0]
click at [235, 44] on input "search" at bounding box center [270, 36] width 220 height 37
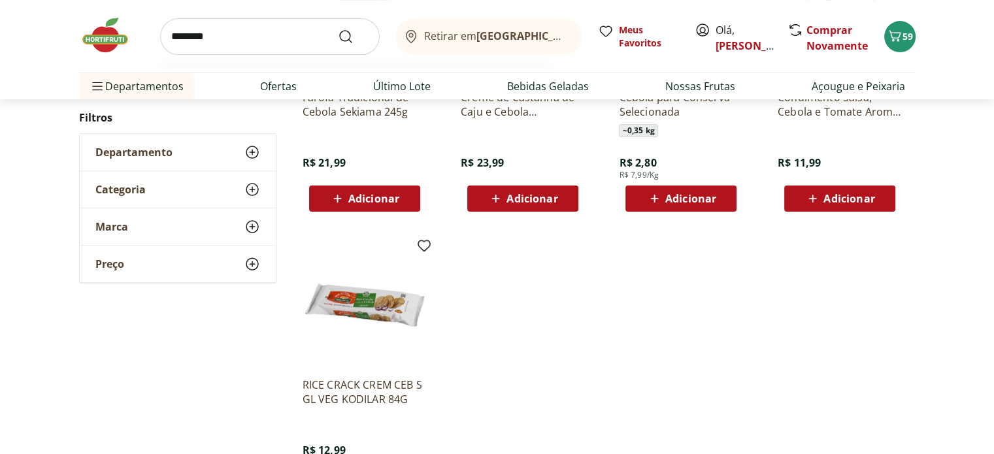
type input "********"
click at [338, 29] on button "Submit Search" at bounding box center [353, 37] width 31 height 16
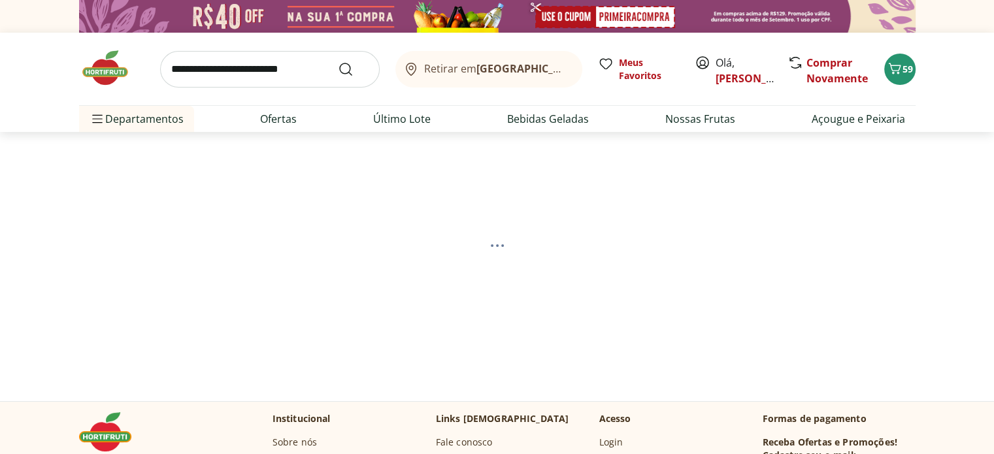
select select "**********"
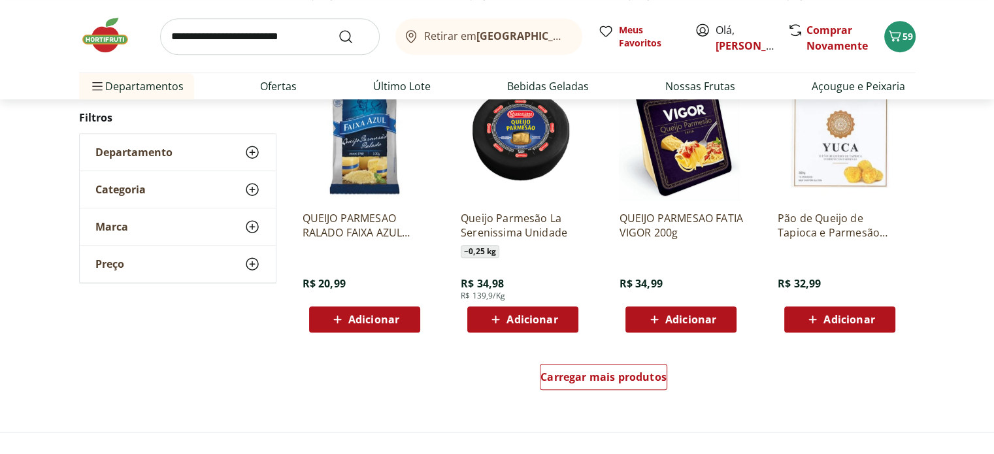
scroll to position [784, 0]
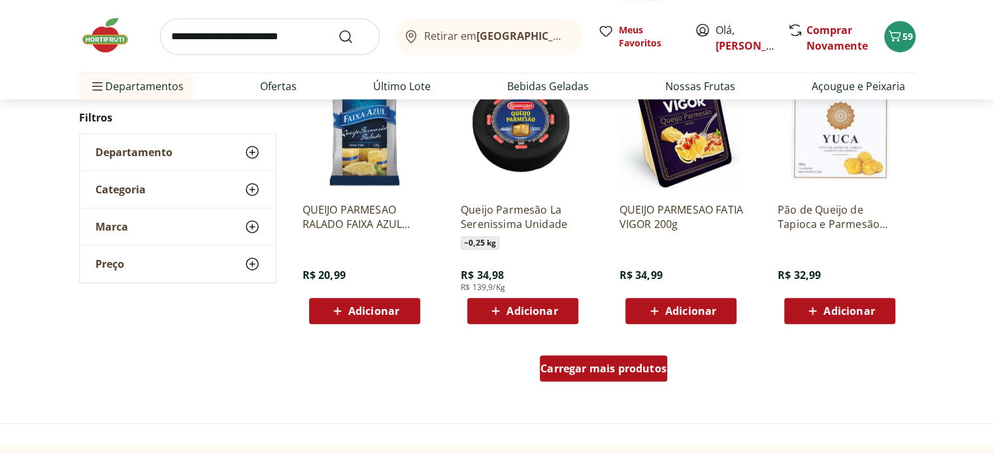
click at [610, 363] on span "Carregar mais produtos" at bounding box center [603, 368] width 126 height 10
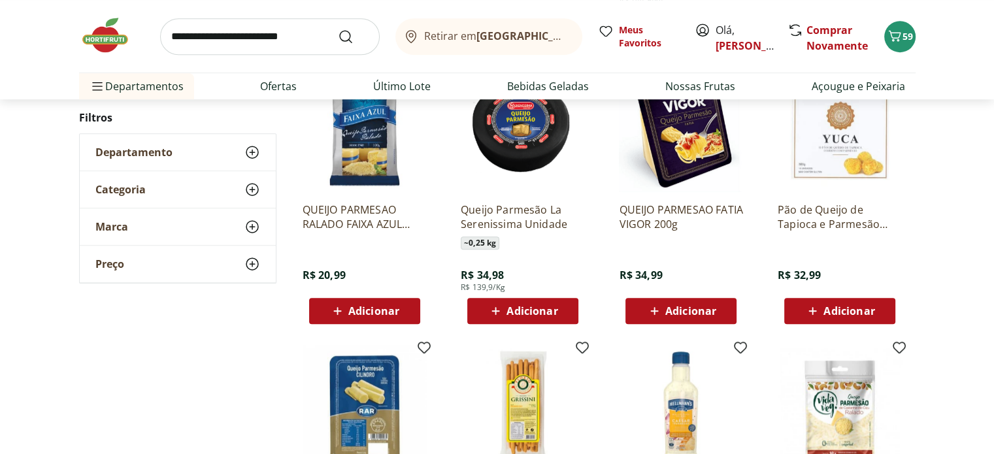
click at [377, 306] on span "Adicionar" at bounding box center [373, 311] width 51 height 10
click at [277, 41] on input "search" at bounding box center [270, 36] width 220 height 37
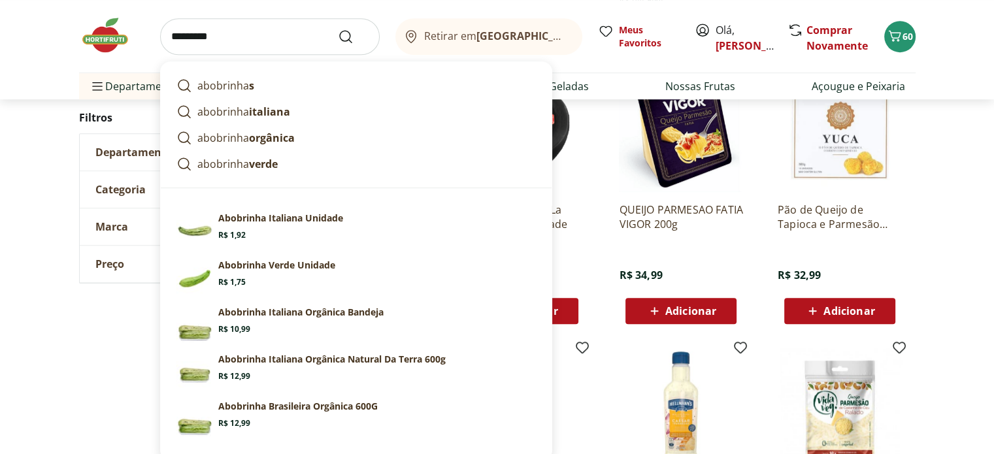
type input "*********"
click at [338, 29] on button "Submit Search" at bounding box center [353, 37] width 31 height 16
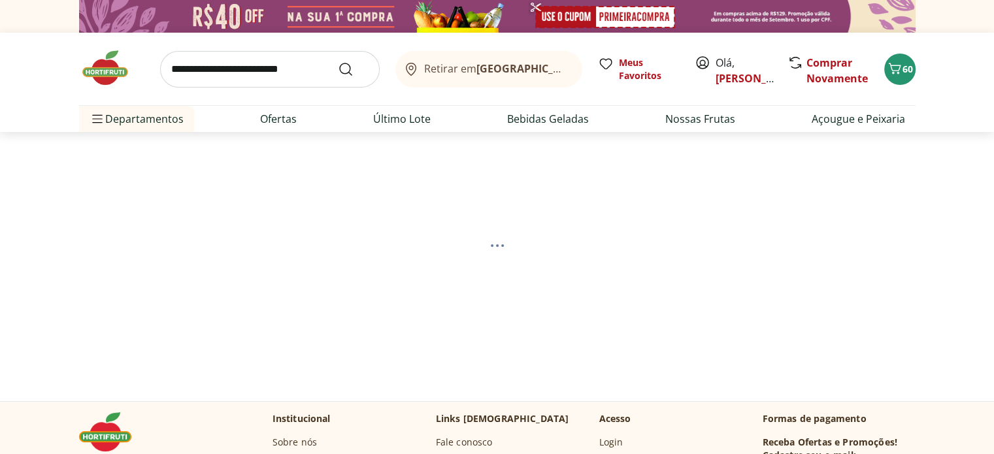
select select "**********"
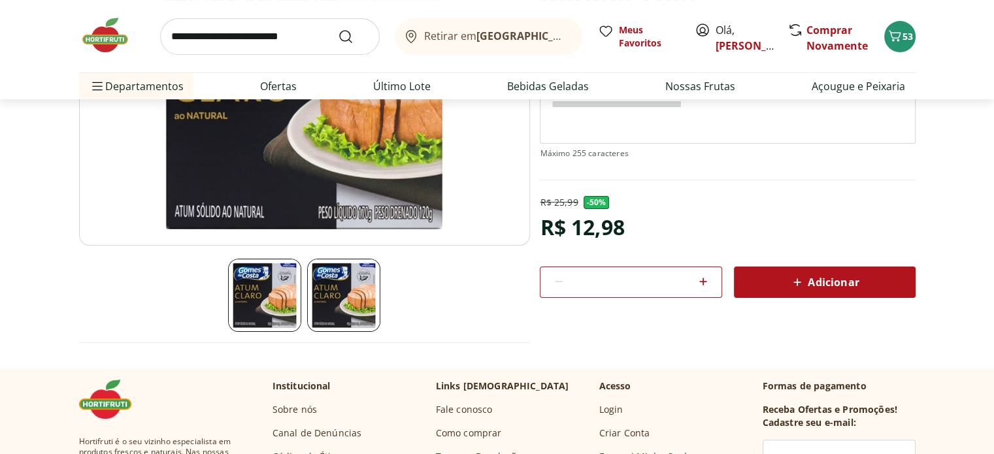
scroll to position [261, 0]
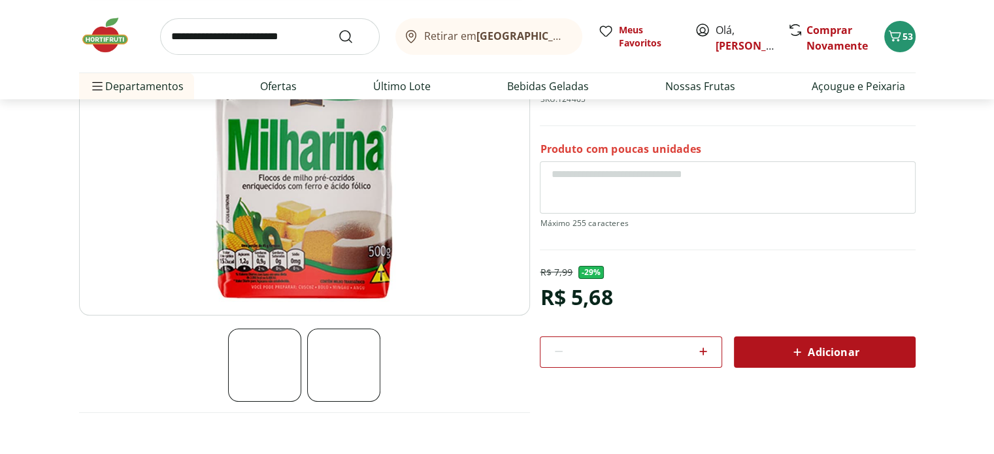
scroll to position [196, 0]
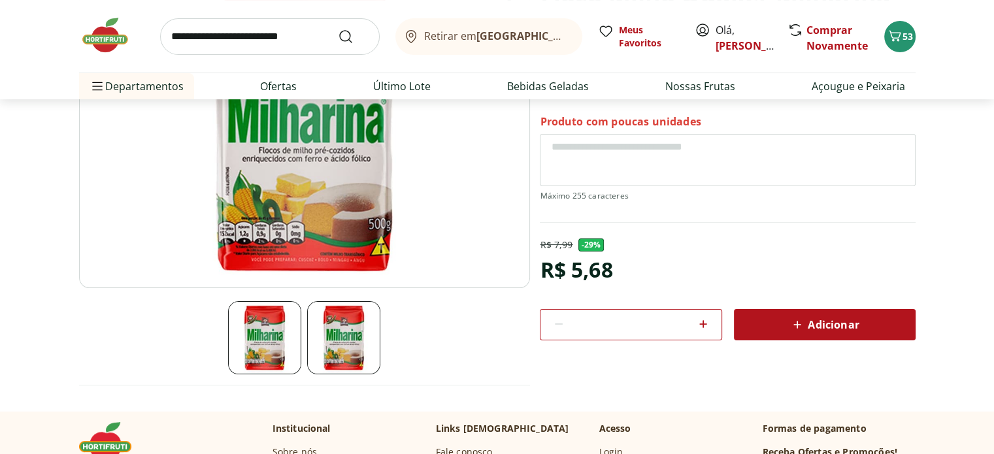
click at [810, 321] on span "Adicionar" at bounding box center [823, 325] width 69 height 16
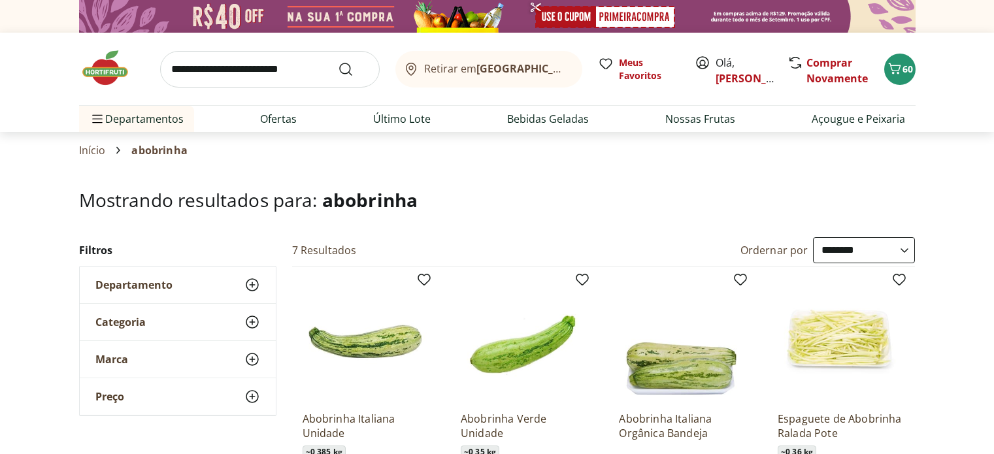
select select "**********"
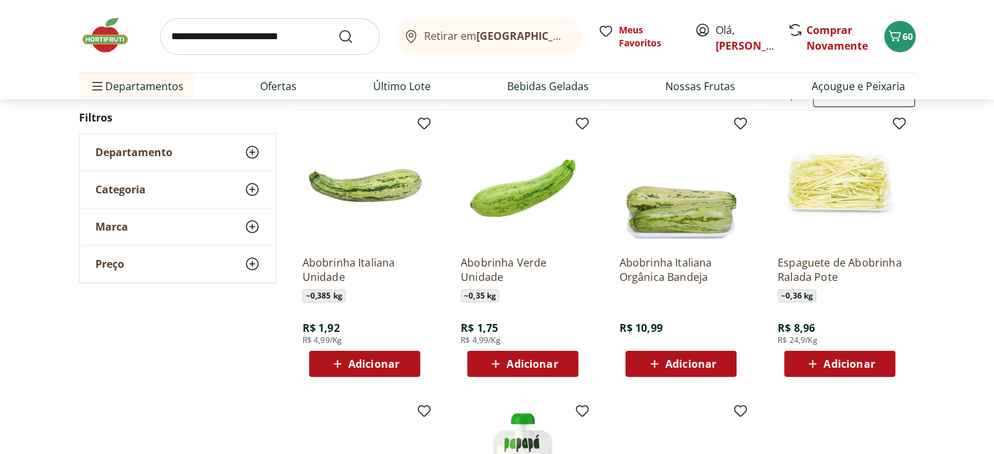
scroll to position [131, 0]
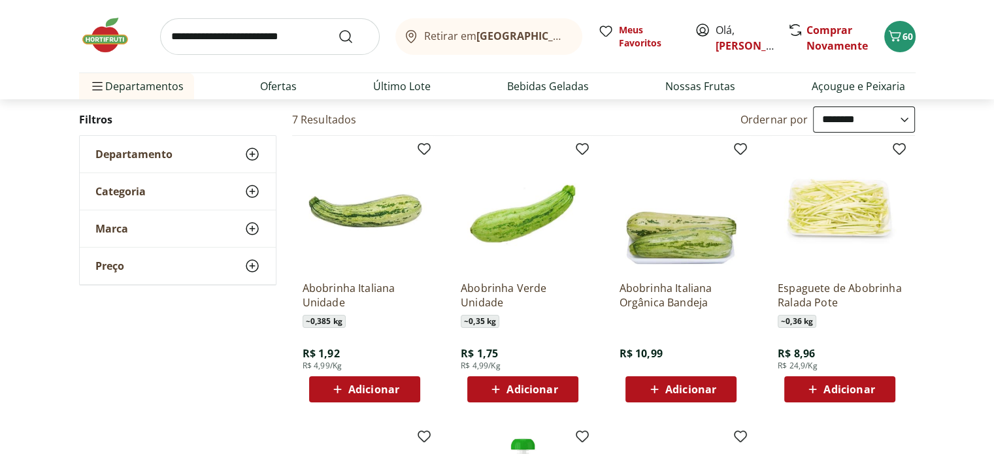
click at [391, 386] on span "Adicionar" at bounding box center [373, 389] width 51 height 10
click at [259, 51] on input "search" at bounding box center [270, 36] width 220 height 37
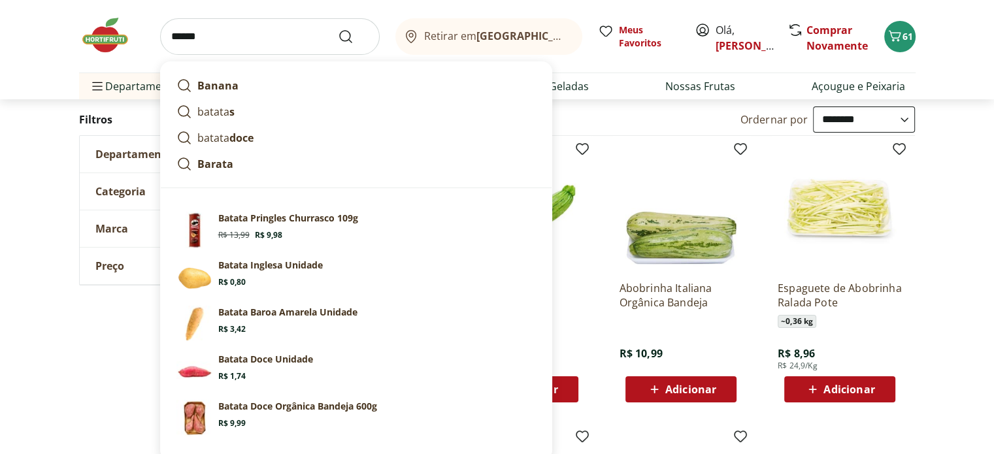
type input "******"
click at [338, 29] on button "Submit Search" at bounding box center [353, 37] width 31 height 16
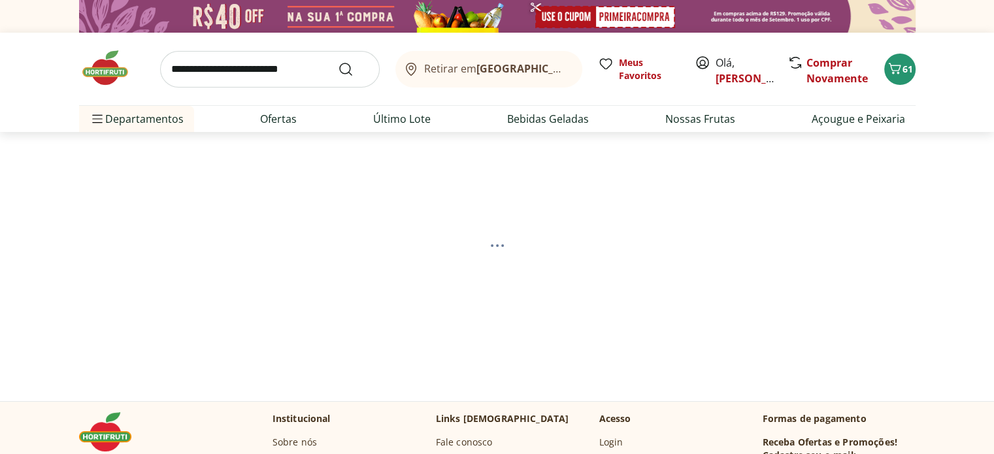
select select "**********"
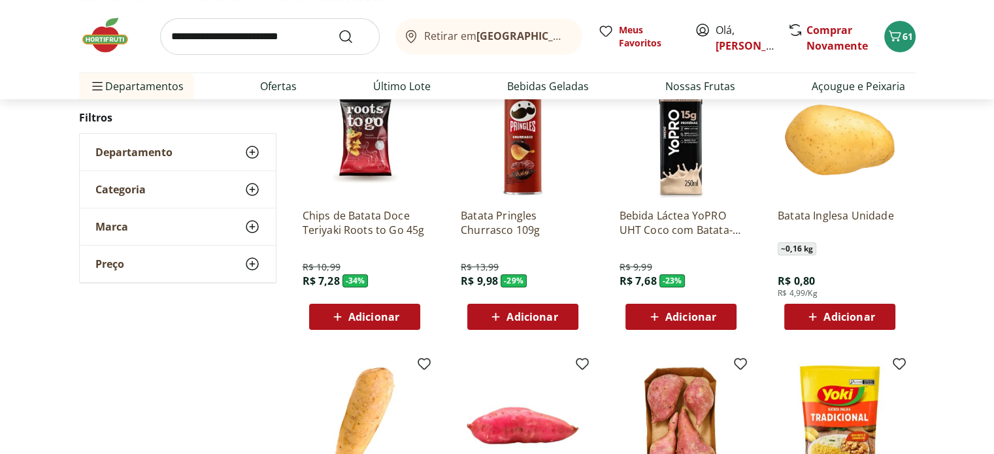
scroll to position [196, 0]
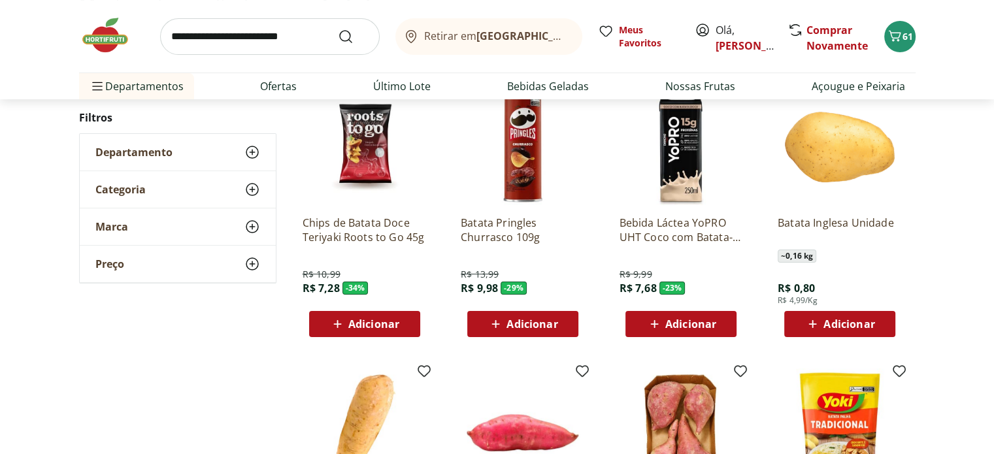
click at [855, 321] on span "Adicionar" at bounding box center [848, 324] width 51 height 10
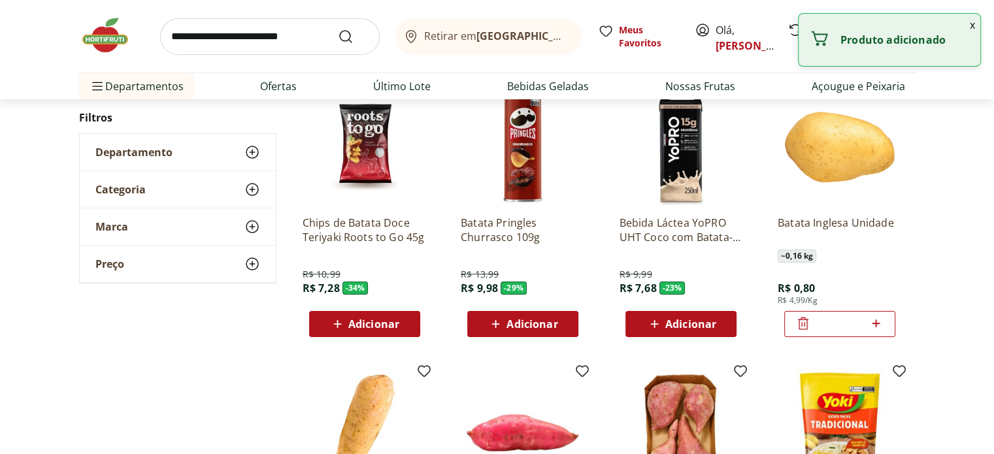
click at [879, 321] on icon at bounding box center [876, 324] width 16 height 16
type input "*"
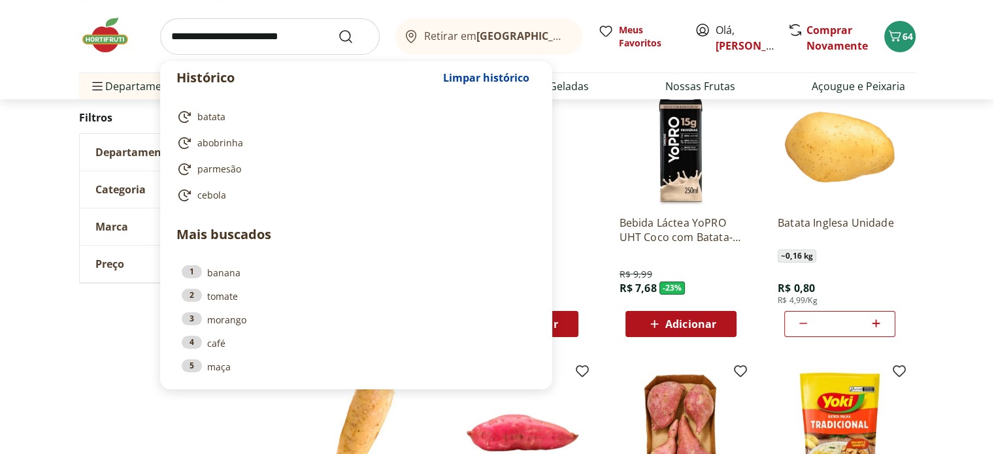
click at [323, 31] on input "search" at bounding box center [270, 36] width 220 height 37
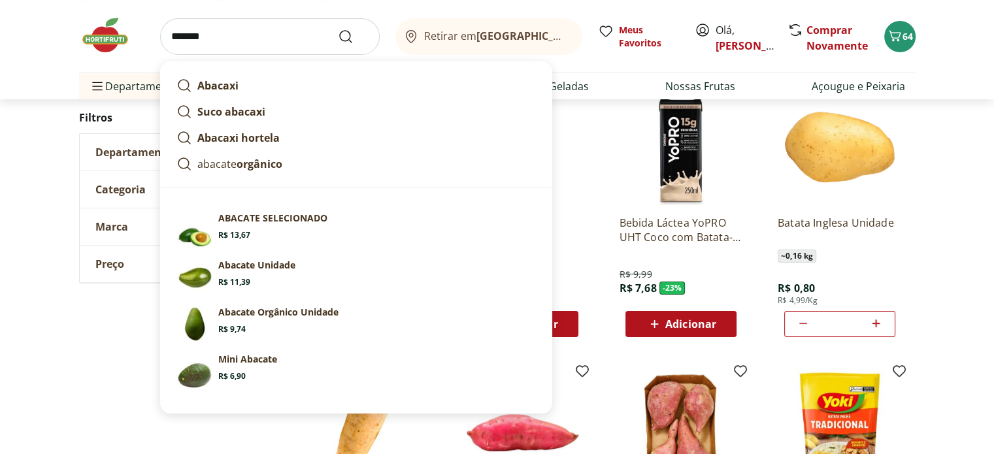
type input "*******"
click at [338, 29] on button "Submit Search" at bounding box center [353, 37] width 31 height 16
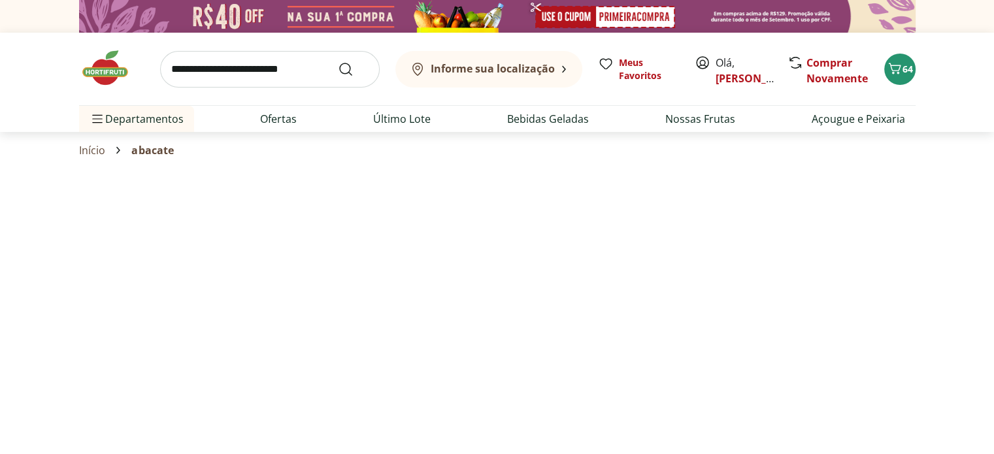
select select "**********"
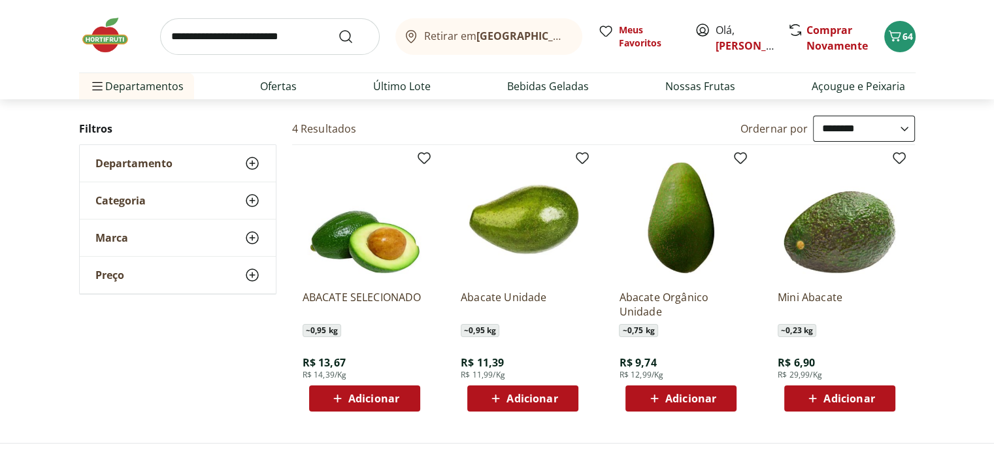
scroll to position [131, 0]
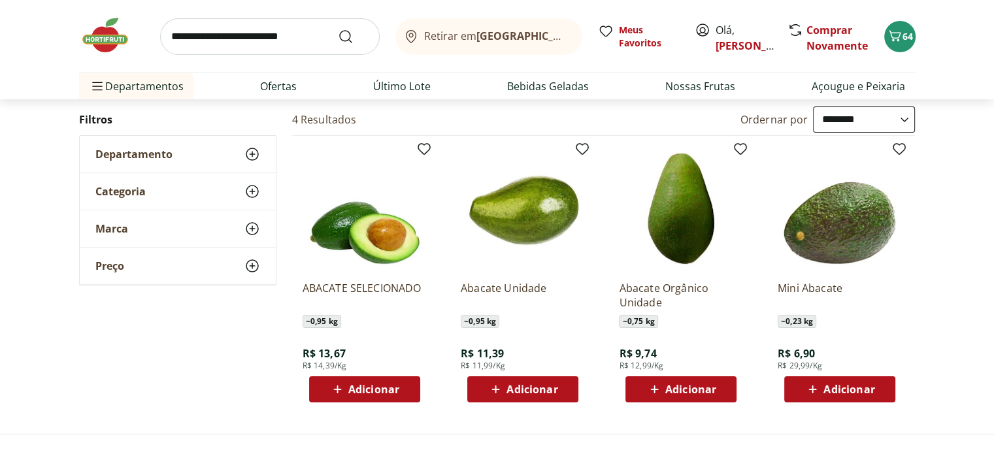
click at [706, 389] on span "Adicionar" at bounding box center [690, 389] width 51 height 10
click at [254, 40] on input "search" at bounding box center [270, 36] width 220 height 37
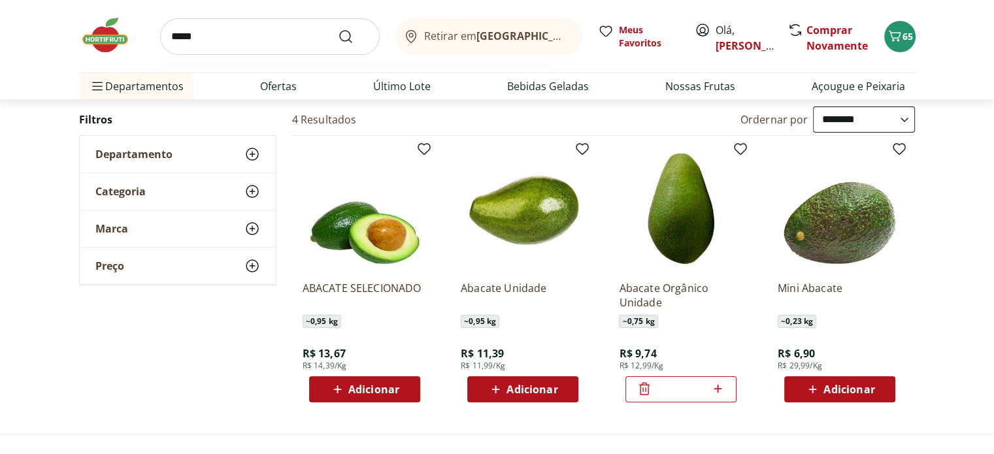
type input "*****"
click at [338, 29] on button "Submit Search" at bounding box center [353, 37] width 31 height 16
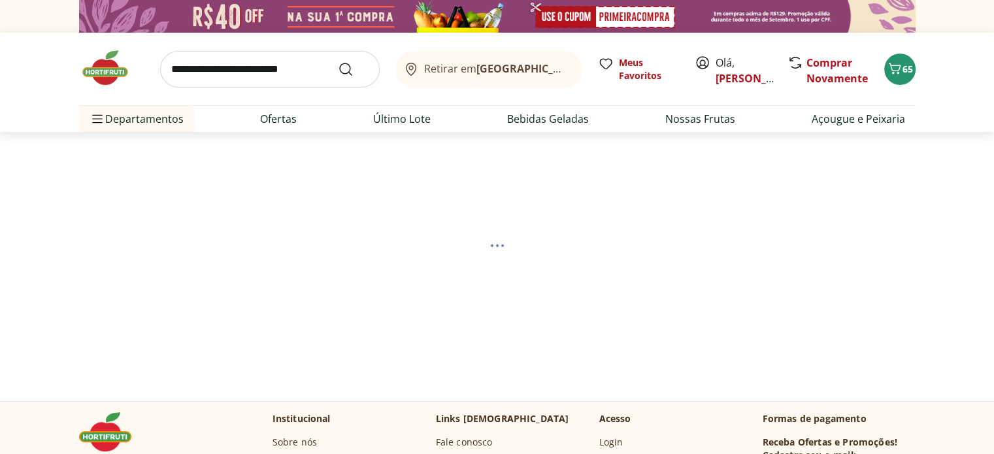
select select "**********"
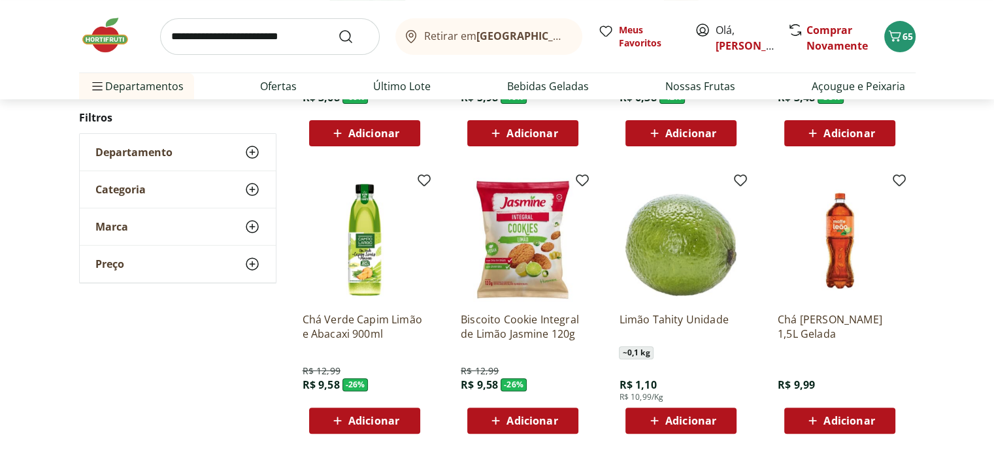
scroll to position [457, 0]
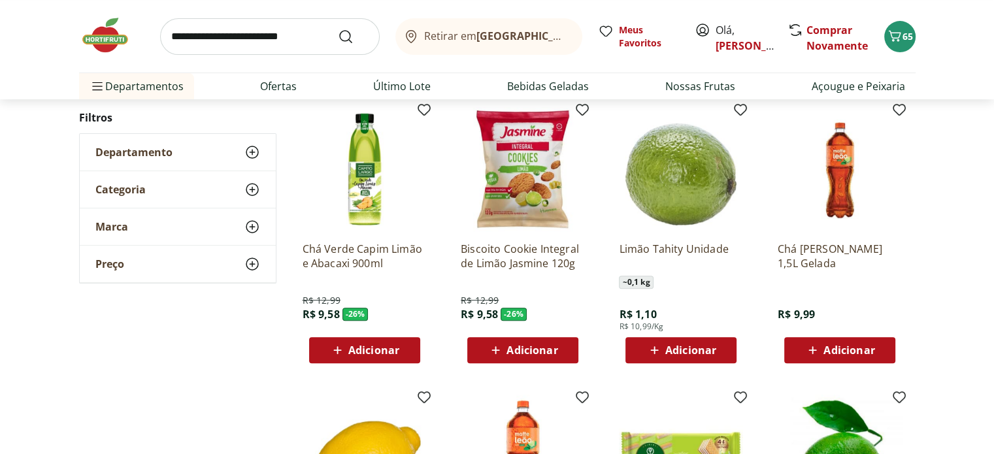
click at [678, 347] on span "Adicionar" at bounding box center [690, 350] width 51 height 10
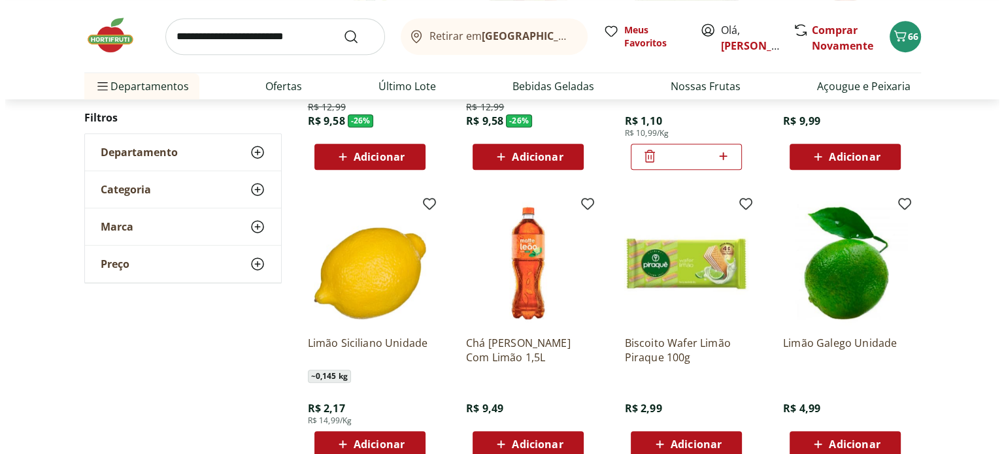
scroll to position [719, 0]
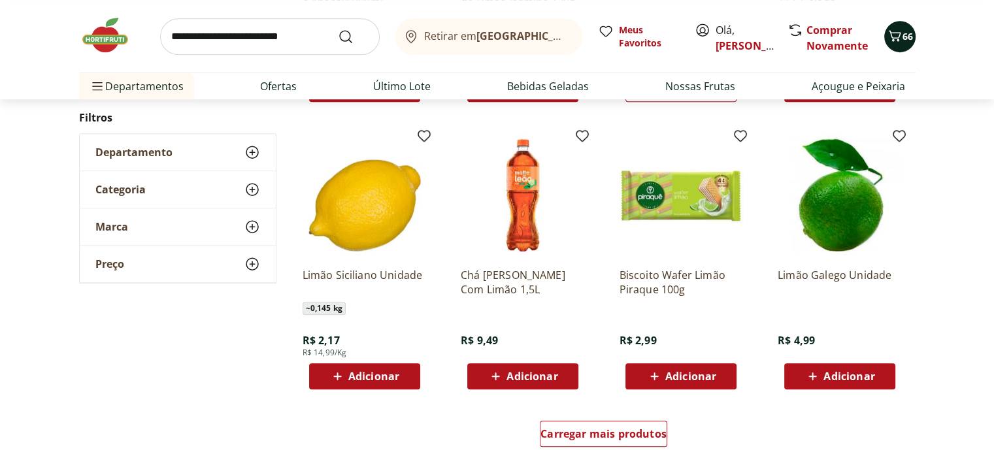
click at [902, 34] on span "66" at bounding box center [907, 36] width 10 height 12
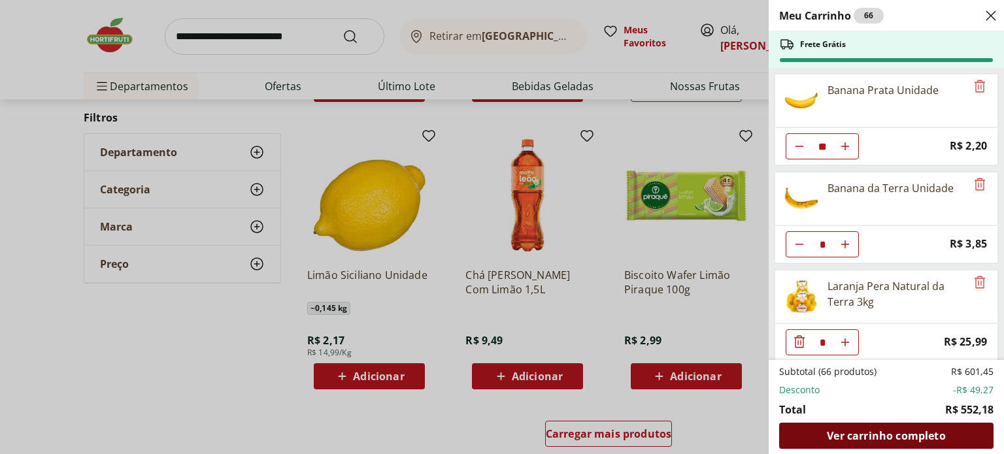
click at [887, 433] on span "Ver carrinho completo" at bounding box center [886, 436] width 118 height 10
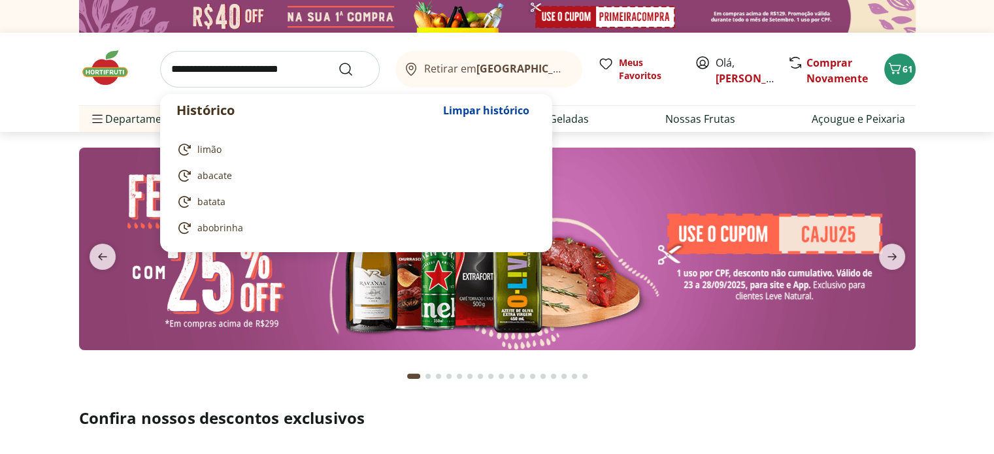
click at [272, 74] on input "search" at bounding box center [270, 69] width 220 height 37
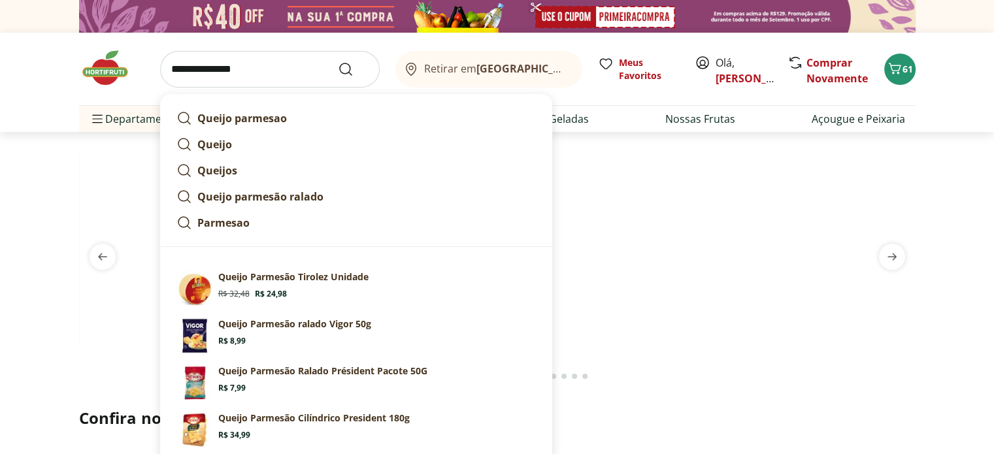
type input "**********"
click at [338, 61] on button "Submit Search" at bounding box center [353, 69] width 31 height 16
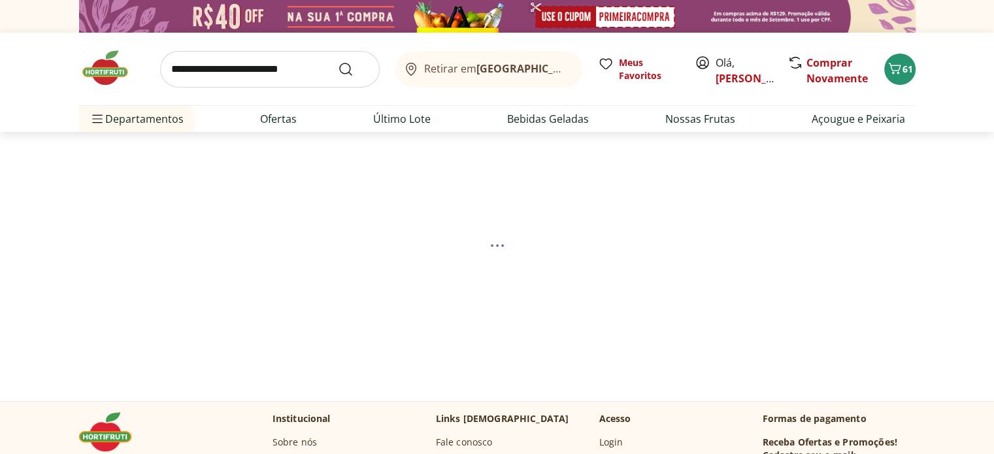
select select "**********"
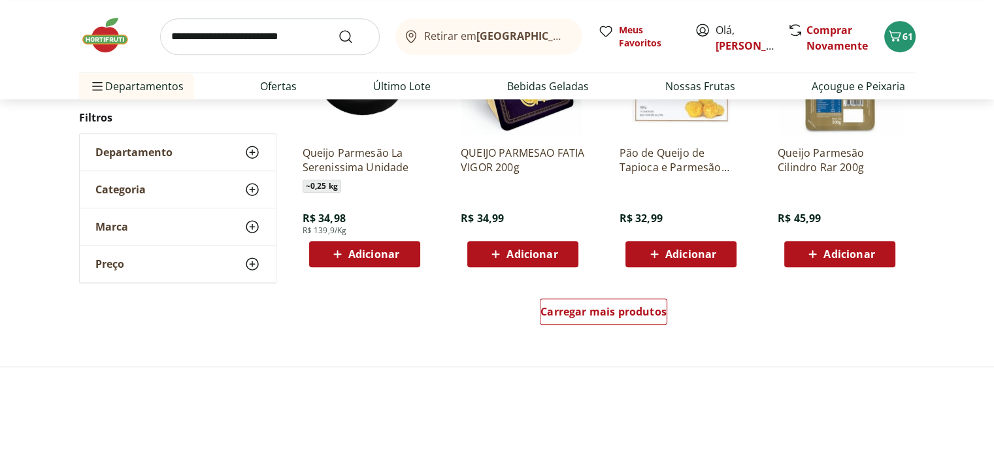
scroll to position [849, 0]
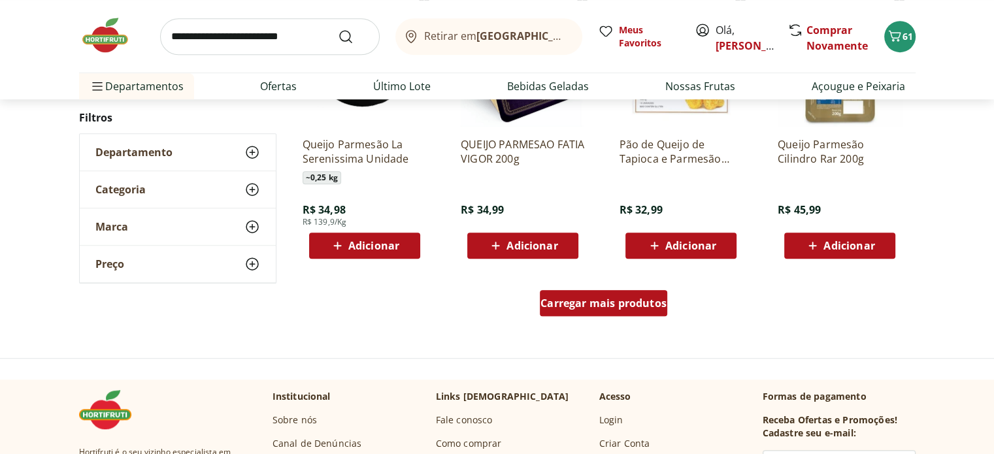
click at [593, 305] on span "Carregar mais produtos" at bounding box center [603, 303] width 126 height 10
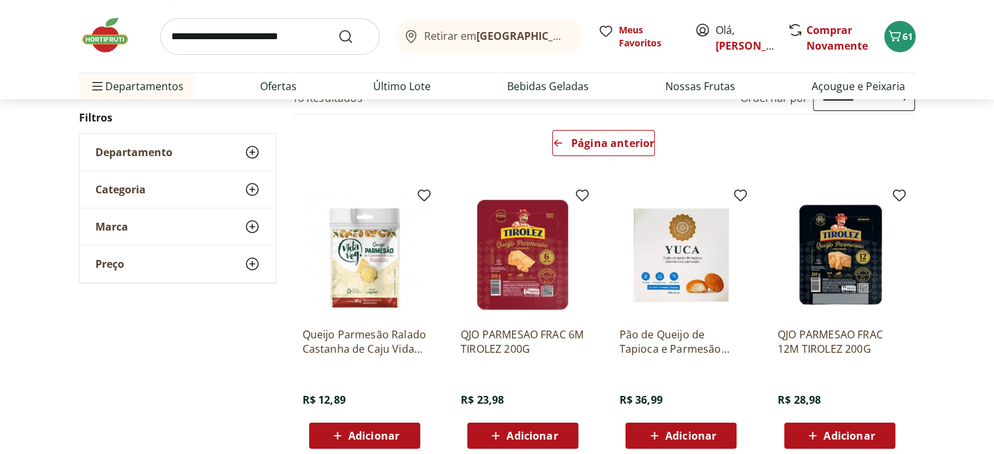
scroll to position [131, 0]
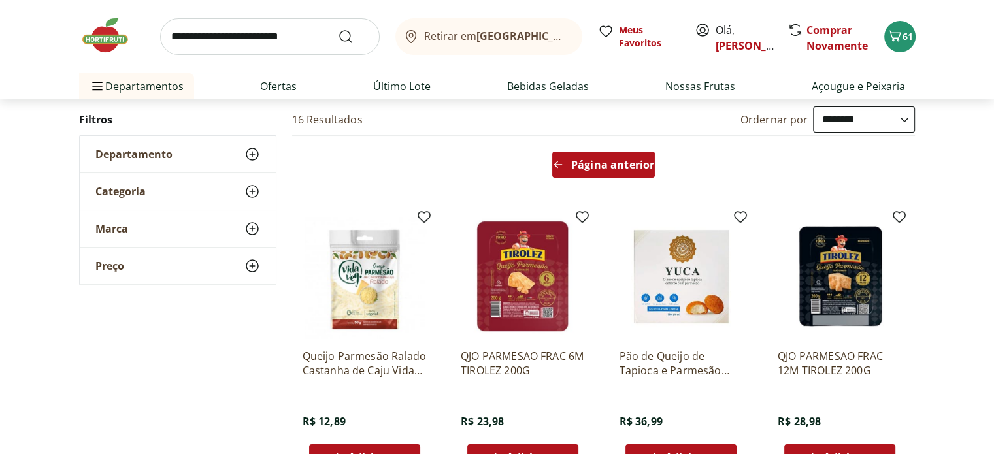
click at [585, 159] on span "Página anterior" at bounding box center [612, 164] width 83 height 10
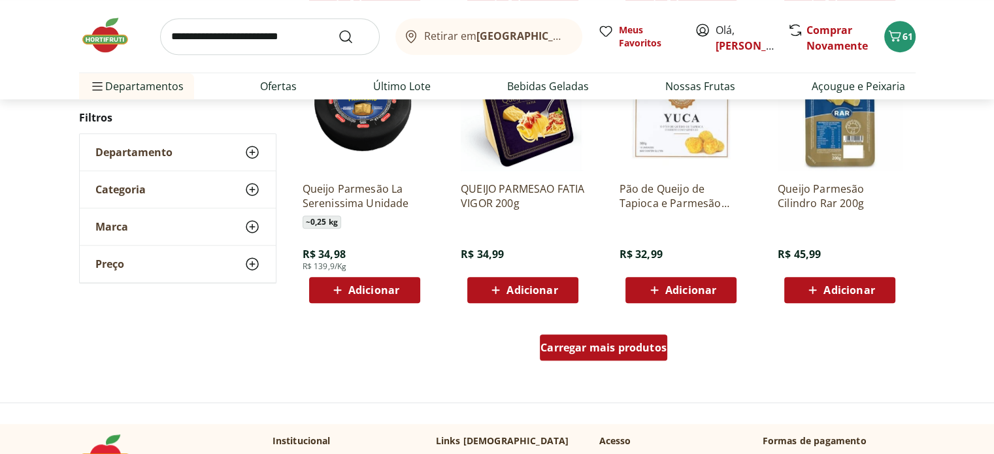
scroll to position [784, 0]
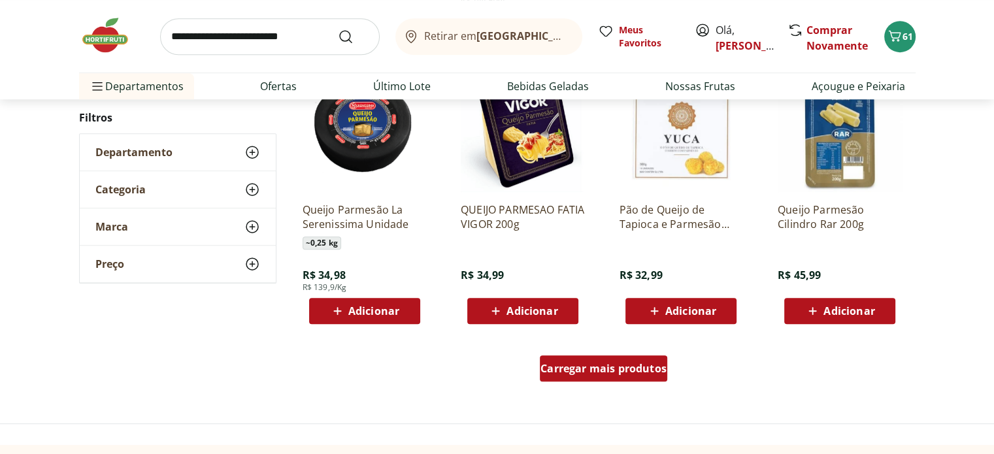
click at [589, 364] on span "Carregar mais produtos" at bounding box center [603, 368] width 126 height 10
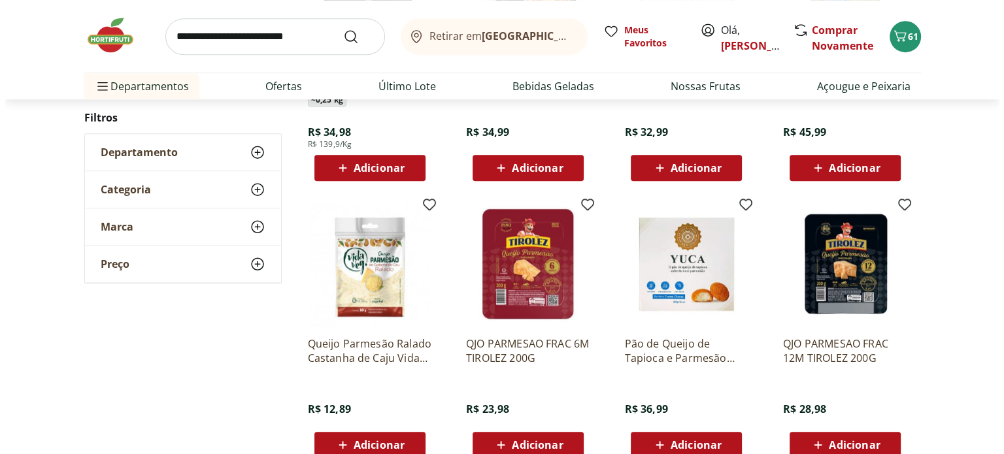
scroll to position [980, 0]
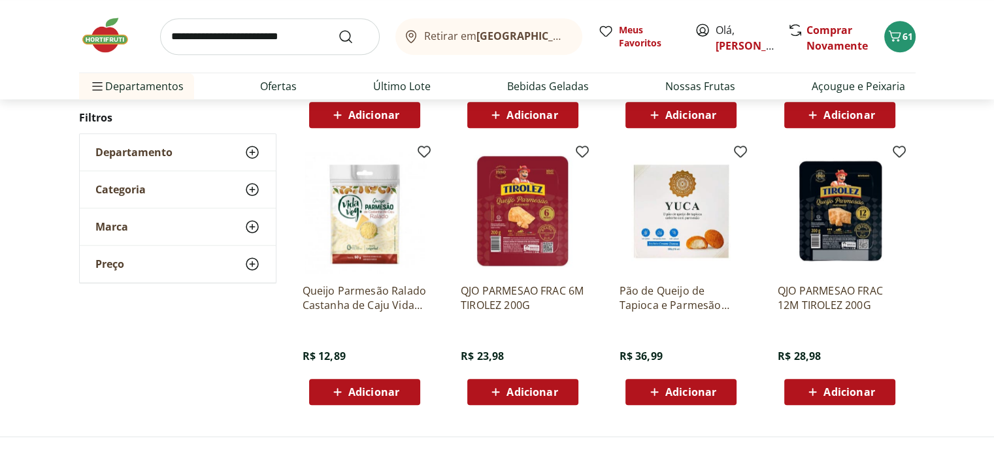
click at [839, 393] on span "Adicionar" at bounding box center [848, 392] width 51 height 10
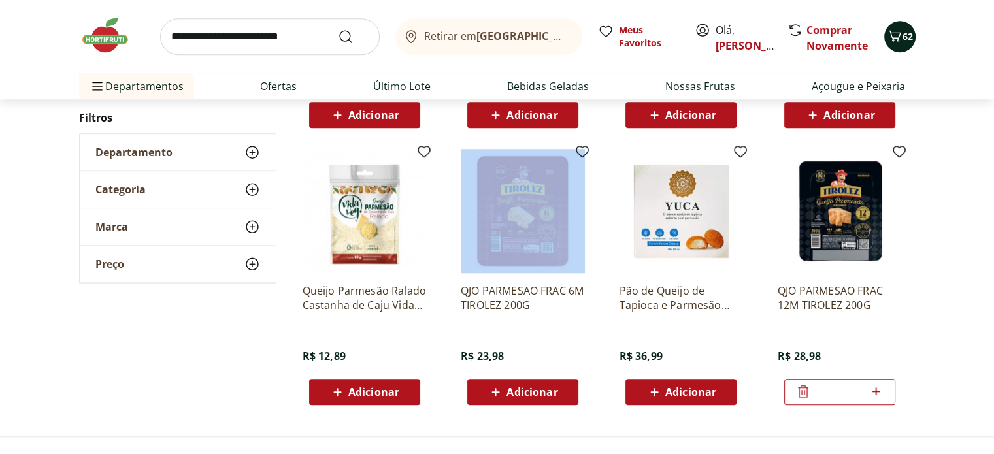
click at [899, 31] on icon "Carrinho" at bounding box center [895, 36] width 16 height 16
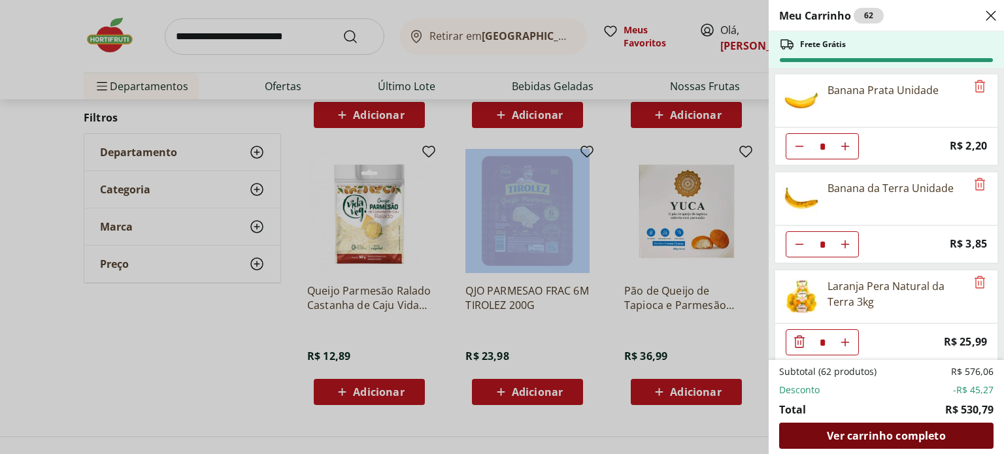
click at [867, 431] on span "Ver carrinho completo" at bounding box center [886, 436] width 118 height 10
